Goal: Contribute content: Contribute content

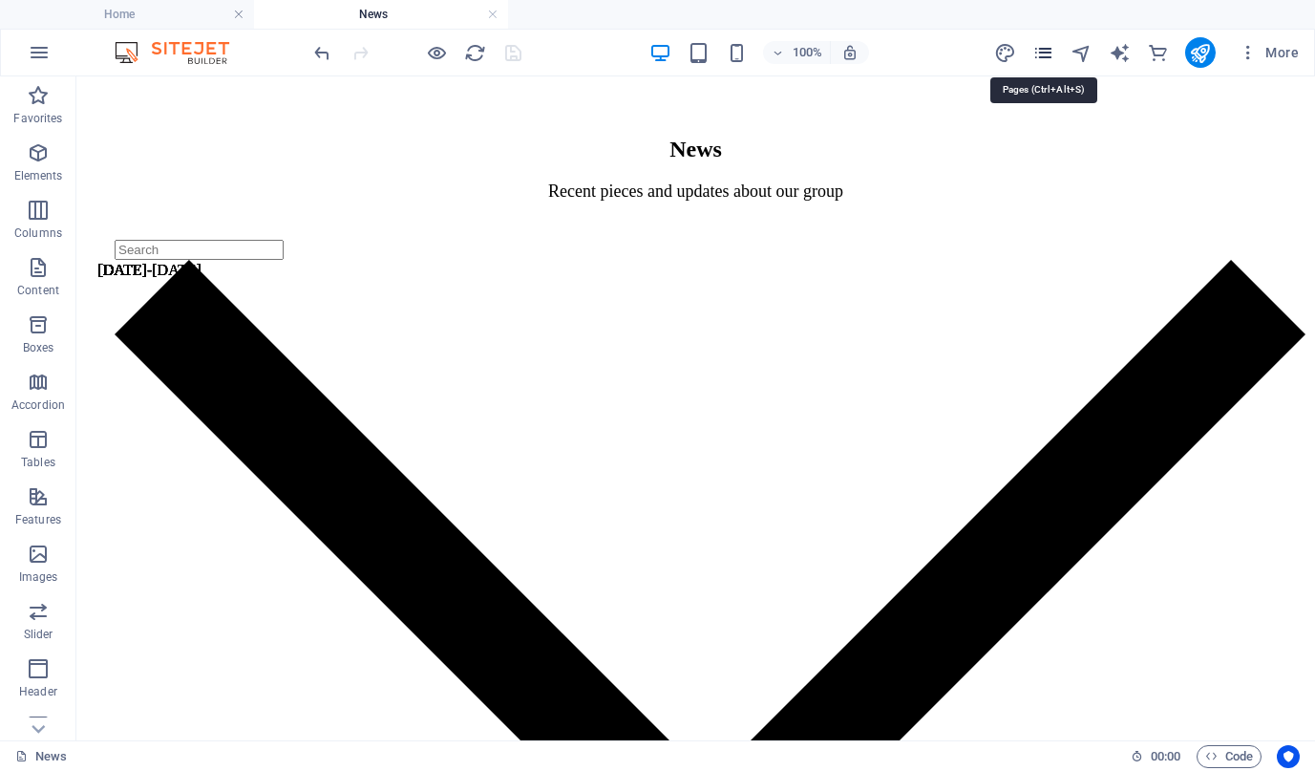
click at [1037, 53] on icon "pages" at bounding box center [1044, 53] width 22 height 22
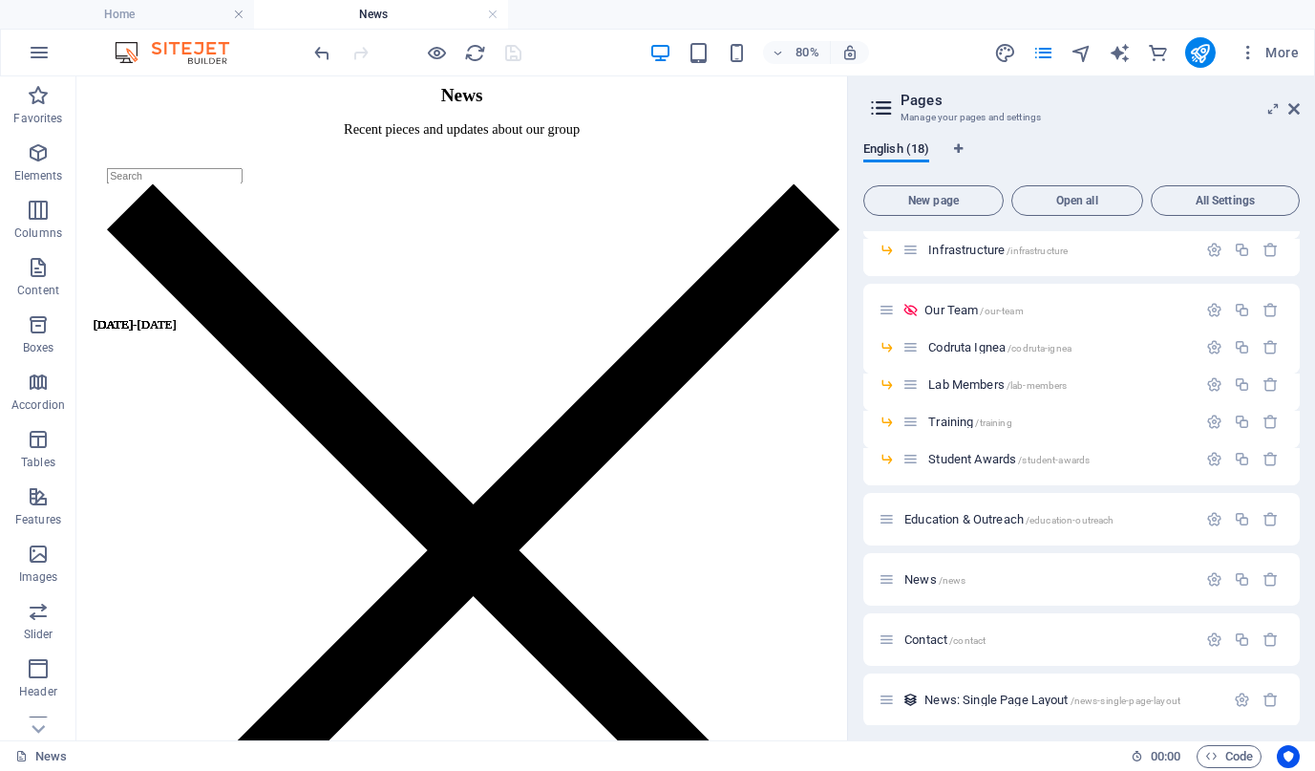
scroll to position [337, 0]
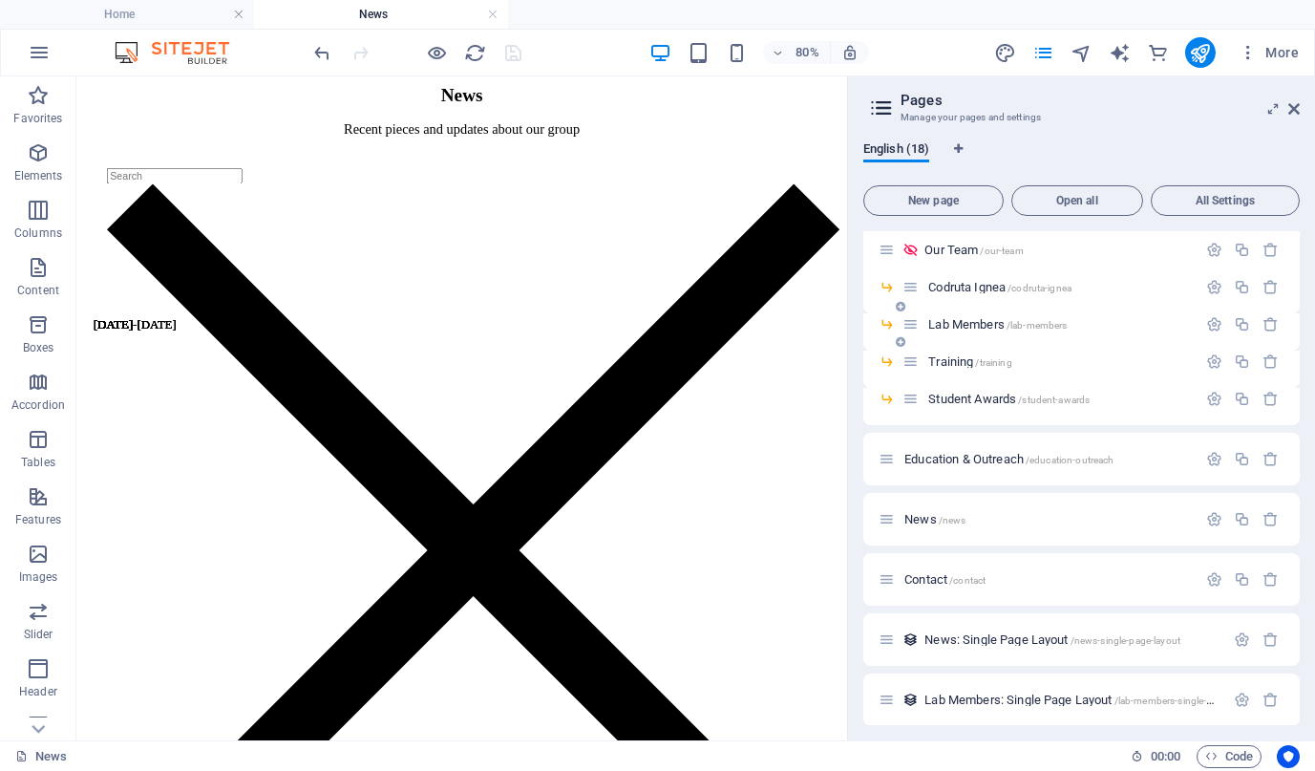
click at [956, 328] on span "Lab Members /lab-members" at bounding box center [997, 324] width 139 height 14
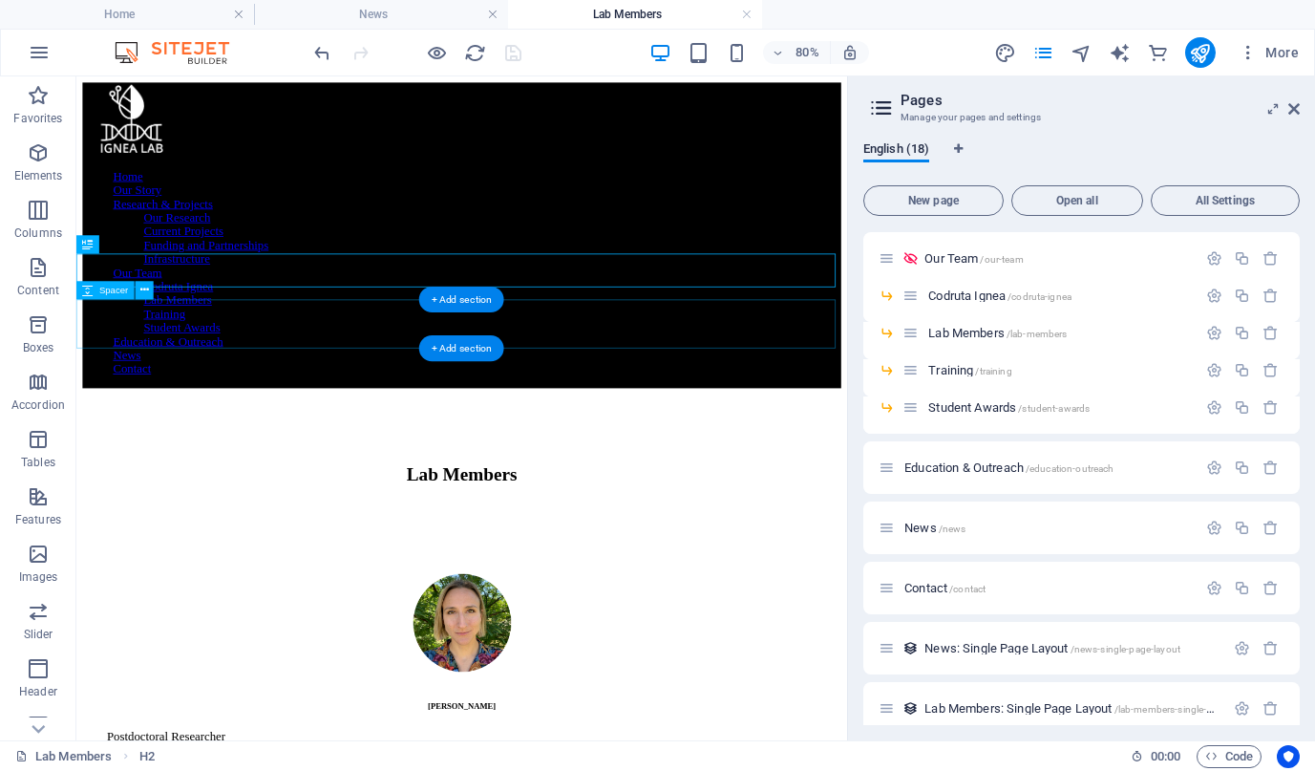
scroll to position [0, 0]
select select "66280f44acd84427e80e40d2"
select select "columns.alumni-or-current_ASC"
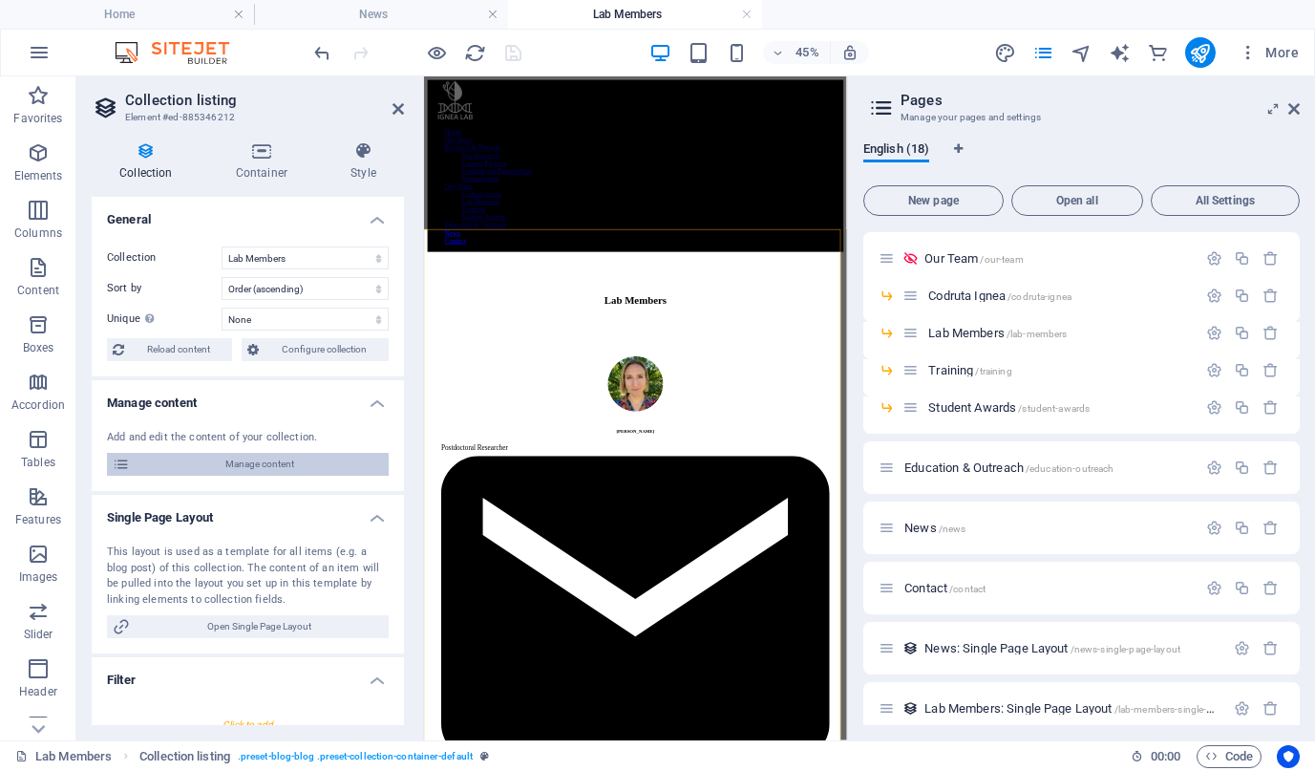
click at [243, 467] on span "Manage content" at bounding box center [259, 464] width 247 height 23
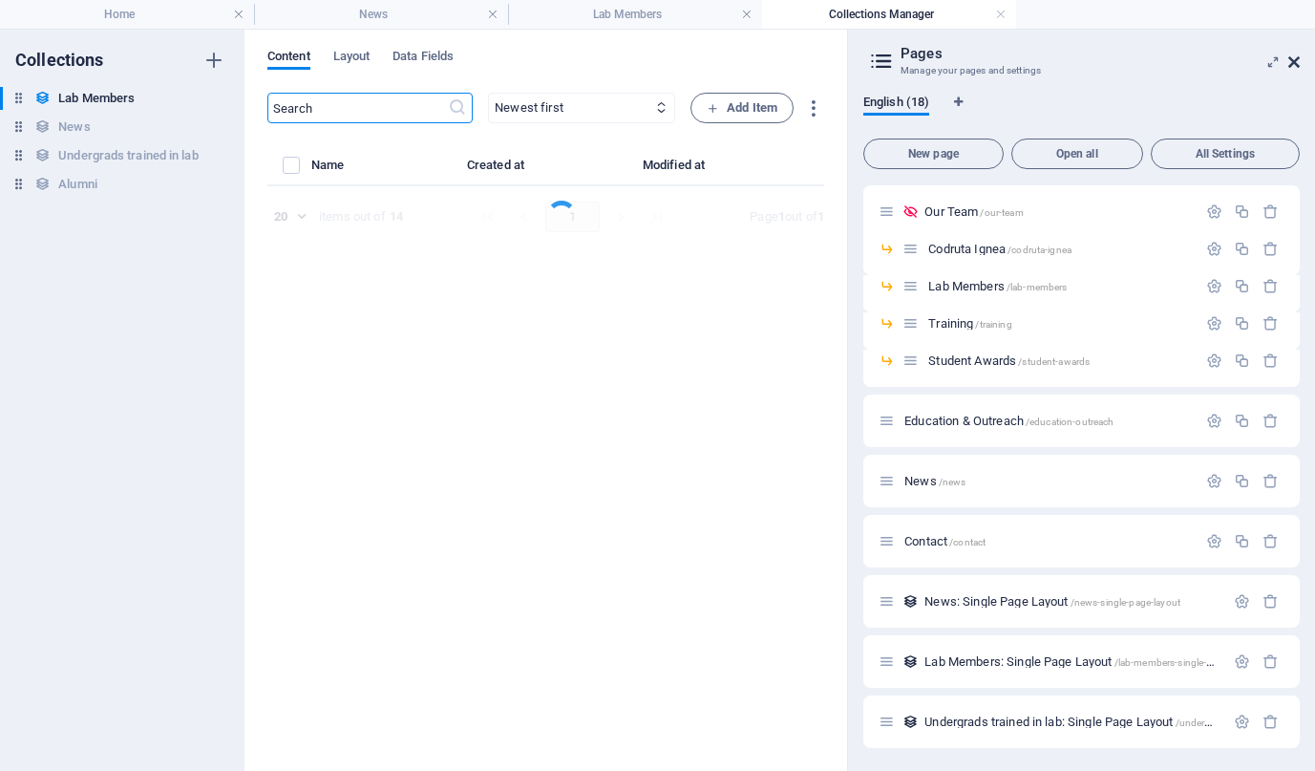
click at [1292, 63] on icon at bounding box center [1294, 61] width 11 height 15
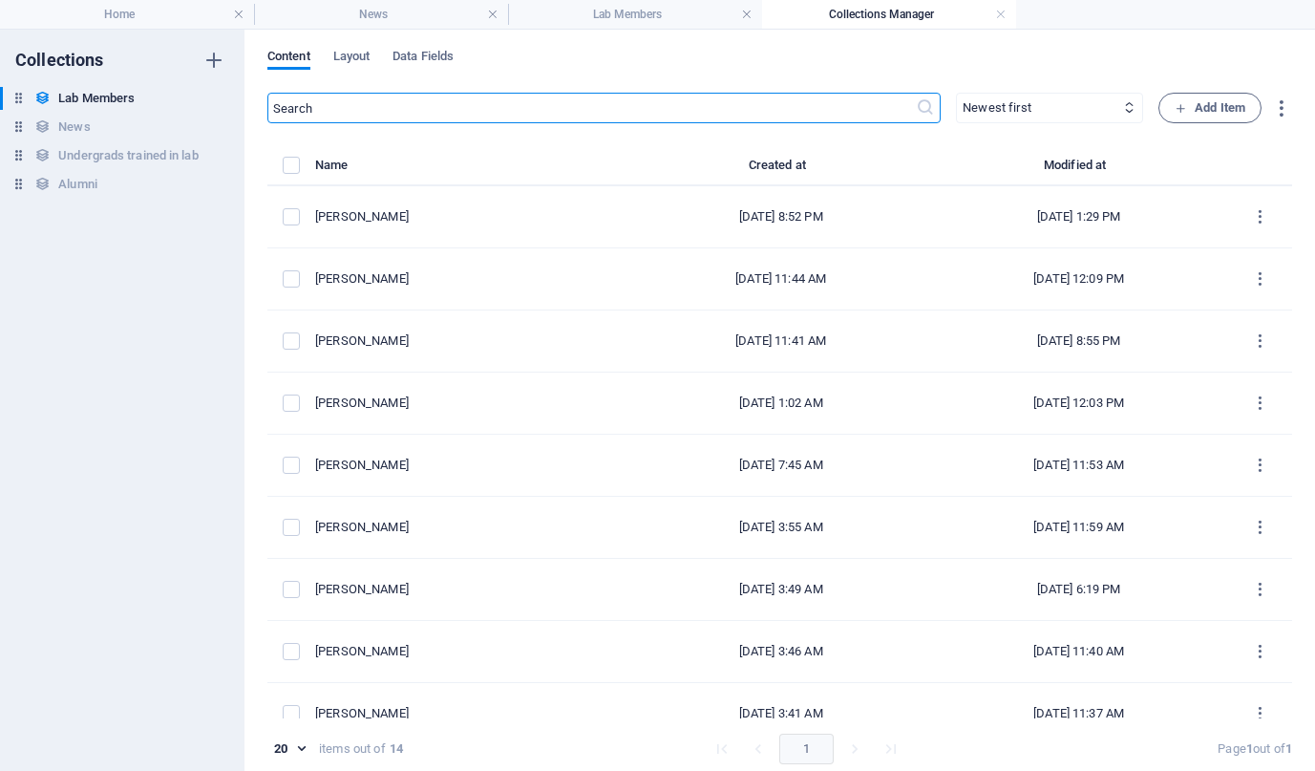
click at [605, 112] on input "text" at bounding box center [591, 108] width 649 height 31
type input "[PERSON_NAME]"
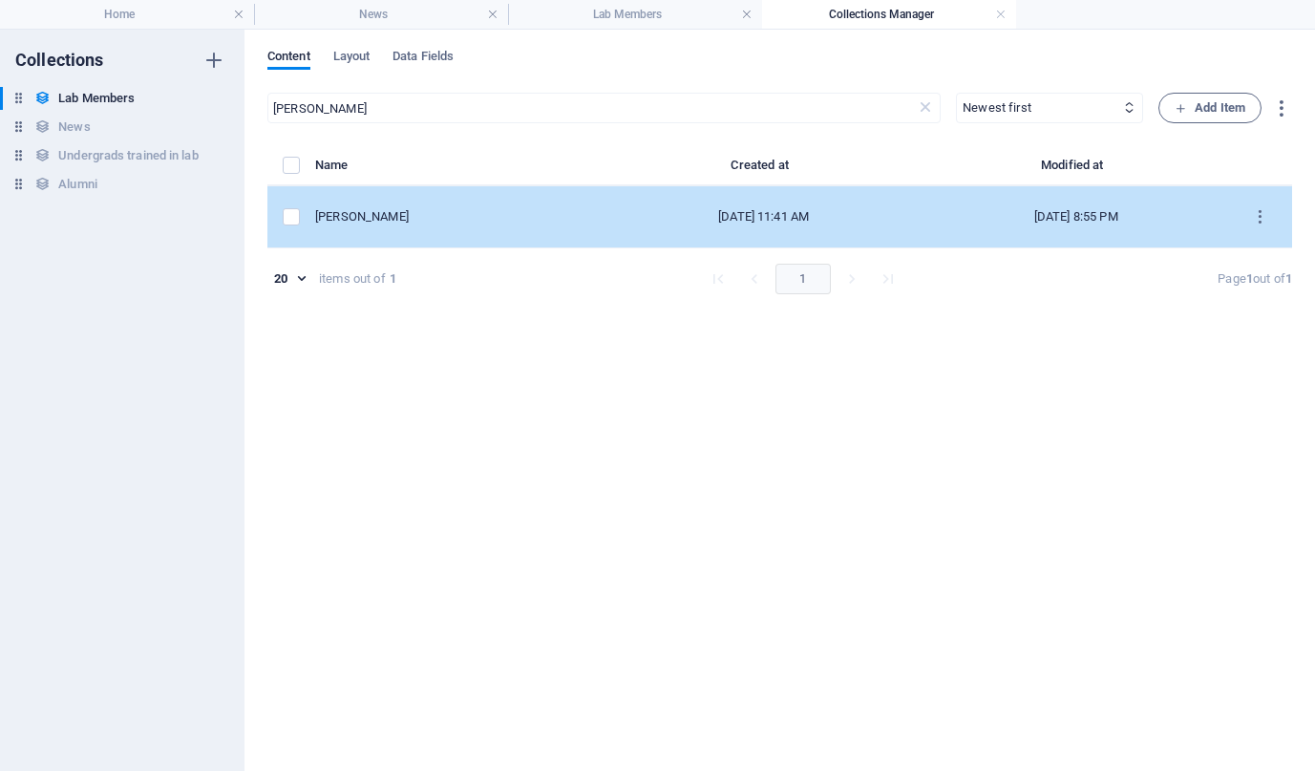
click at [464, 224] on div "[PERSON_NAME]" at bounding box center [451, 216] width 272 height 17
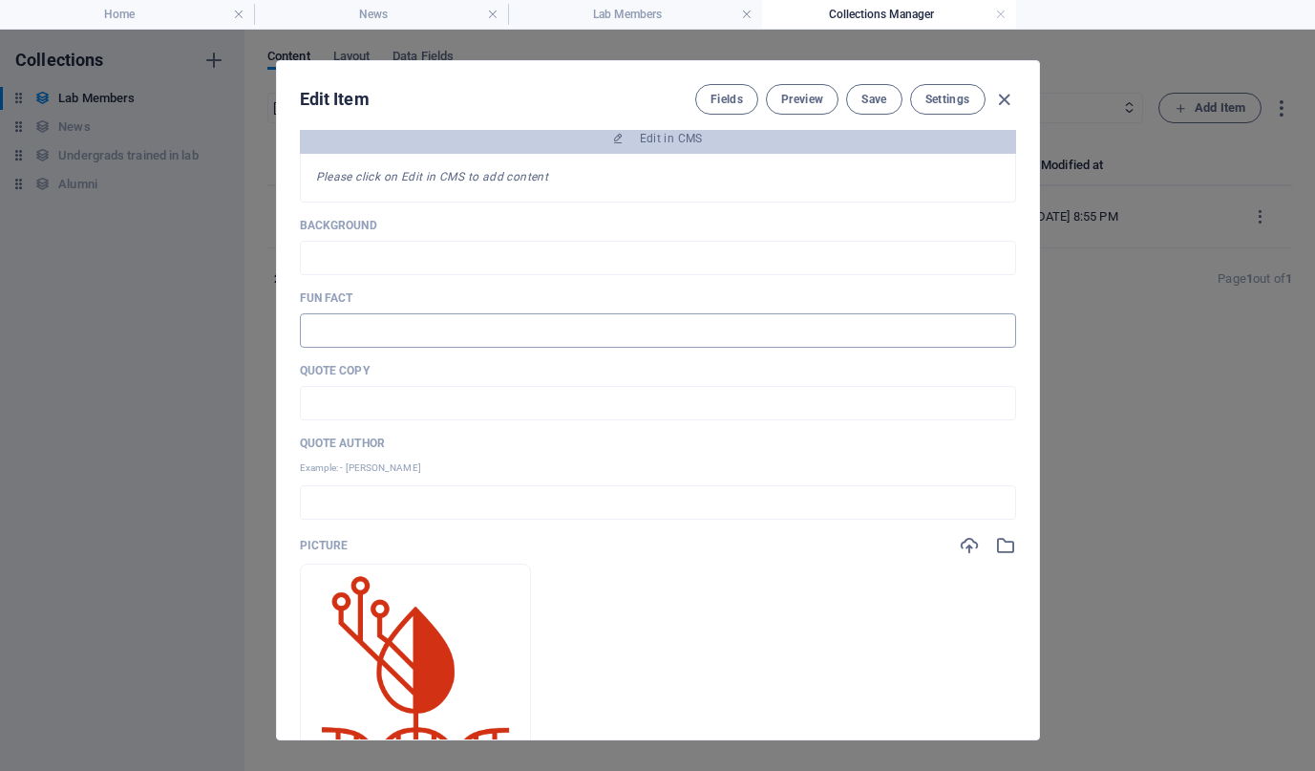
scroll to position [454, 0]
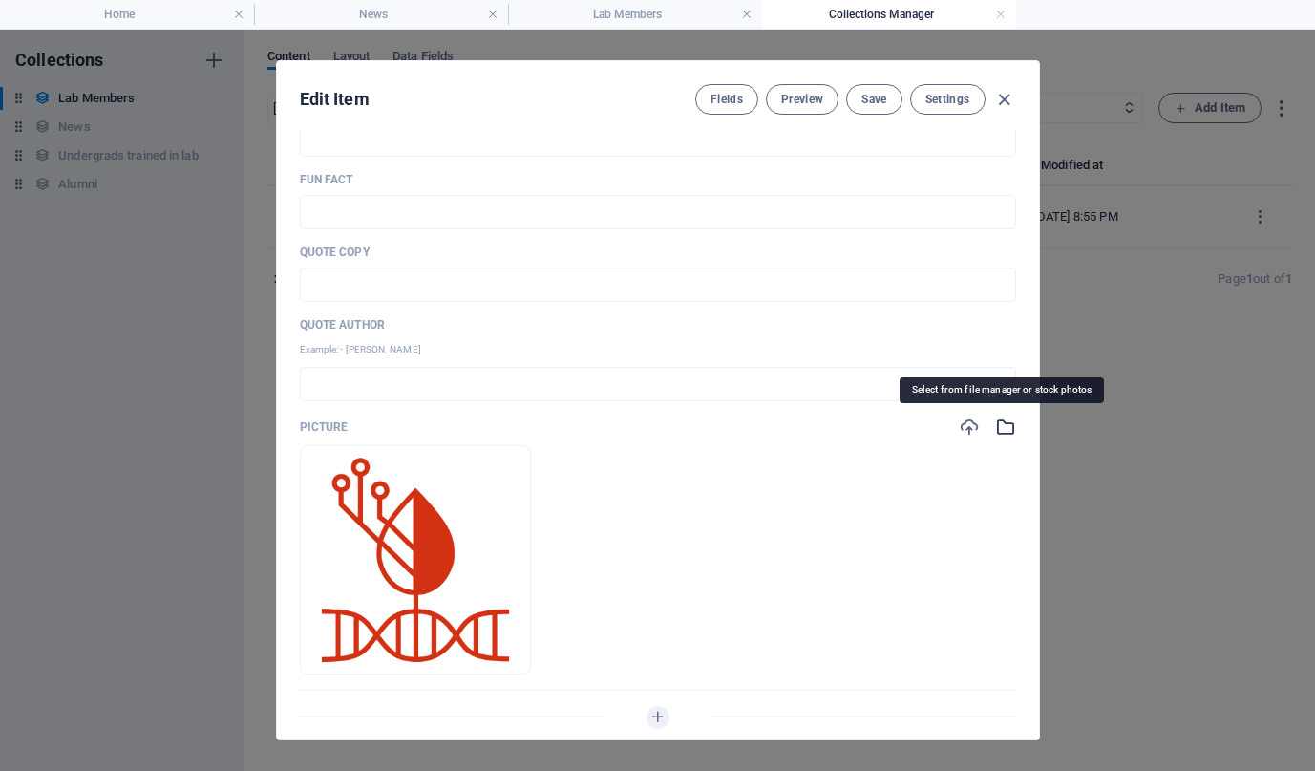
click at [998, 419] on icon "button" at bounding box center [1005, 426] width 21 height 21
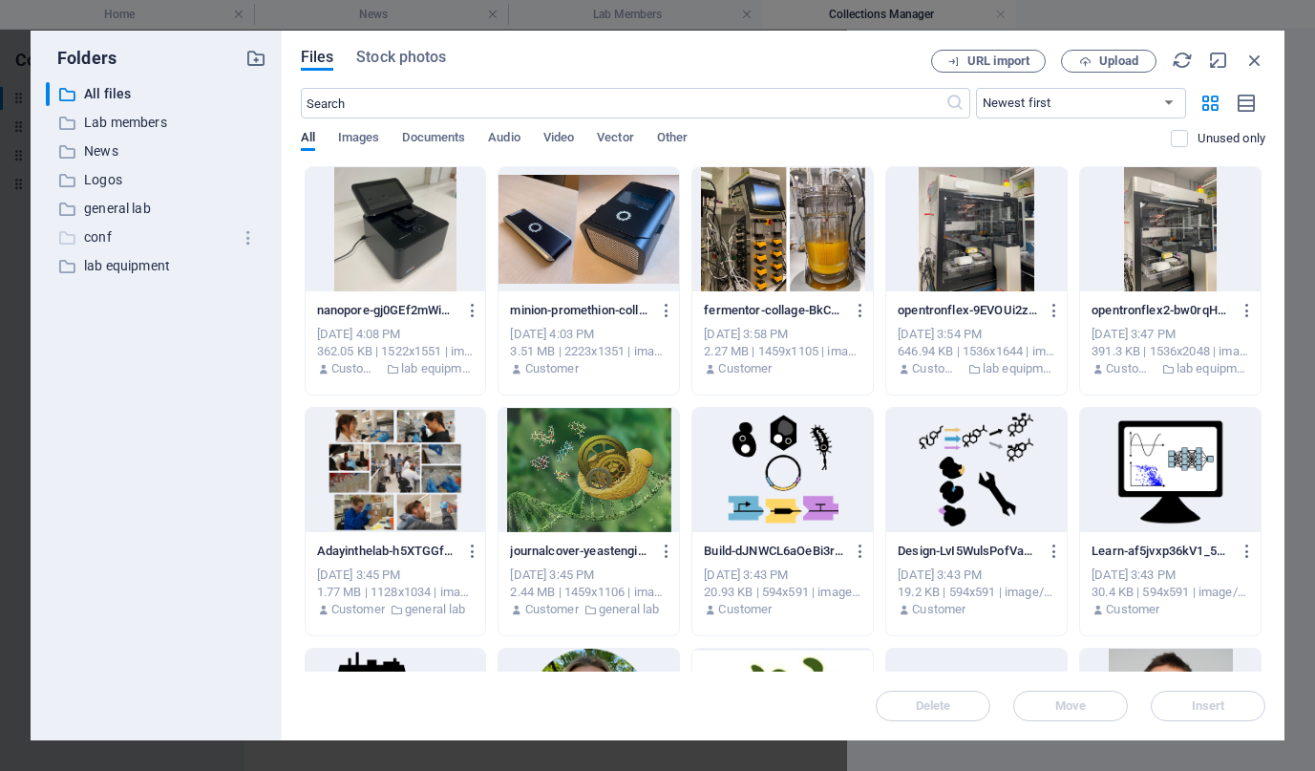
click at [108, 235] on p "conf" at bounding box center [157, 237] width 147 height 22
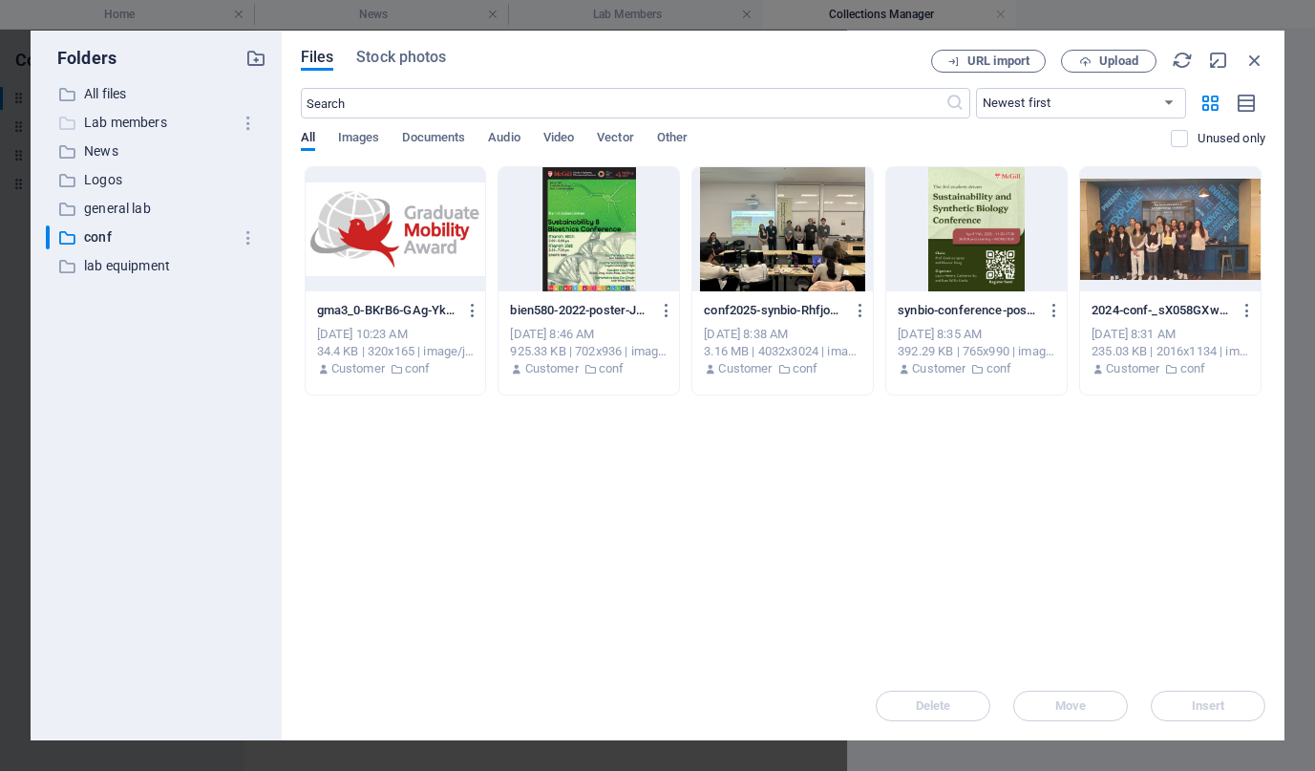
click at [108, 126] on p "Lab members" at bounding box center [157, 123] width 147 height 22
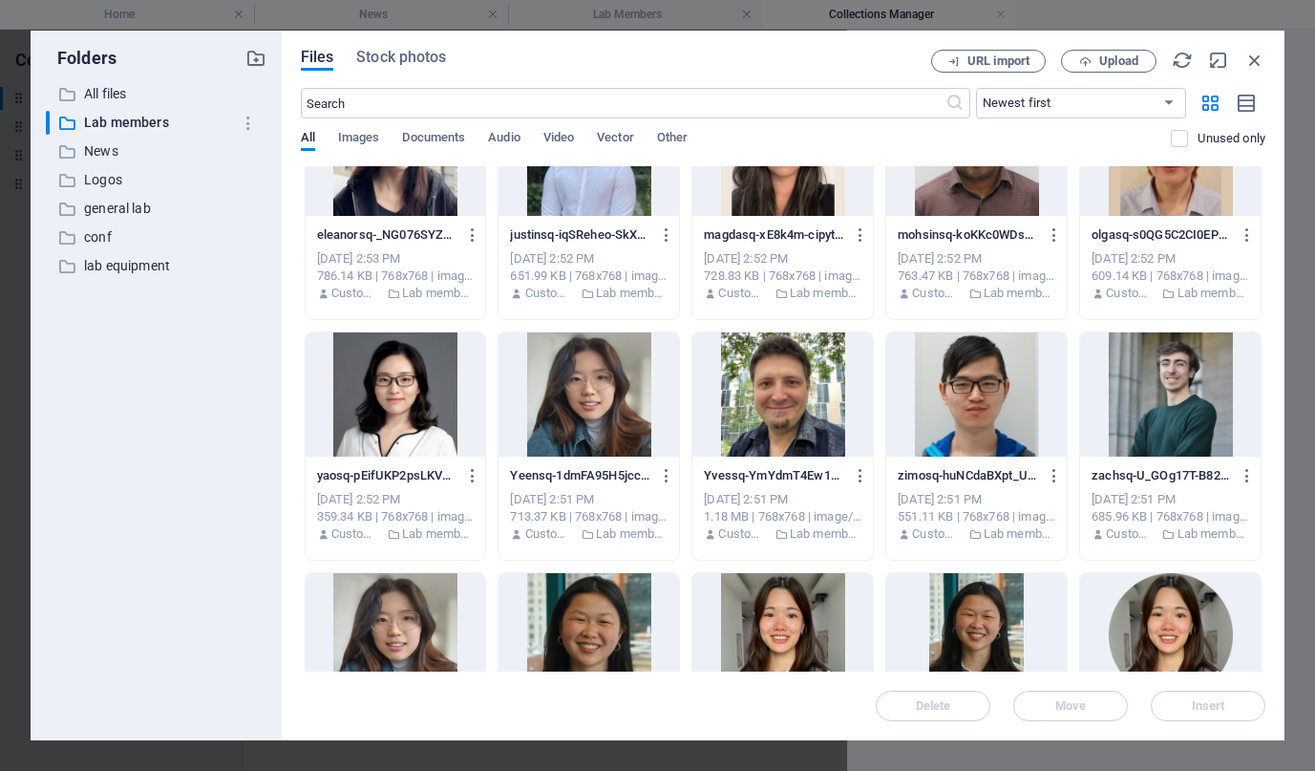
scroll to position [311, 0]
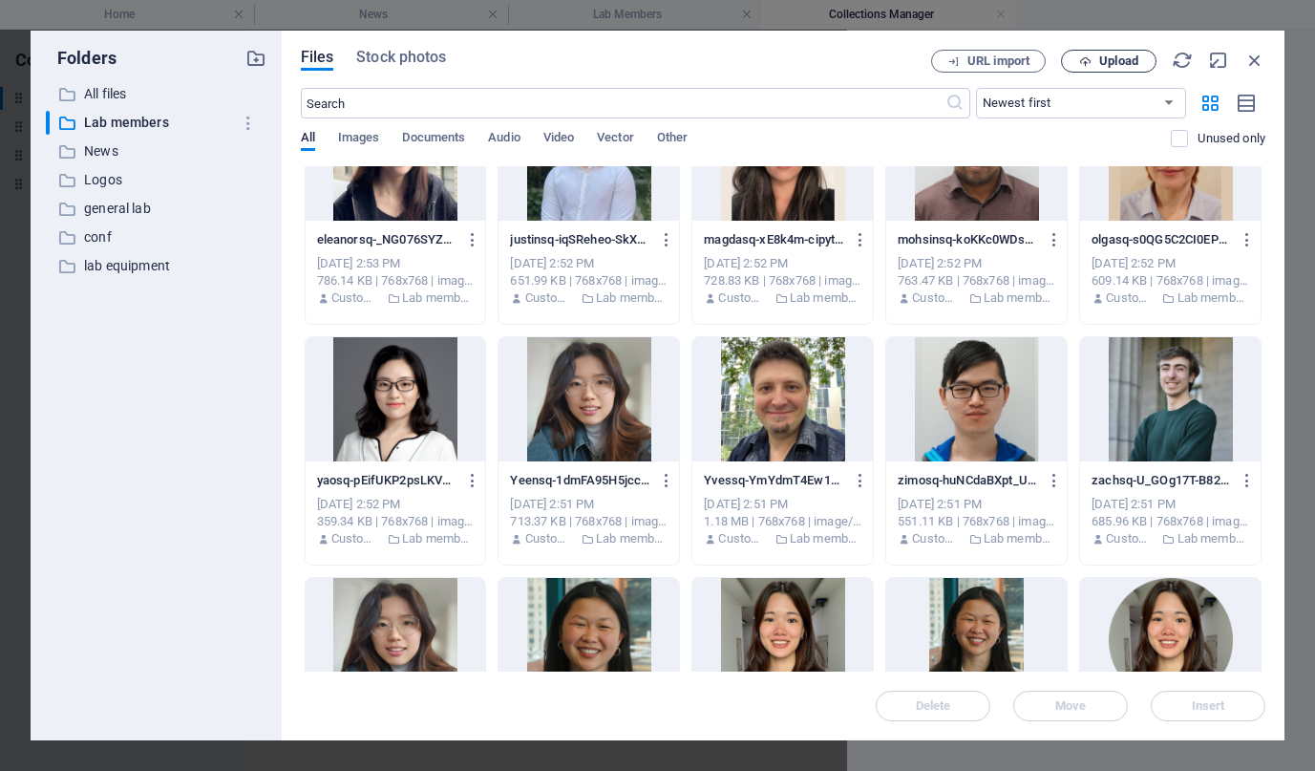
click at [1132, 60] on span "Upload" at bounding box center [1118, 60] width 39 height 11
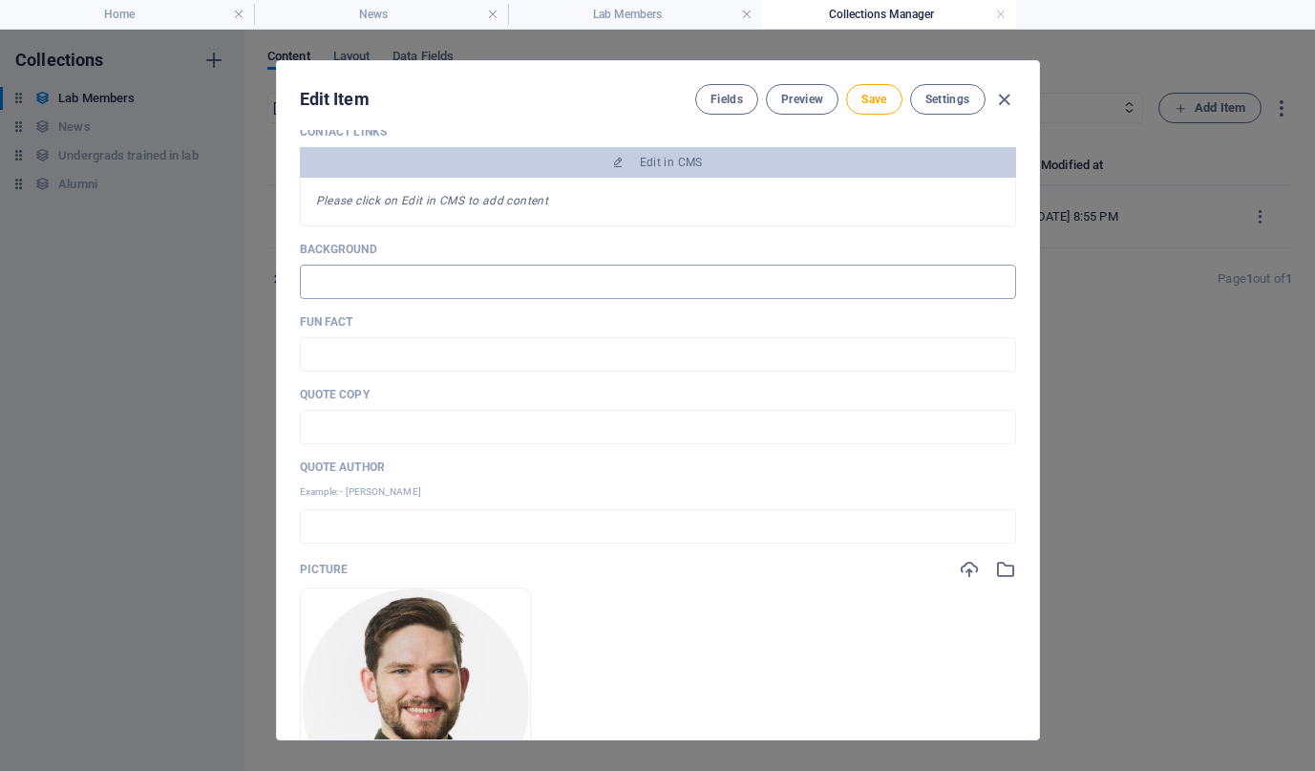
click at [404, 287] on input "text" at bounding box center [658, 282] width 716 height 34
paste input "After obtaining a master’s degree in biochemistry from the [GEOGRAPHIC_DATA], I…"
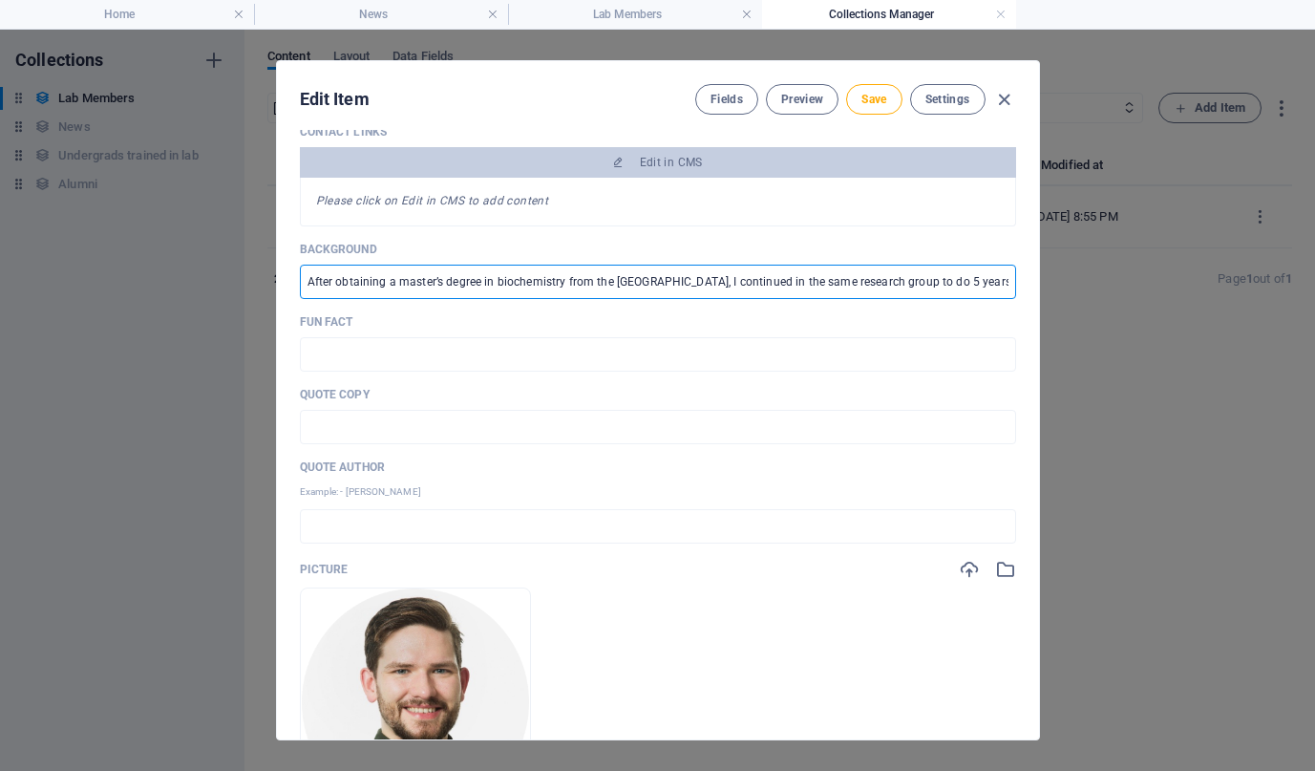
scroll to position [0, 1131]
type input "After obtaining a master’s degree in biochemistry from the [GEOGRAPHIC_DATA], I…"
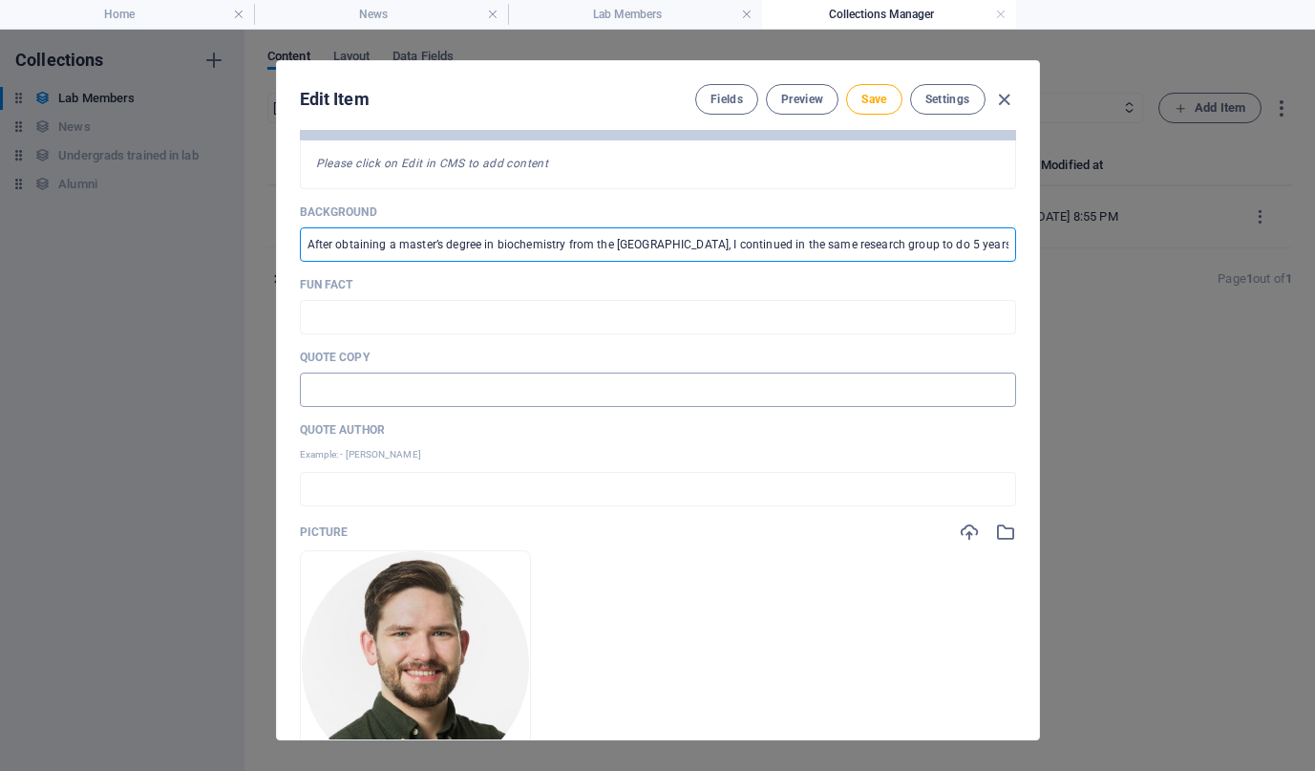
scroll to position [352, 0]
click at [437, 382] on input "text" at bounding box center [658, 387] width 716 height 34
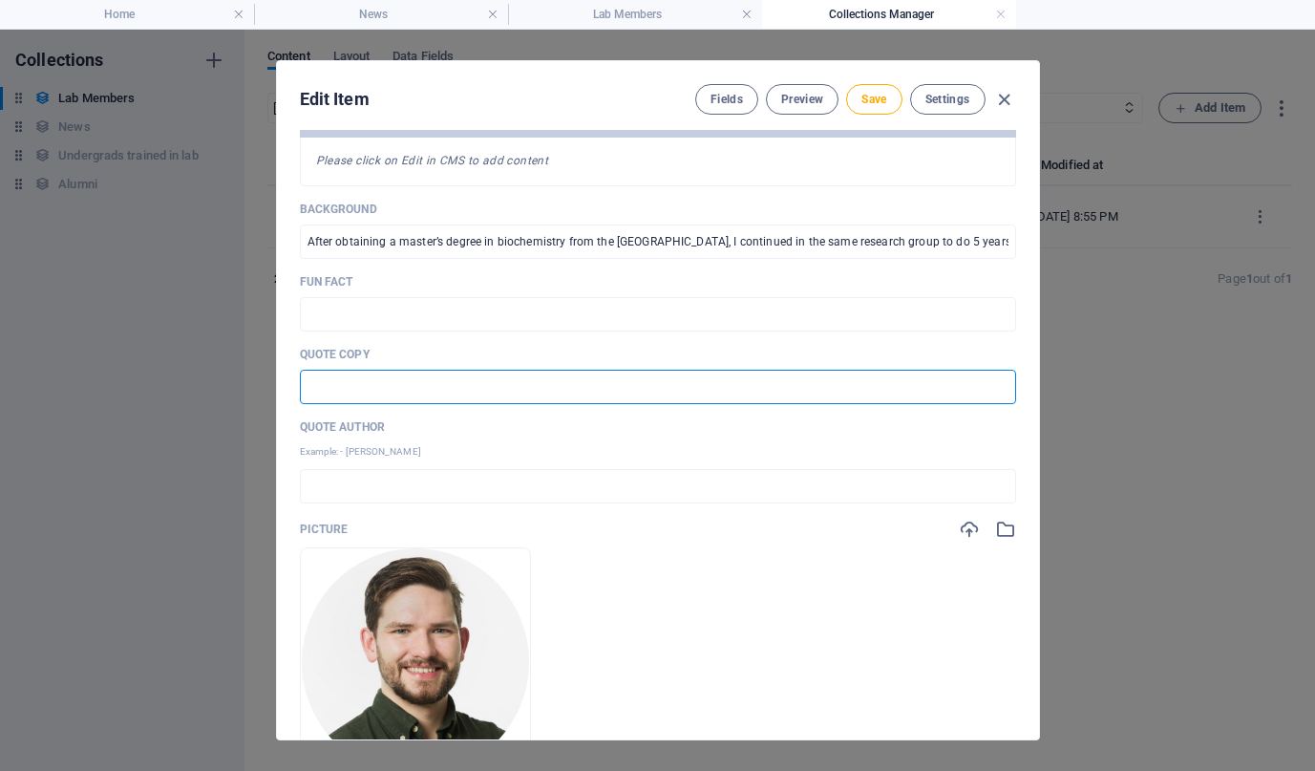
paste input "“I would rather have questions that can't be answered than answers that can't b…"
type input "“I would rather have questions that can't be answered than answers that can't b…"
click at [373, 493] on input "text" at bounding box center [658, 486] width 716 height 34
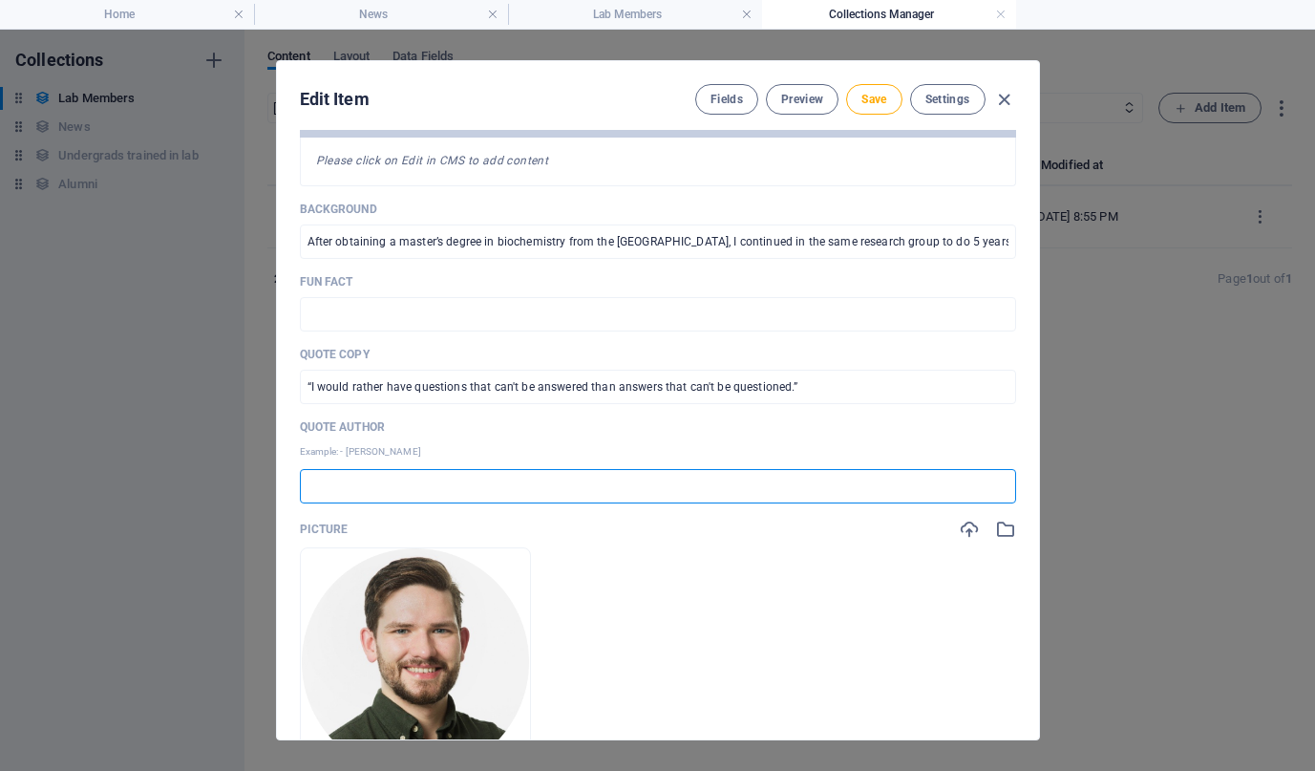
paste input "- [PERSON_NAME]"
click at [316, 487] on input "- [PERSON_NAME]" at bounding box center [658, 486] width 716 height 34
click at [329, 496] on input "- [PERSON_NAME]" at bounding box center [658, 486] width 716 height 34
click at [329, 482] on input "- [PERSON_NAME]" at bounding box center [658, 486] width 716 height 34
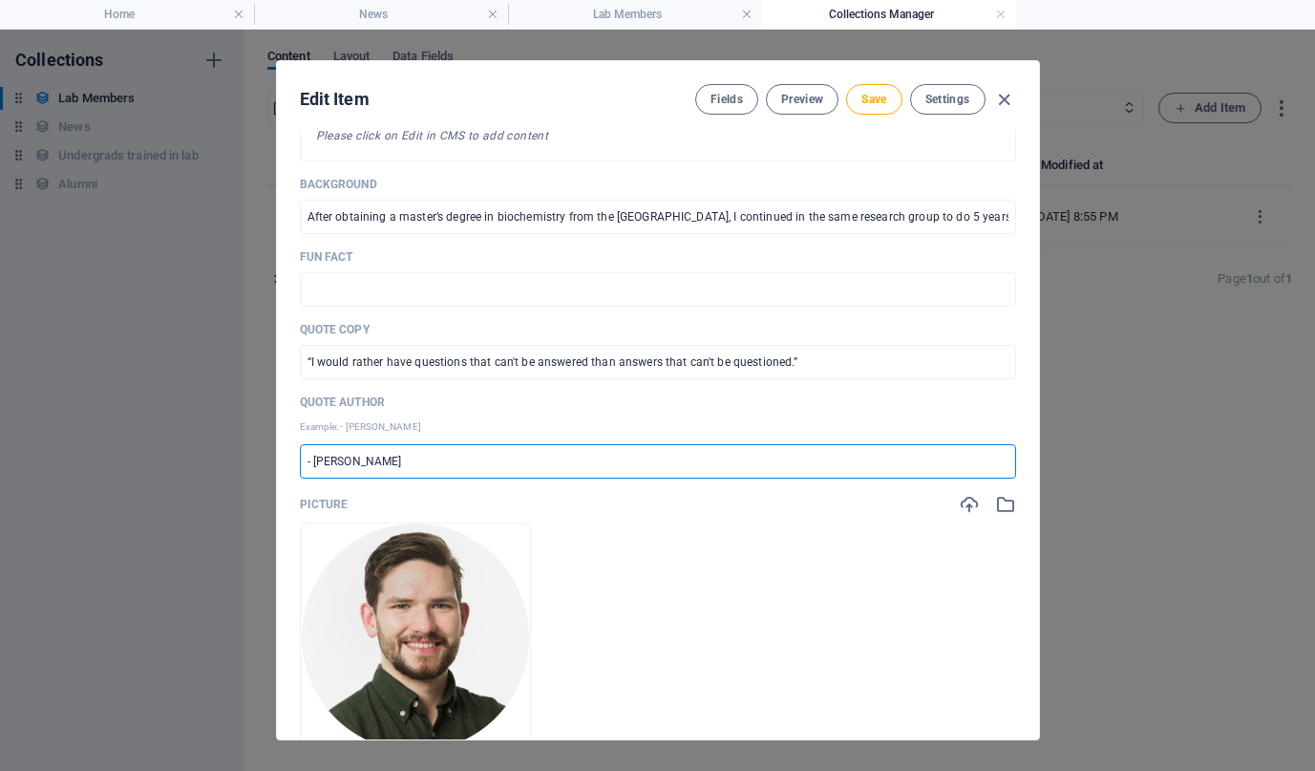
scroll to position [388, 0]
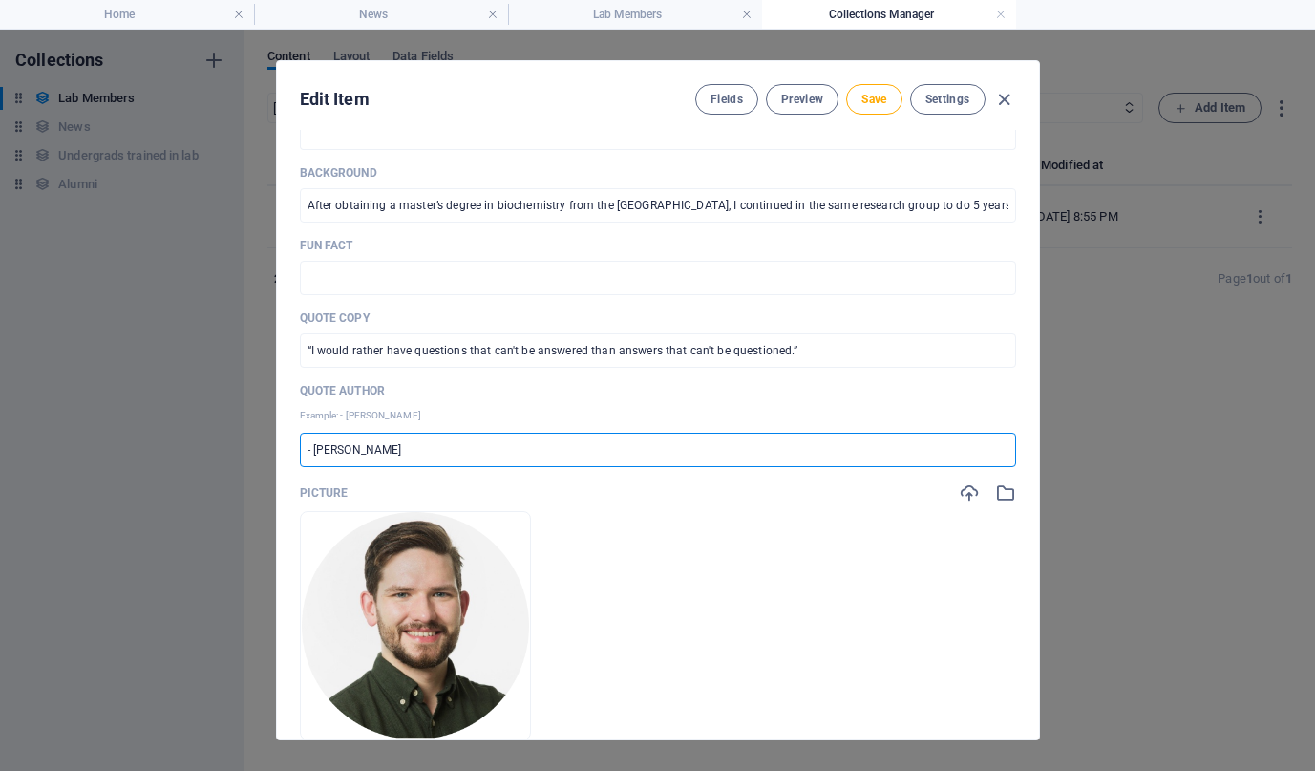
type input "- [PERSON_NAME]"
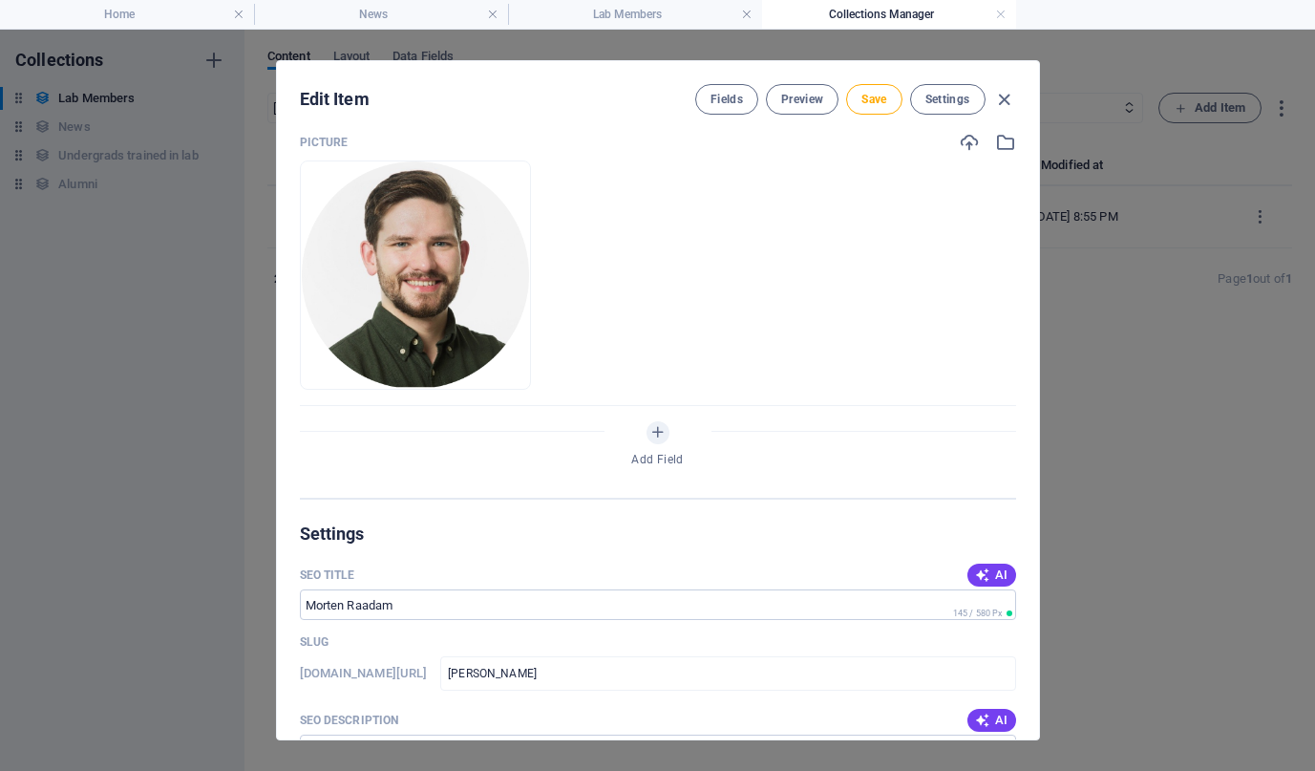
scroll to position [713, 0]
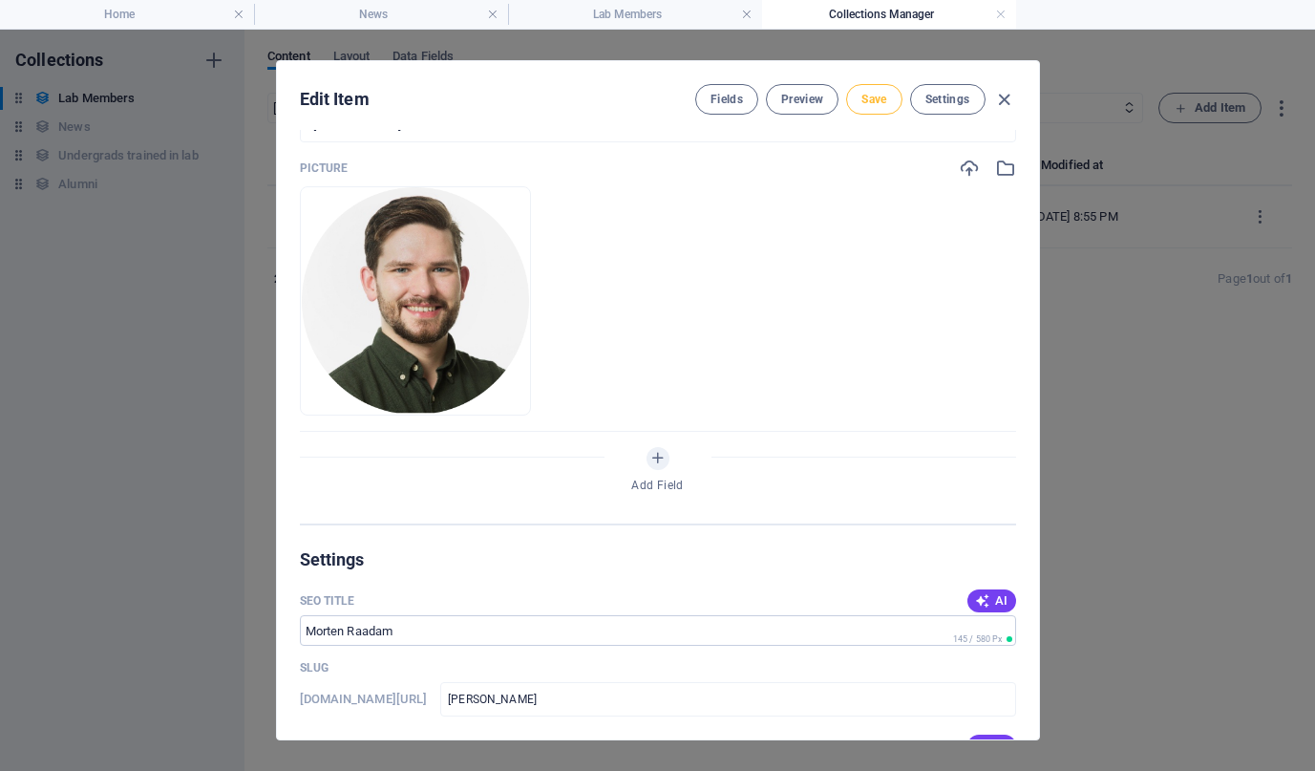
click at [870, 97] on span "Save" at bounding box center [874, 99] width 25 height 15
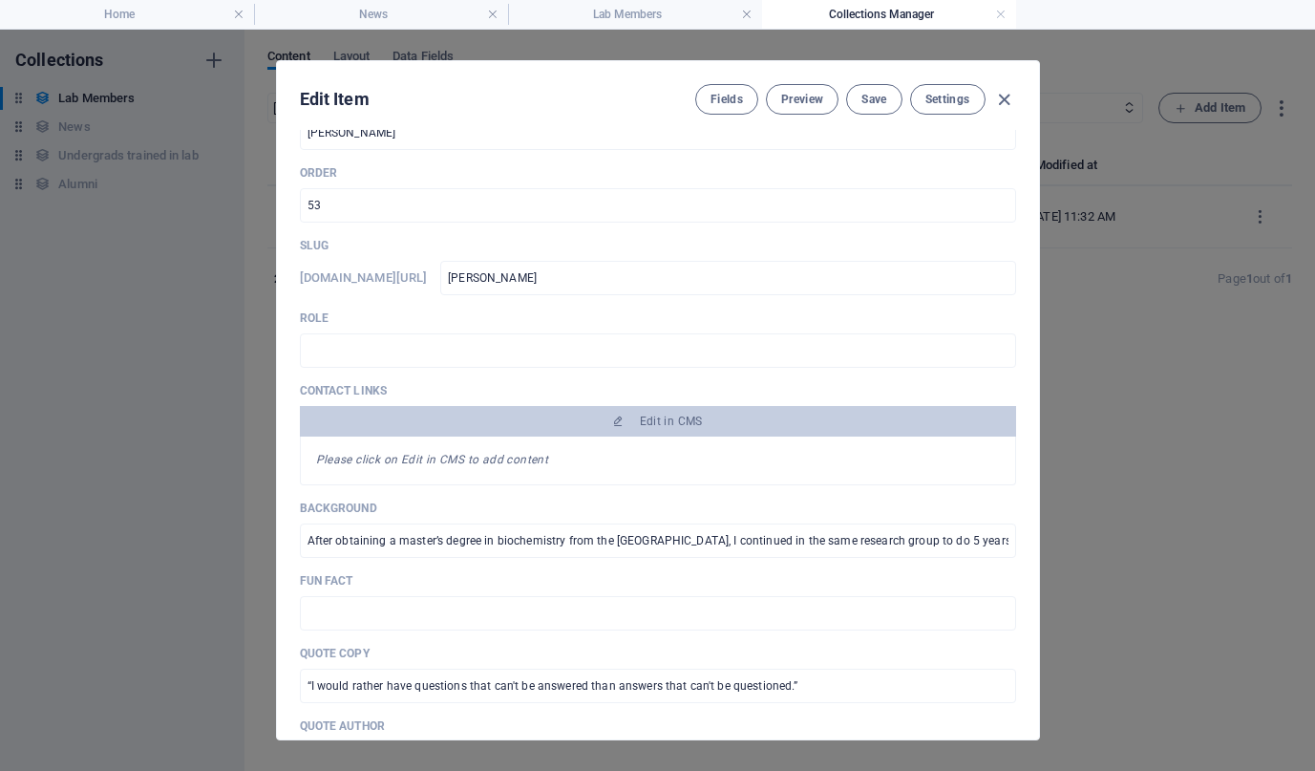
scroll to position [0, 0]
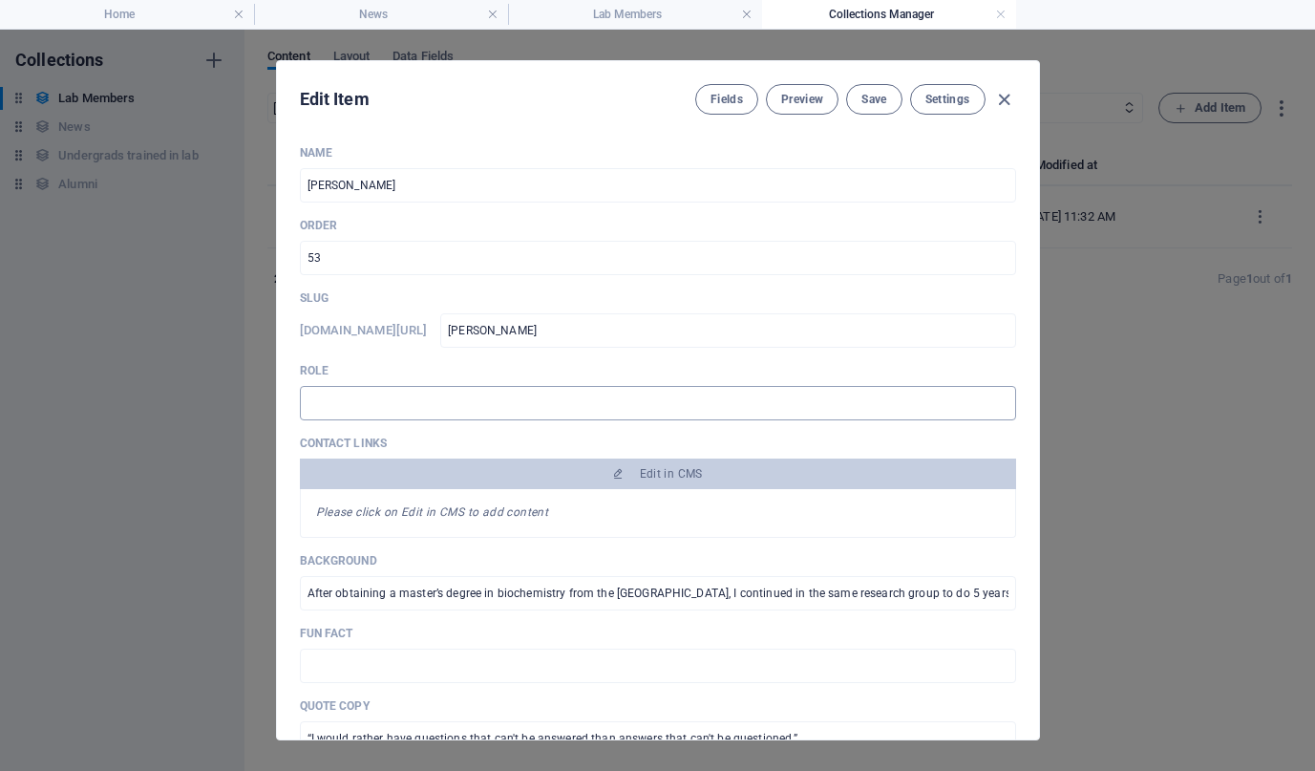
click at [692, 394] on input "text" at bounding box center [658, 403] width 716 height 34
type input "PhD Student"
click at [885, 101] on span "Save" at bounding box center [874, 99] width 25 height 15
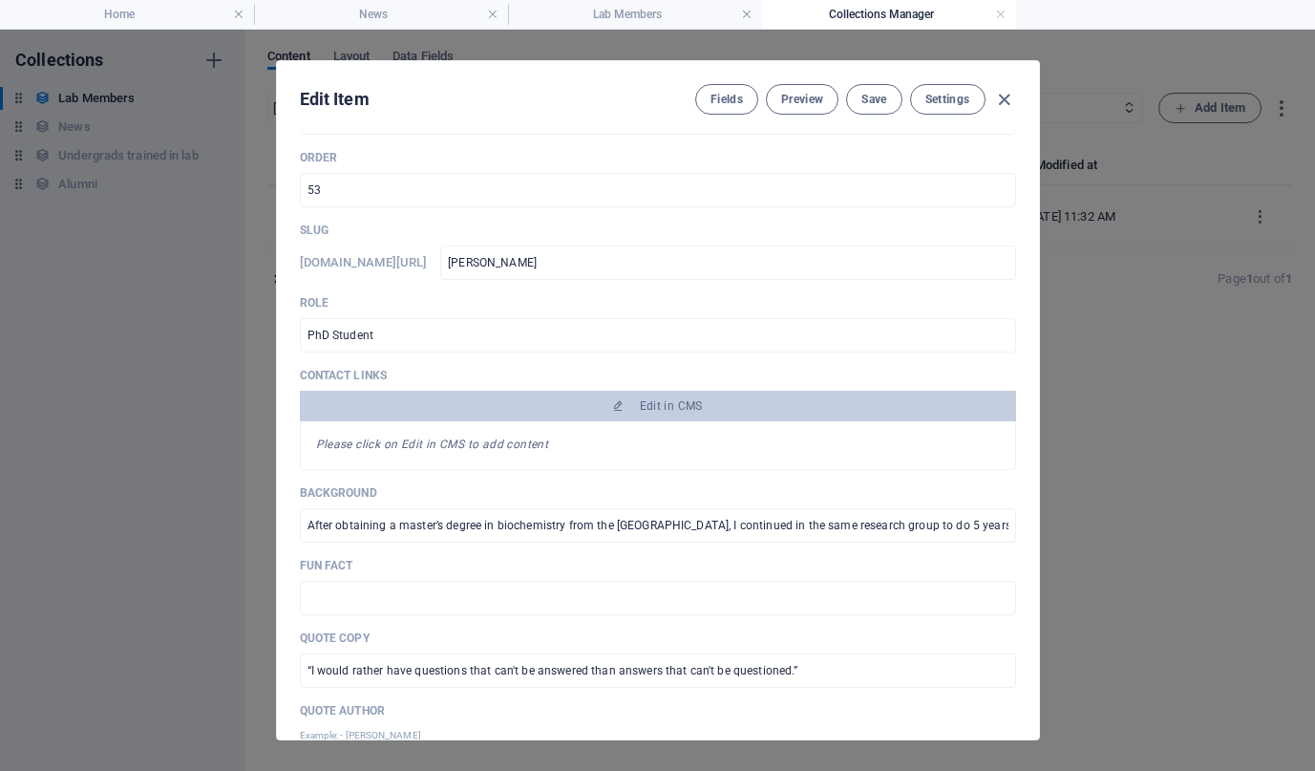
scroll to position [69, 0]
click at [1003, 96] on icon "button" at bounding box center [1004, 100] width 22 height 22
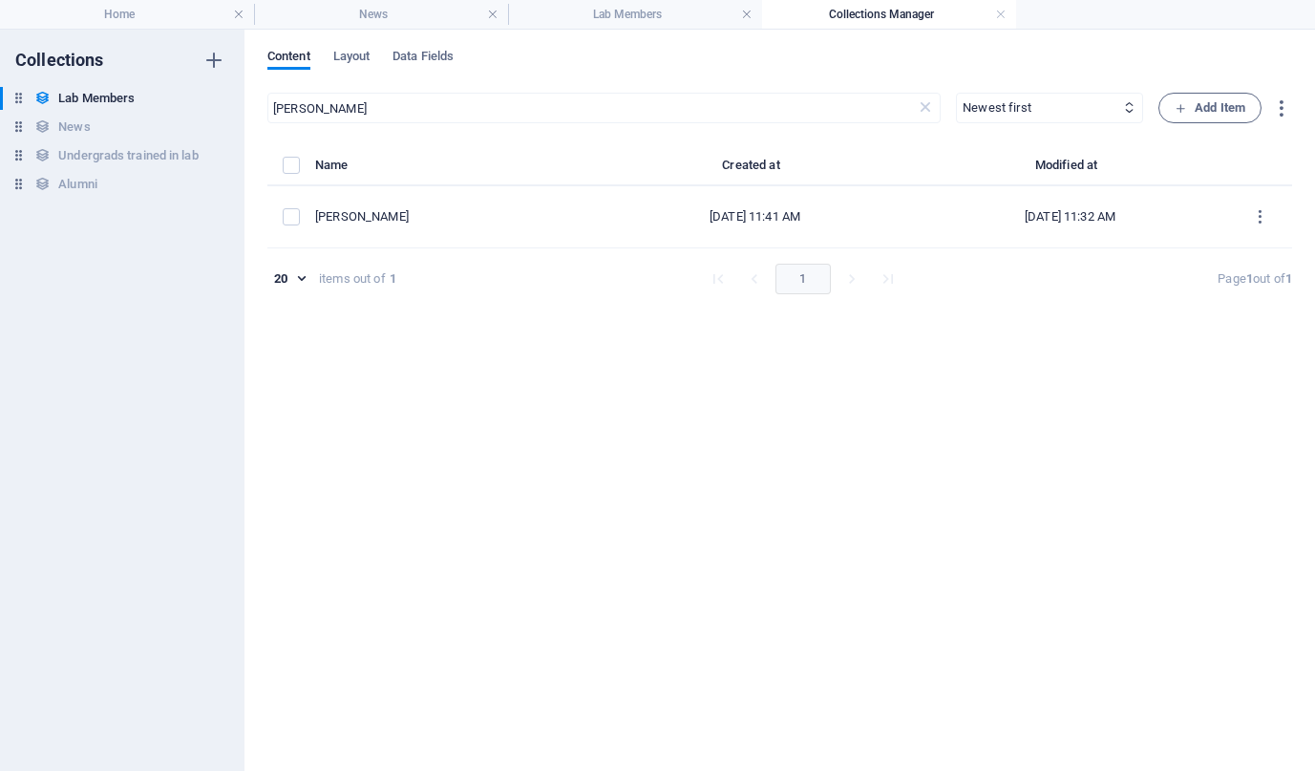
type input "[PERSON_NAME]"
click at [926, 110] on icon at bounding box center [925, 107] width 19 height 19
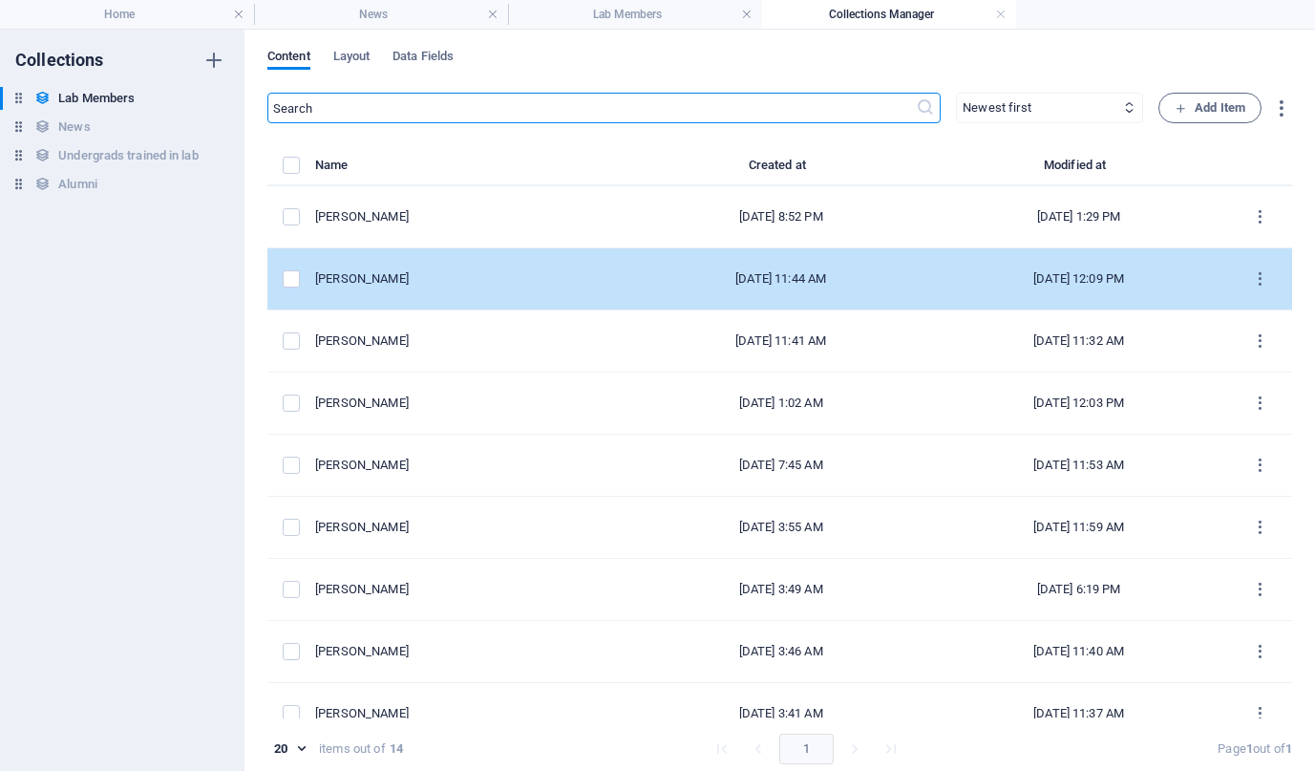
click at [486, 291] on td "[PERSON_NAME]" at bounding box center [473, 279] width 317 height 62
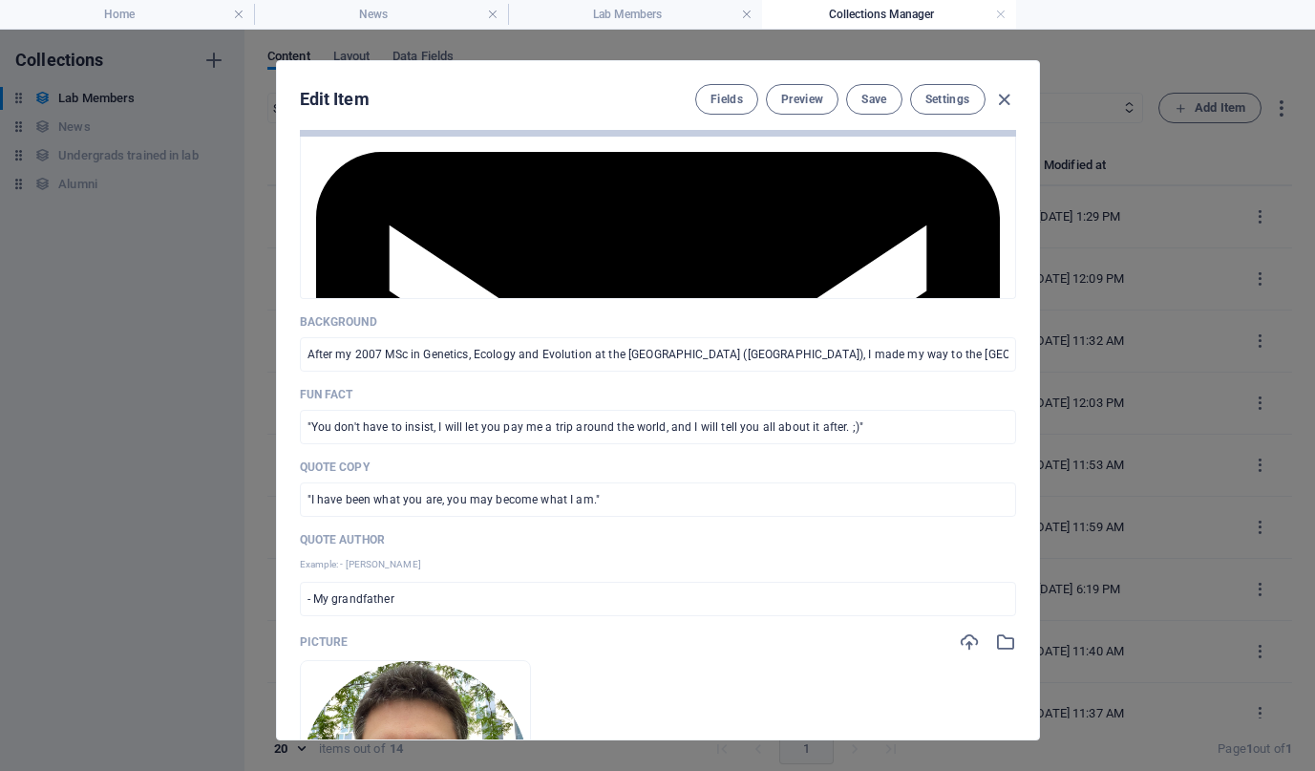
scroll to position [354, 0]
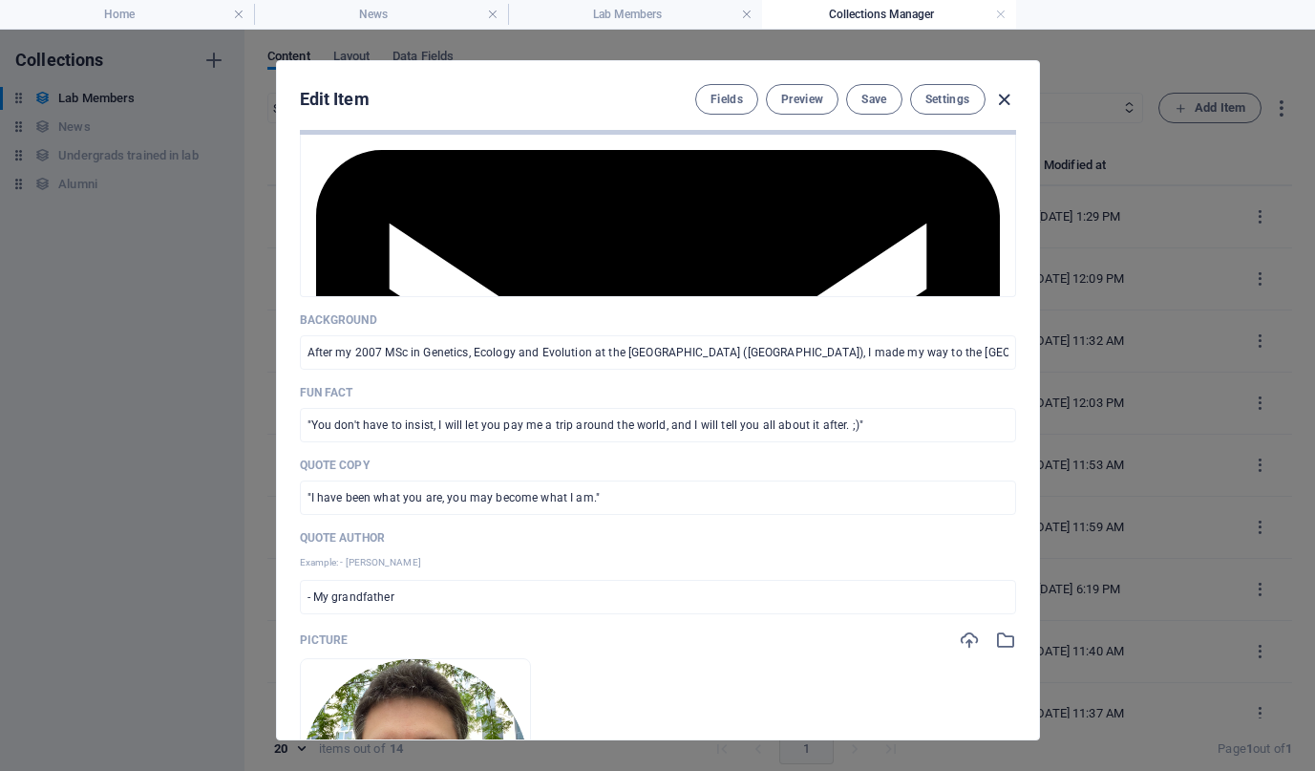
click at [994, 109] on icon "button" at bounding box center [1004, 100] width 22 height 22
type input "[PERSON_NAME]"
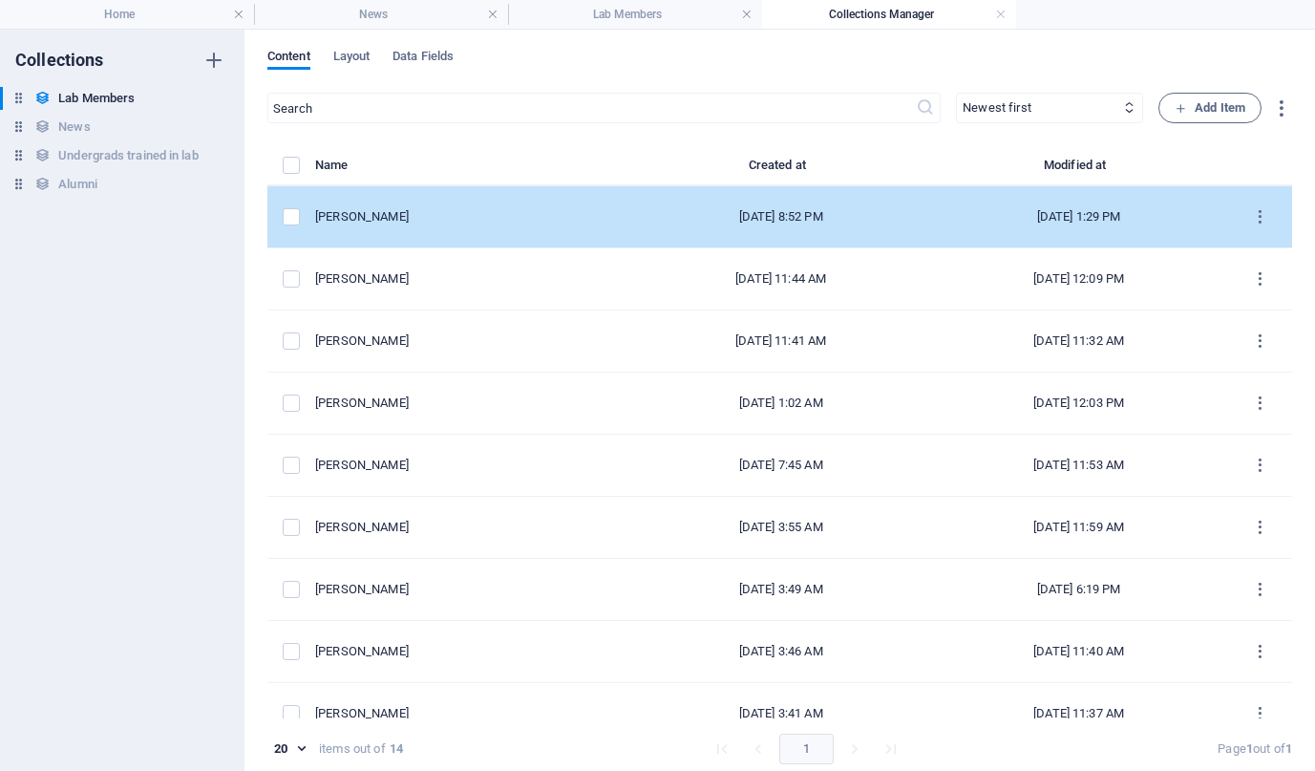
click at [491, 224] on div "[PERSON_NAME]" at bounding box center [466, 216] width 302 height 17
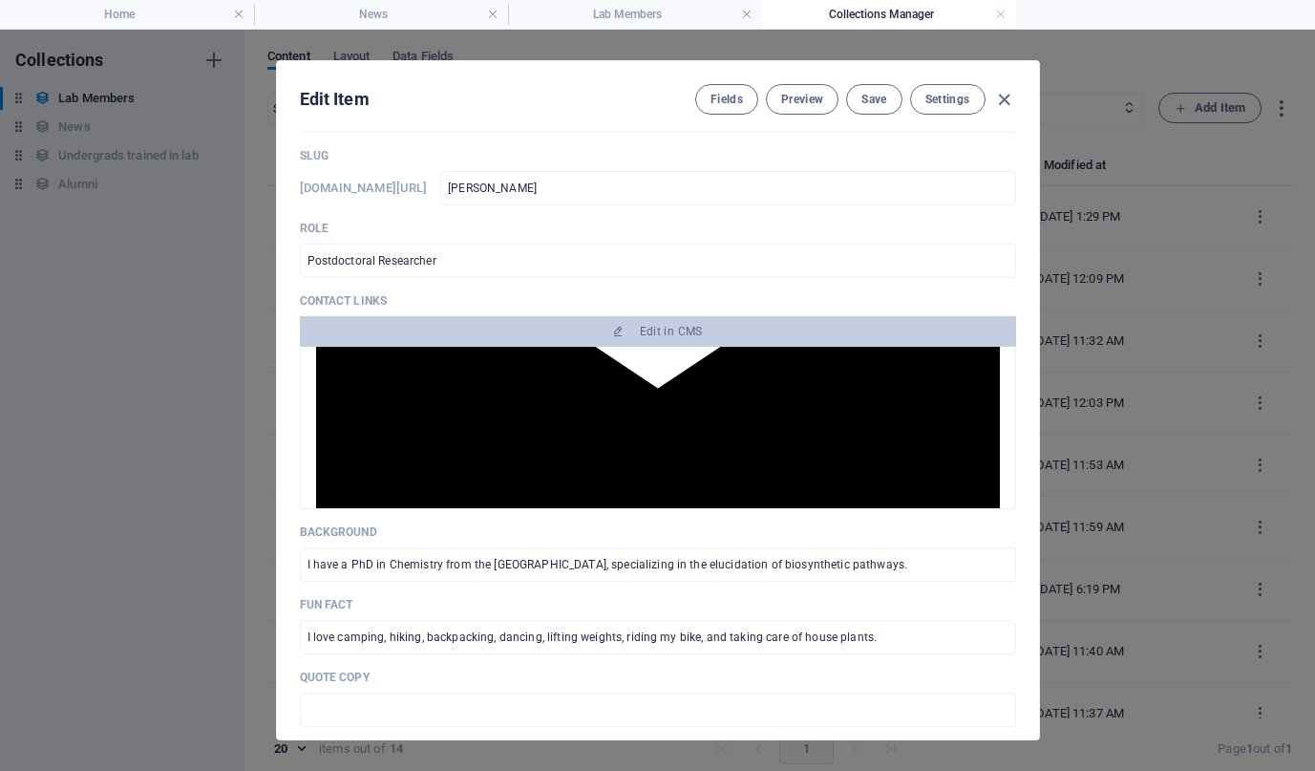
scroll to position [303, 0]
click at [1007, 93] on icon "button" at bounding box center [1004, 100] width 22 height 22
type input "[PERSON_NAME]"
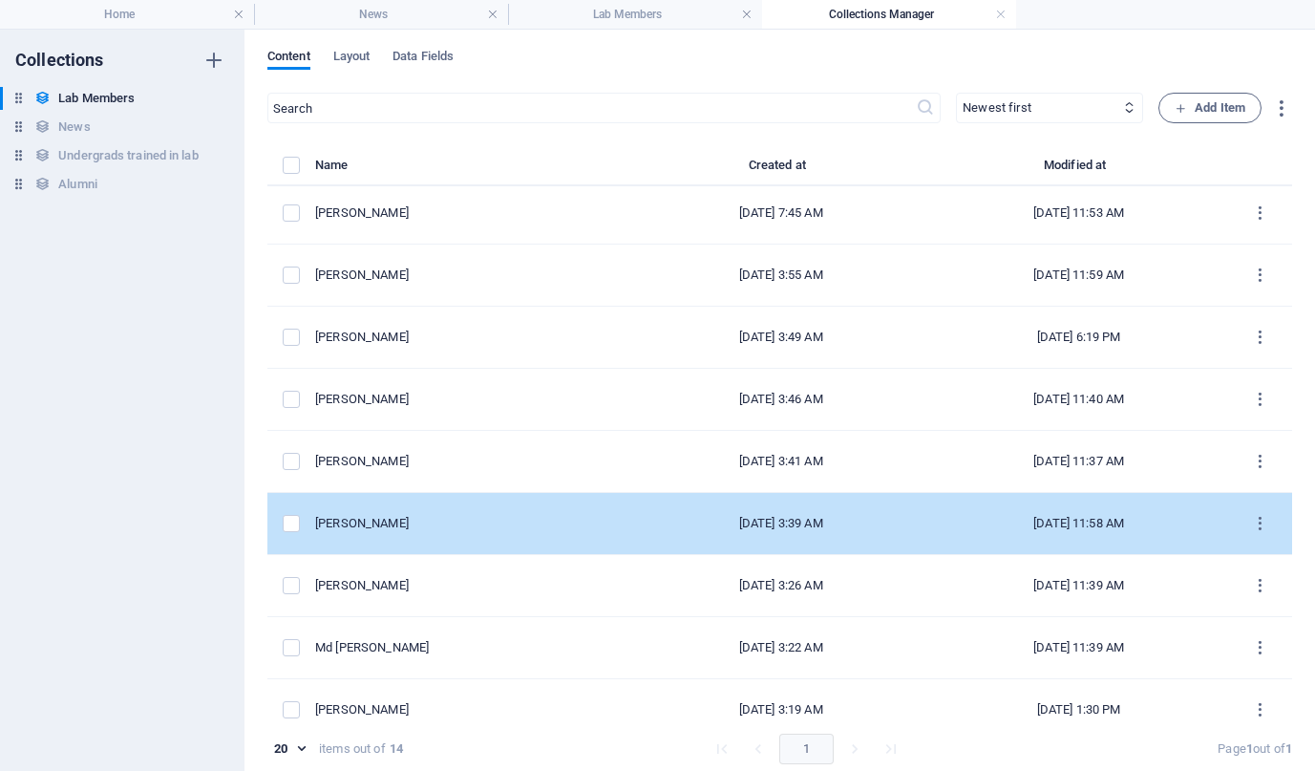
scroll to position [261, 0]
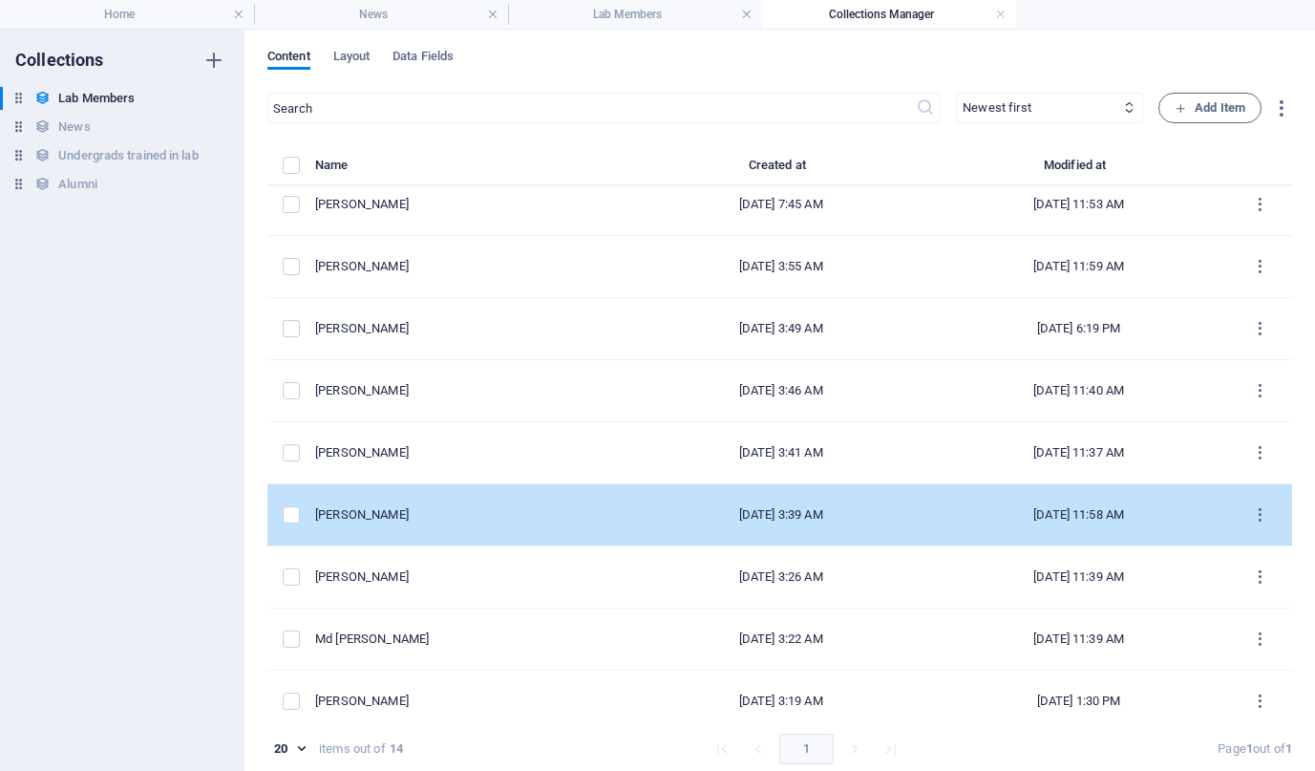
click at [397, 526] on td "[PERSON_NAME]" at bounding box center [473, 515] width 317 height 62
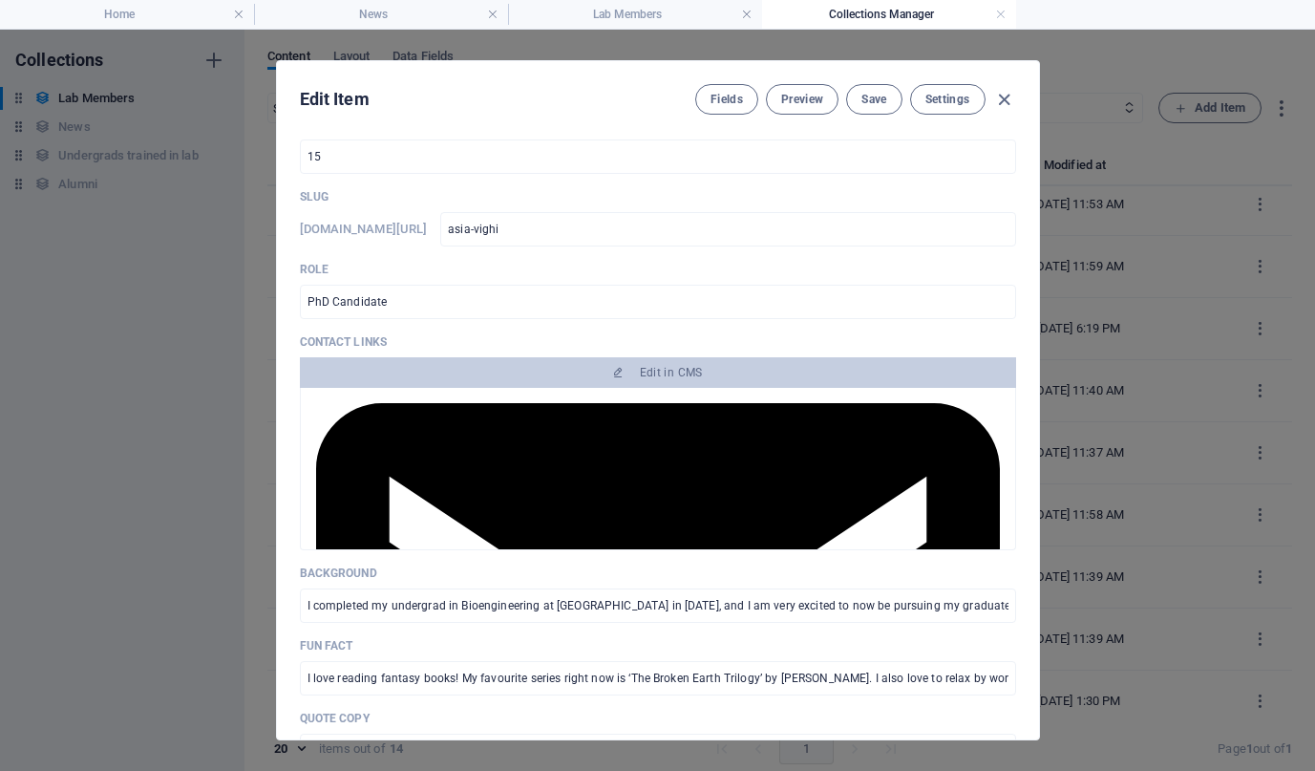
scroll to position [104, 0]
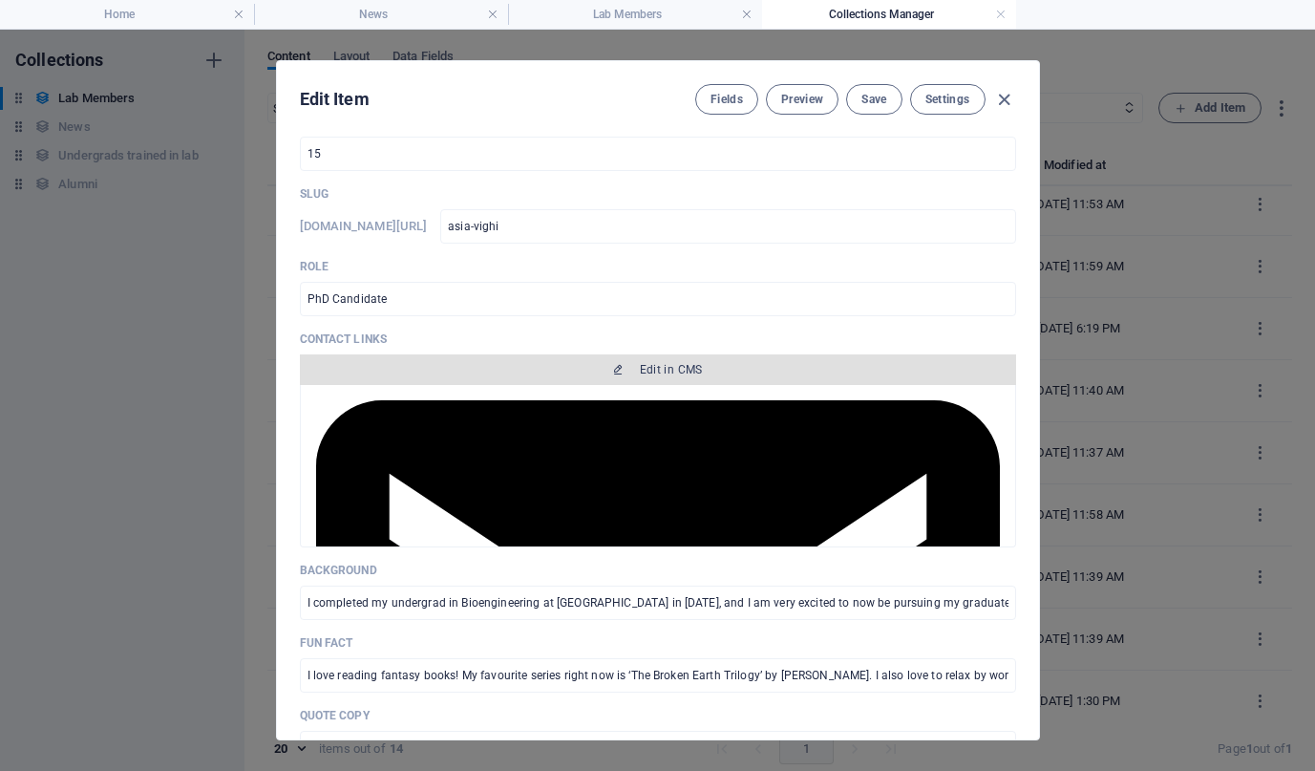
click at [598, 363] on span "Edit in CMS" at bounding box center [658, 369] width 701 height 15
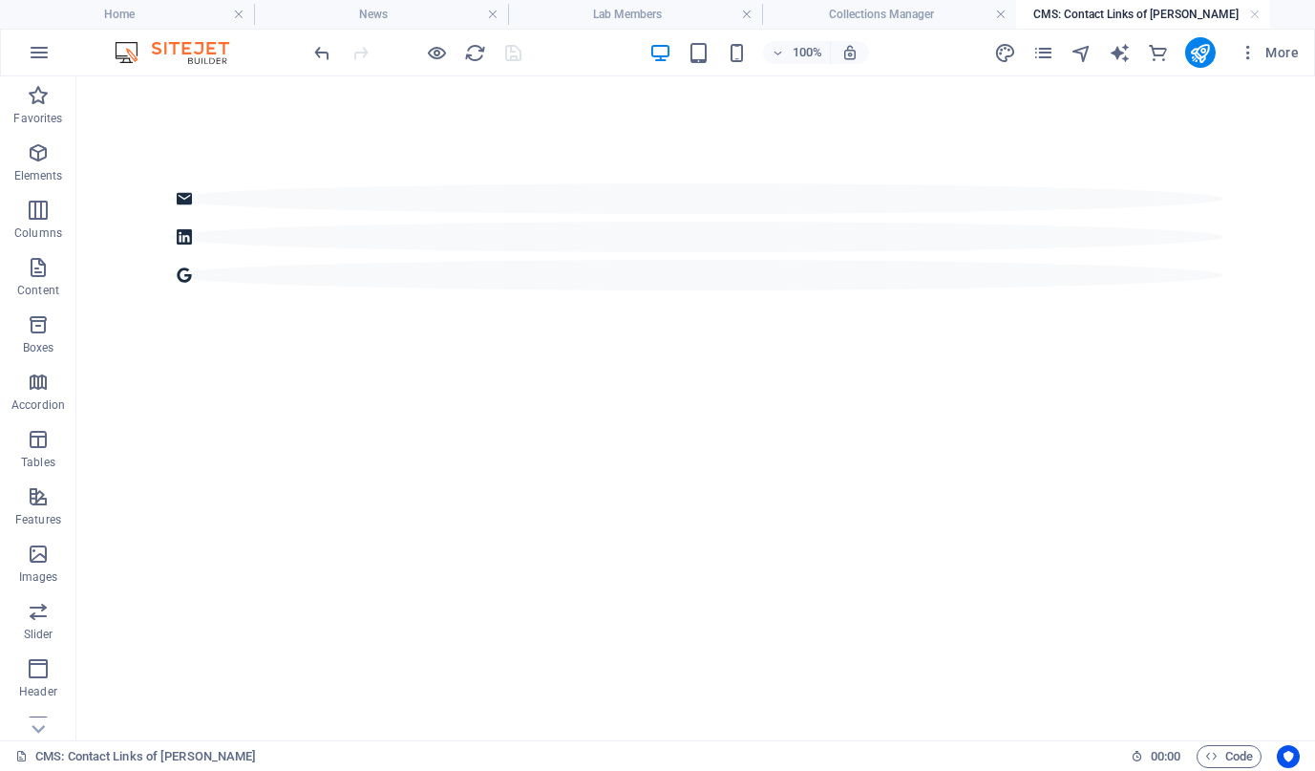
scroll to position [0, 0]
click at [370, 200] on div at bounding box center [696, 236] width 1055 height 107
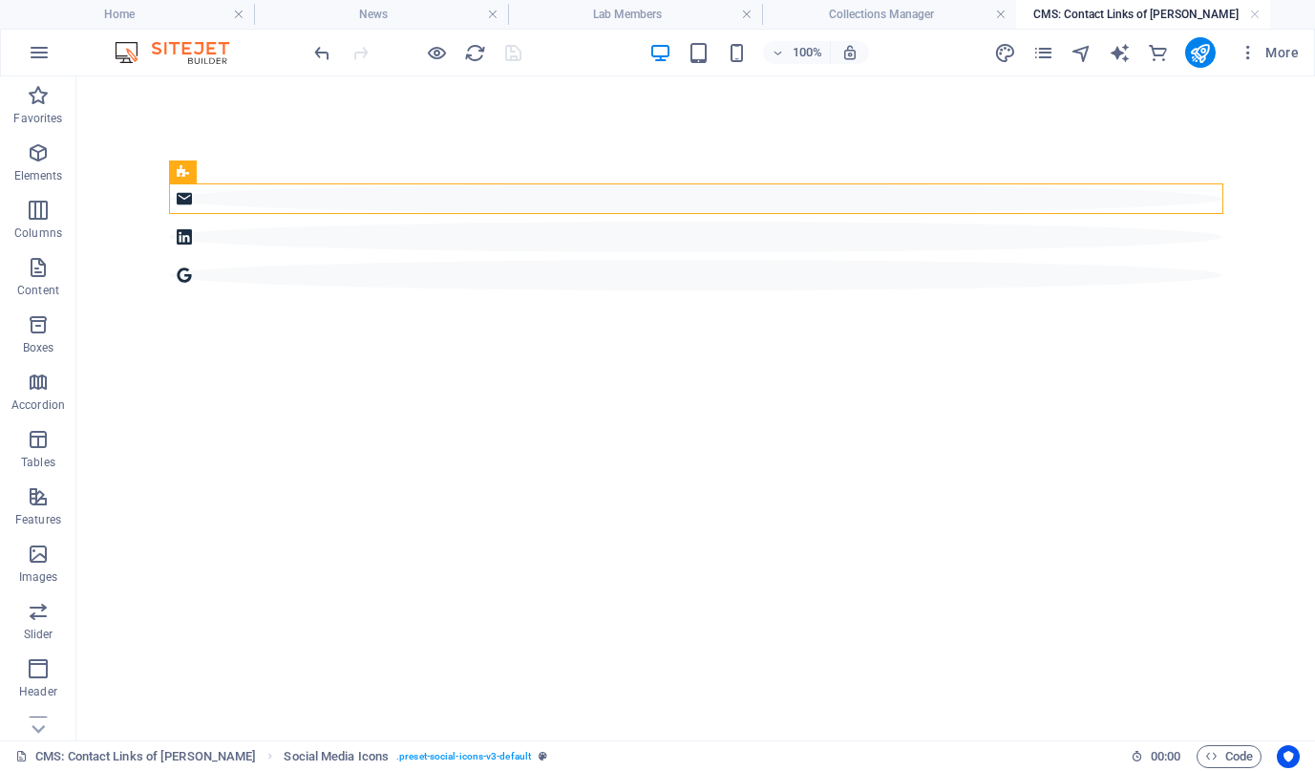
click at [1249, 20] on h4 "CMS: Contact Links of [PERSON_NAME]" at bounding box center [1143, 14] width 254 height 21
click at [1261, 13] on h4 "CMS: Contact Links of [PERSON_NAME]" at bounding box center [1143, 14] width 254 height 21
click at [890, 10] on h4 "Collections Manager" at bounding box center [889, 14] width 254 height 21
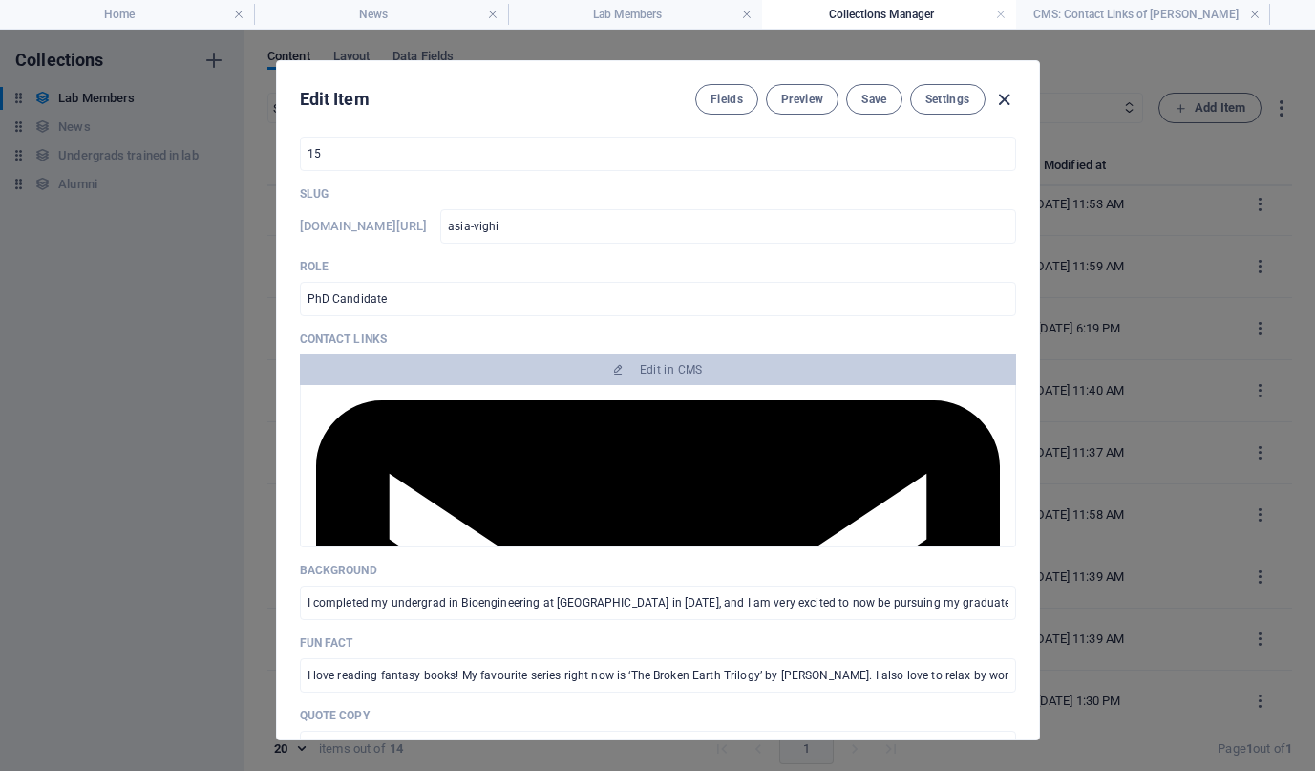
click at [1003, 91] on icon "button" at bounding box center [1004, 100] width 22 height 22
type input "asia-vighi"
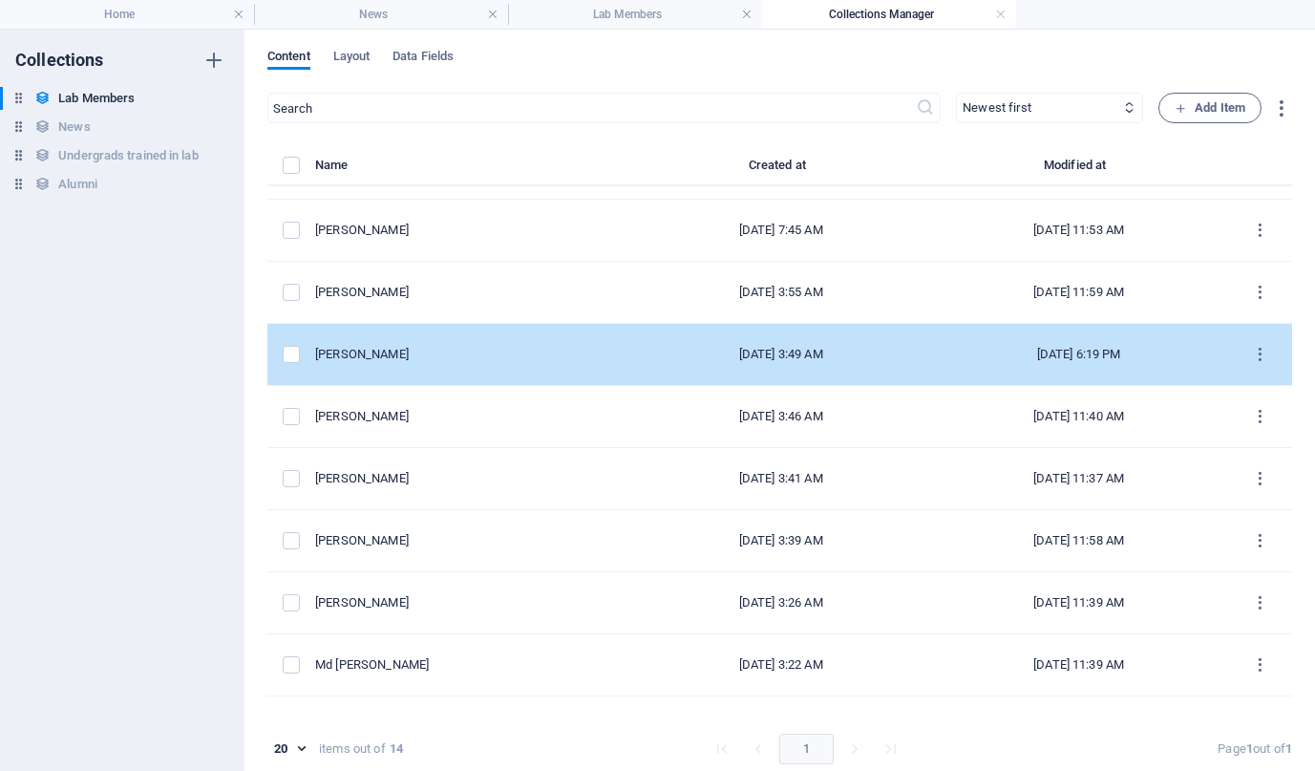
scroll to position [234, 0]
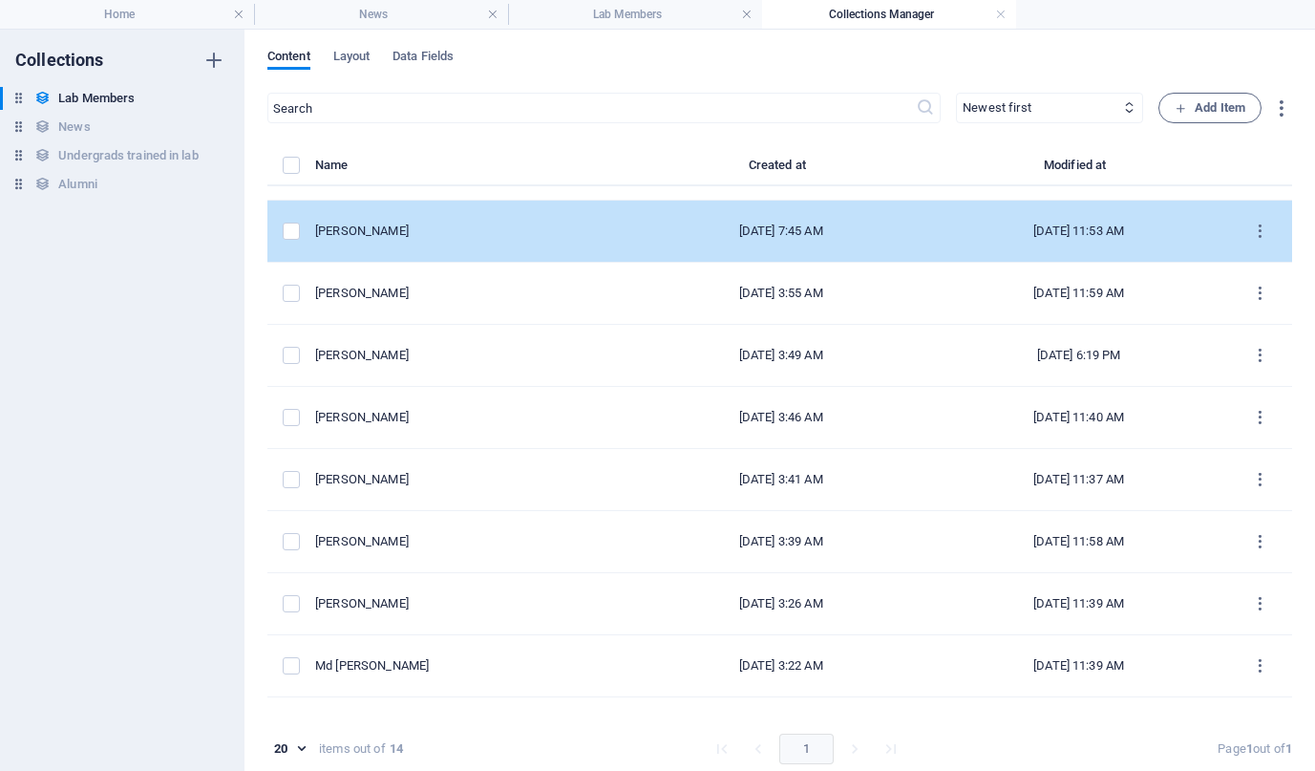
click at [515, 261] on td "[PERSON_NAME]" at bounding box center [473, 232] width 317 height 62
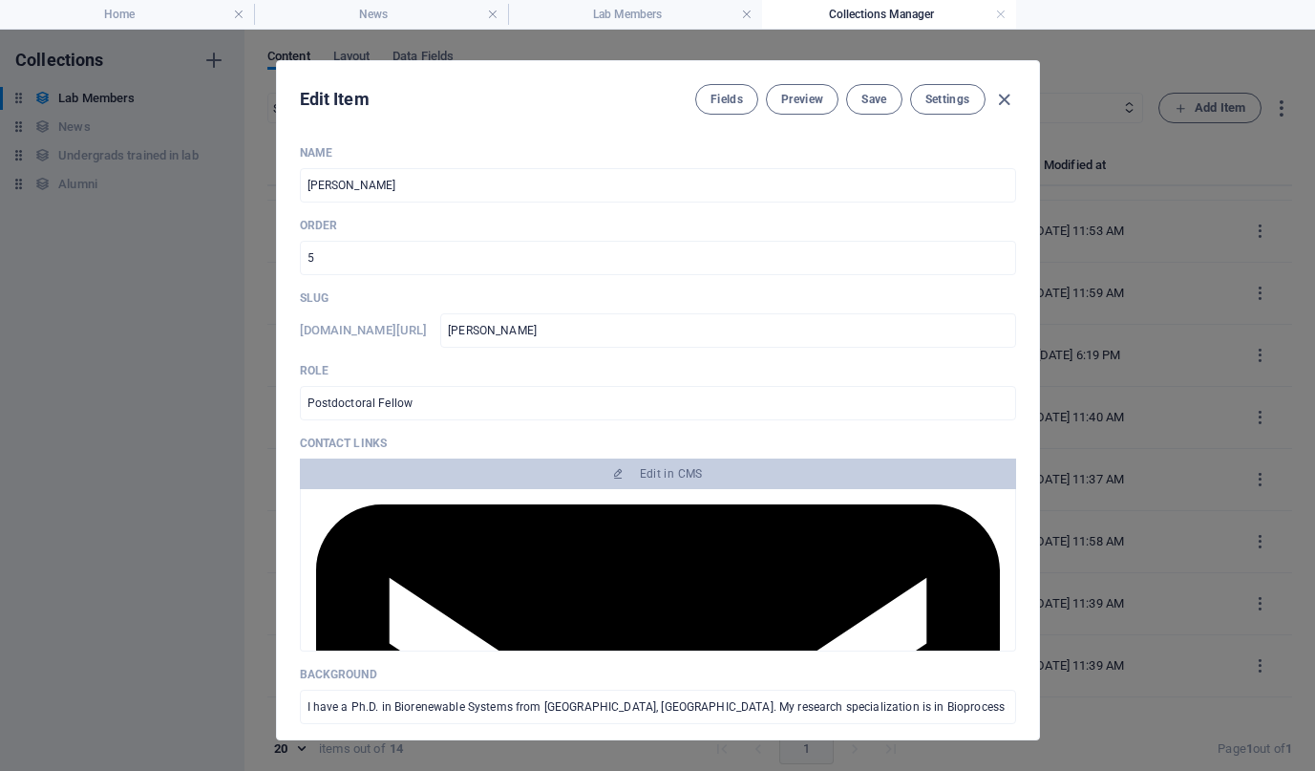
scroll to position [96, 0]
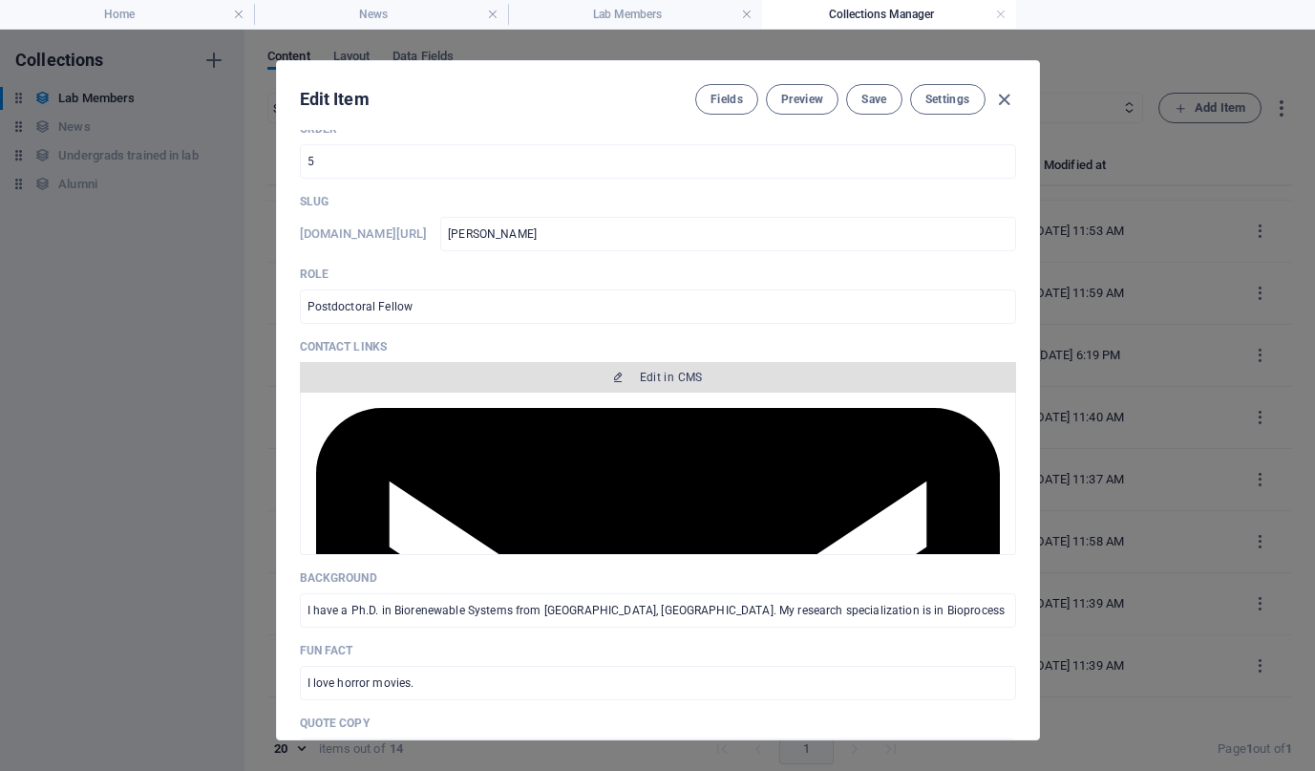
click at [572, 384] on span "Edit in CMS" at bounding box center [658, 377] width 701 height 15
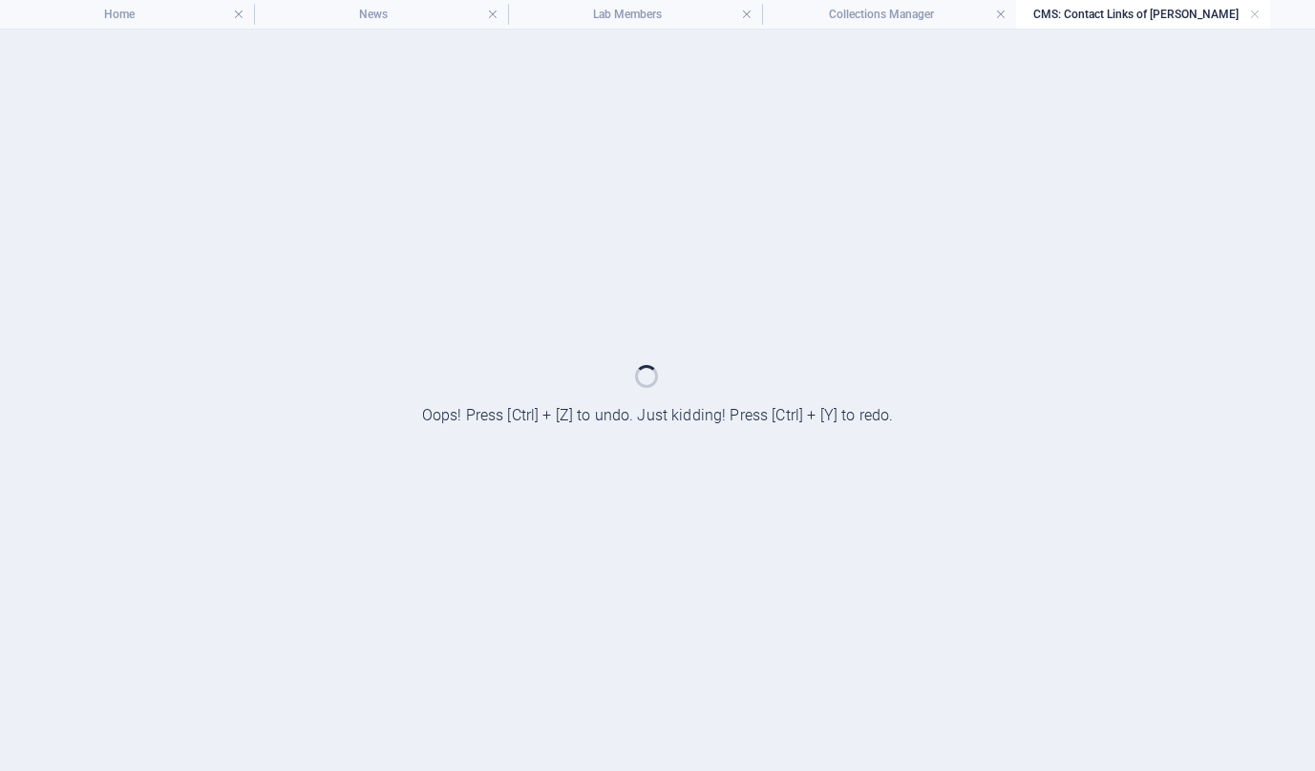
scroll to position [0, 0]
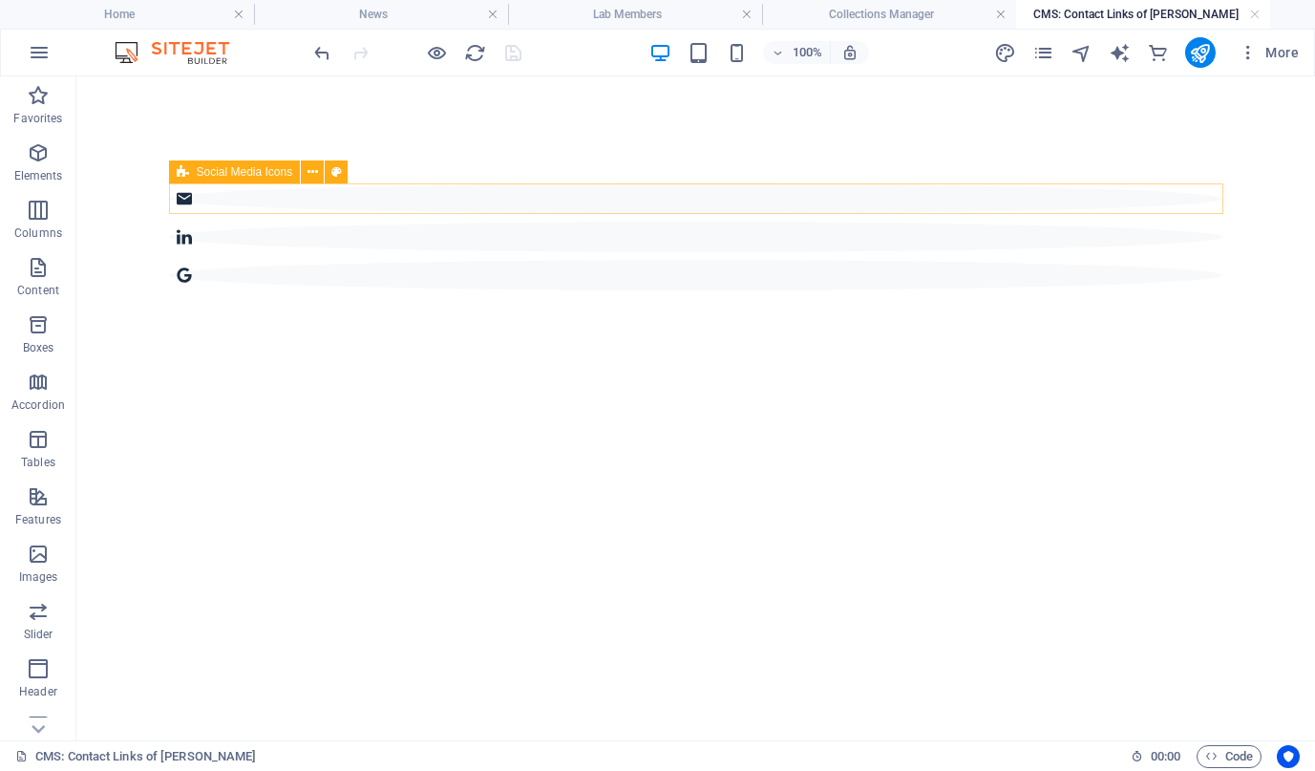
click at [809, 204] on div at bounding box center [696, 236] width 1055 height 107
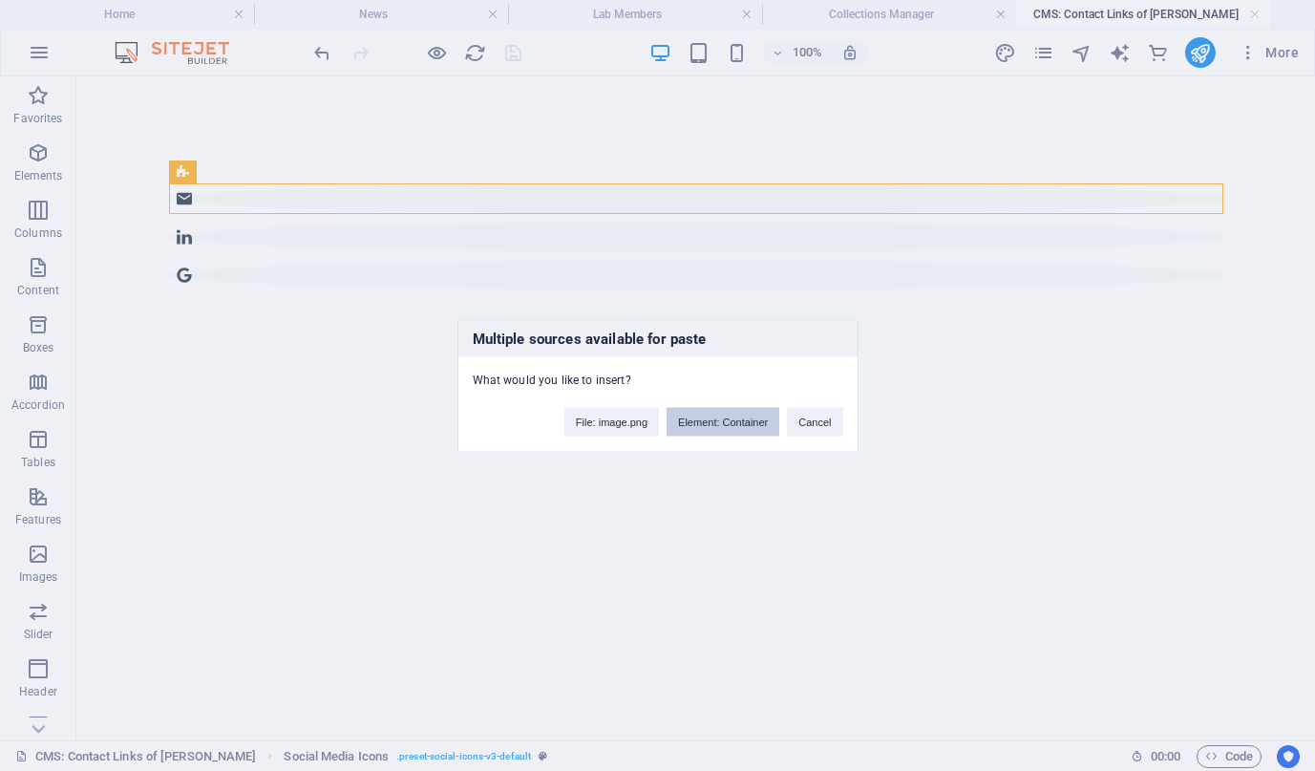
click at [733, 418] on button "Element: Container" at bounding box center [723, 421] width 113 height 29
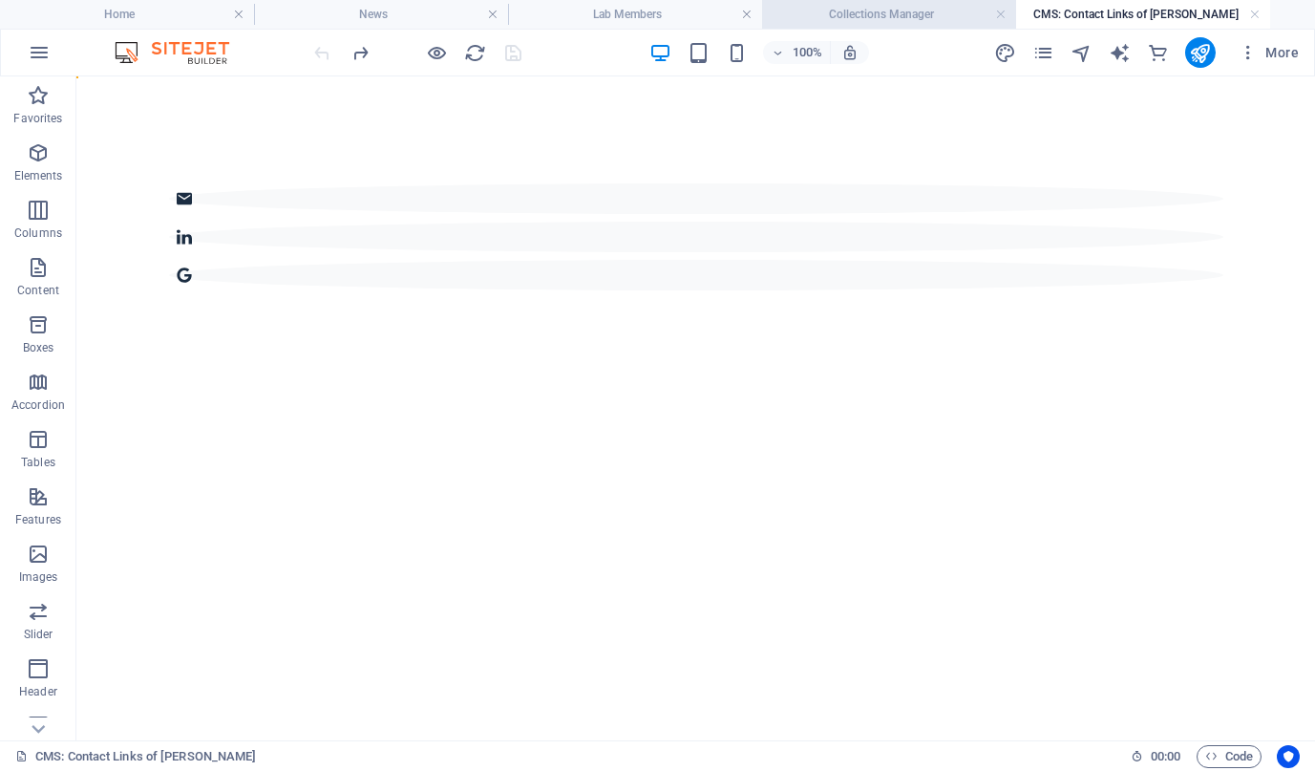
click at [895, 14] on h4 "Collections Manager" at bounding box center [889, 14] width 254 height 21
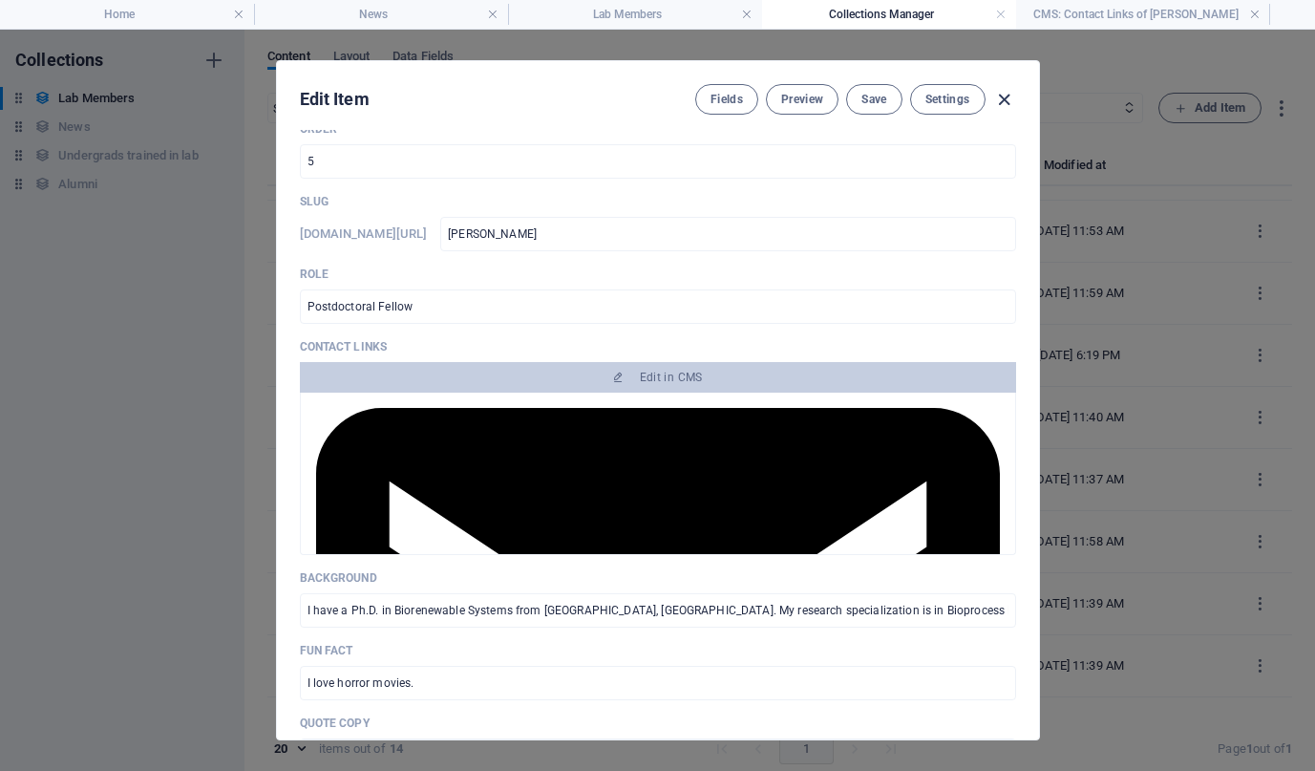
click at [996, 98] on icon "button" at bounding box center [1004, 100] width 22 height 22
type input "[PERSON_NAME]"
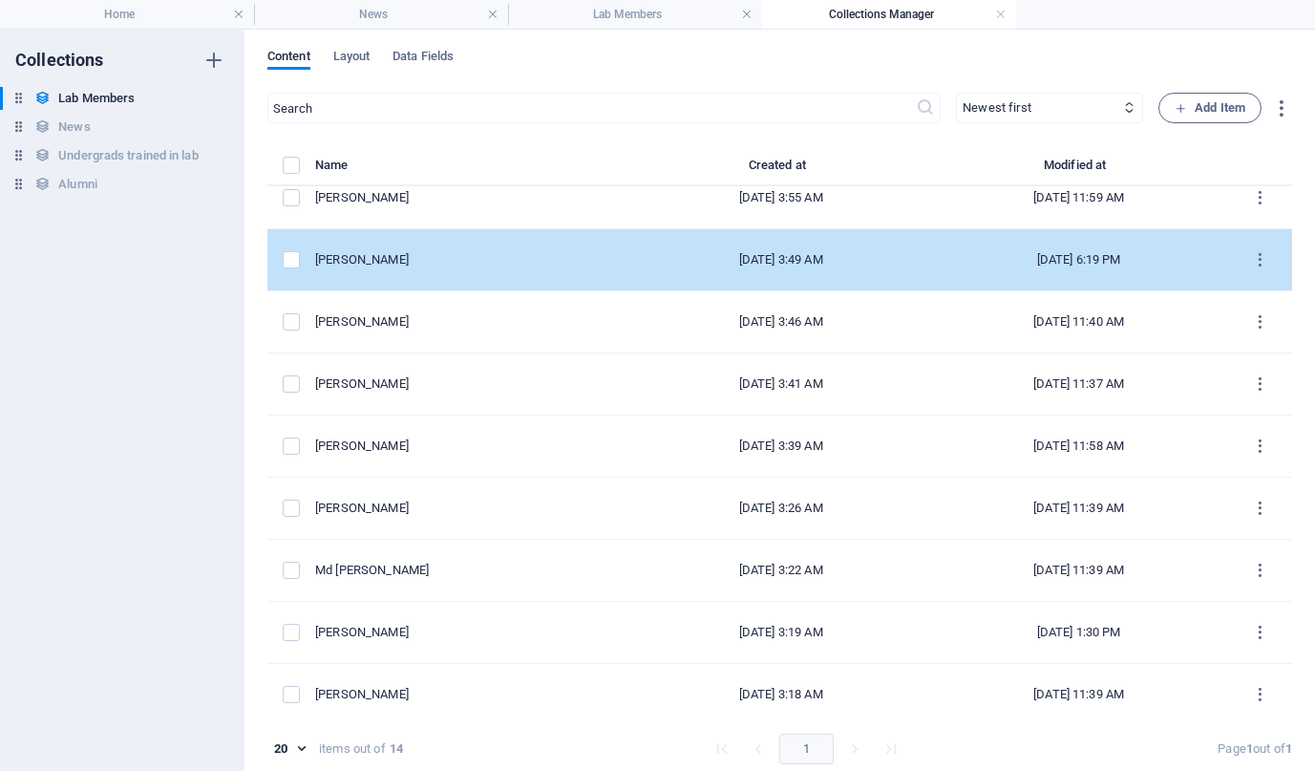
scroll to position [337, 0]
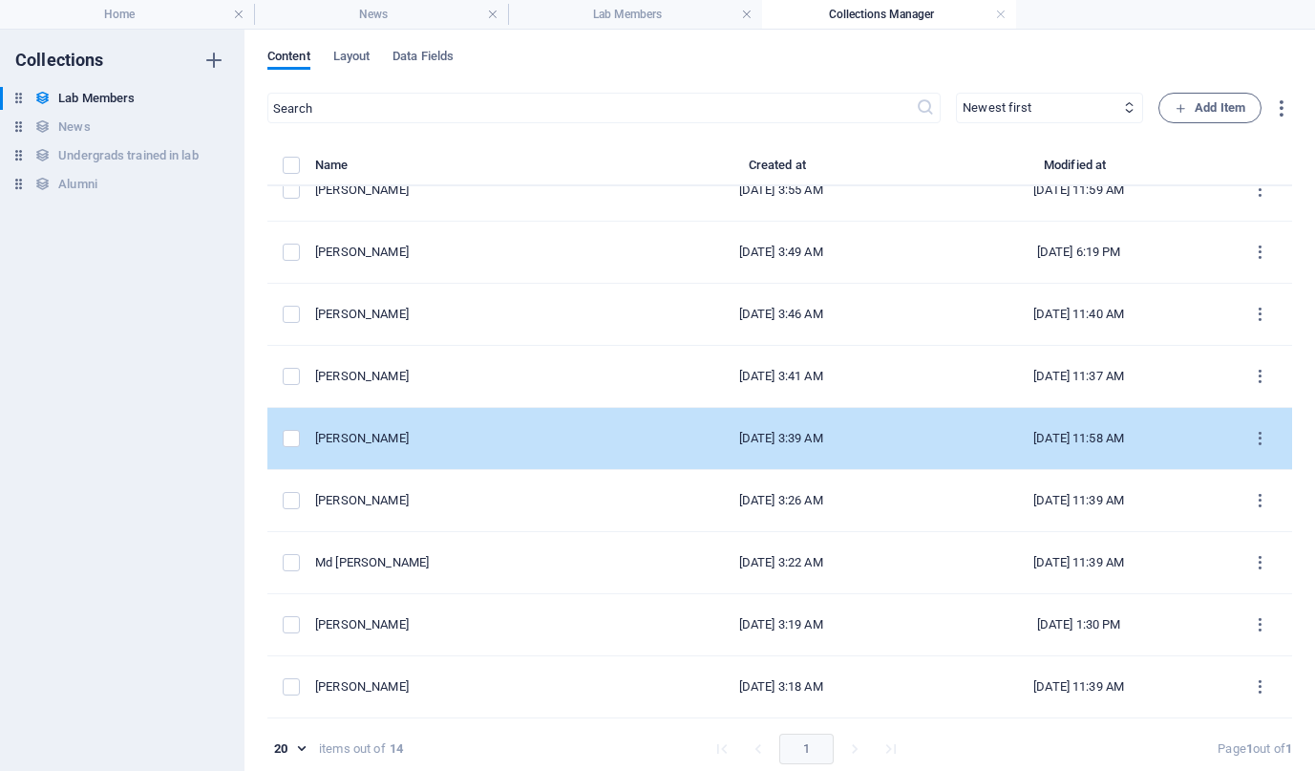
click at [411, 441] on div "[PERSON_NAME]" at bounding box center [466, 438] width 302 height 17
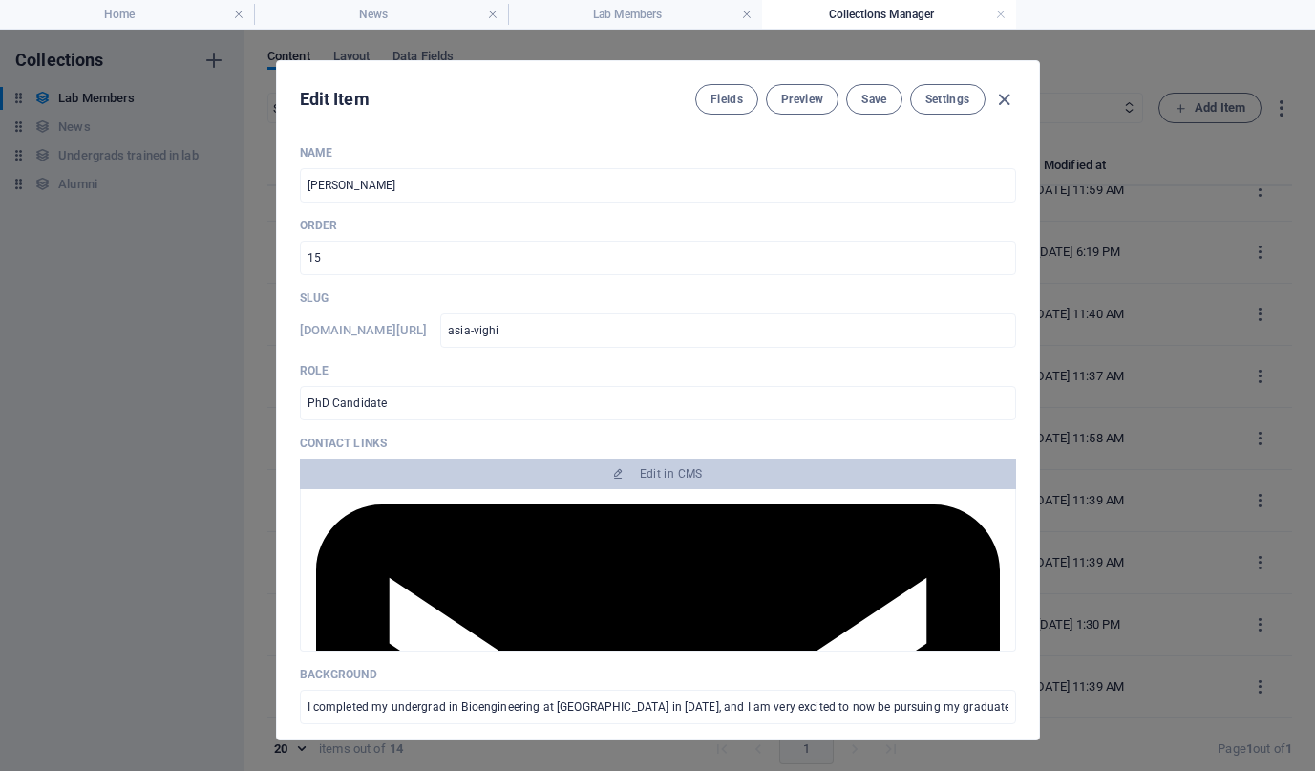
scroll to position [29, 0]
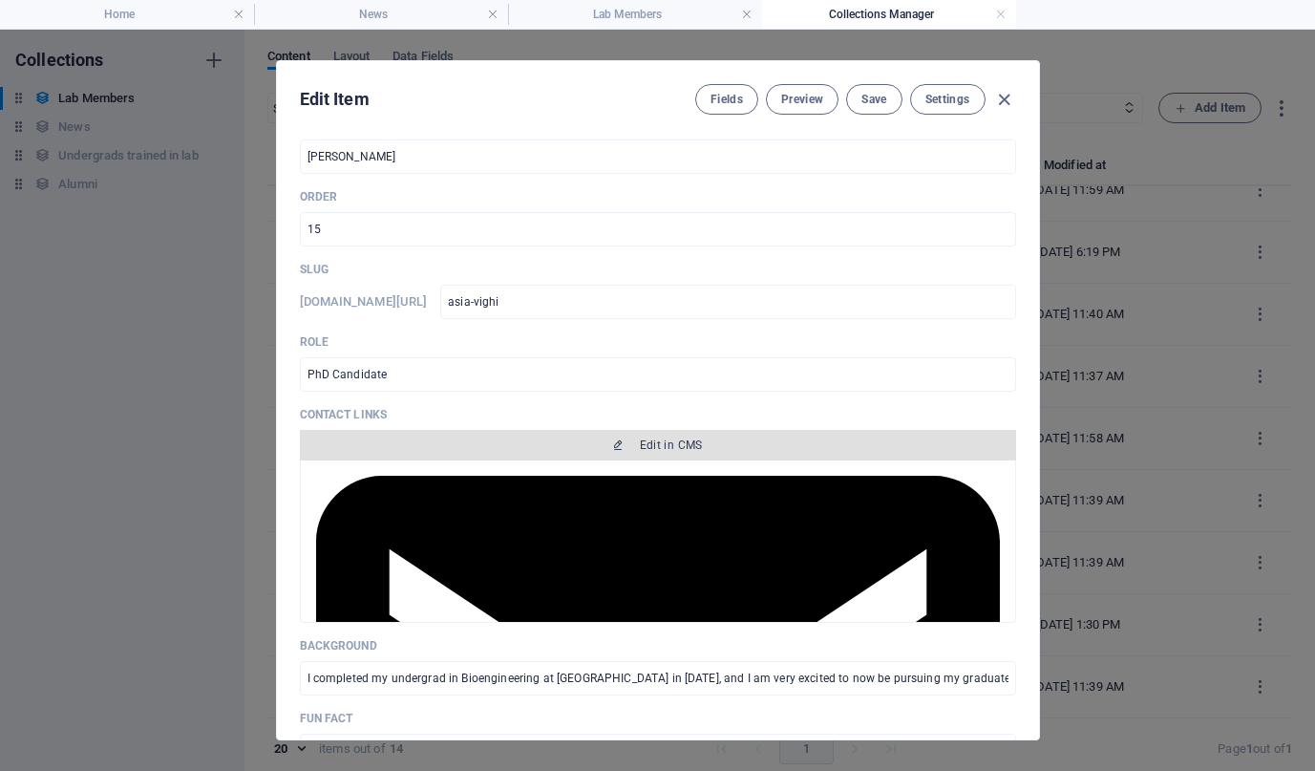
click at [569, 436] on button "Edit in CMS" at bounding box center [658, 445] width 716 height 31
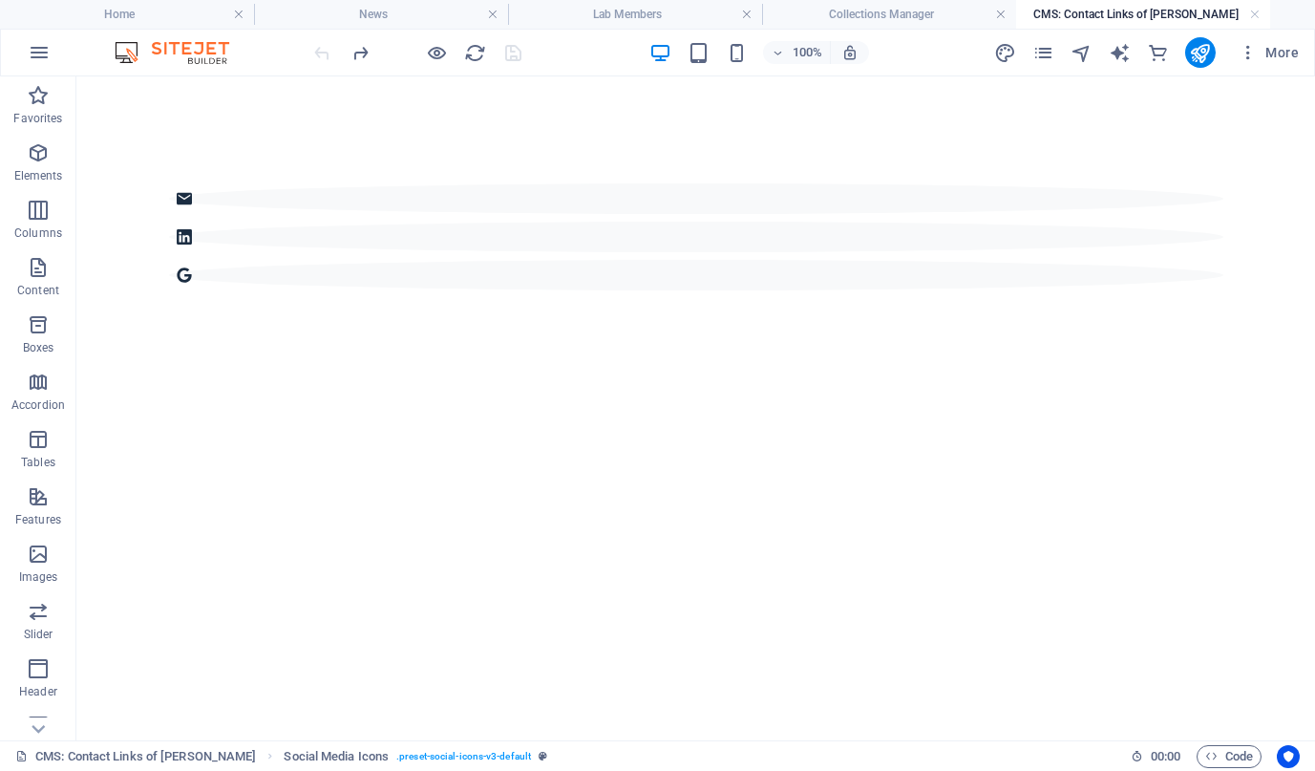
scroll to position [0, 0]
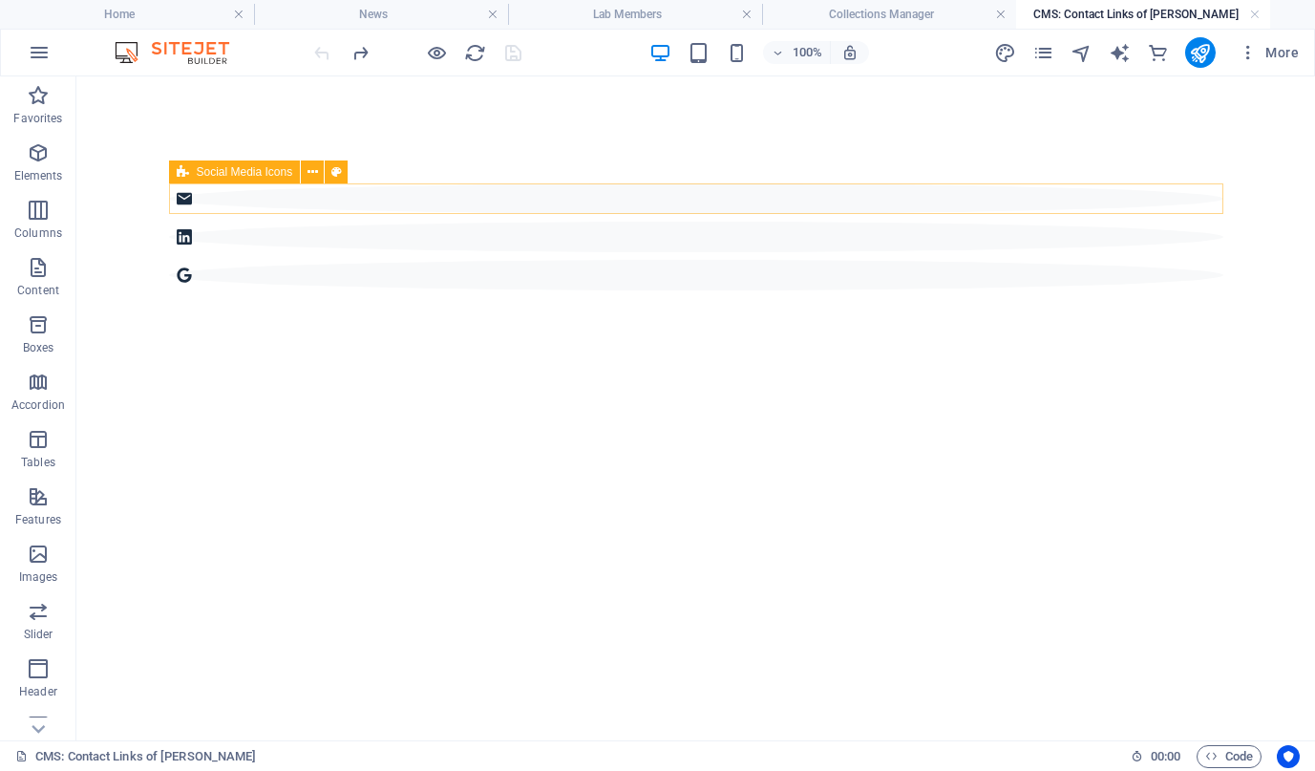
click at [437, 188] on div at bounding box center [696, 236] width 1055 height 107
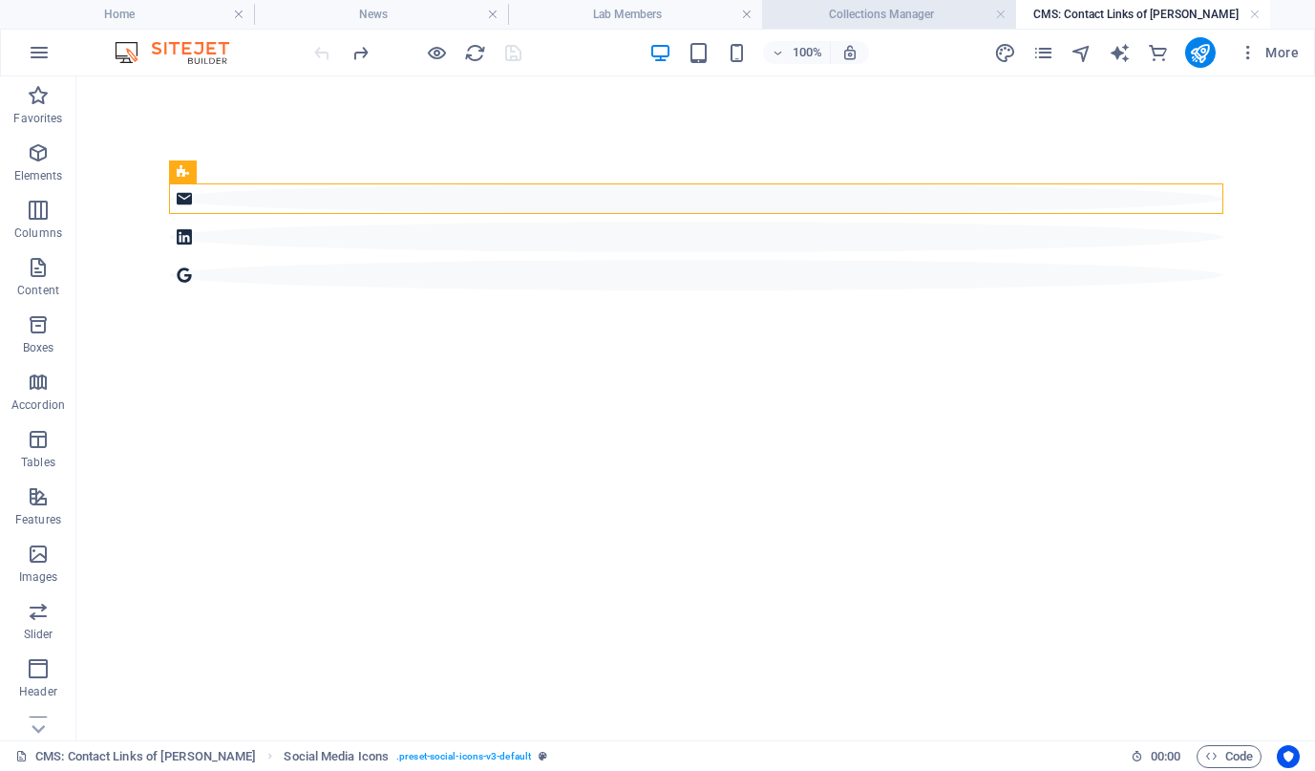
click at [896, 14] on h4 "Collections Manager" at bounding box center [889, 14] width 254 height 21
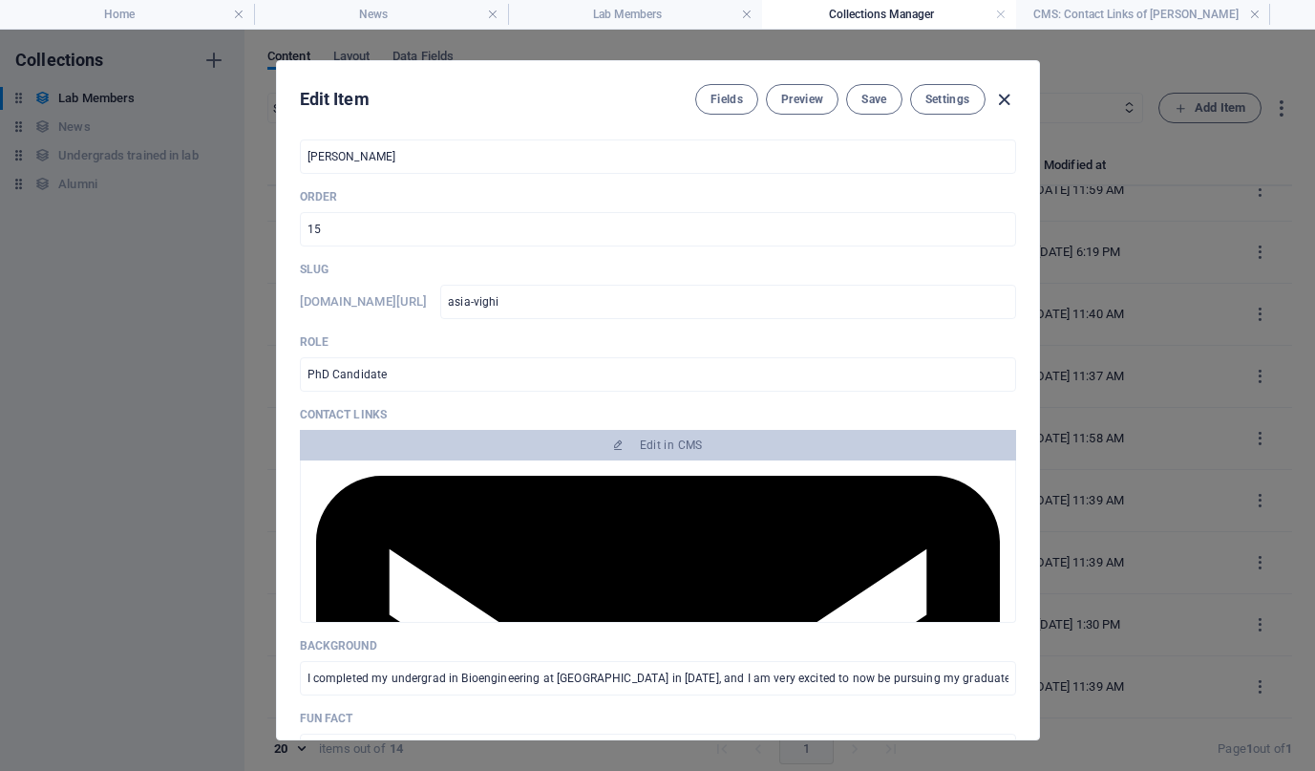
click at [993, 108] on icon "button" at bounding box center [1004, 100] width 22 height 22
type input "asia-vighi"
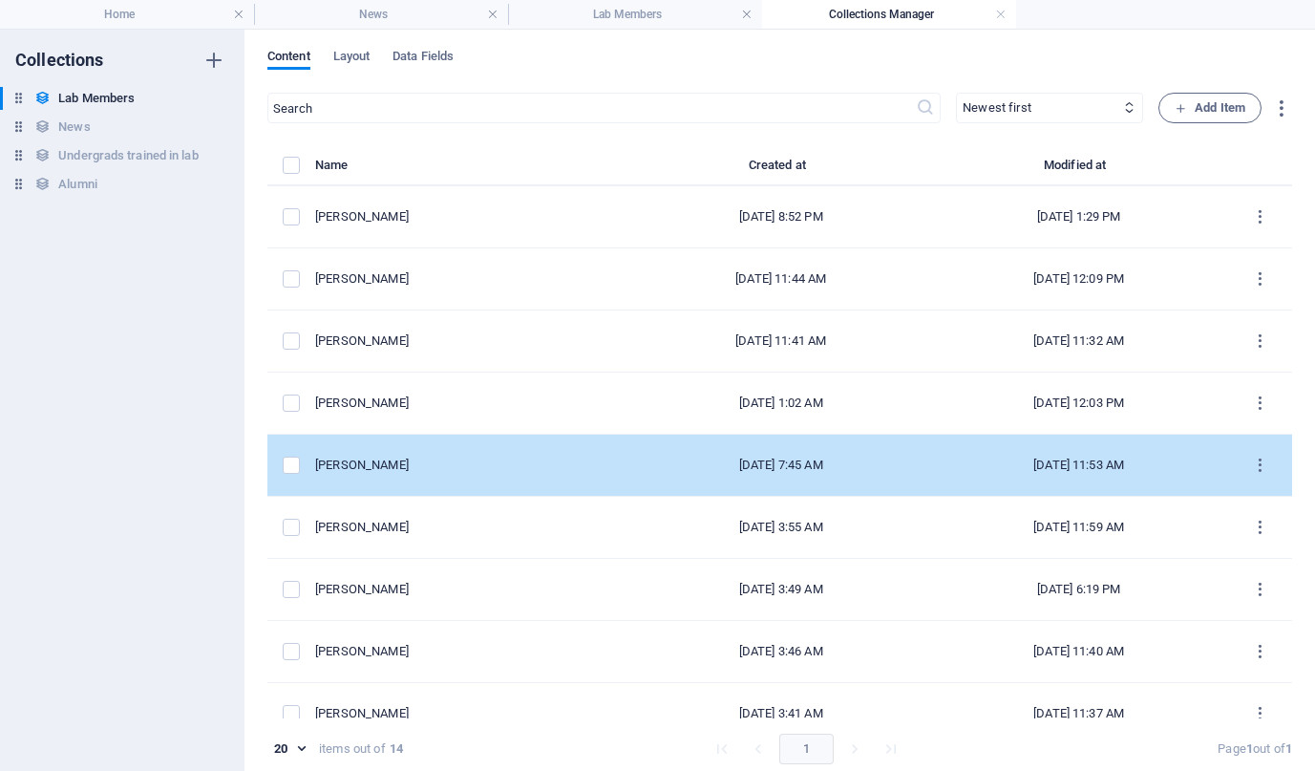
click at [422, 457] on div "[PERSON_NAME]" at bounding box center [466, 465] width 302 height 17
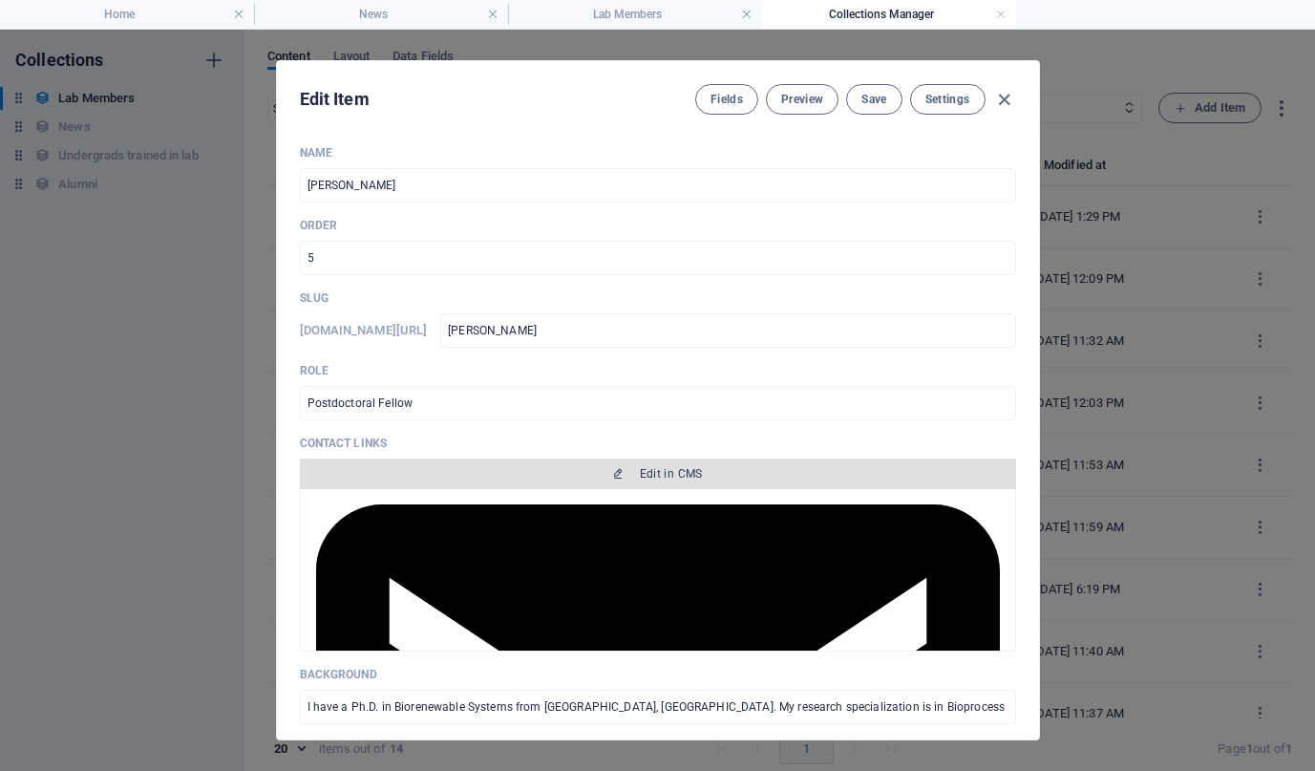
click at [632, 480] on span "Edit in CMS" at bounding box center [658, 473] width 701 height 15
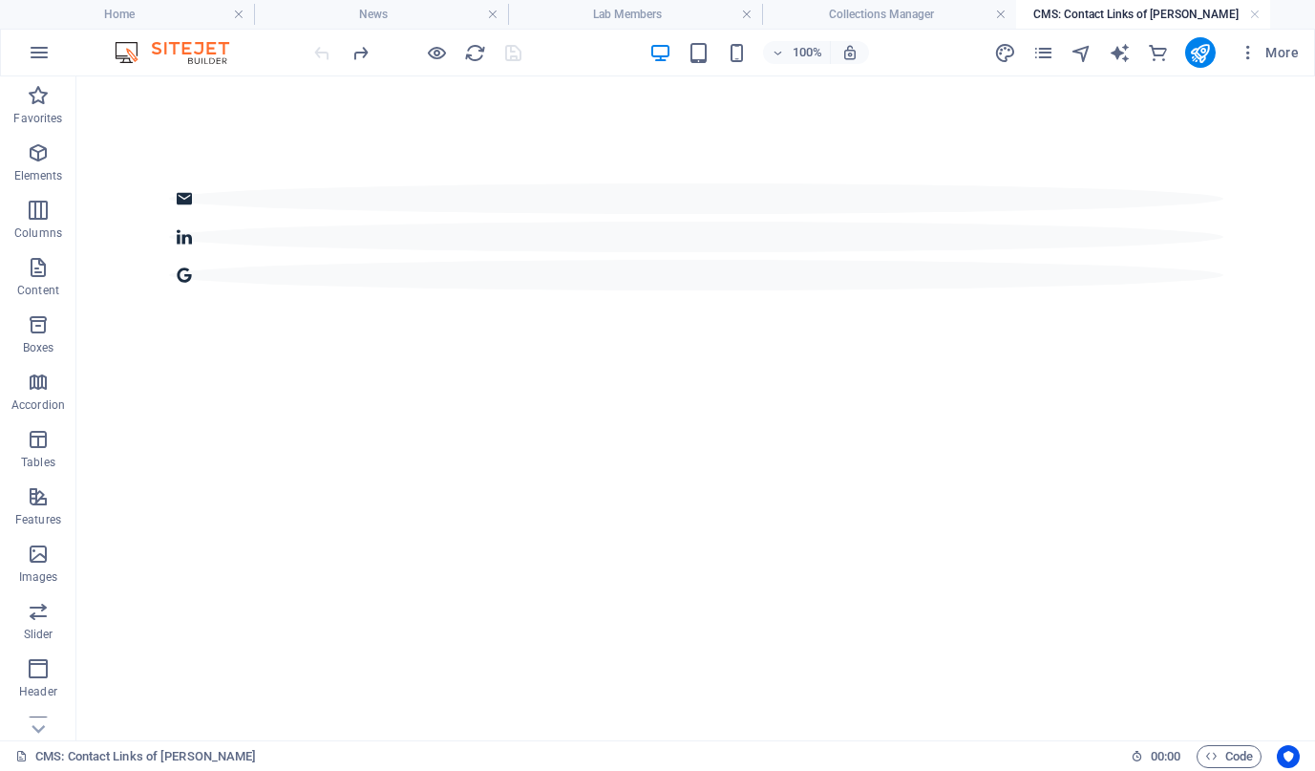
click at [808, 234] on div at bounding box center [696, 236] width 1085 height 321
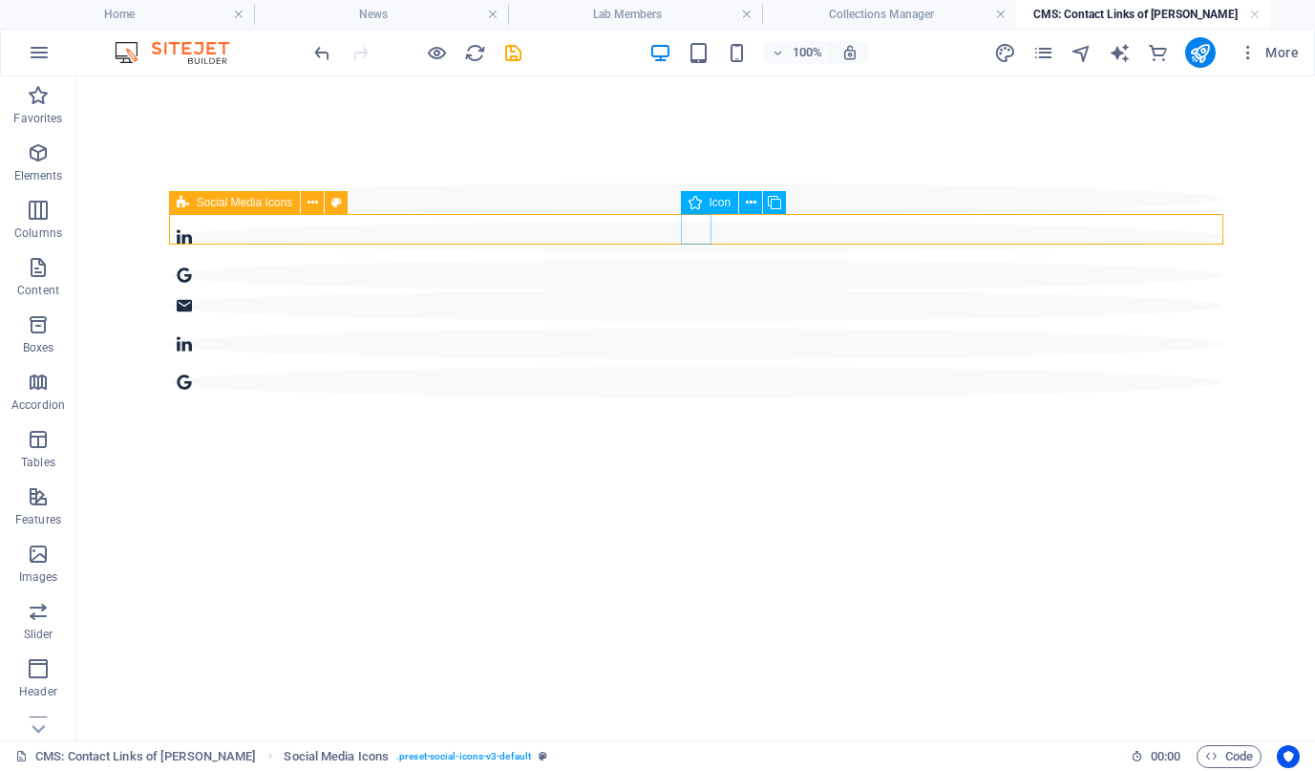
click at [698, 329] on figure at bounding box center [696, 344] width 1055 height 31
select select "xMidYMid"
select select "px"
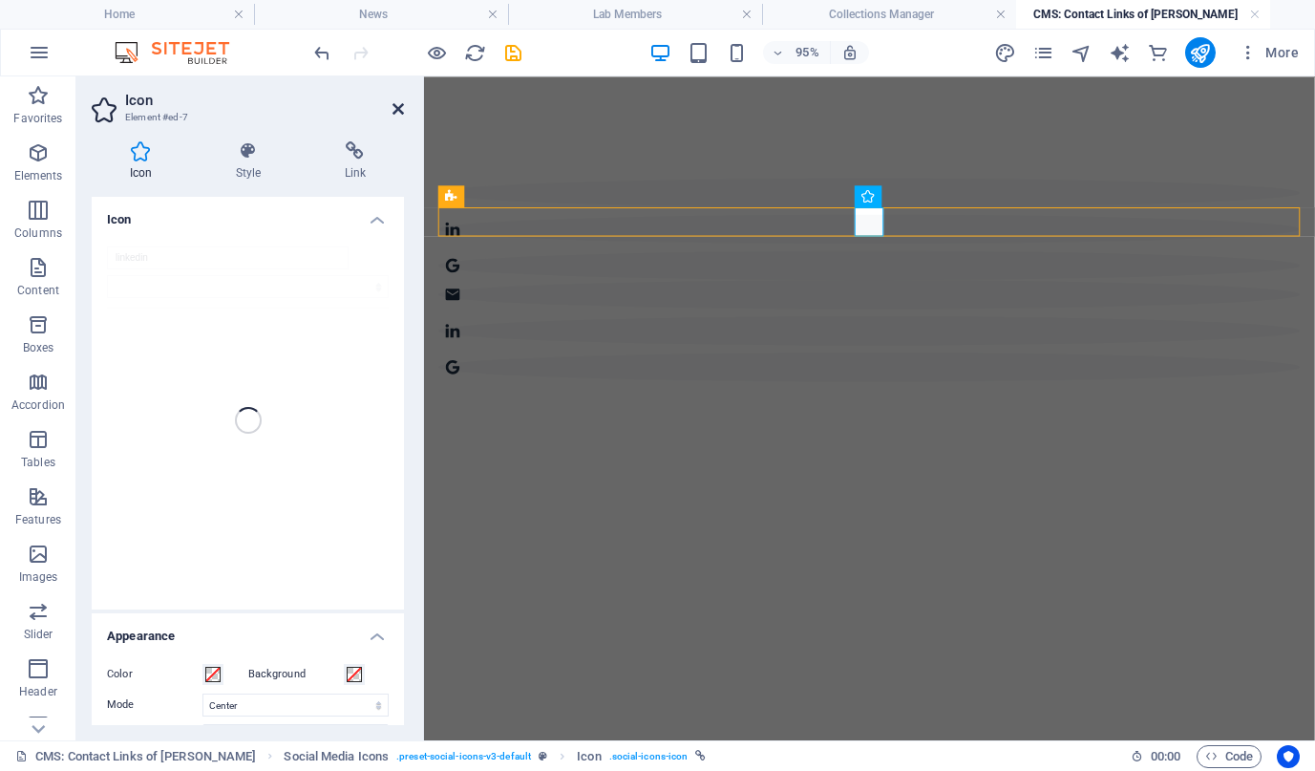
click at [397, 113] on icon at bounding box center [398, 108] width 11 height 15
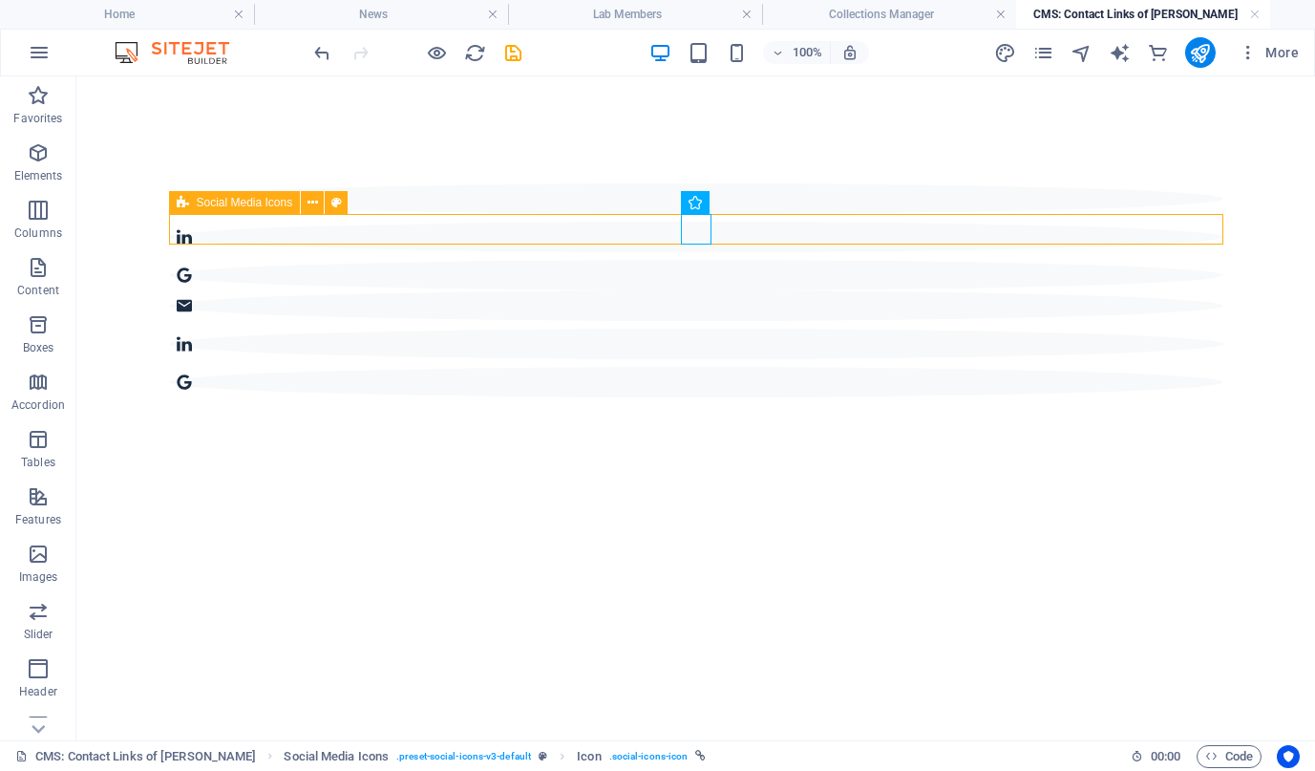
click at [604, 290] on div at bounding box center [696, 343] width 1055 height 107
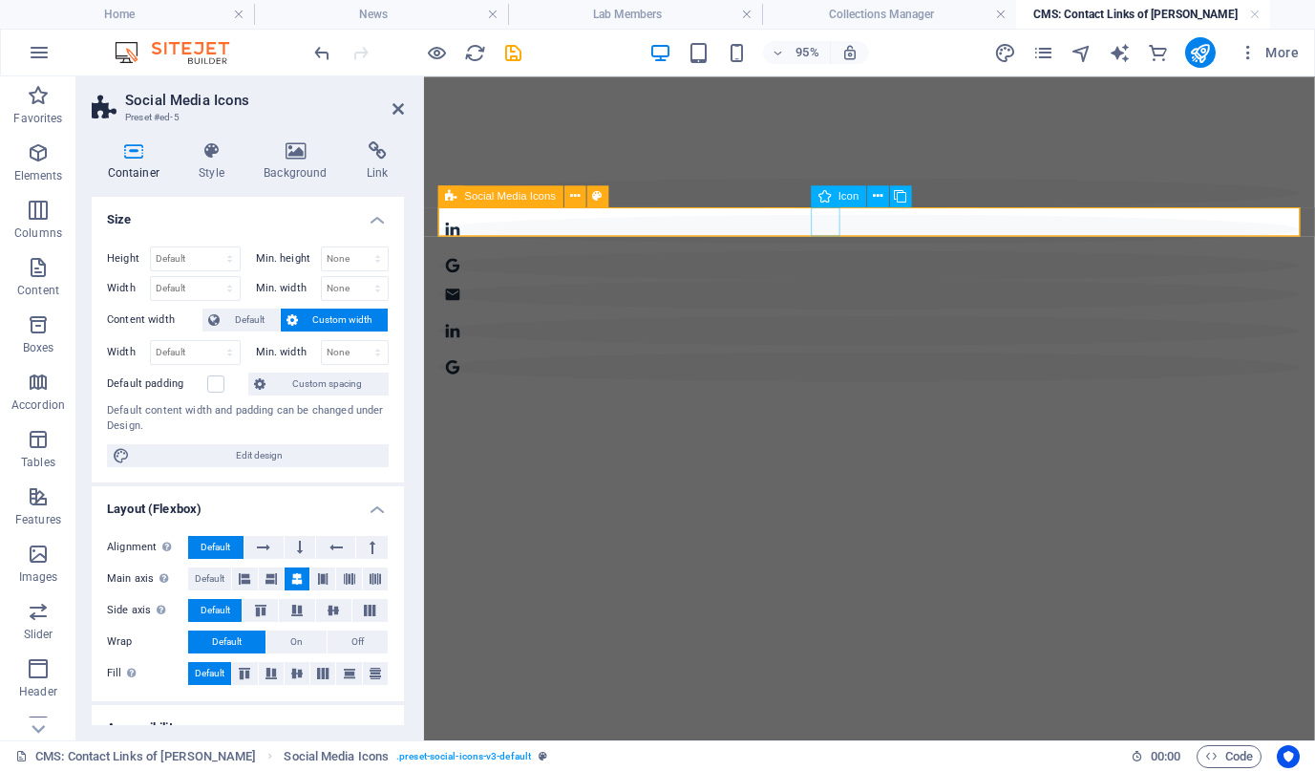
click at [848, 290] on figure at bounding box center [892, 305] width 907 height 31
select select "xMidYMid"
select select "px"
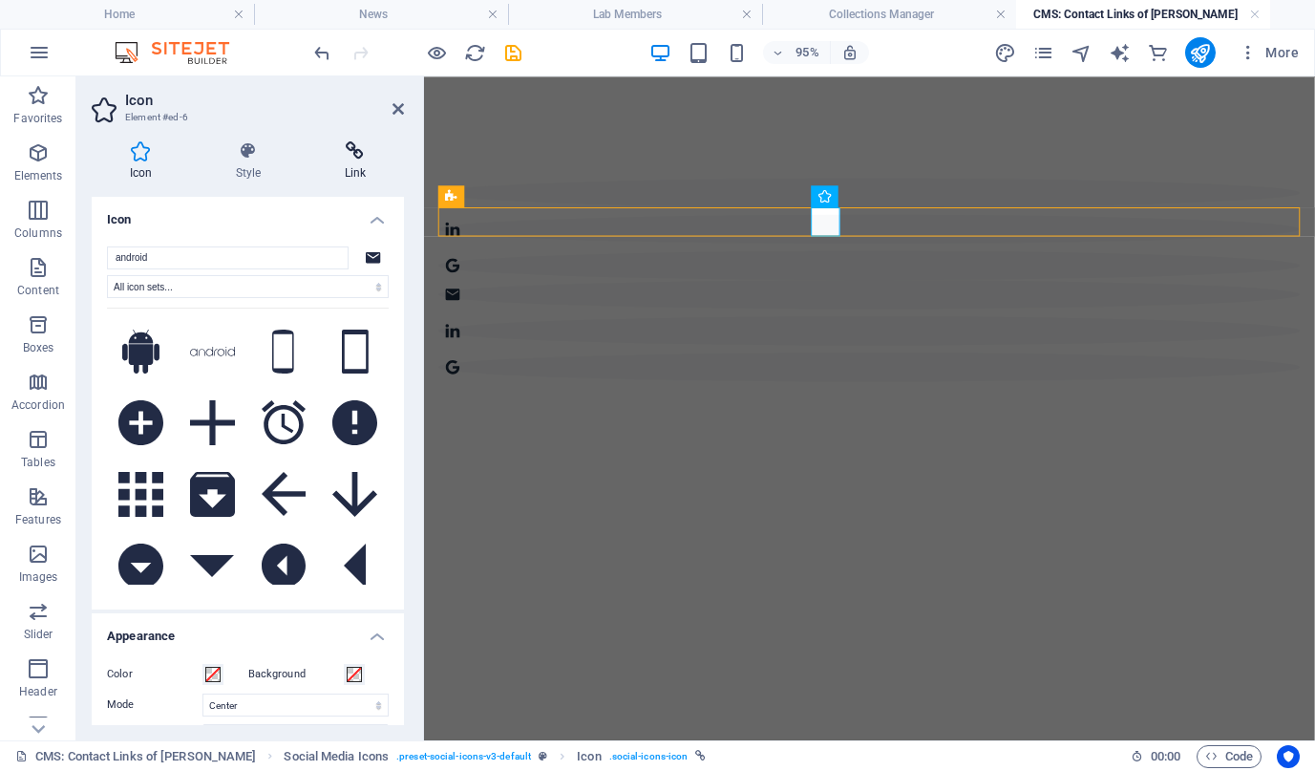
click at [324, 156] on icon at bounding box center [355, 150] width 97 height 19
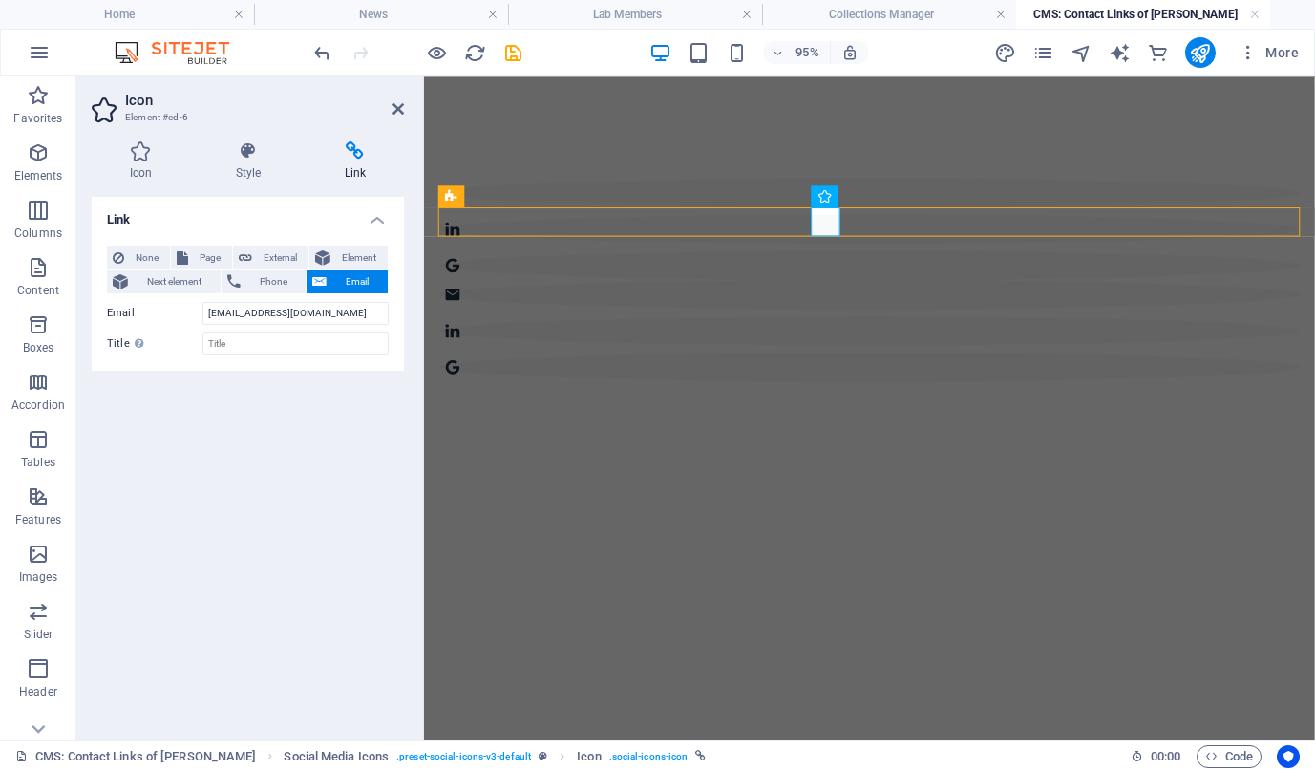
click at [397, 100] on h2 "Icon" at bounding box center [264, 100] width 279 height 17
click at [394, 107] on icon at bounding box center [398, 108] width 11 height 15
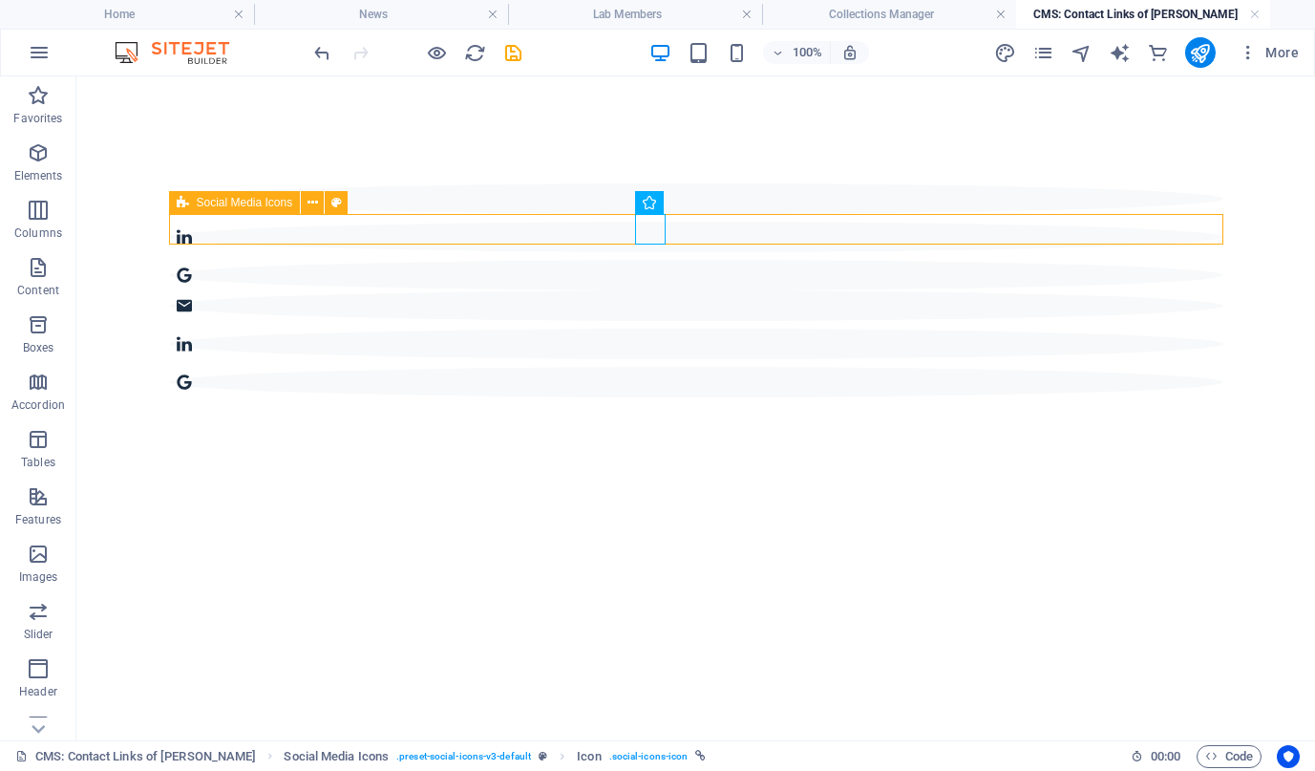
click at [441, 290] on div at bounding box center [696, 343] width 1055 height 107
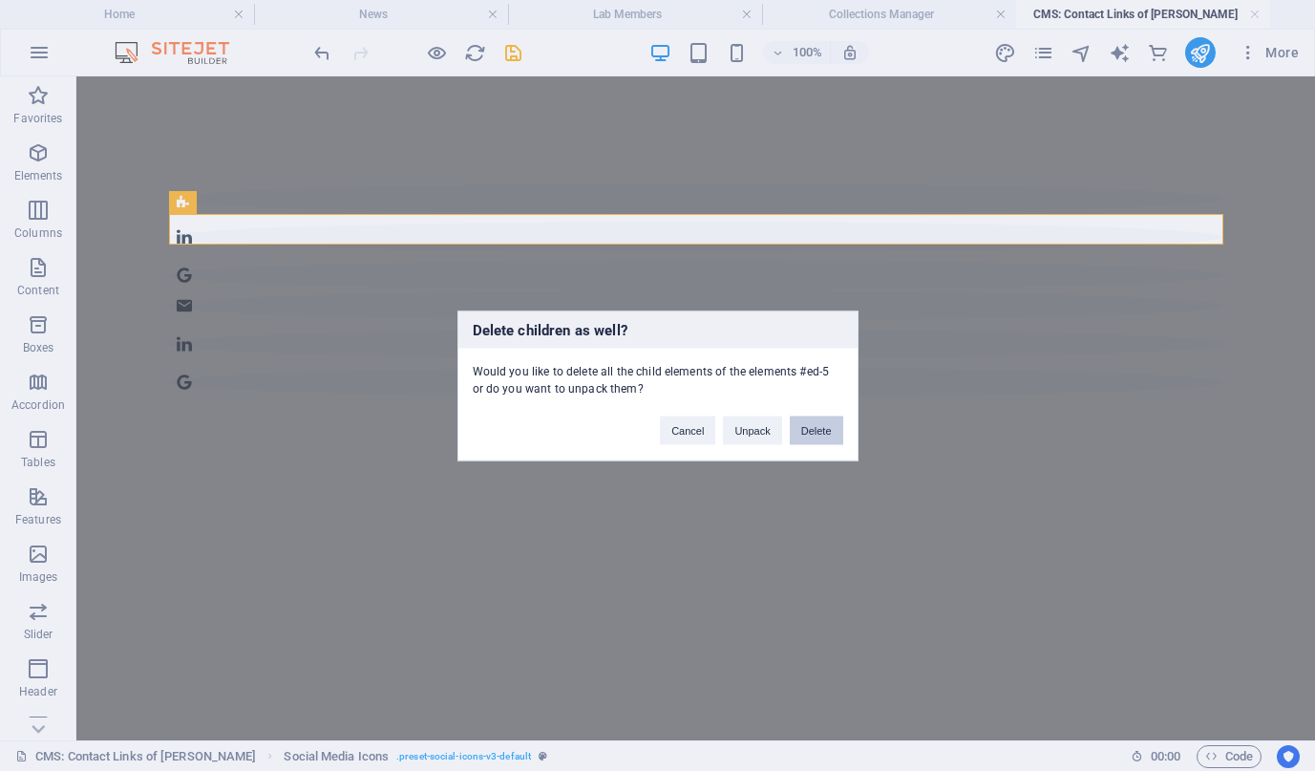
click at [825, 428] on button "Delete" at bounding box center [816, 430] width 53 height 29
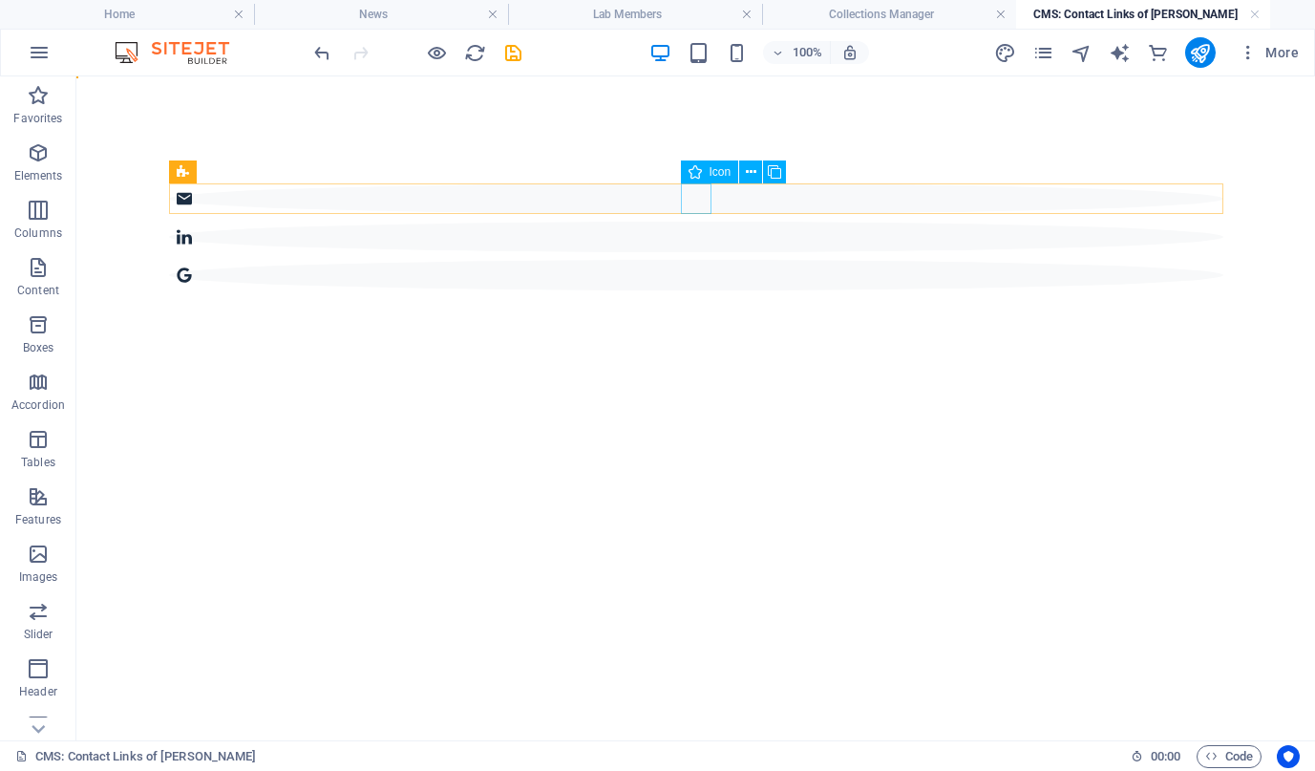
click at [696, 222] on figure at bounding box center [696, 237] width 1055 height 31
select select "xMidYMid"
select select "px"
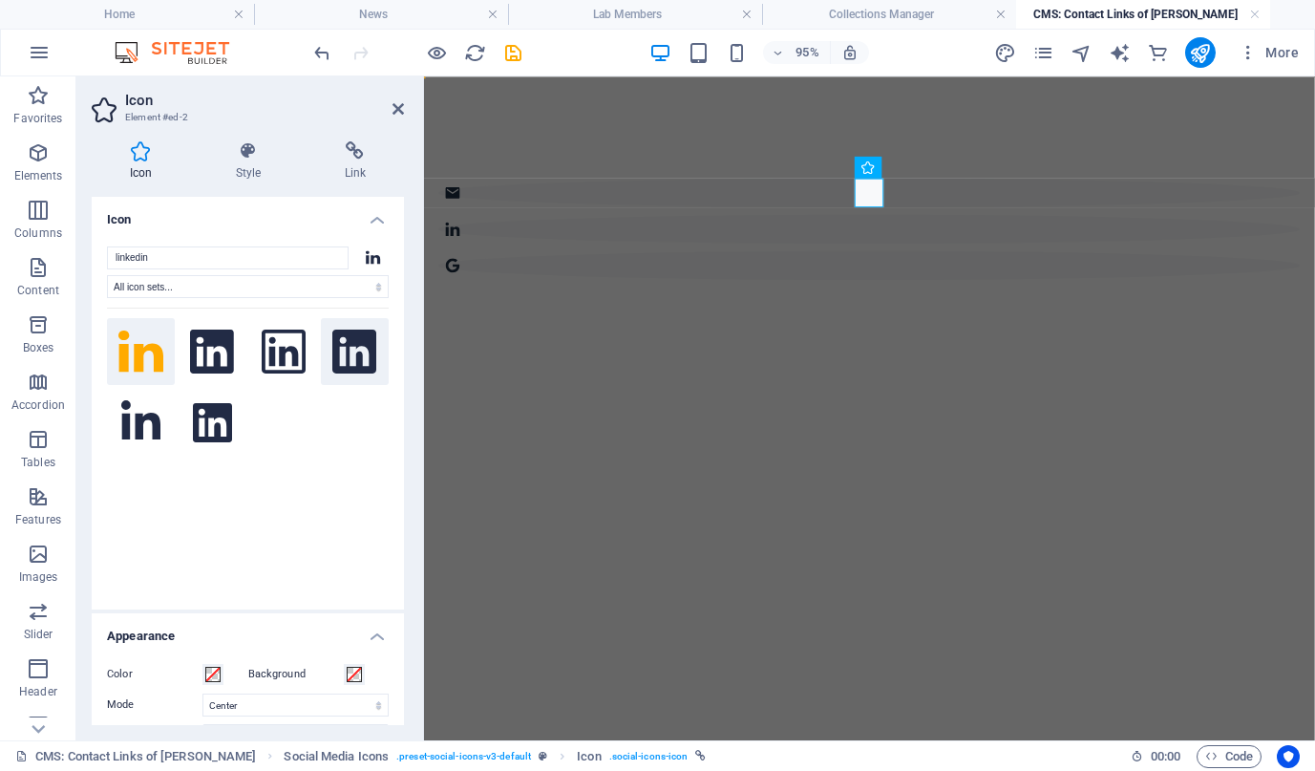
click at [356, 339] on icon at bounding box center [354, 352] width 45 height 45
click at [400, 107] on icon at bounding box center [398, 108] width 11 height 15
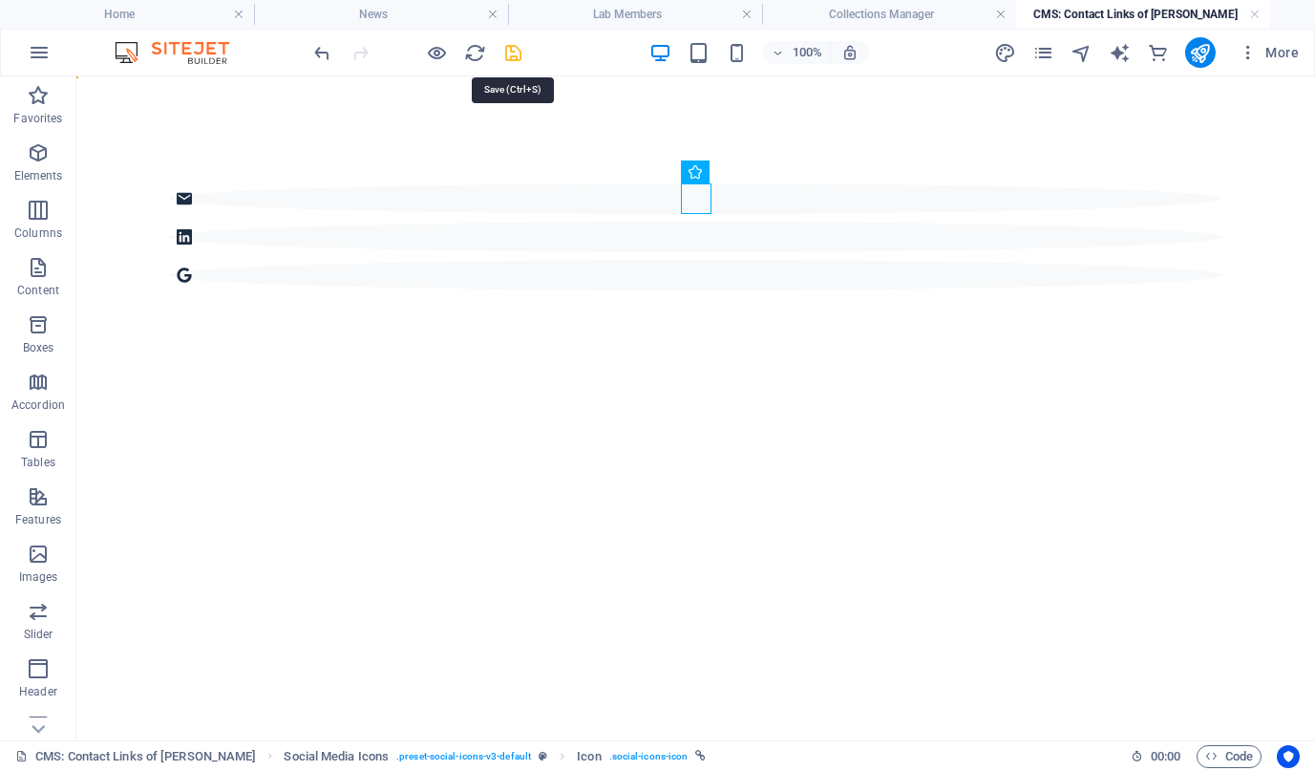
click at [507, 44] on icon "save" at bounding box center [513, 53] width 22 height 22
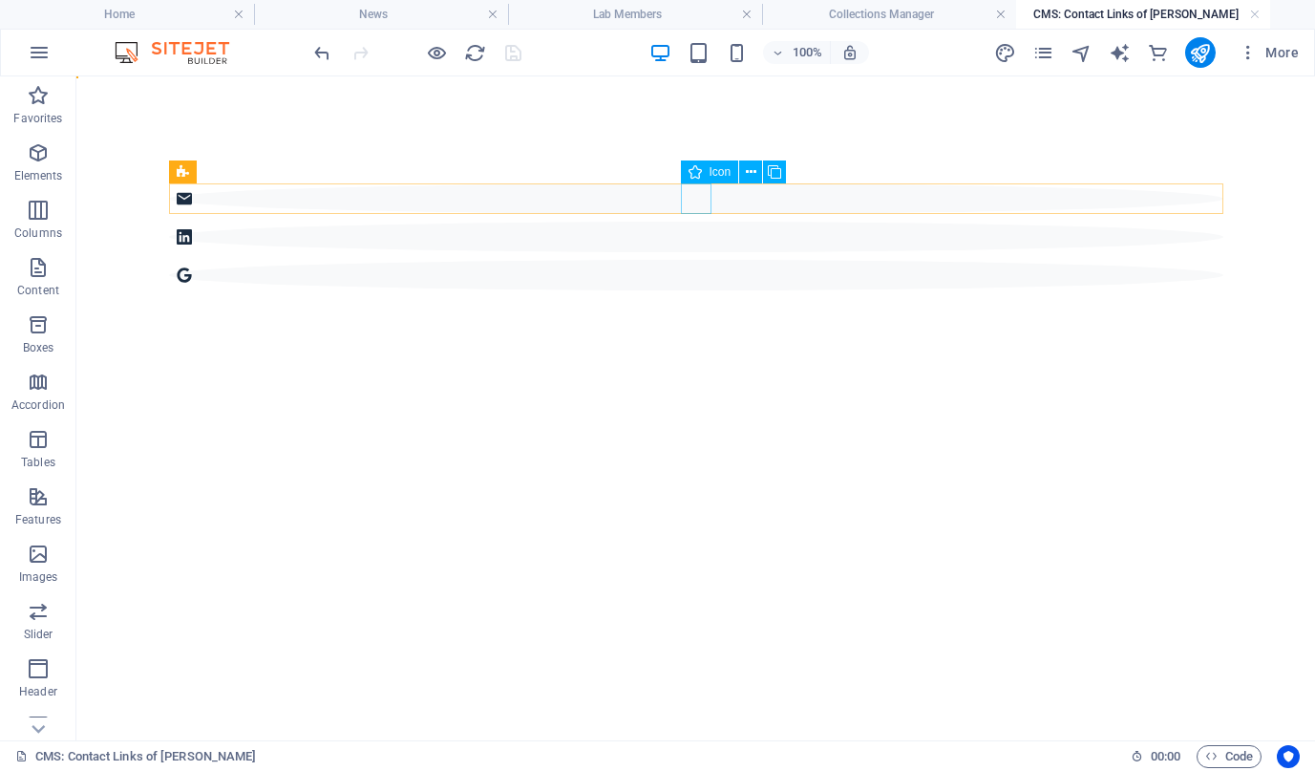
click at [687, 222] on figure at bounding box center [696, 237] width 1055 height 31
select select "xMidYMid"
select select "px"
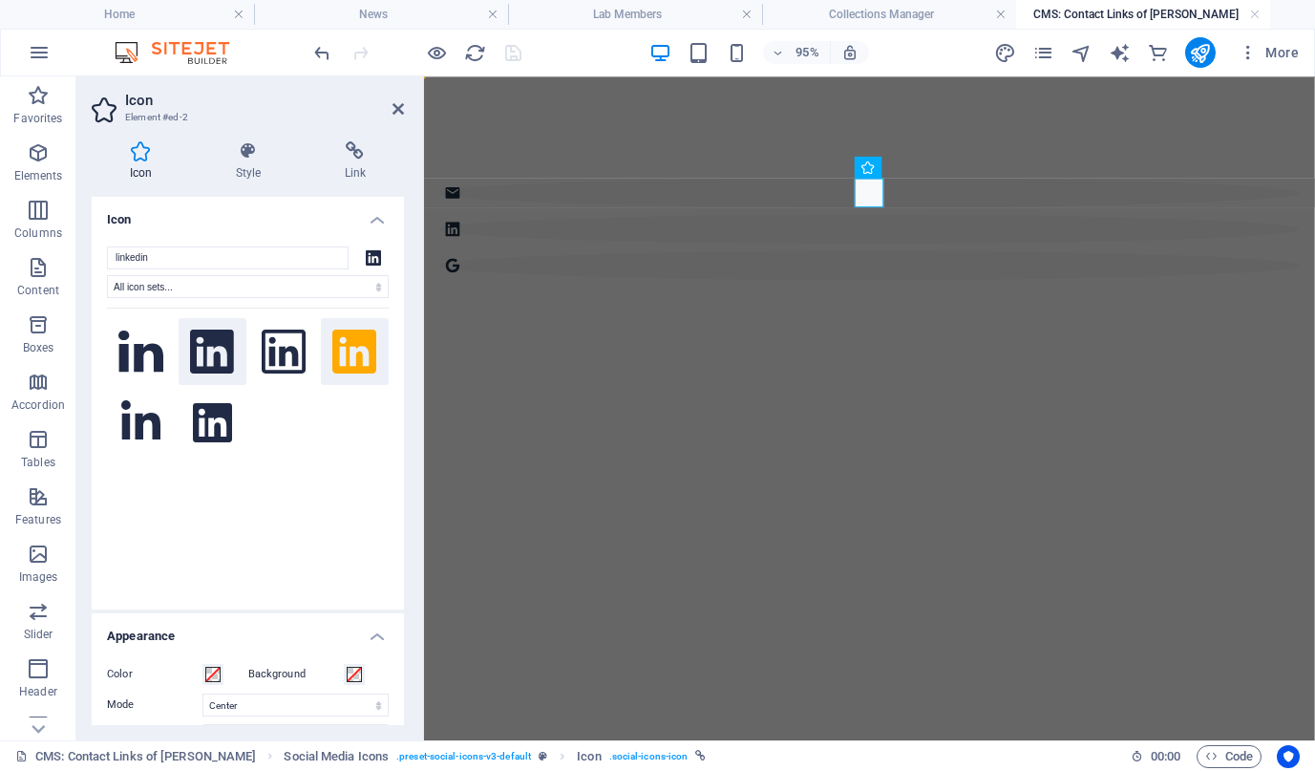
click at [210, 345] on icon at bounding box center [212, 352] width 44 height 45
click at [393, 103] on icon at bounding box center [398, 108] width 11 height 15
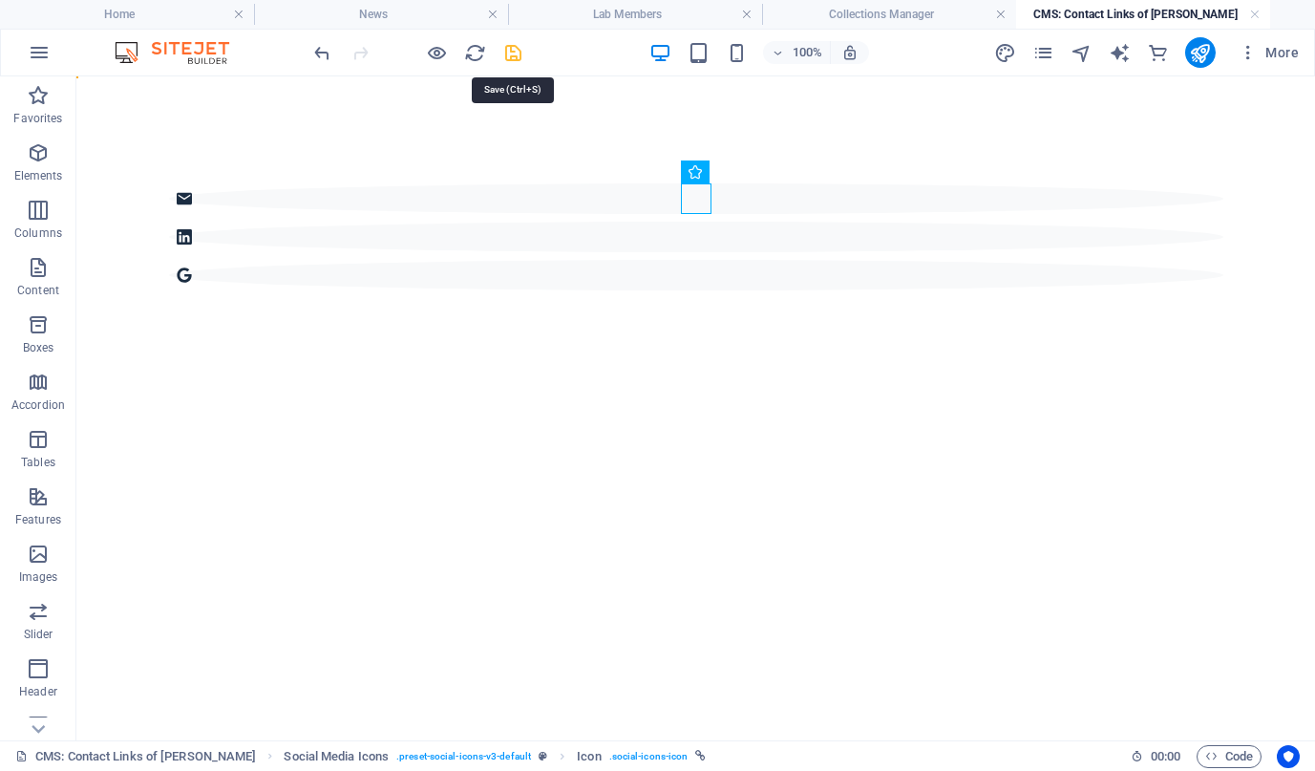
click at [512, 47] on icon "save" at bounding box center [513, 53] width 22 height 22
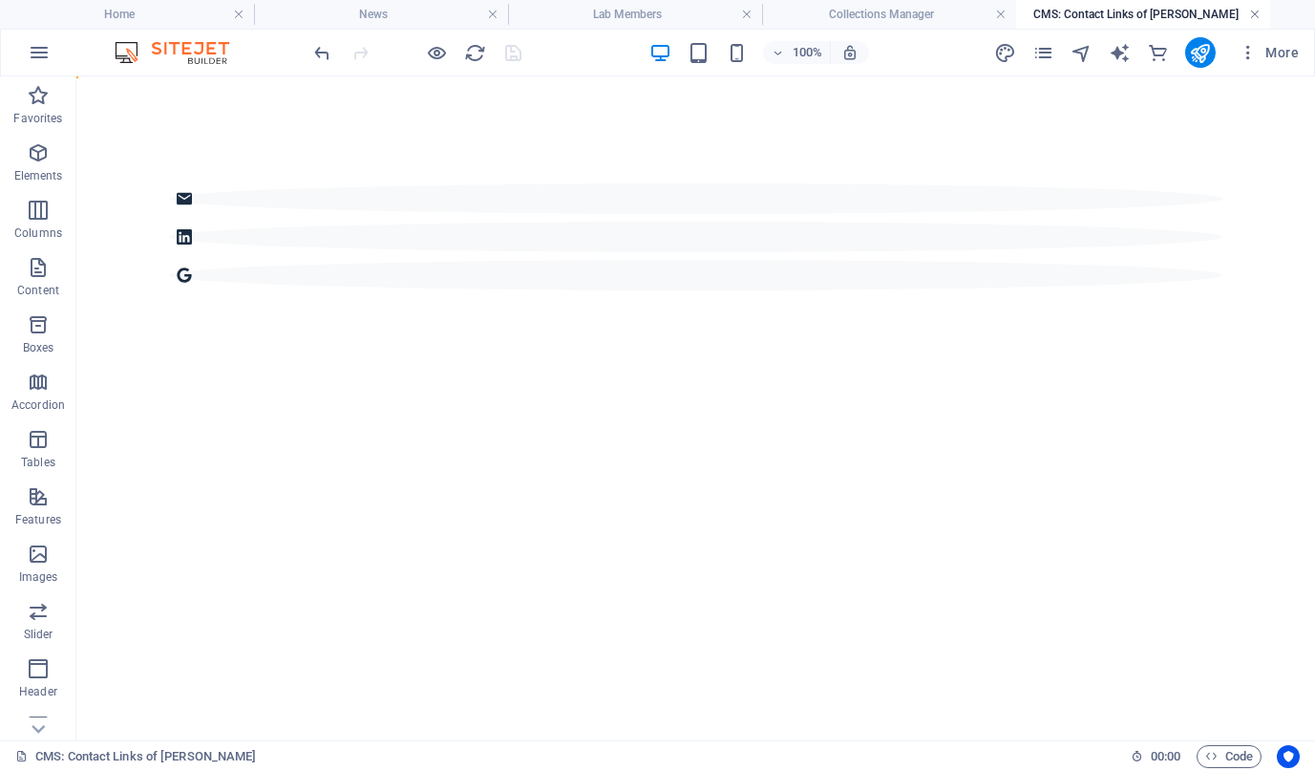
click at [1259, 15] on link at bounding box center [1254, 15] width 11 height 18
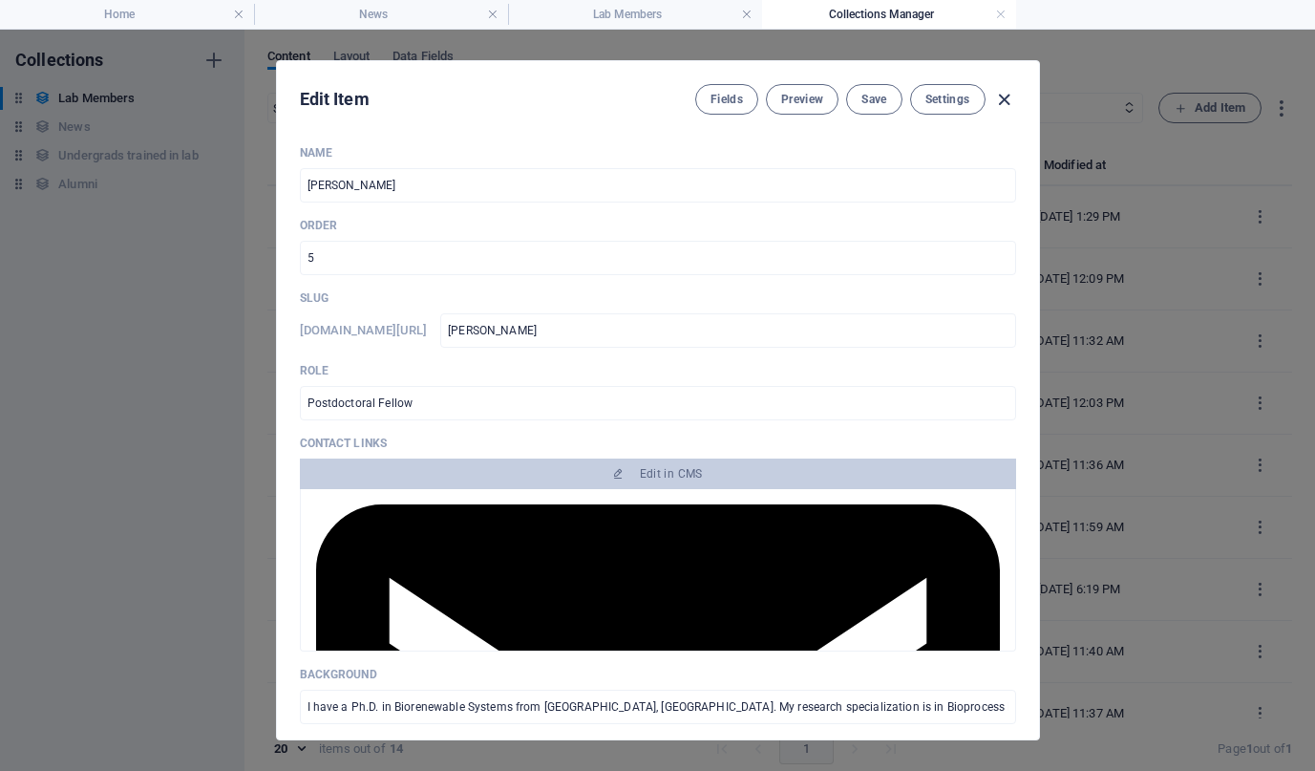
click at [1006, 97] on icon "button" at bounding box center [1004, 100] width 22 height 22
type input "[PERSON_NAME]"
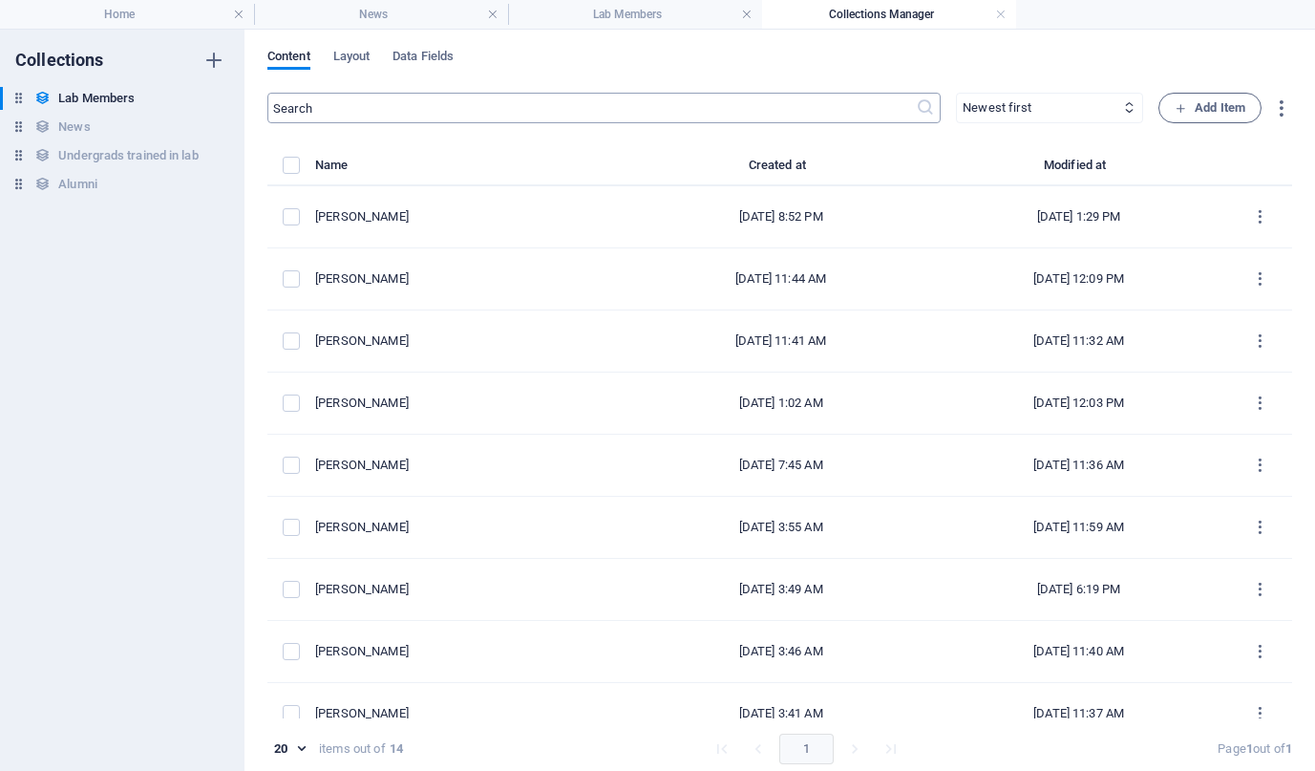
click at [784, 115] on input "text" at bounding box center [591, 108] width 649 height 31
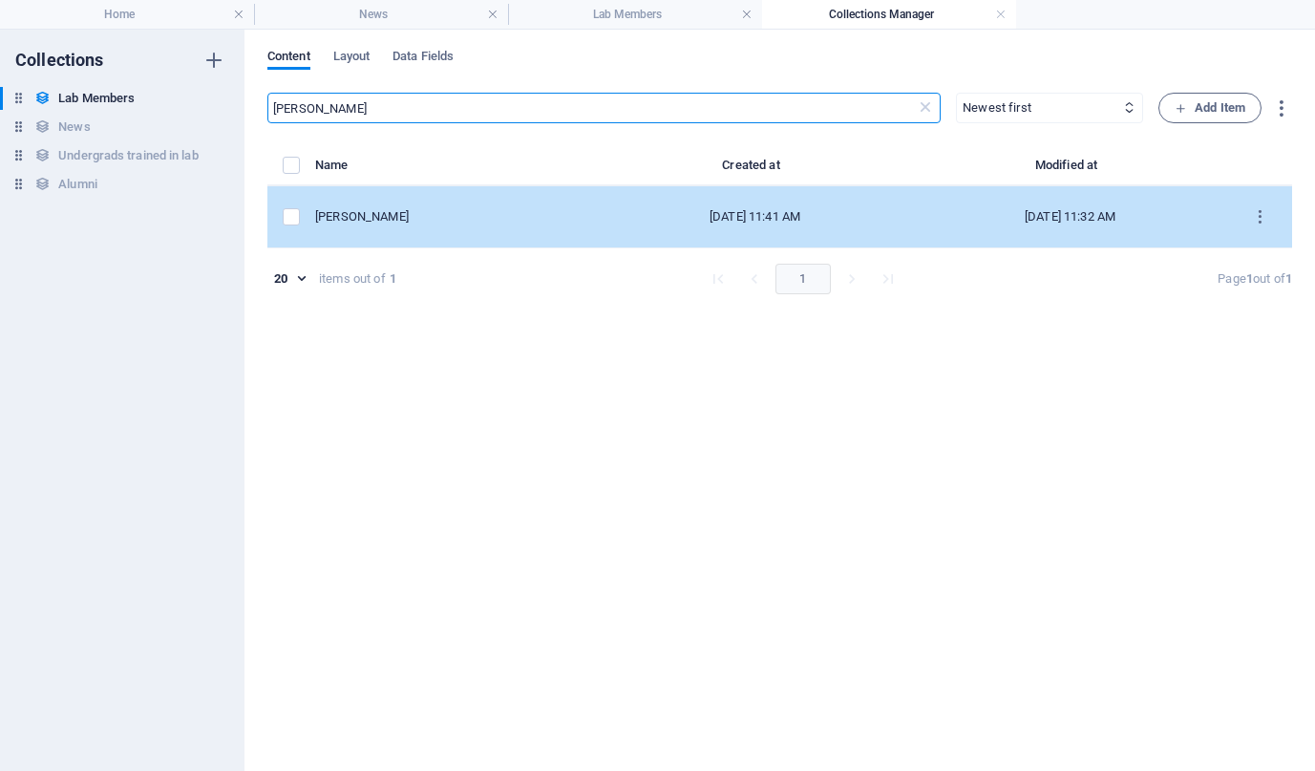
type input "[PERSON_NAME]"
click at [480, 232] on td "[PERSON_NAME]" at bounding box center [456, 217] width 283 height 62
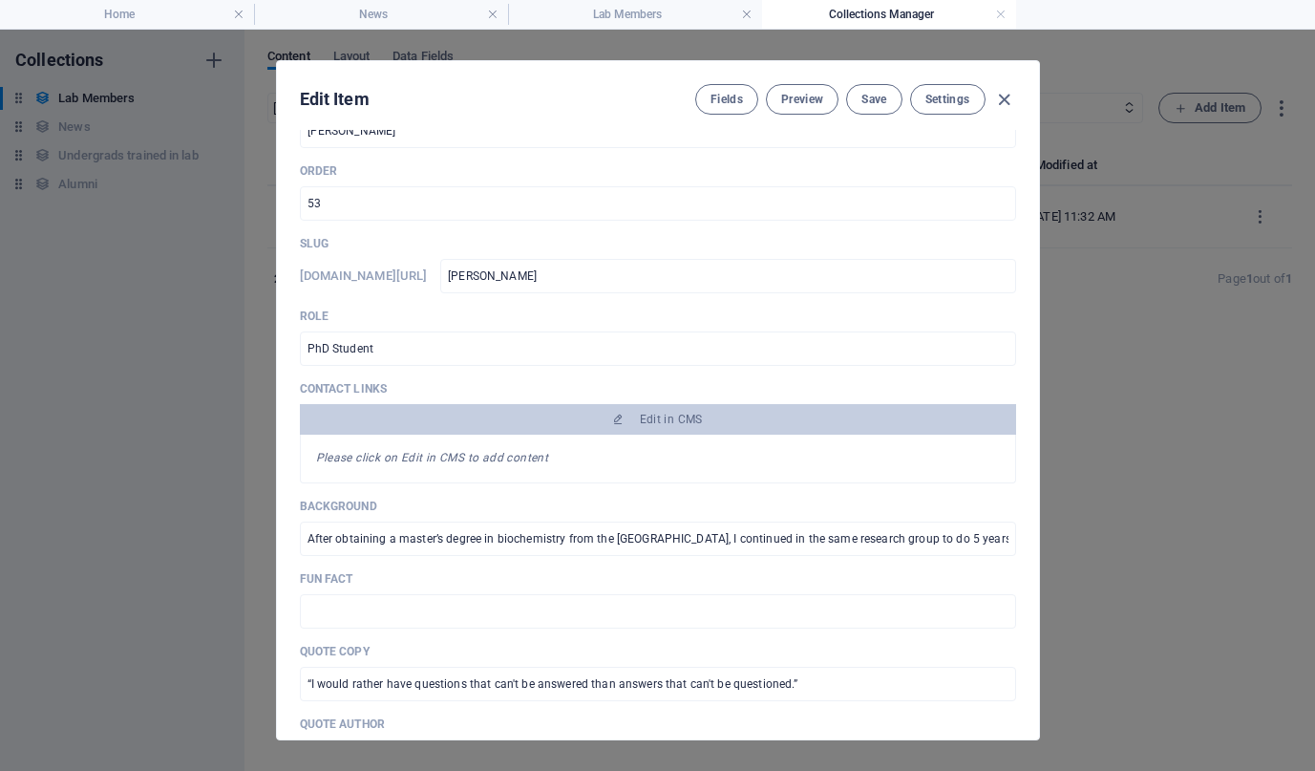
scroll to position [67, 0]
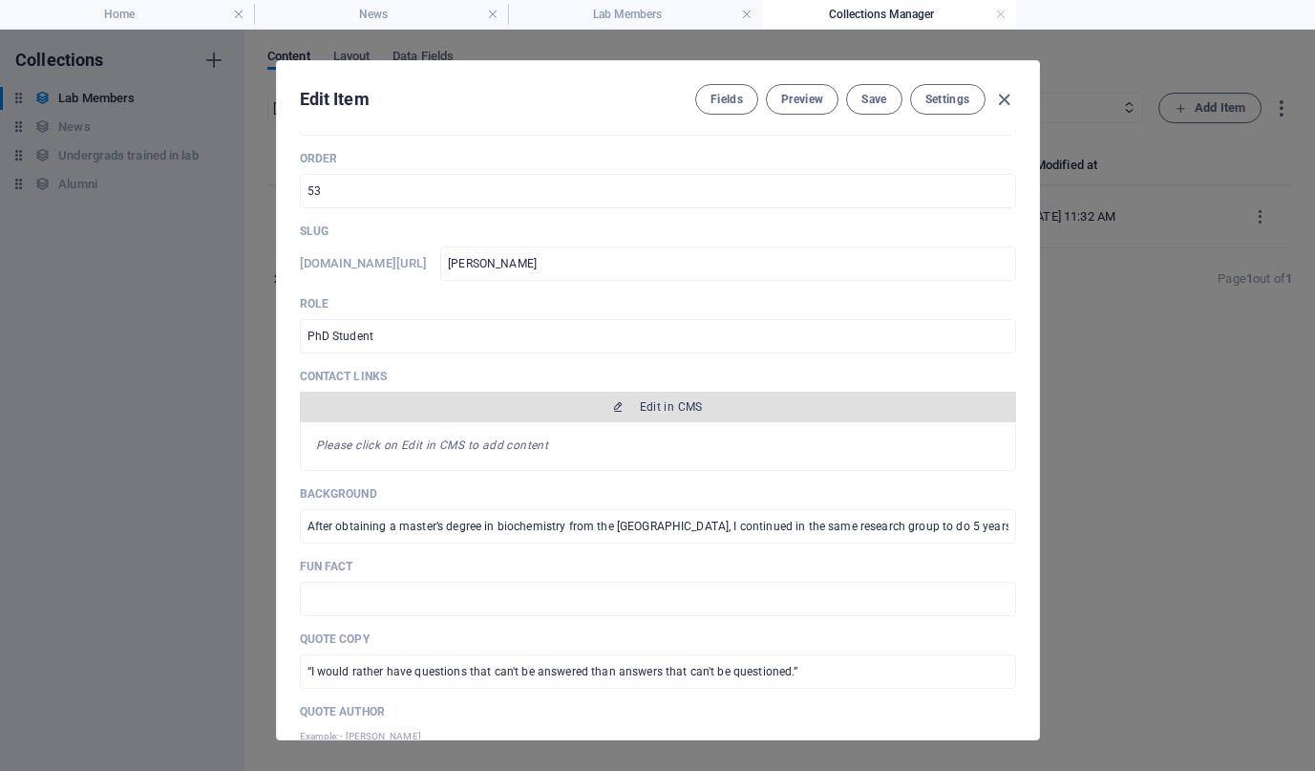
click at [650, 406] on span "Edit in CMS" at bounding box center [671, 406] width 63 height 15
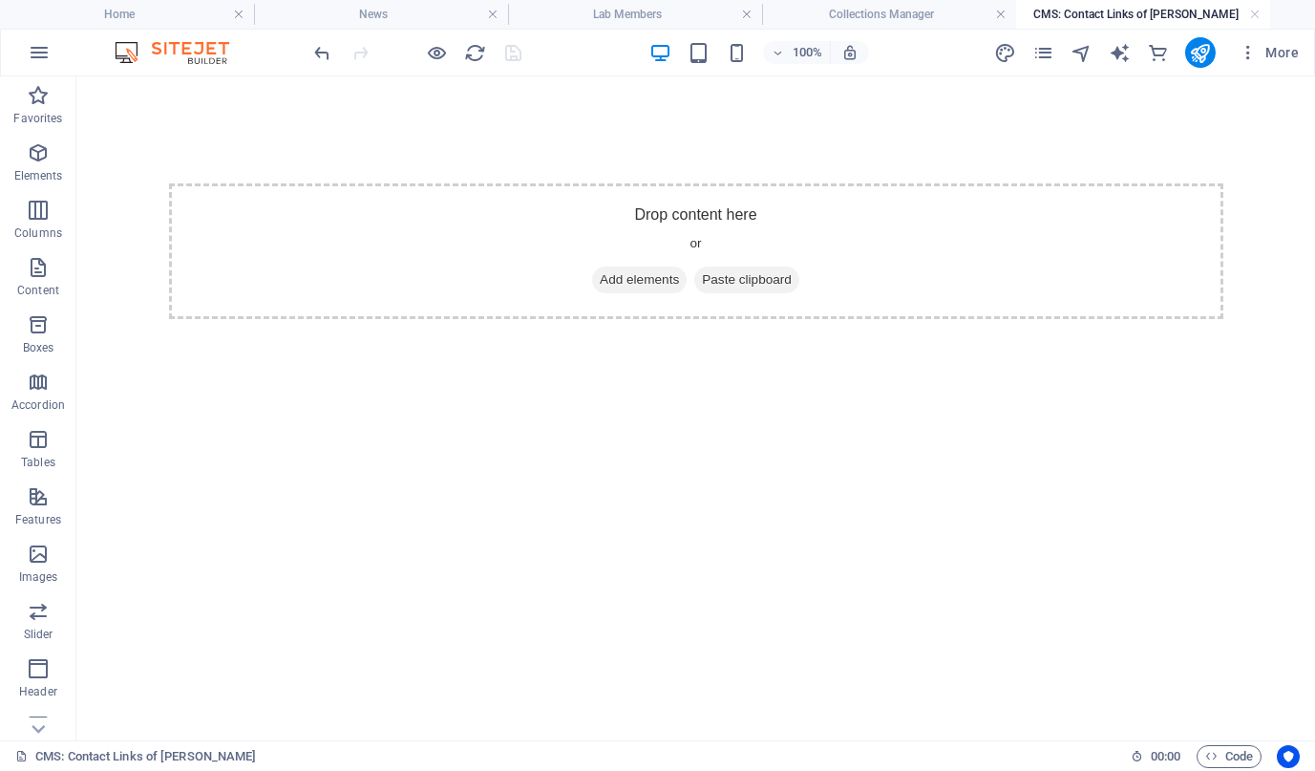
scroll to position [0, 0]
click at [744, 288] on span "Paste clipboard" at bounding box center [746, 280] width 105 height 27
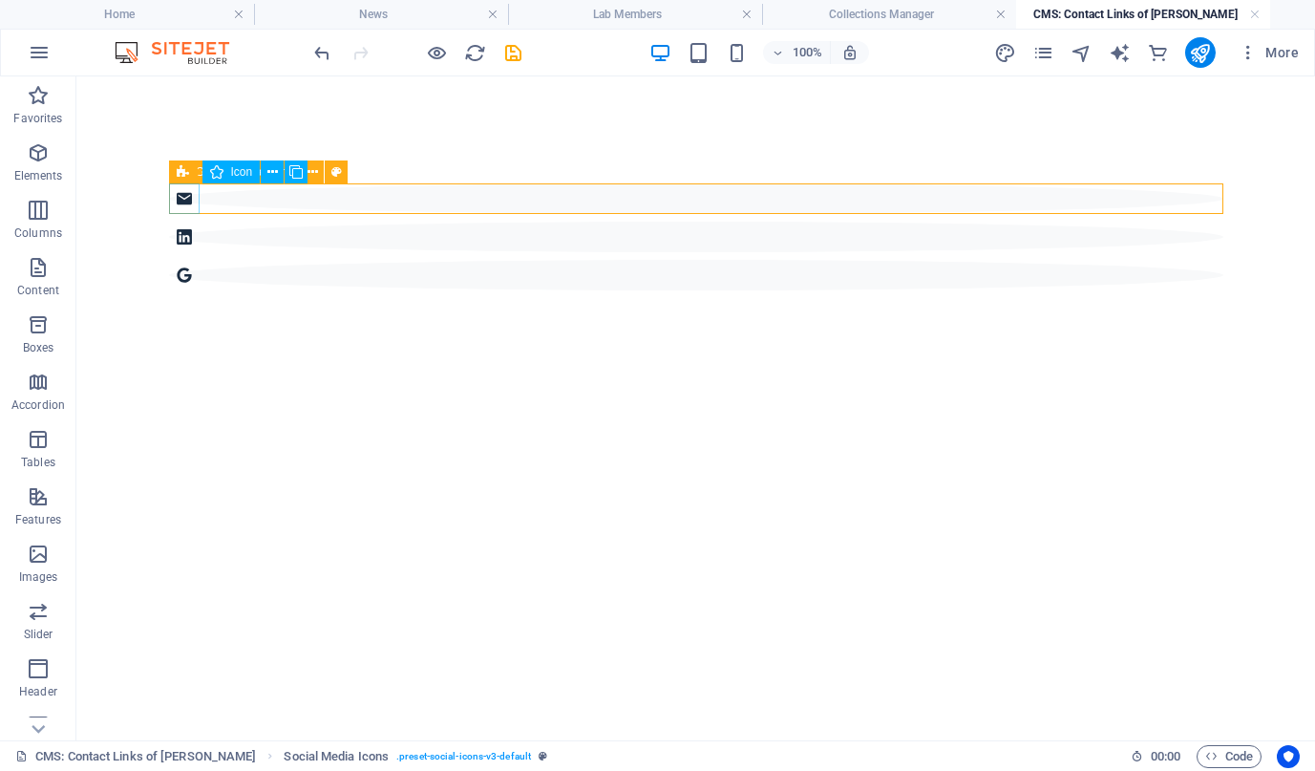
click at [179, 203] on figure at bounding box center [696, 198] width 1055 height 31
select select "xMidYMid"
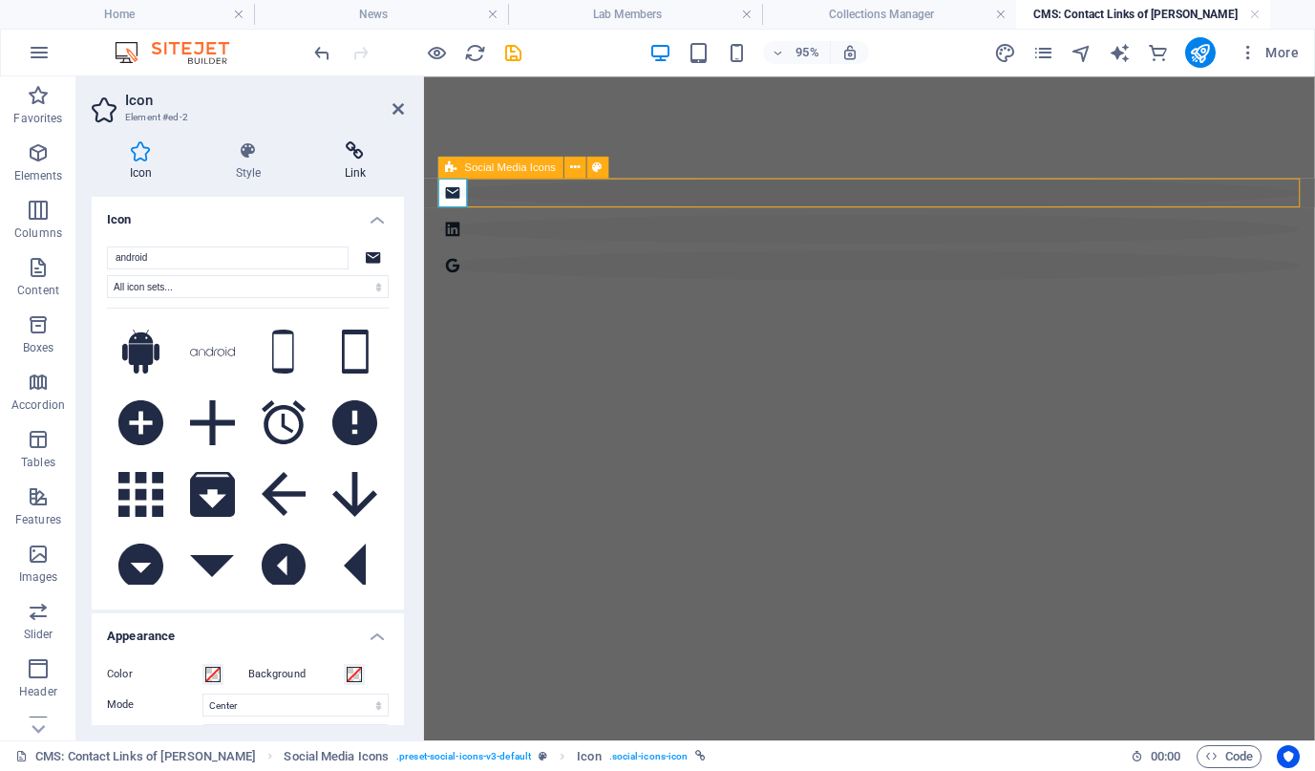
click at [352, 156] on icon at bounding box center [355, 150] width 97 height 19
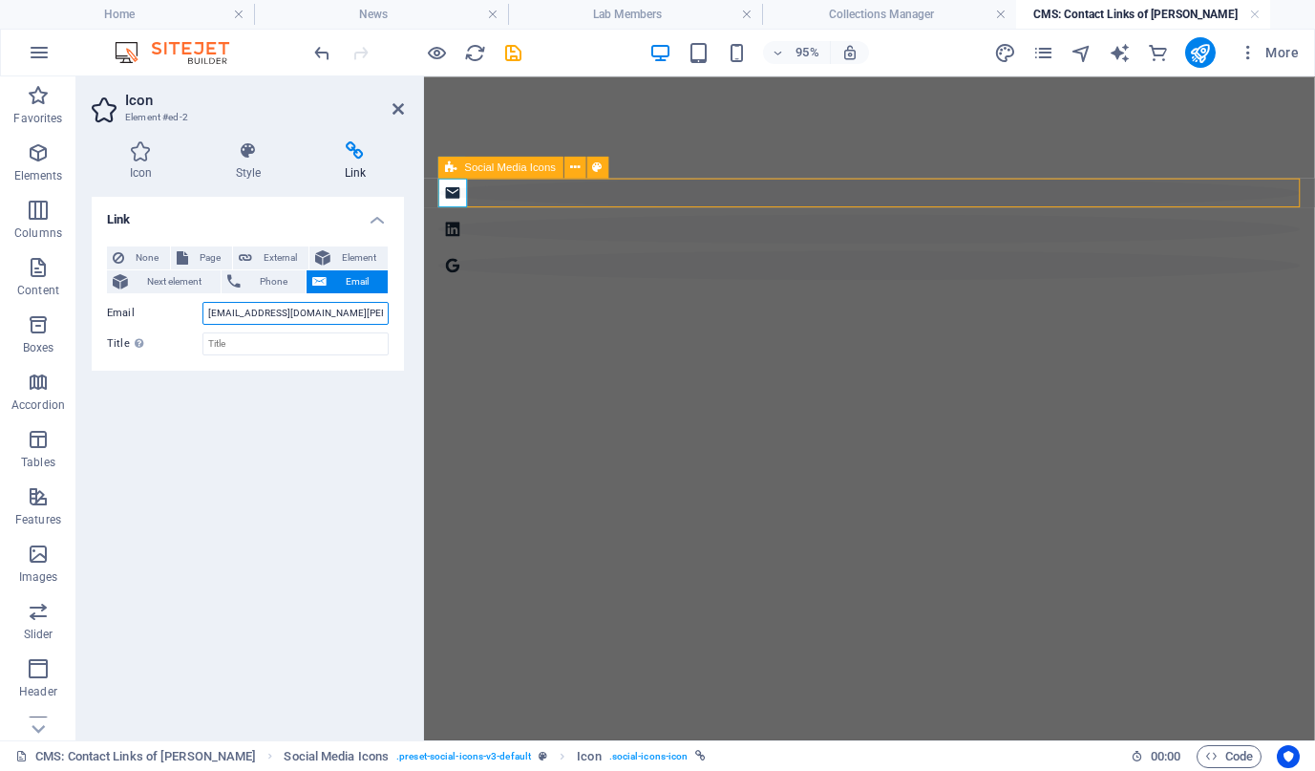
click at [267, 313] on input "[EMAIL_ADDRESS][DOMAIN_NAME][PERSON_NAME]" at bounding box center [296, 313] width 186 height 23
click at [287, 311] on input "[EMAIL_ADDRESS][DOMAIN_NAME][PERSON_NAME]" at bounding box center [296, 313] width 186 height 23
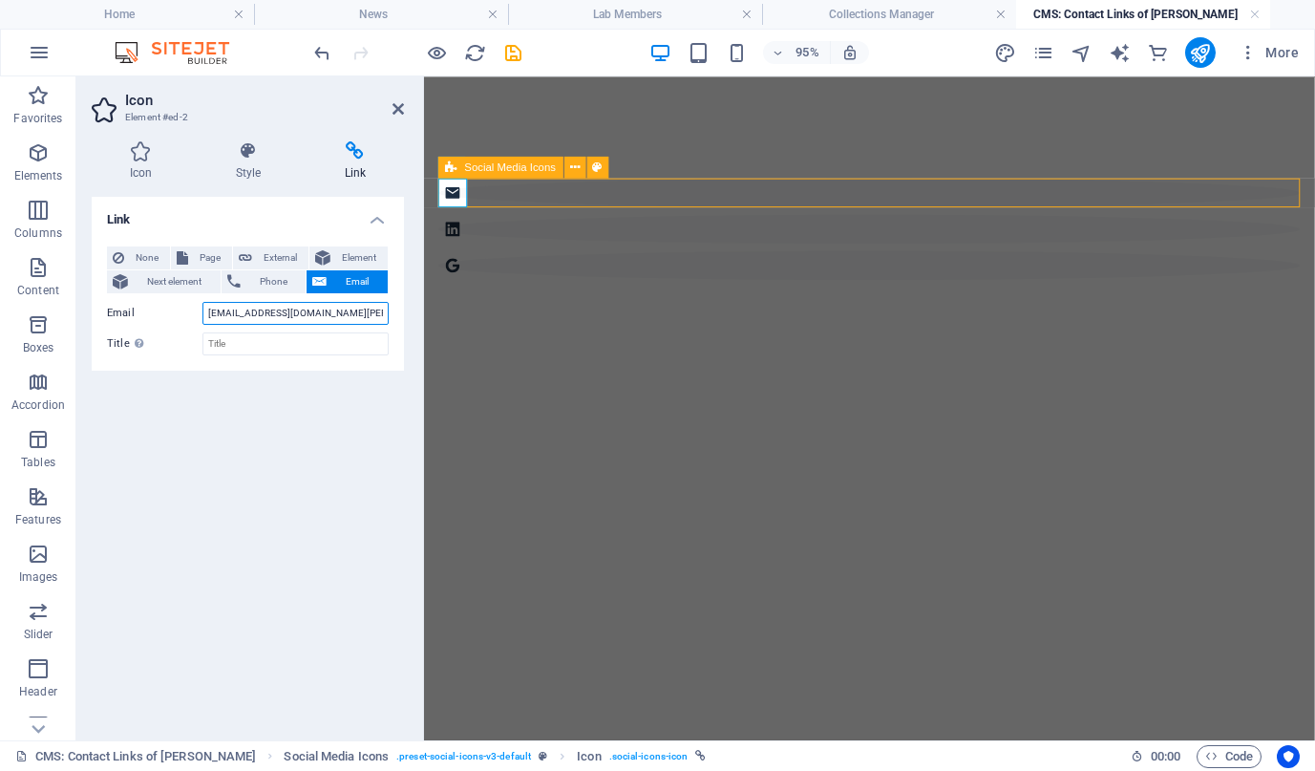
click at [287, 311] on input "[EMAIL_ADDRESS][DOMAIN_NAME][PERSON_NAME]" at bounding box center [296, 313] width 186 height 23
paste input "[PERSON_NAME].raadam"
click at [214, 315] on input "[PERSON_NAME][EMAIL_ADDRESS][DOMAIN_NAME][PERSON_NAME]" at bounding box center [296, 313] width 186 height 23
type input "[PERSON_NAME][EMAIL_ADDRESS][DOMAIN_NAME][PERSON_NAME]"
click at [506, 222] on figure at bounding box center [892, 237] width 907 height 31
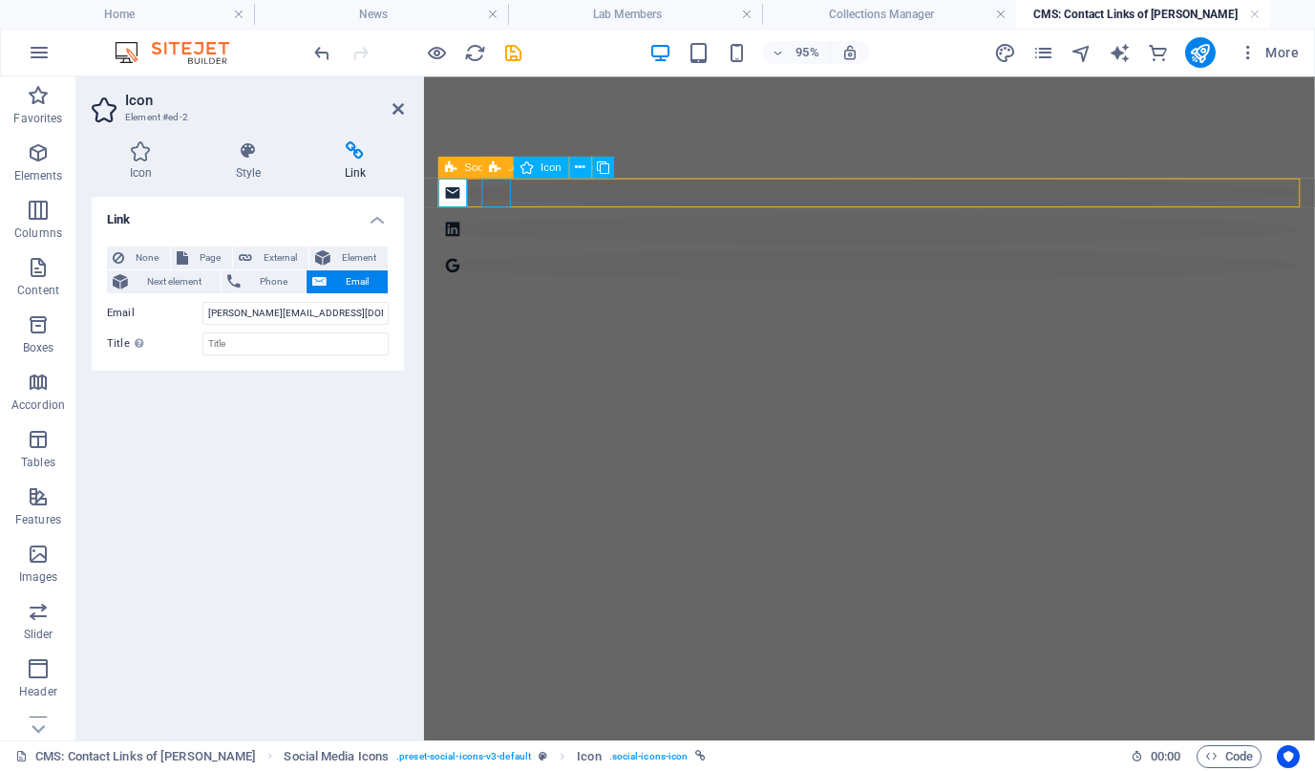
click at [506, 222] on figure at bounding box center [892, 237] width 907 height 31
select select "xMidYMid"
select select "px"
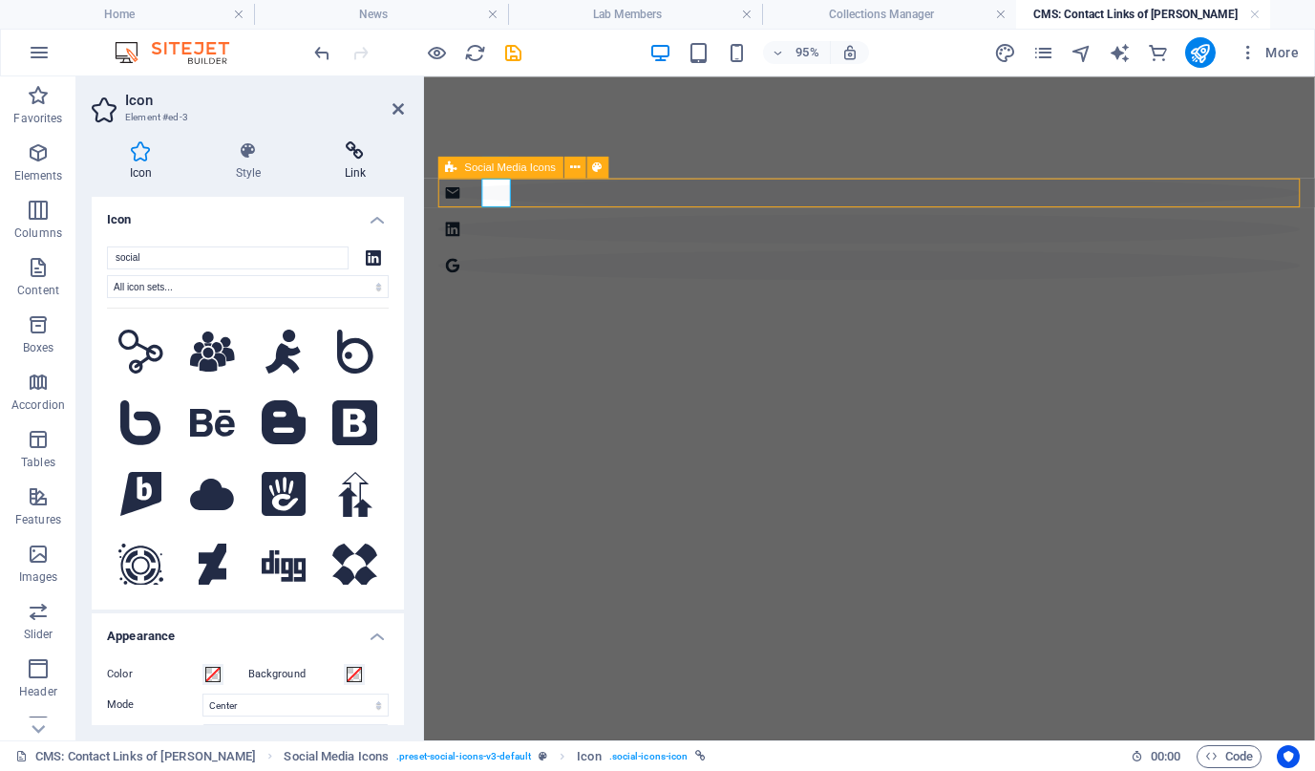
click at [354, 164] on h4 "Link" at bounding box center [355, 161] width 97 height 40
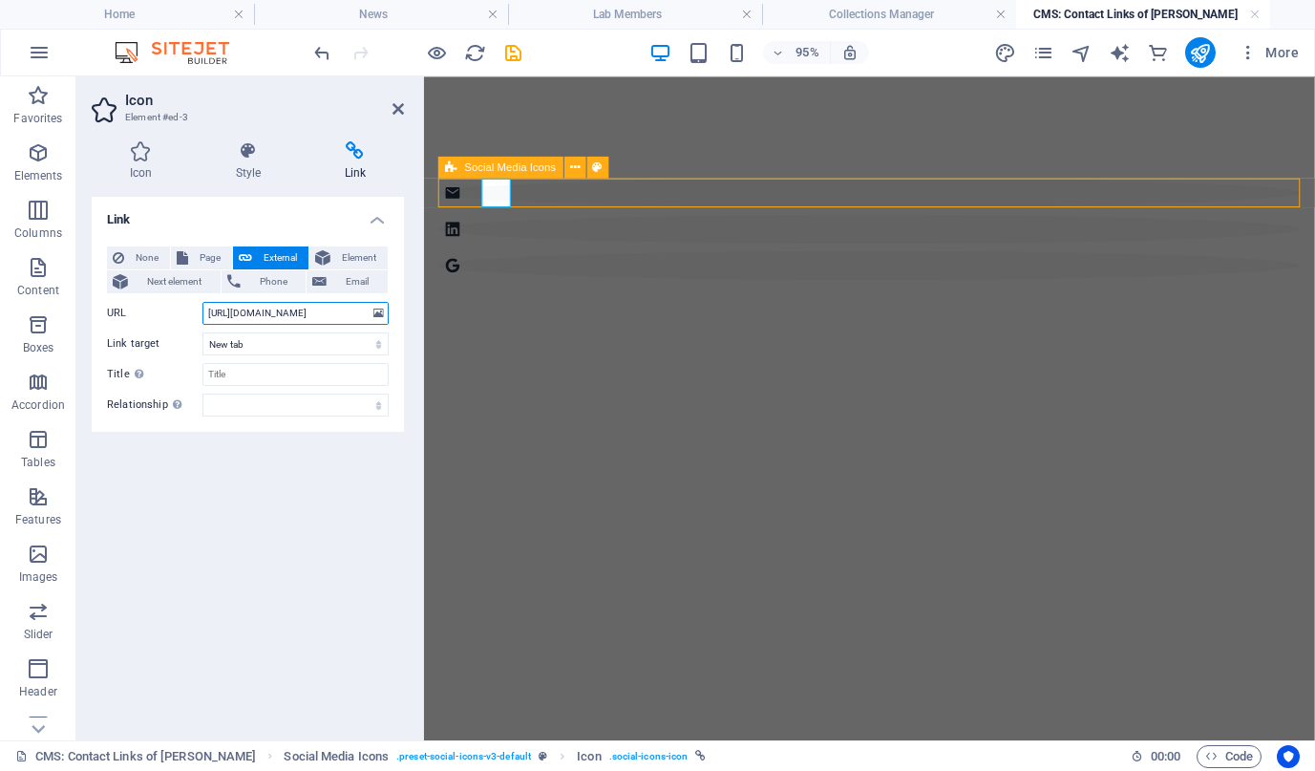
click at [288, 318] on input "[URL][DOMAIN_NAME]" at bounding box center [296, 313] width 186 height 23
paste input "[DOMAIN_NAME][URL]"
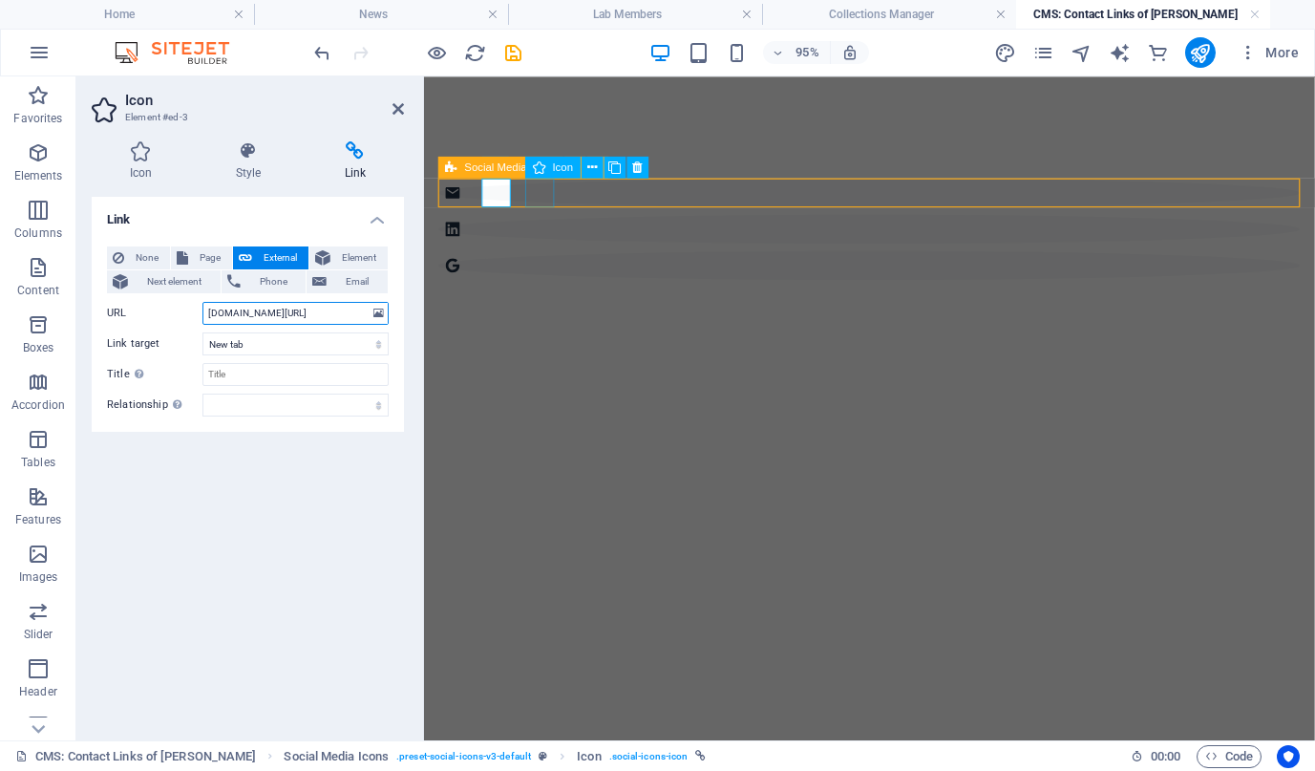
type input "[DOMAIN_NAME][URL]"
click at [551, 260] on figure at bounding box center [892, 275] width 907 height 31
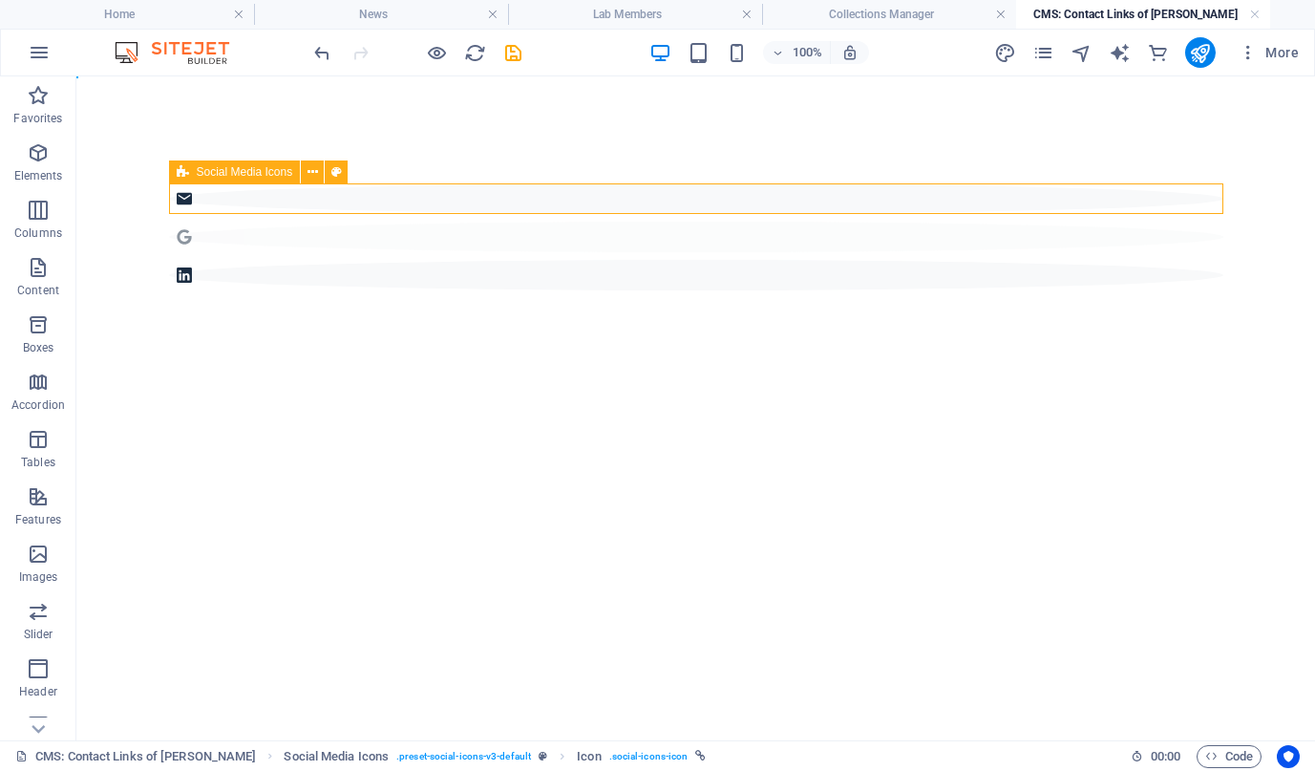
drag, startPoint x: 271, startPoint y: 200, endPoint x: 223, endPoint y: 204, distance: 48.9
click at [230, 222] on figure at bounding box center [696, 237] width 1055 height 31
select select "xMidYMid"
select select "px"
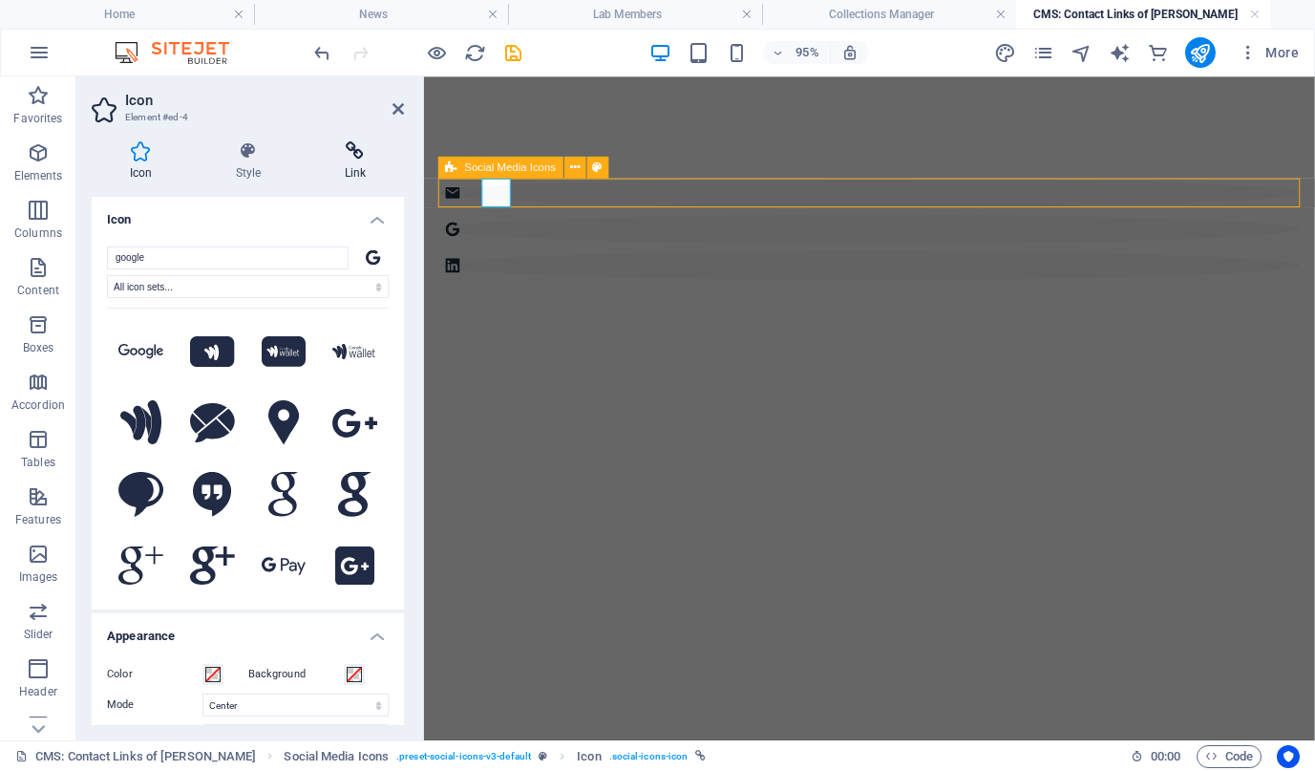
click at [330, 162] on h4 "Link" at bounding box center [355, 161] width 97 height 40
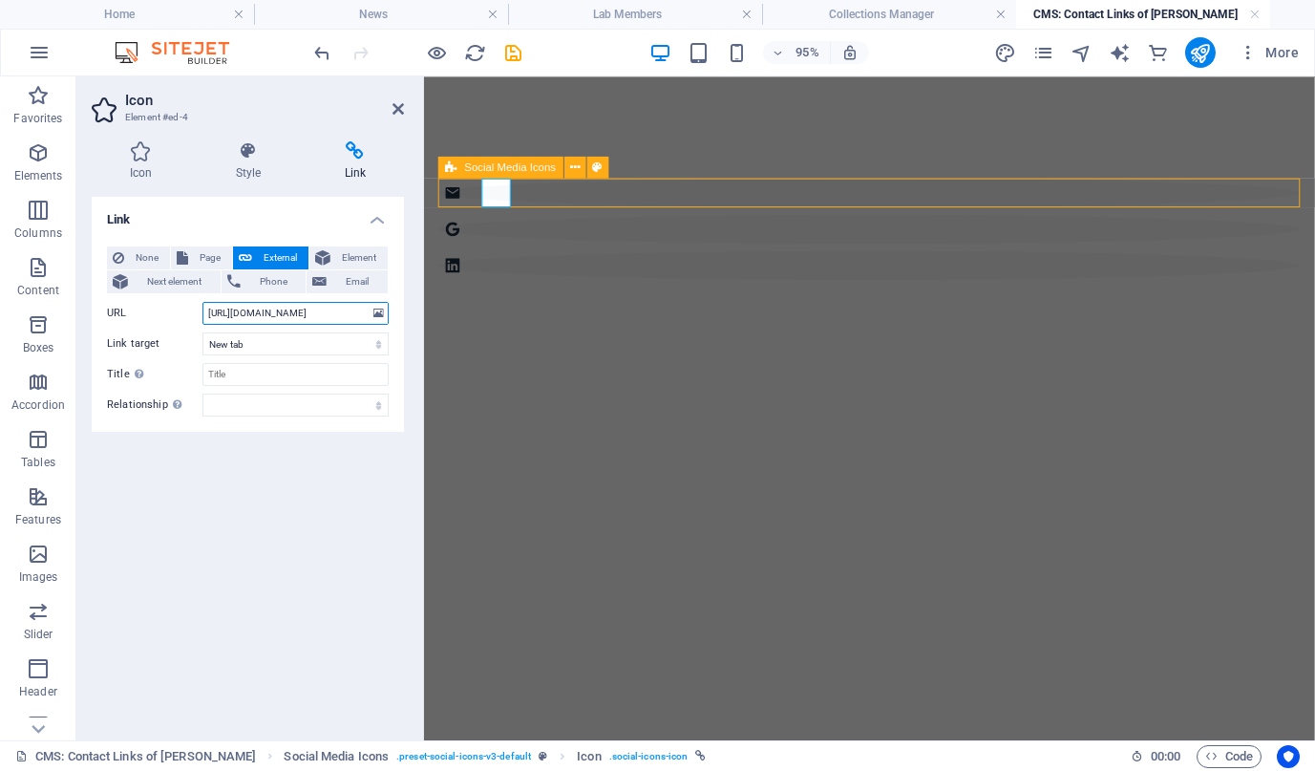
click at [243, 313] on input "[URL][DOMAIN_NAME]" at bounding box center [296, 313] width 186 height 23
paste input "user=gksltbM"
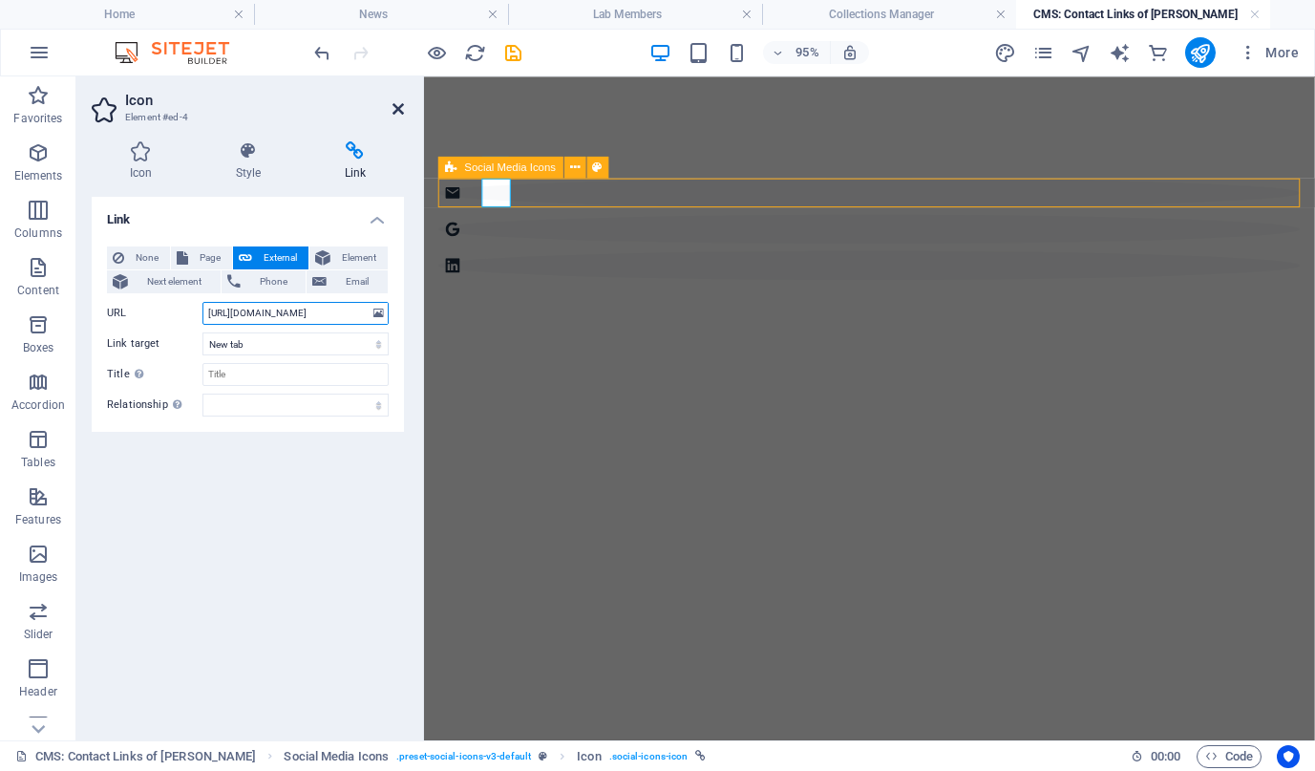
type input "[URL][DOMAIN_NAME]"
click at [401, 105] on icon at bounding box center [398, 108] width 11 height 15
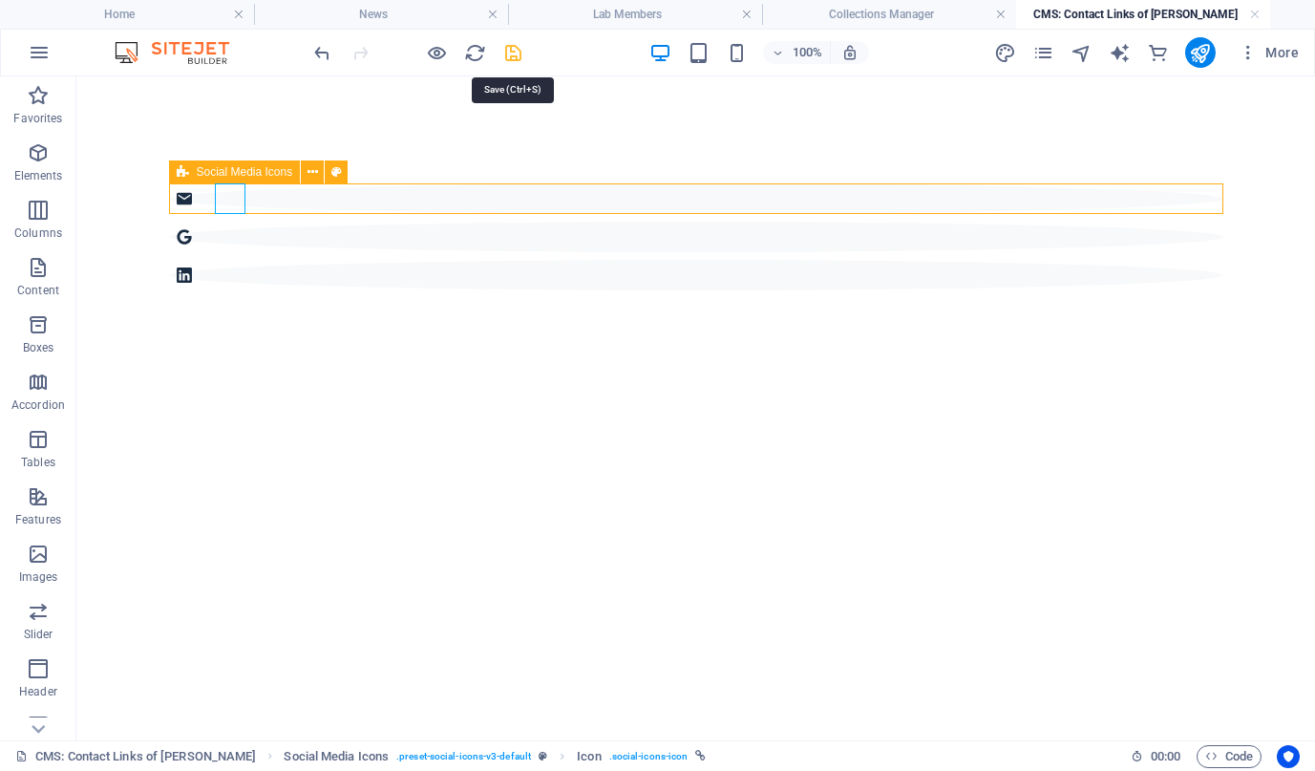
click at [520, 44] on icon "save" at bounding box center [513, 53] width 22 height 22
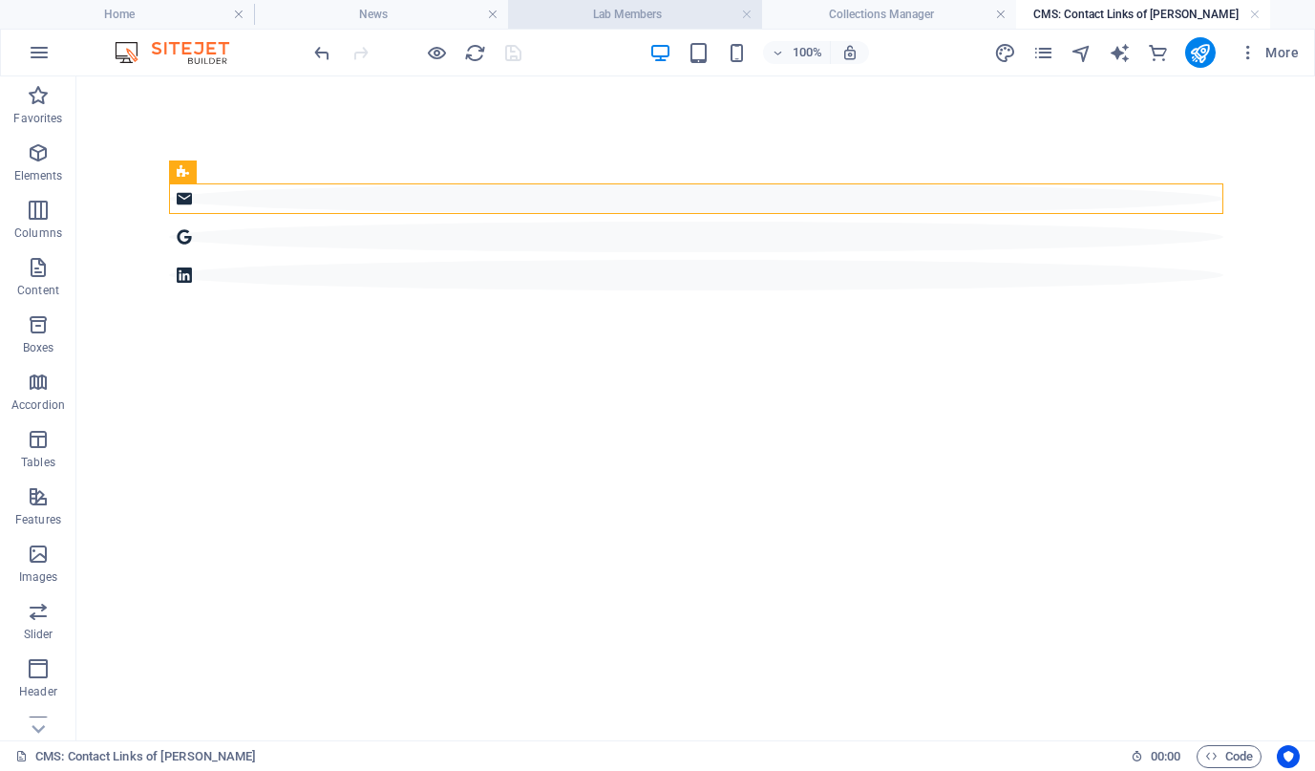
click at [682, 17] on h4 "Lab Members" at bounding box center [635, 14] width 254 height 21
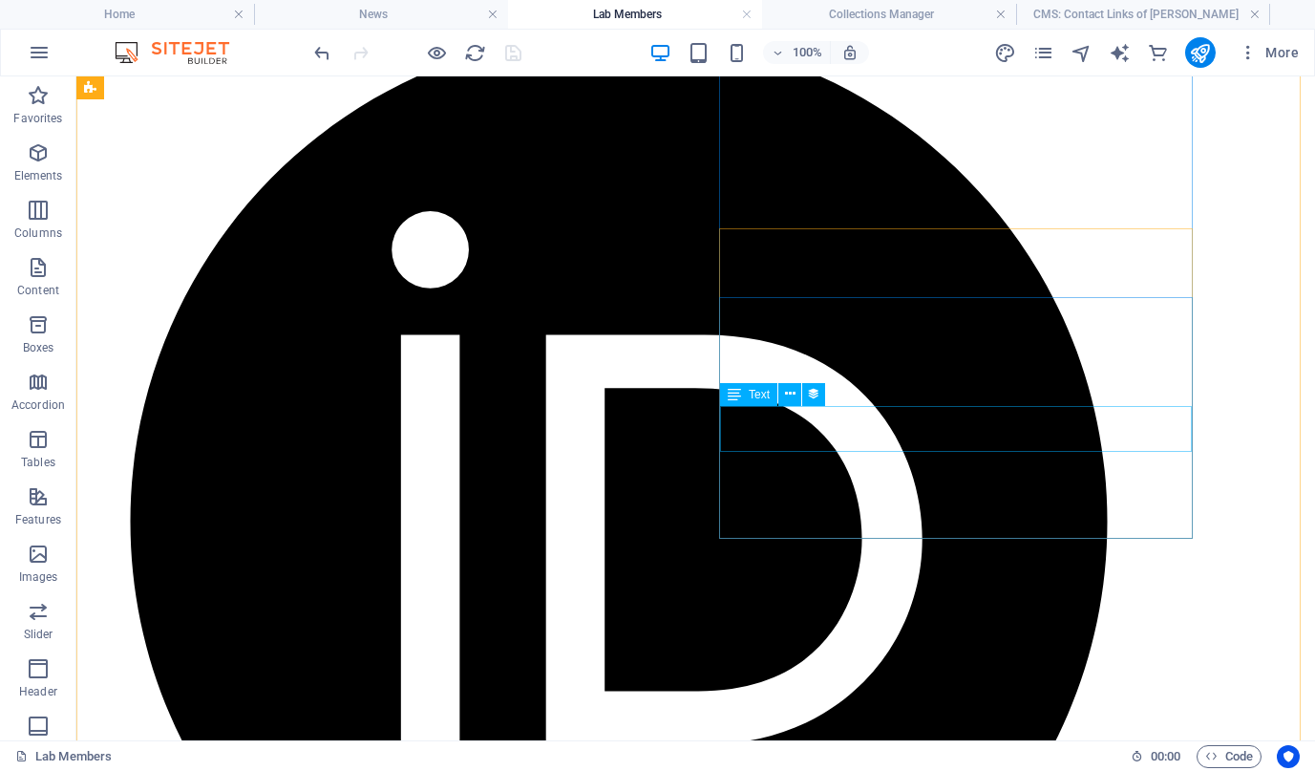
scroll to position [2777, 0]
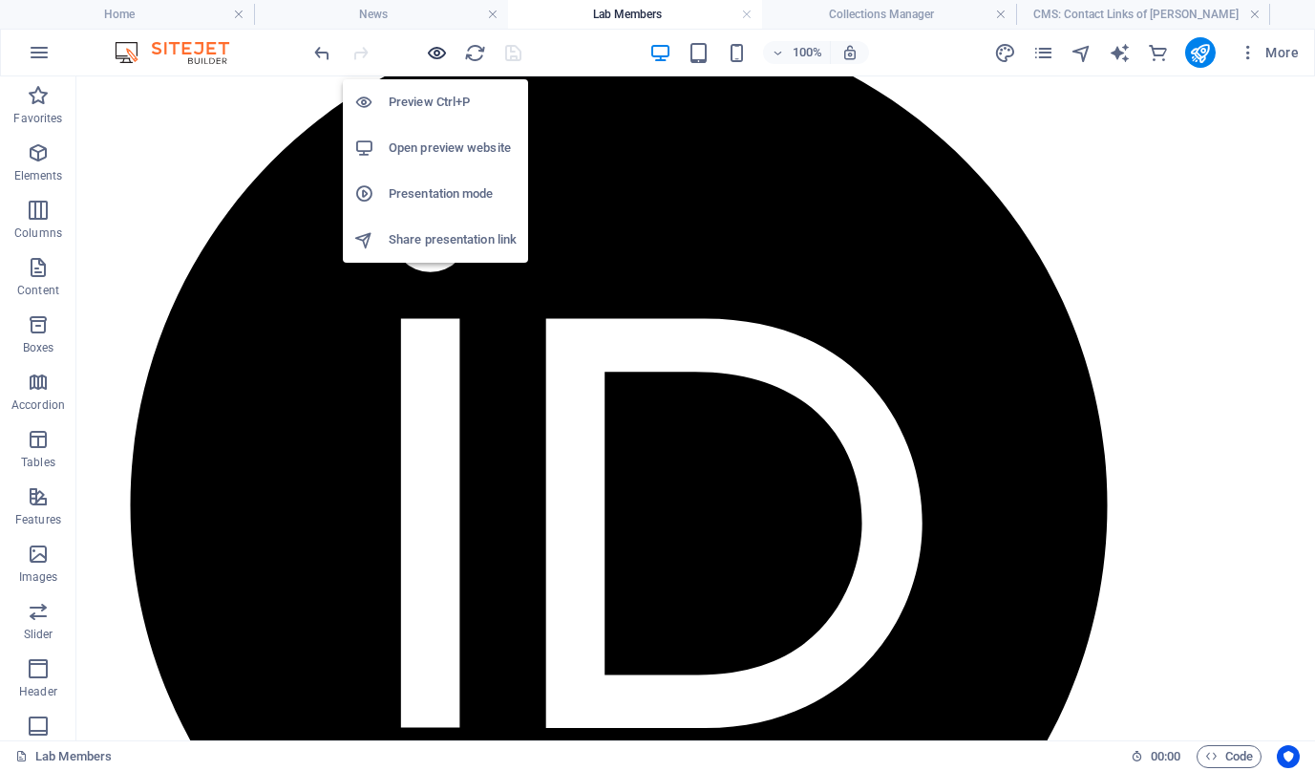
click at [432, 56] on icon "button" at bounding box center [437, 53] width 22 height 22
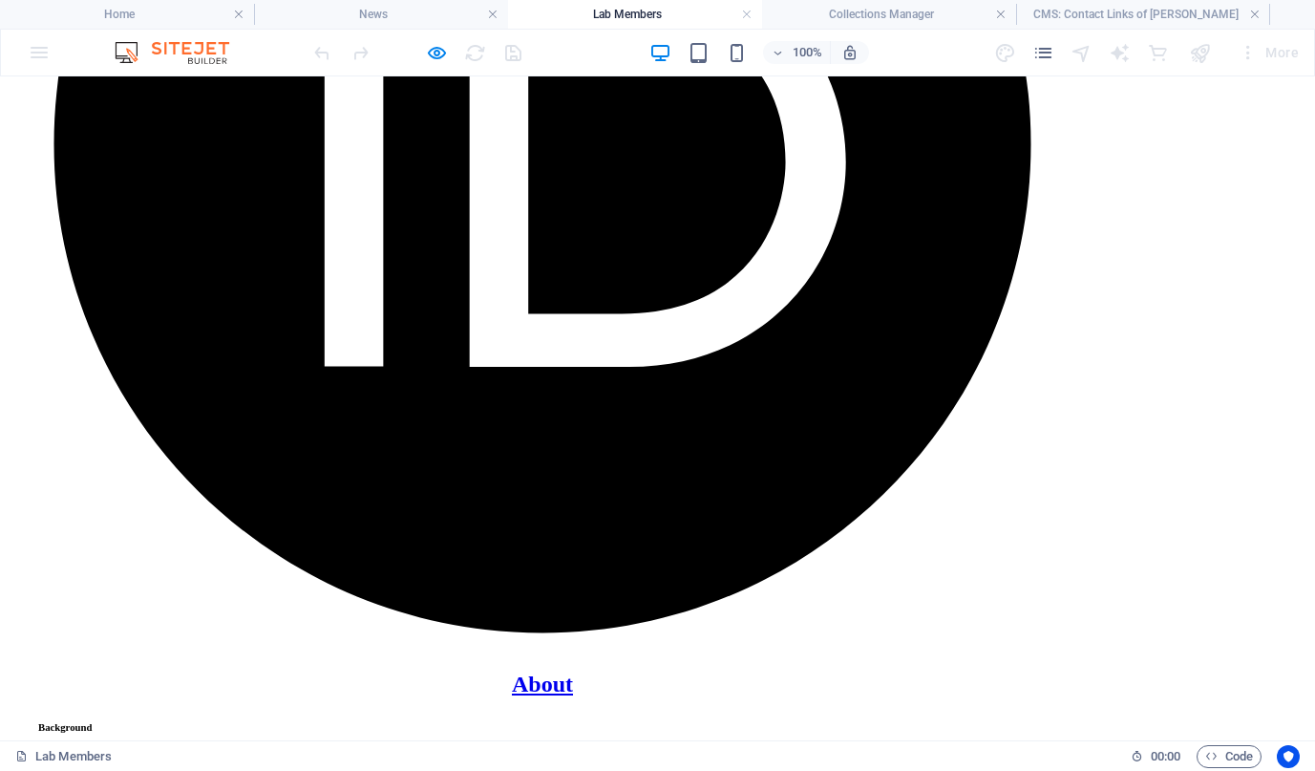
scroll to position [3132, 0]
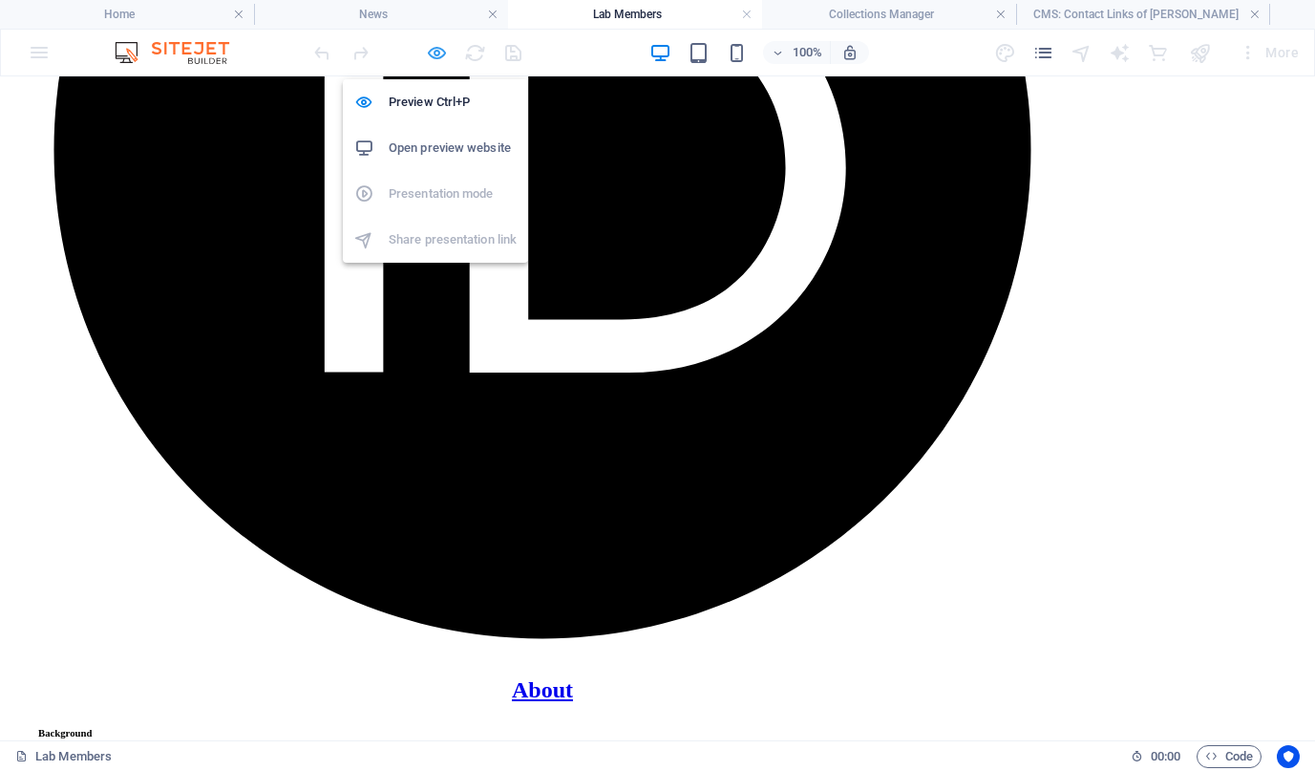
click at [434, 58] on icon "button" at bounding box center [437, 53] width 22 height 22
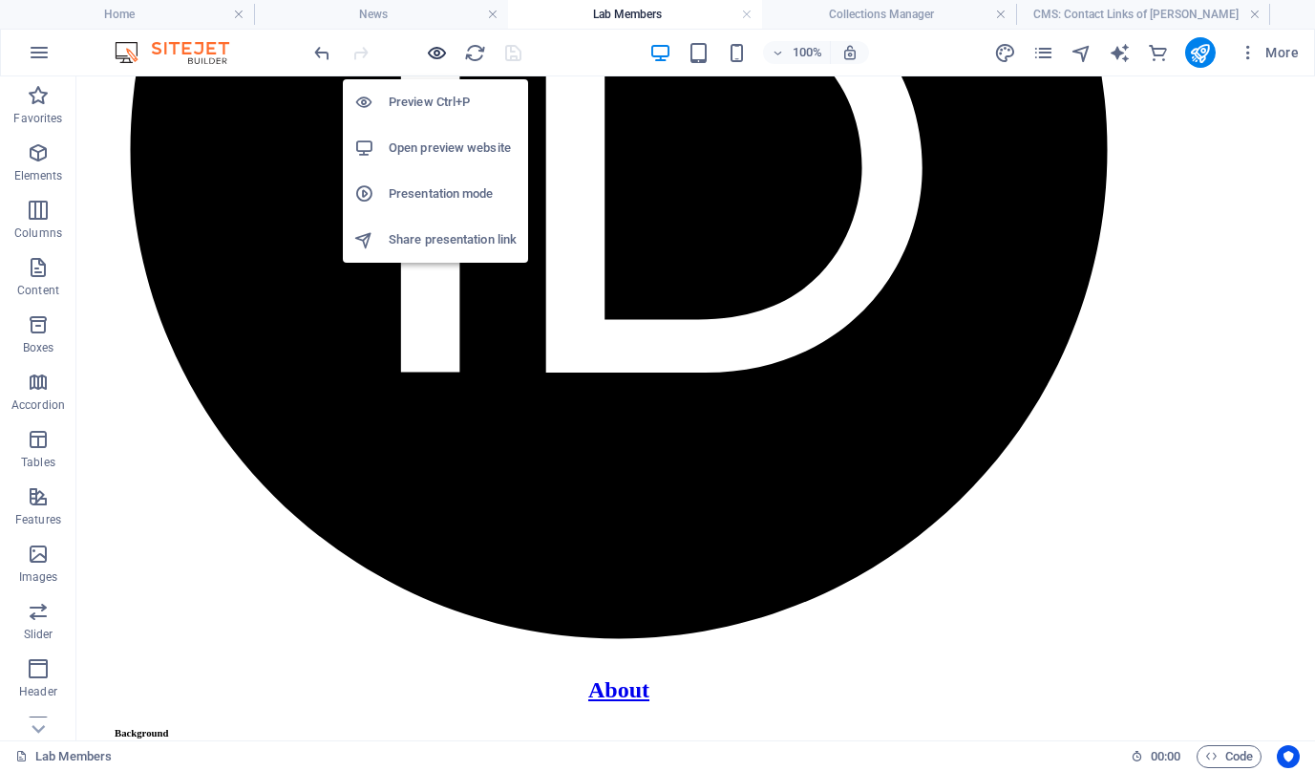
scroll to position [3150, 0]
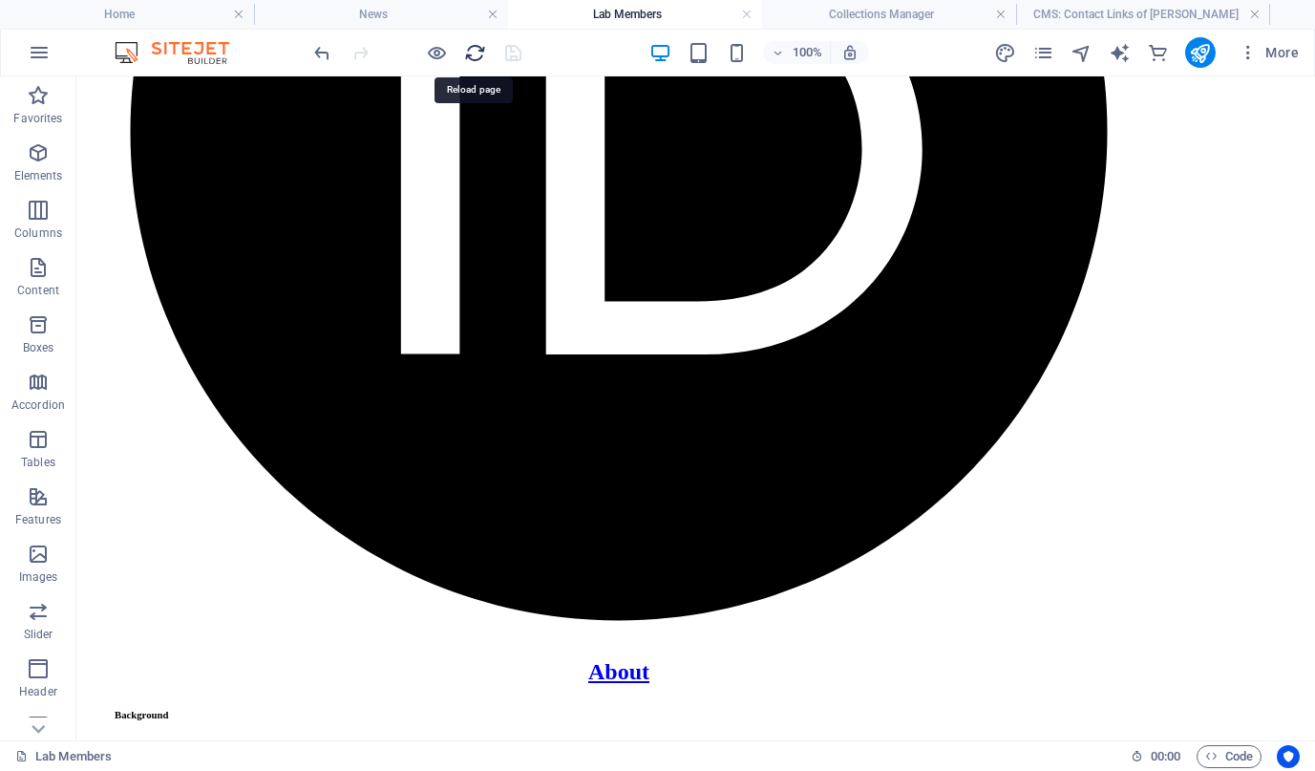
click at [466, 55] on icon "reload" at bounding box center [475, 53] width 22 height 22
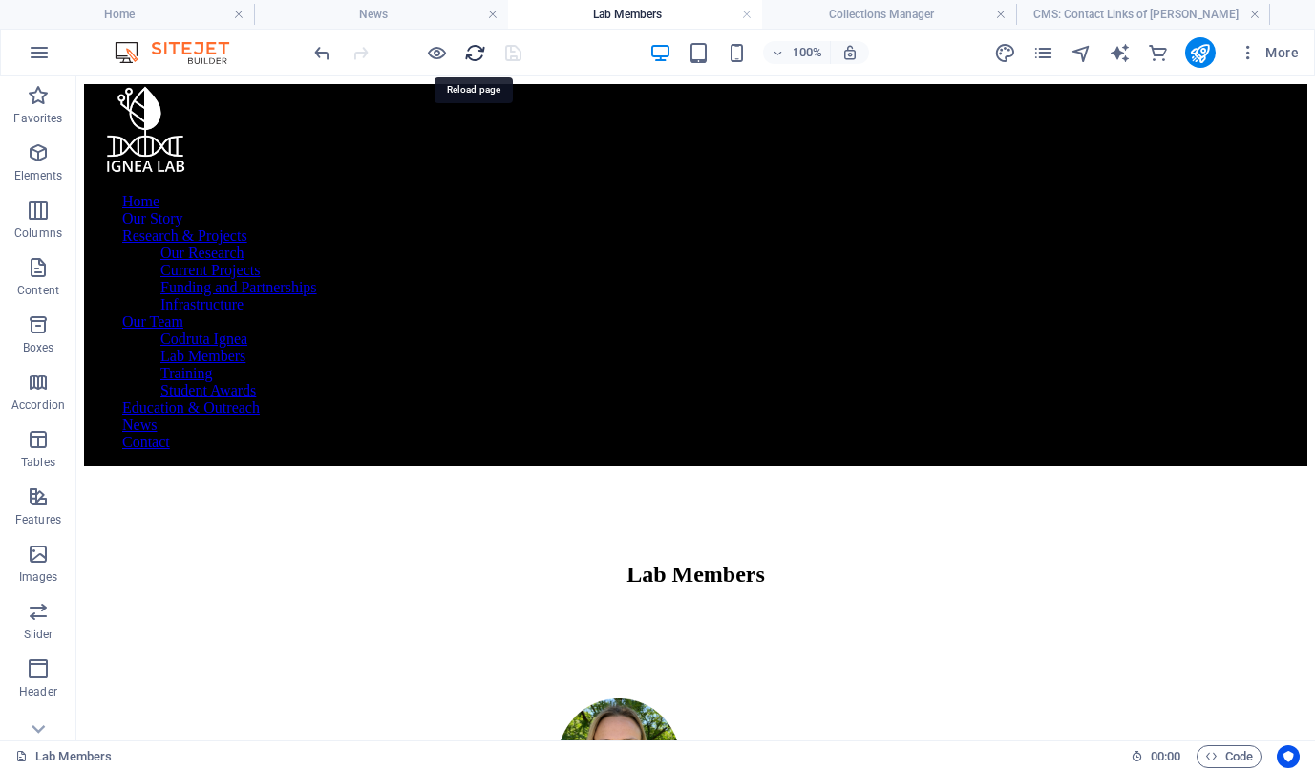
scroll to position [0, 0]
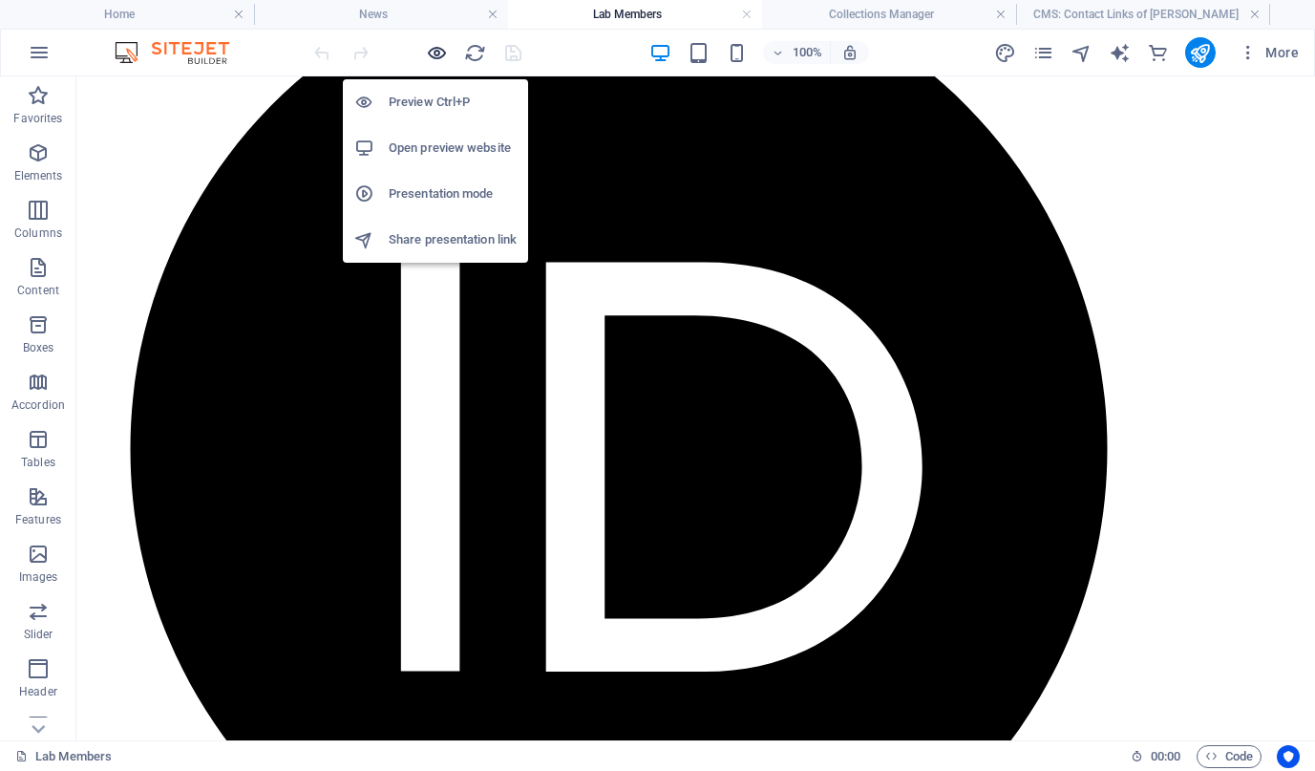
click at [441, 47] on icon "button" at bounding box center [437, 53] width 22 height 22
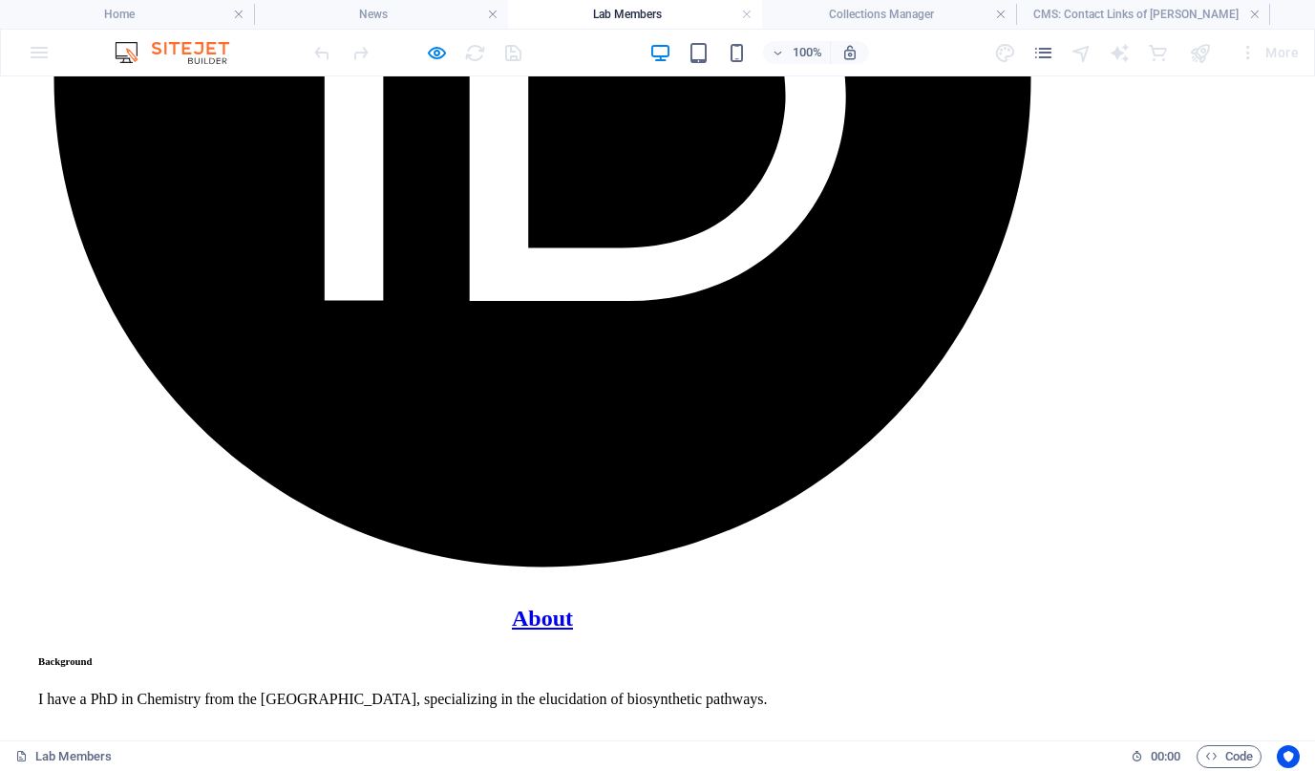
scroll to position [3168, 0]
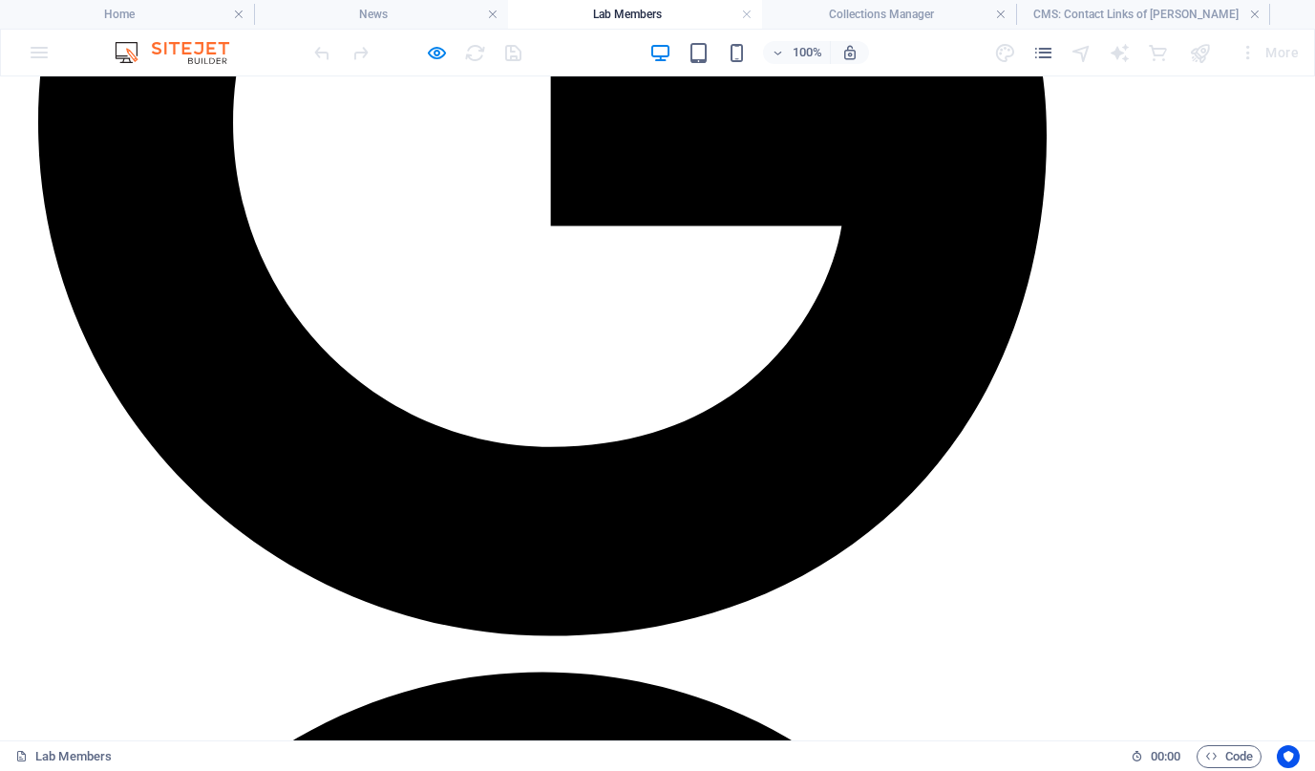
scroll to position [2015, 0]
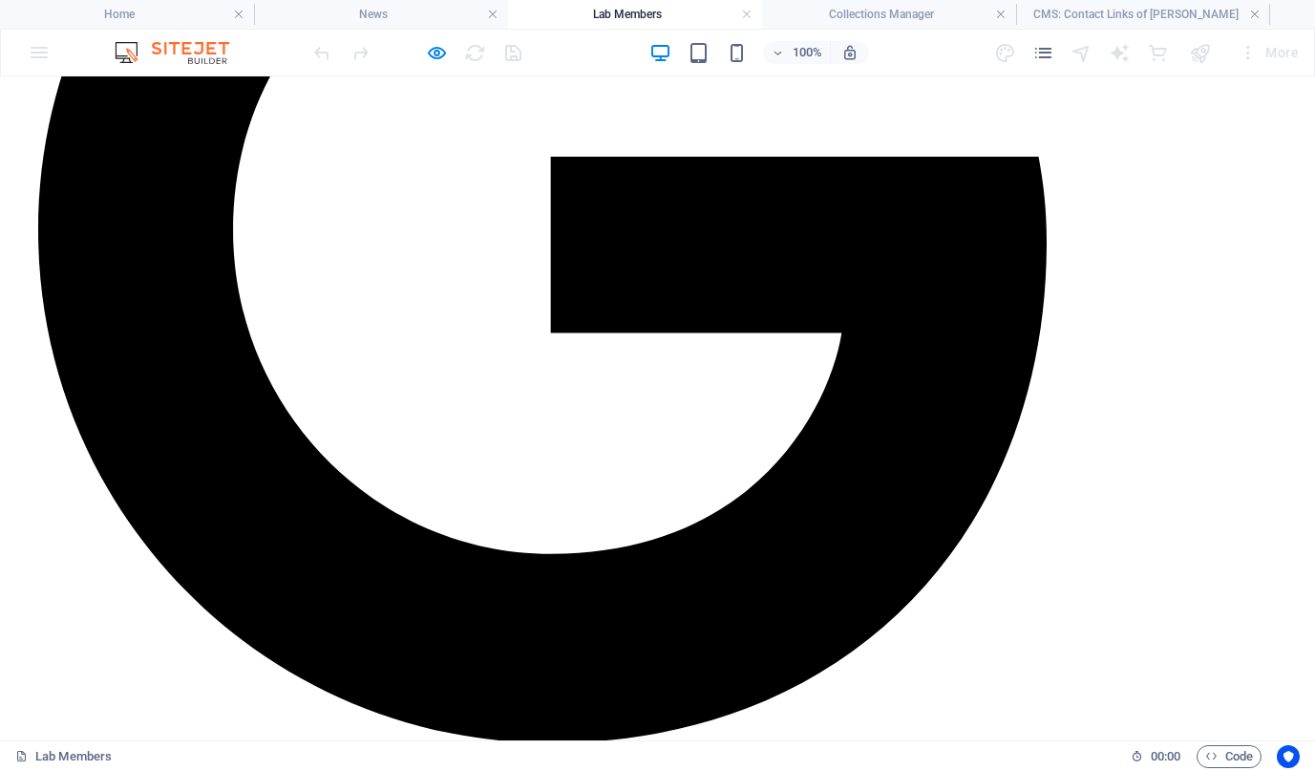
click at [443, 67] on div at bounding box center [417, 52] width 214 height 31
click at [441, 58] on icon "button" at bounding box center [437, 53] width 22 height 22
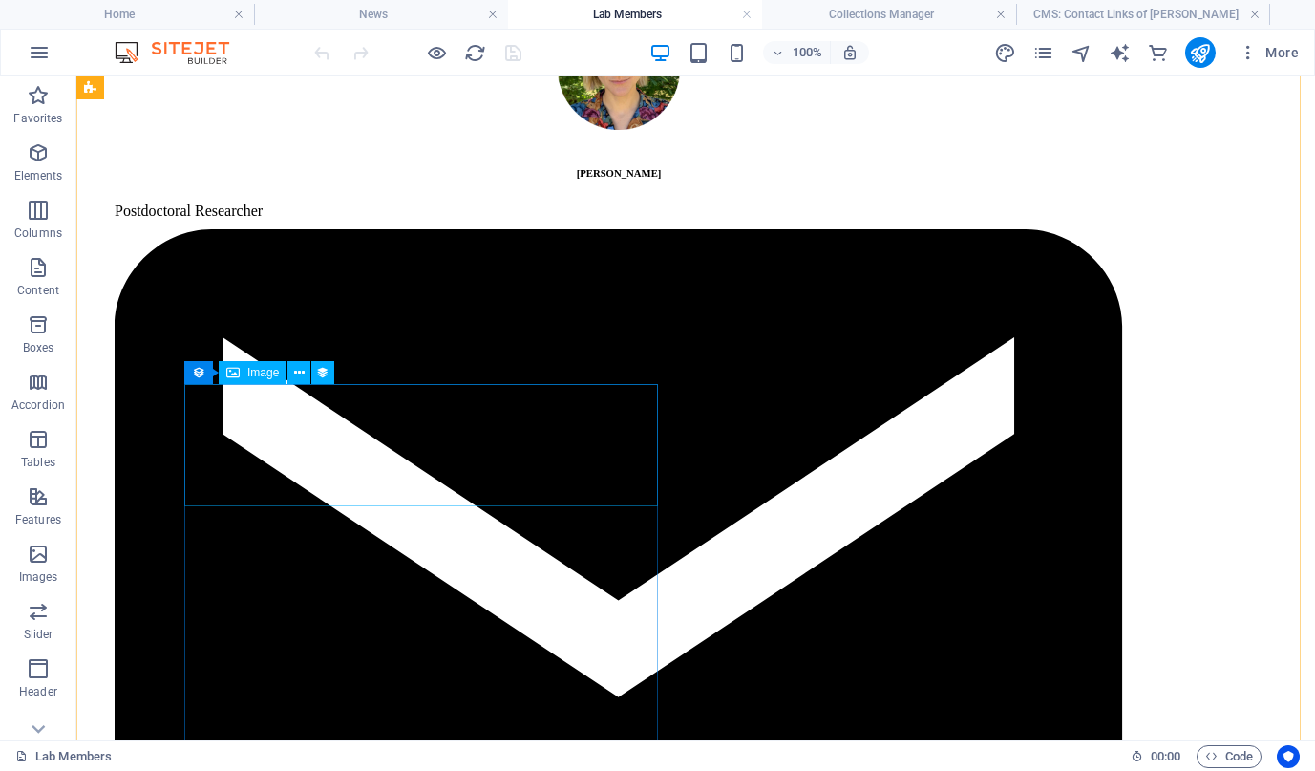
scroll to position [0, 0]
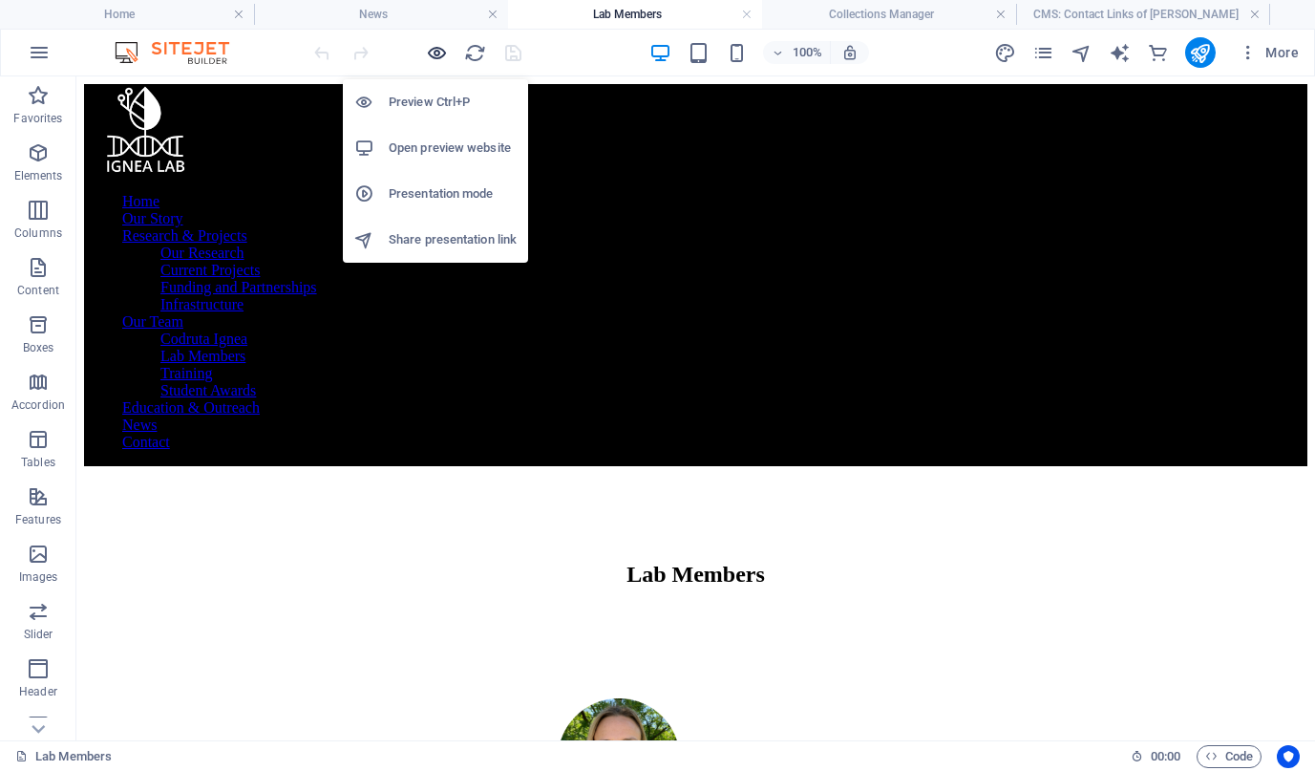
click at [442, 54] on icon "button" at bounding box center [437, 53] width 22 height 22
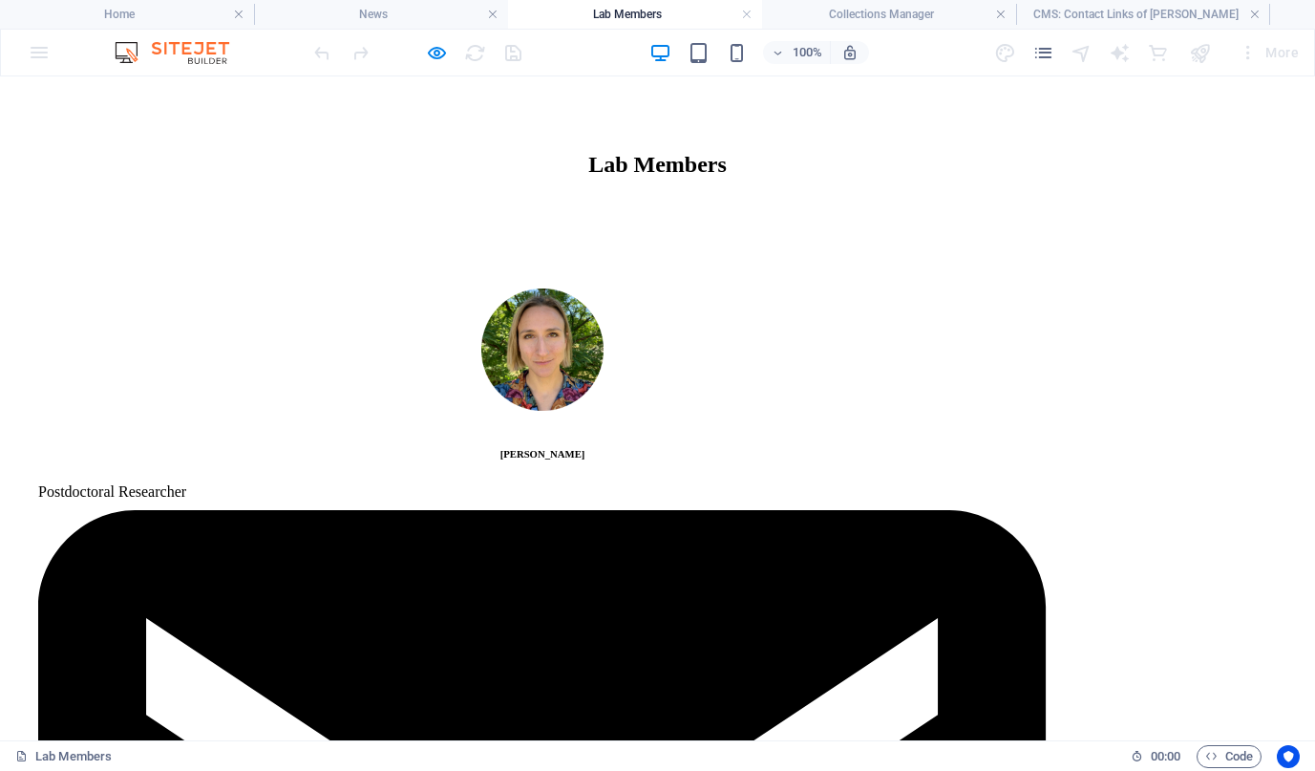
scroll to position [407, 0]
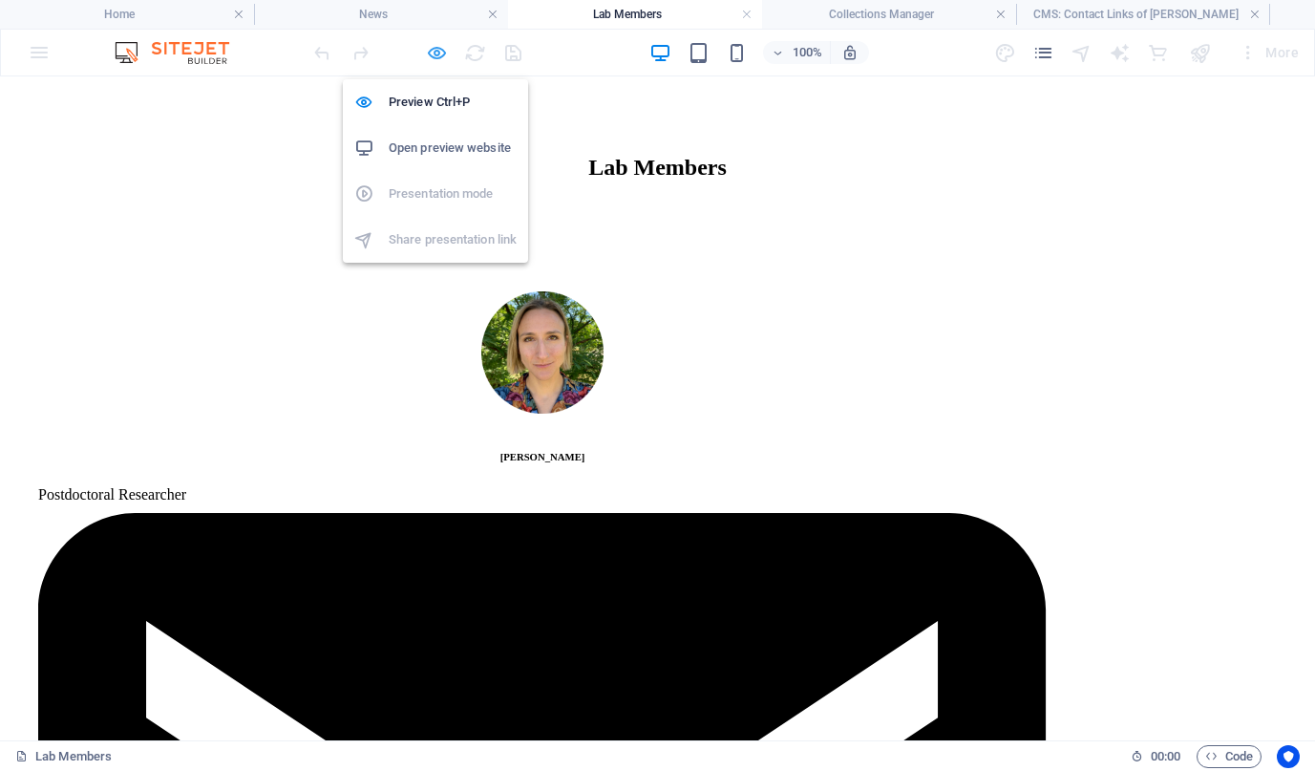
click at [435, 53] on icon "button" at bounding box center [437, 53] width 22 height 22
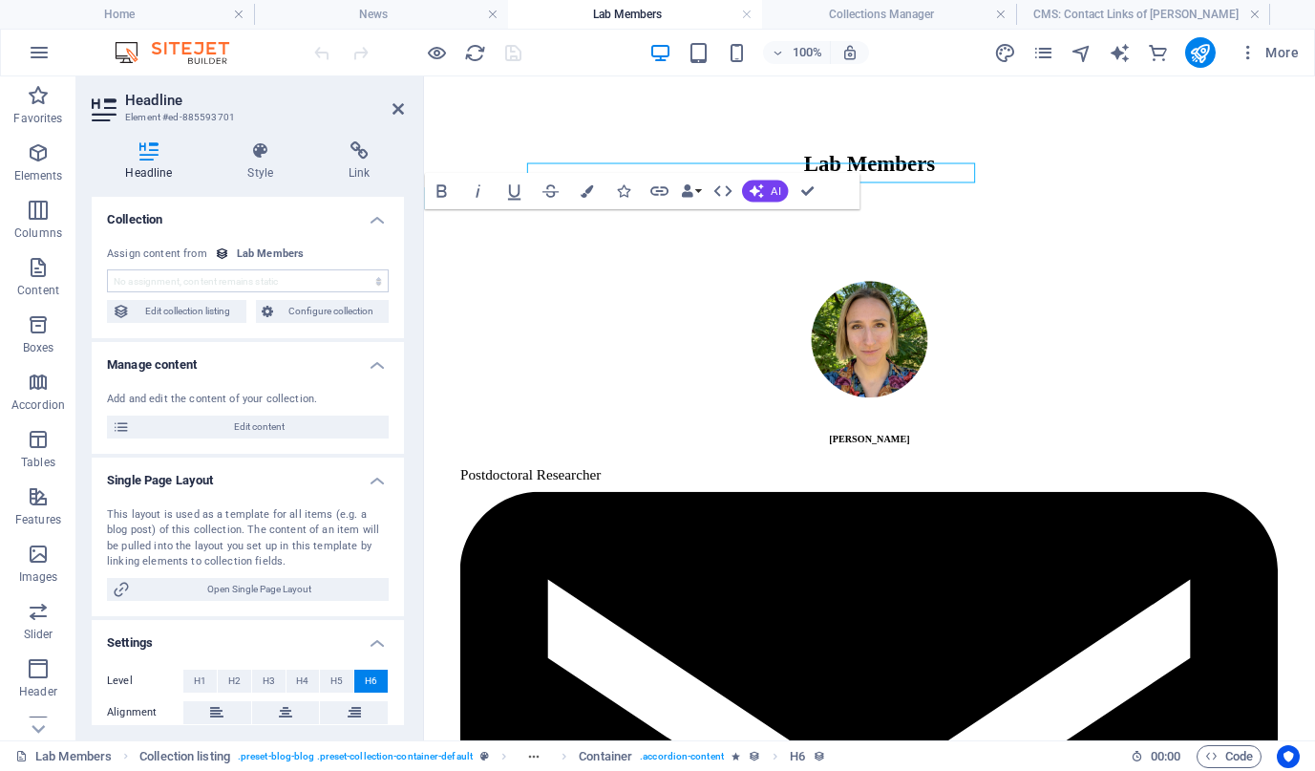
scroll to position [456, 0]
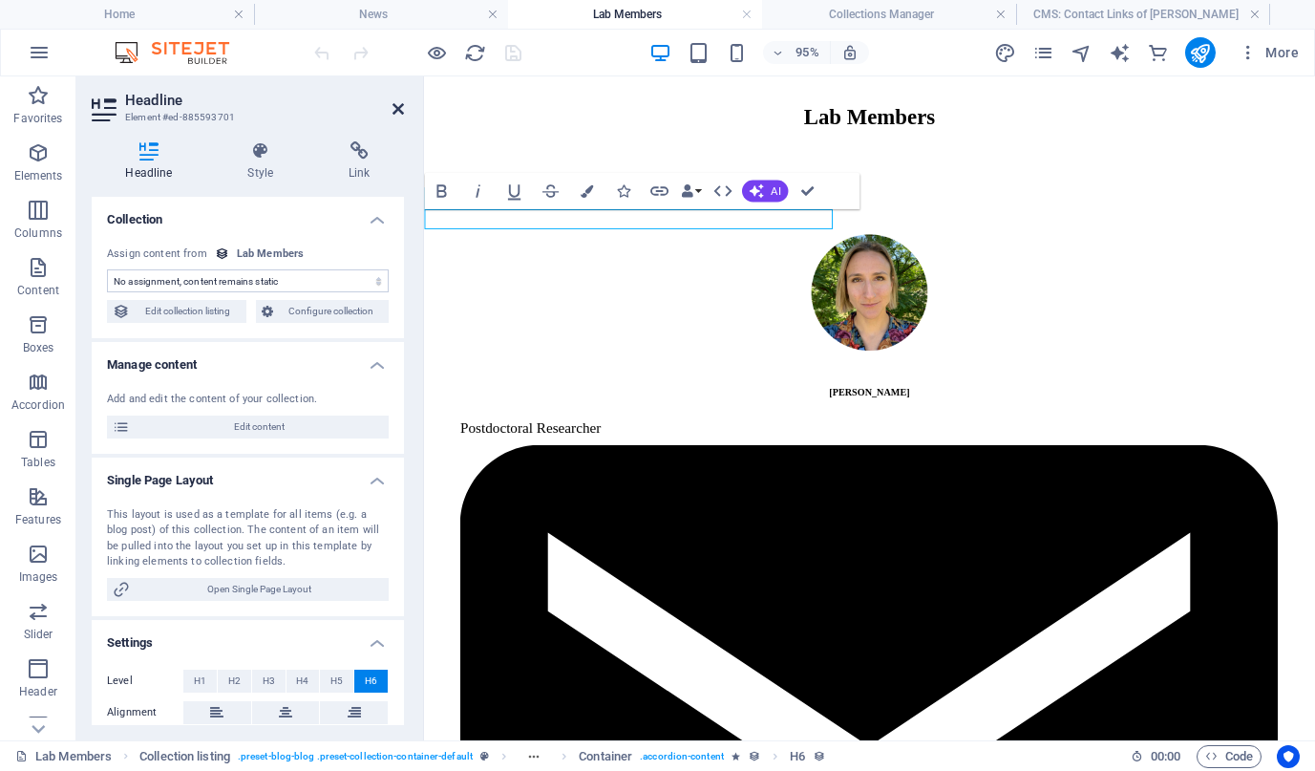
click at [395, 109] on icon at bounding box center [398, 108] width 11 height 15
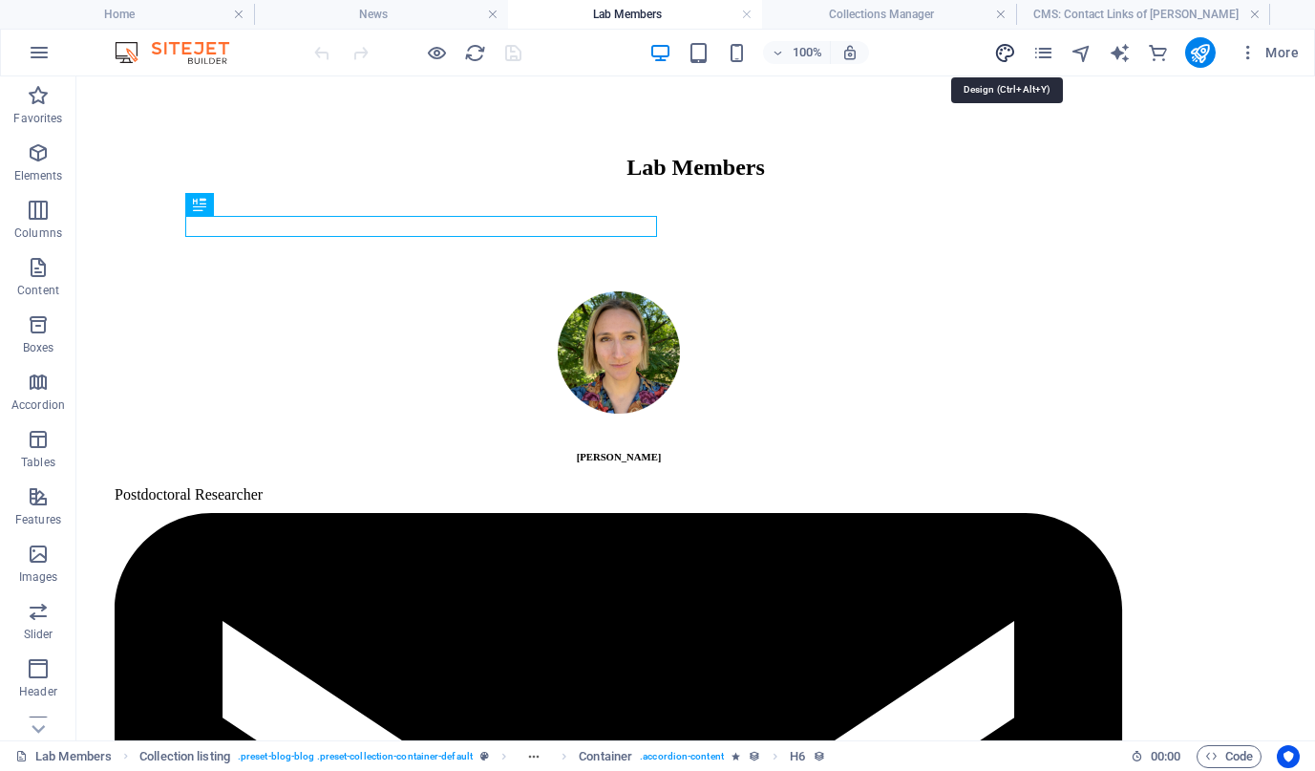
click at [1007, 58] on icon "design" at bounding box center [1005, 53] width 22 height 22
select select "px"
select select "400"
select select "px"
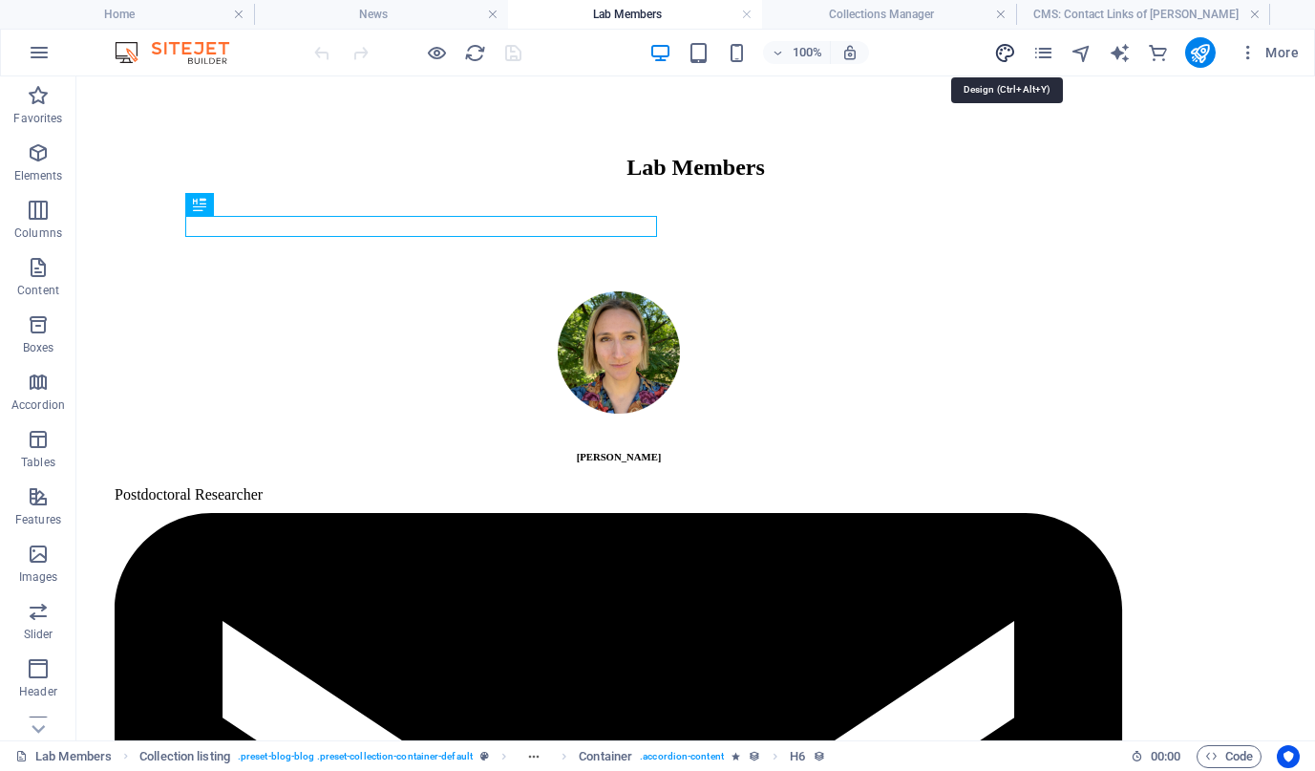
select select "600"
select select "px"
select select "rem"
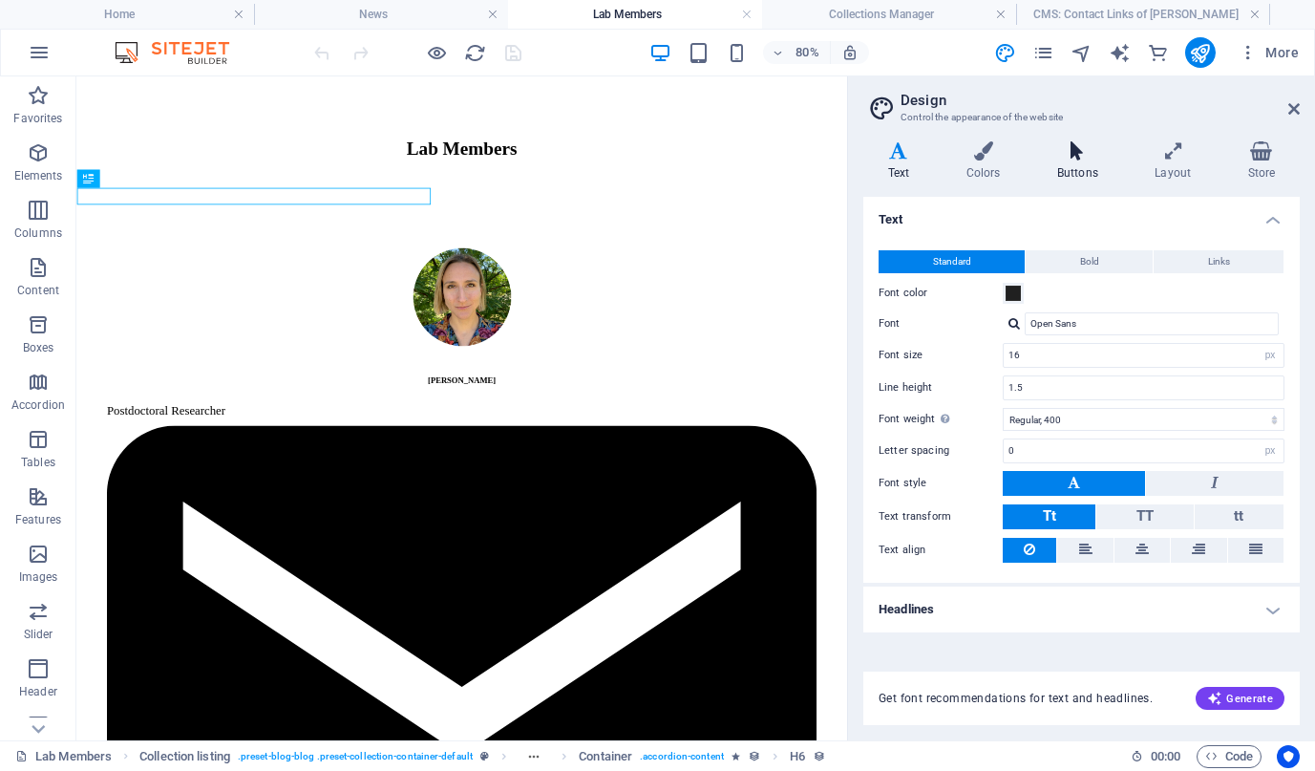
scroll to position [456, 0]
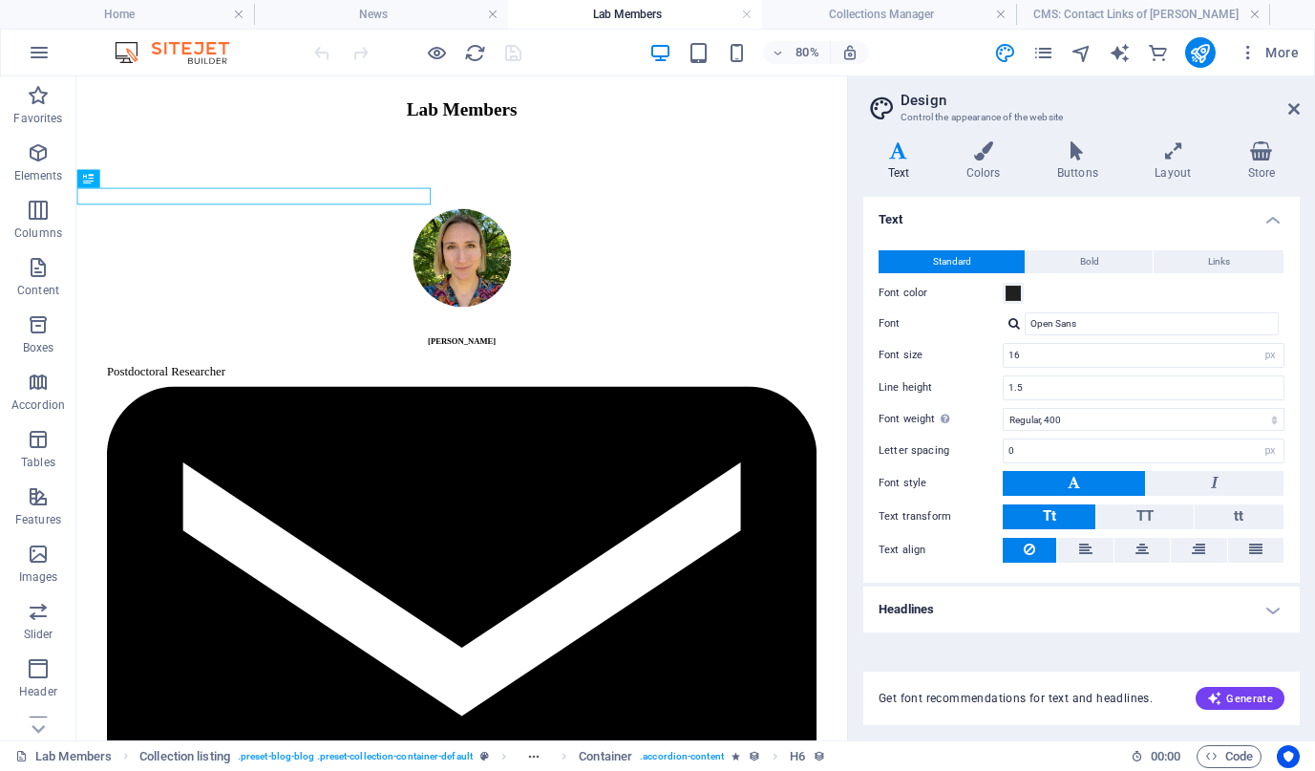
click at [952, 604] on h4 "Headlines" at bounding box center [1082, 609] width 437 height 46
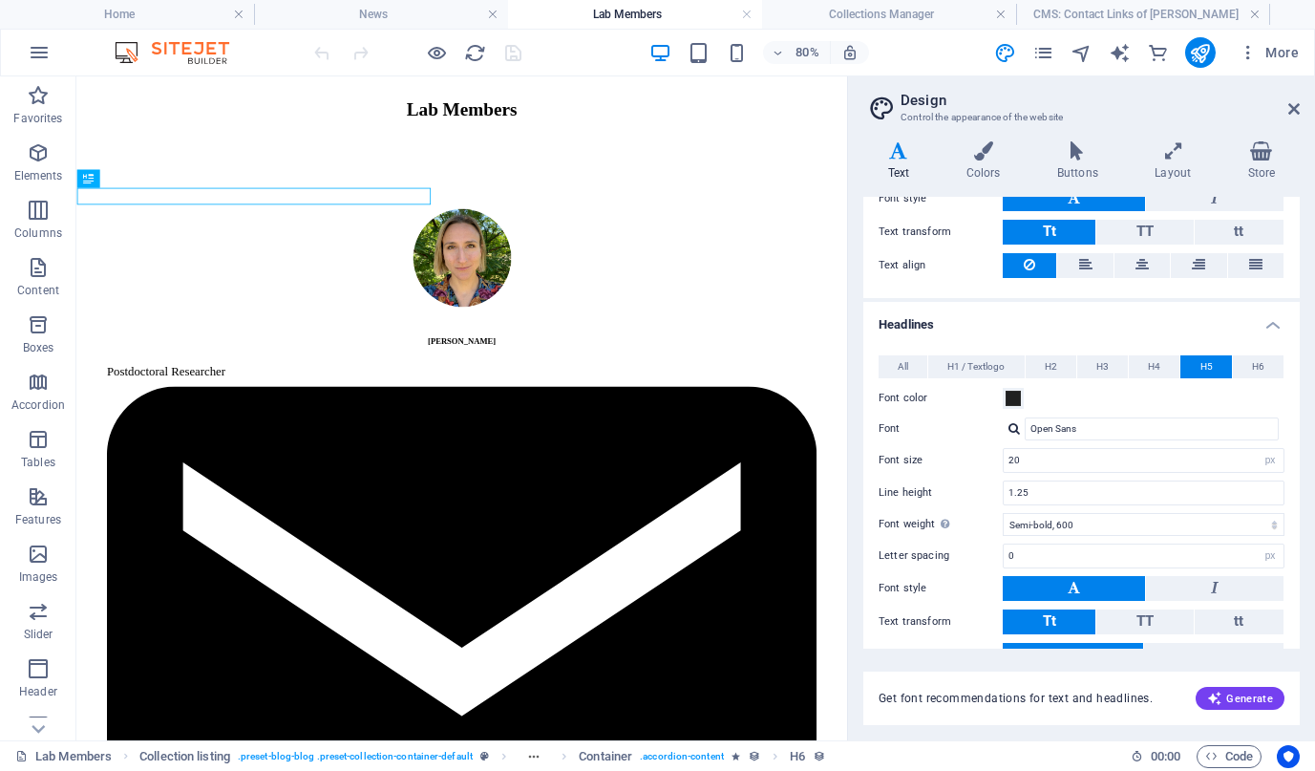
scroll to position [330, 0]
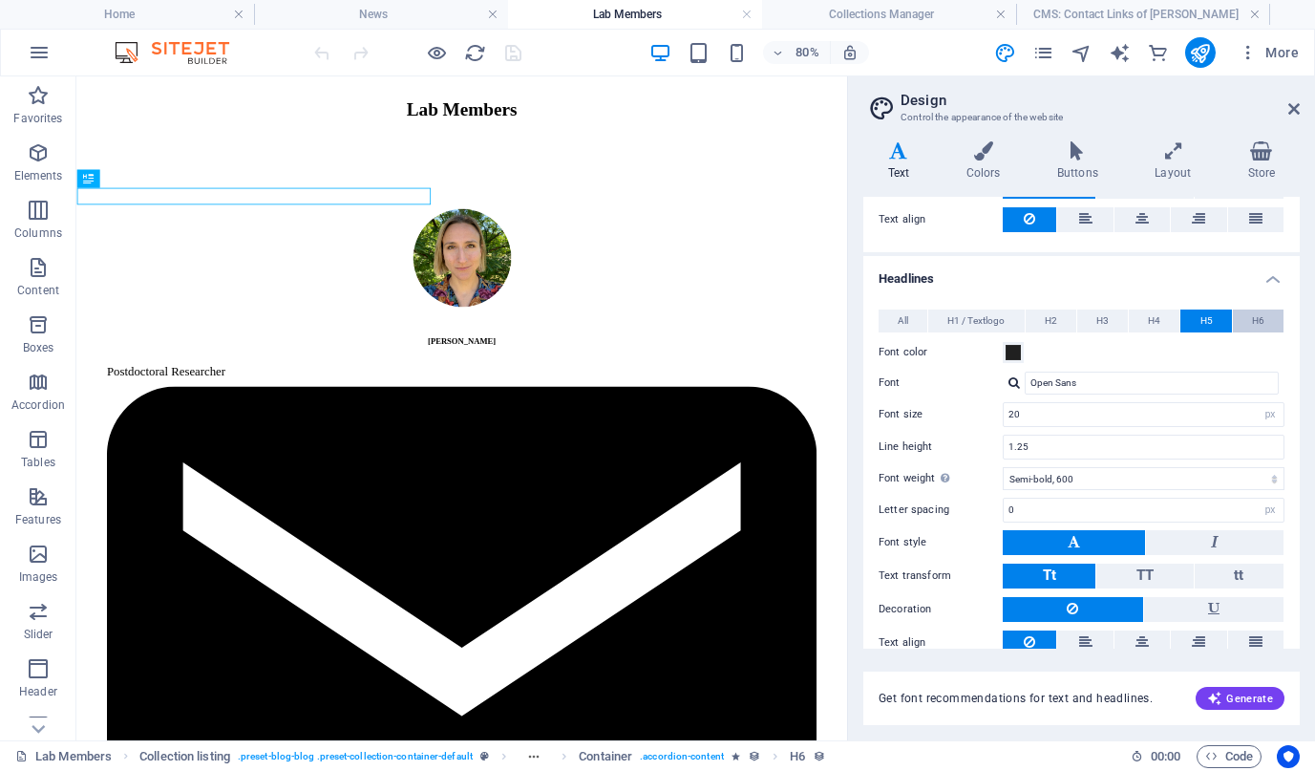
click at [1243, 319] on button "H6" at bounding box center [1258, 320] width 51 height 23
click at [1075, 418] on input "15" at bounding box center [1144, 414] width 280 height 23
type input "15"
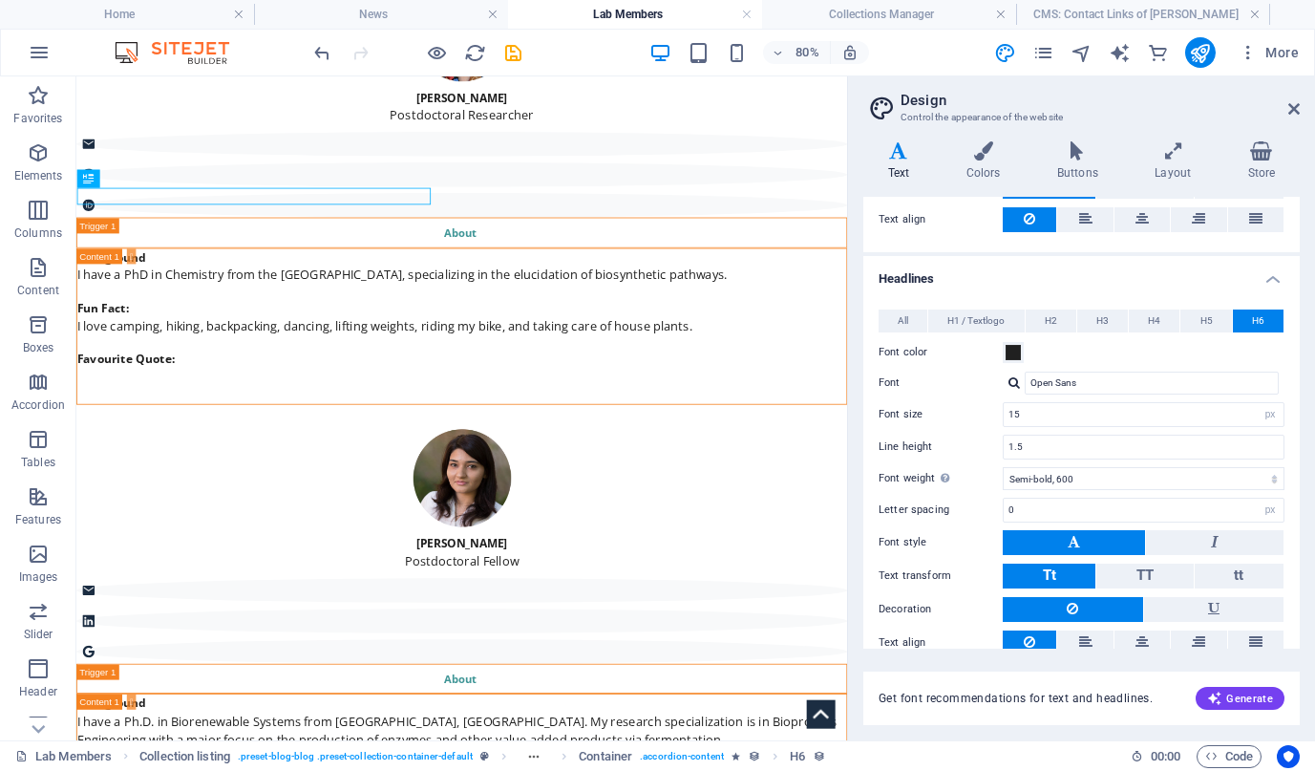
click at [1287, 107] on h2 "Design" at bounding box center [1100, 100] width 399 height 17
click at [1300, 106] on aside "Design Control the appearance of the website Variants Text Colors Buttons Layou…" at bounding box center [1081, 408] width 468 height 664
click at [1293, 108] on icon at bounding box center [1294, 108] width 11 height 15
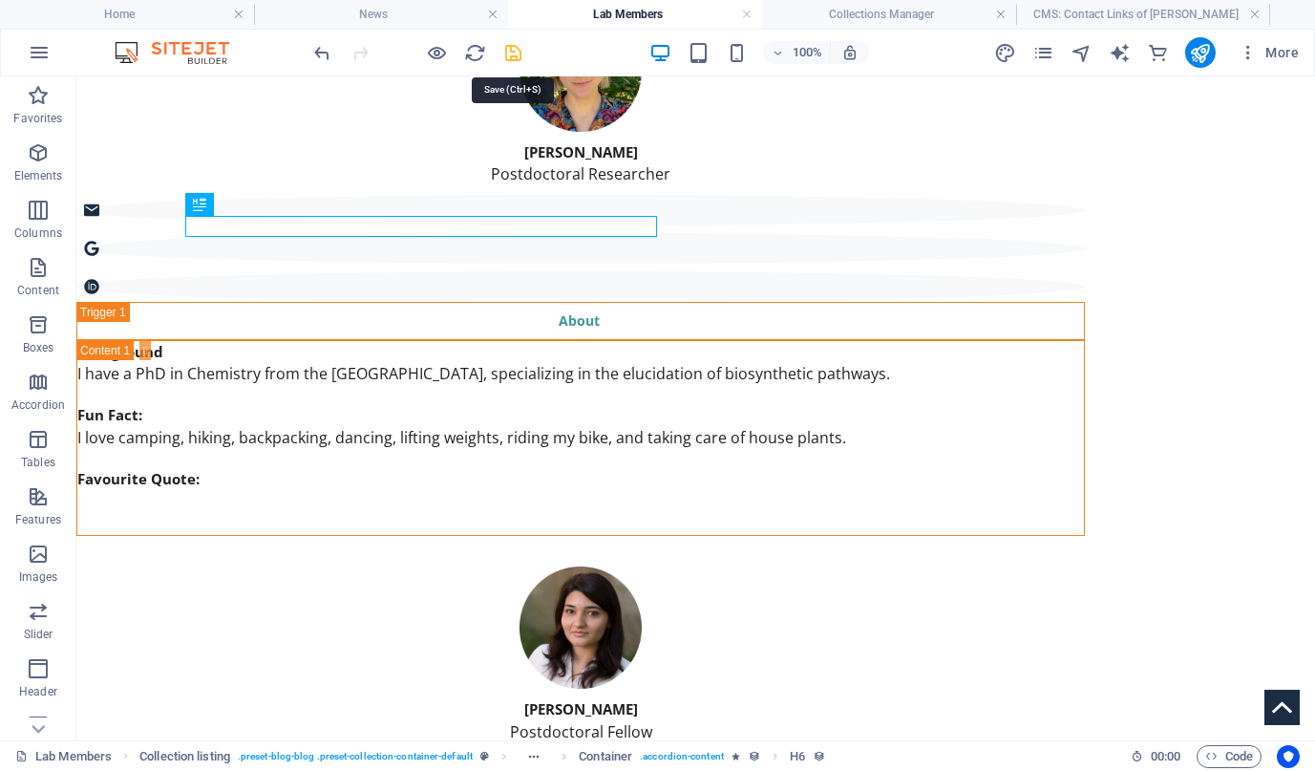
drag, startPoint x: 510, startPoint y: 54, endPoint x: 434, endPoint y: 309, distance: 266.2
click at [510, 54] on icon "save" at bounding box center [513, 53] width 22 height 22
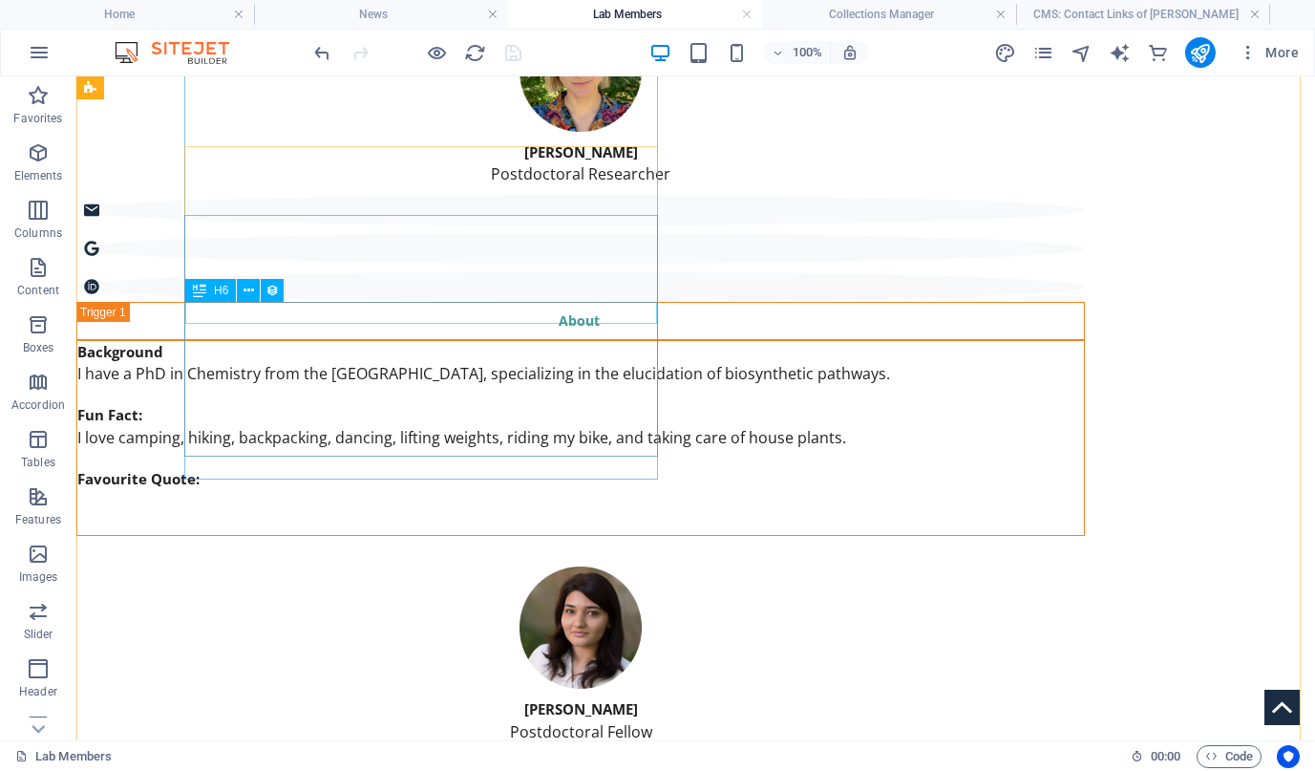
click at [373, 404] on div "Fun Fact:" at bounding box center [580, 415] width 1007 height 22
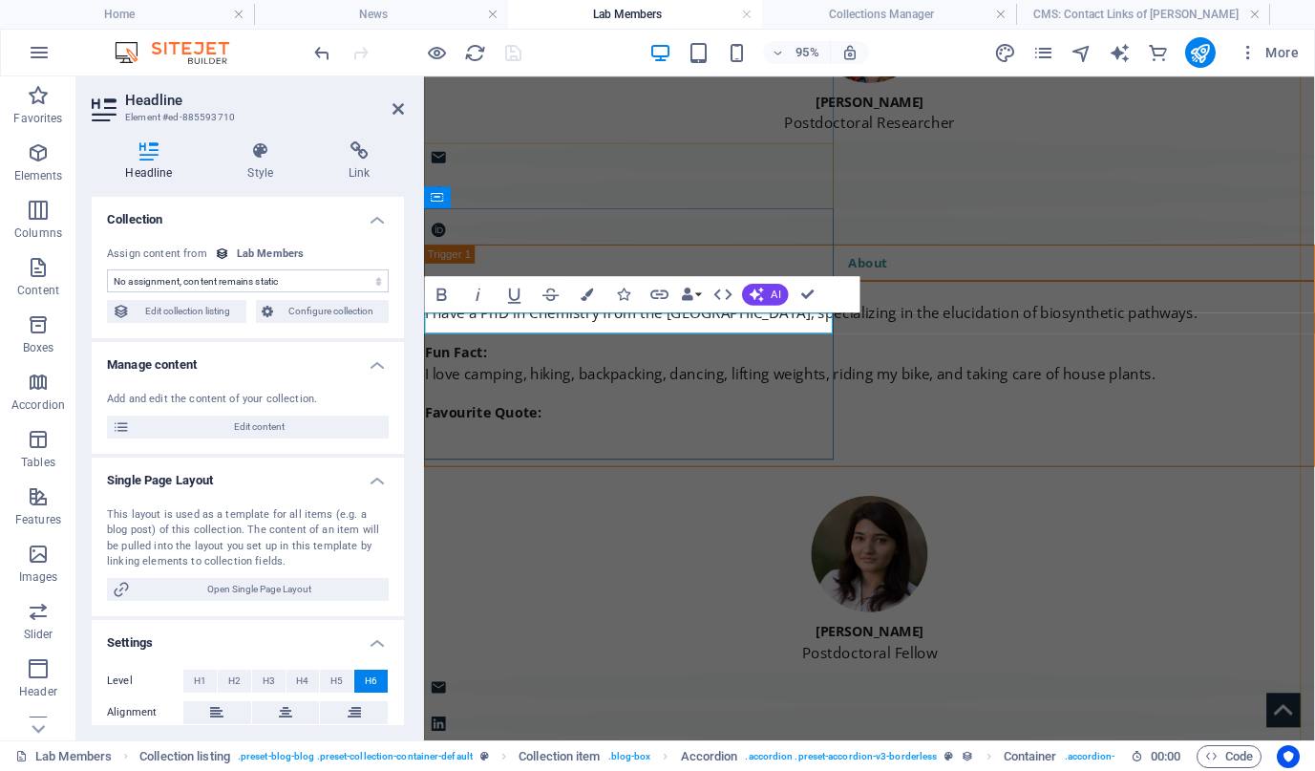
click at [516, 355] on h6 "Fun Fact:" at bounding box center [893, 366] width 936 height 22
click at [578, 422] on div "Favourite Quote:" at bounding box center [893, 430] width 936 height 22
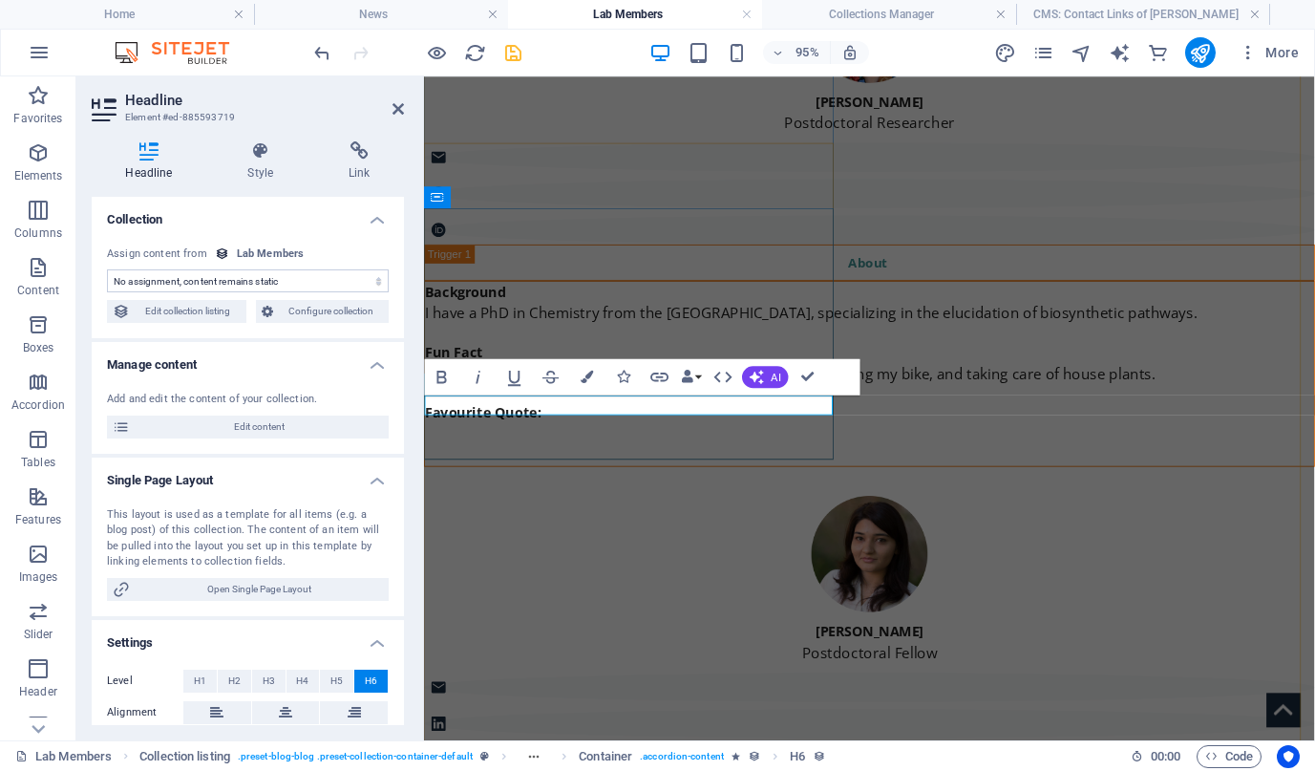
click at [576, 422] on h6 "Favourite Quote:" at bounding box center [893, 430] width 936 height 22
click at [397, 120] on header "Headline Element #ed-885593719" at bounding box center [248, 101] width 312 height 50
click at [397, 113] on icon at bounding box center [398, 108] width 11 height 15
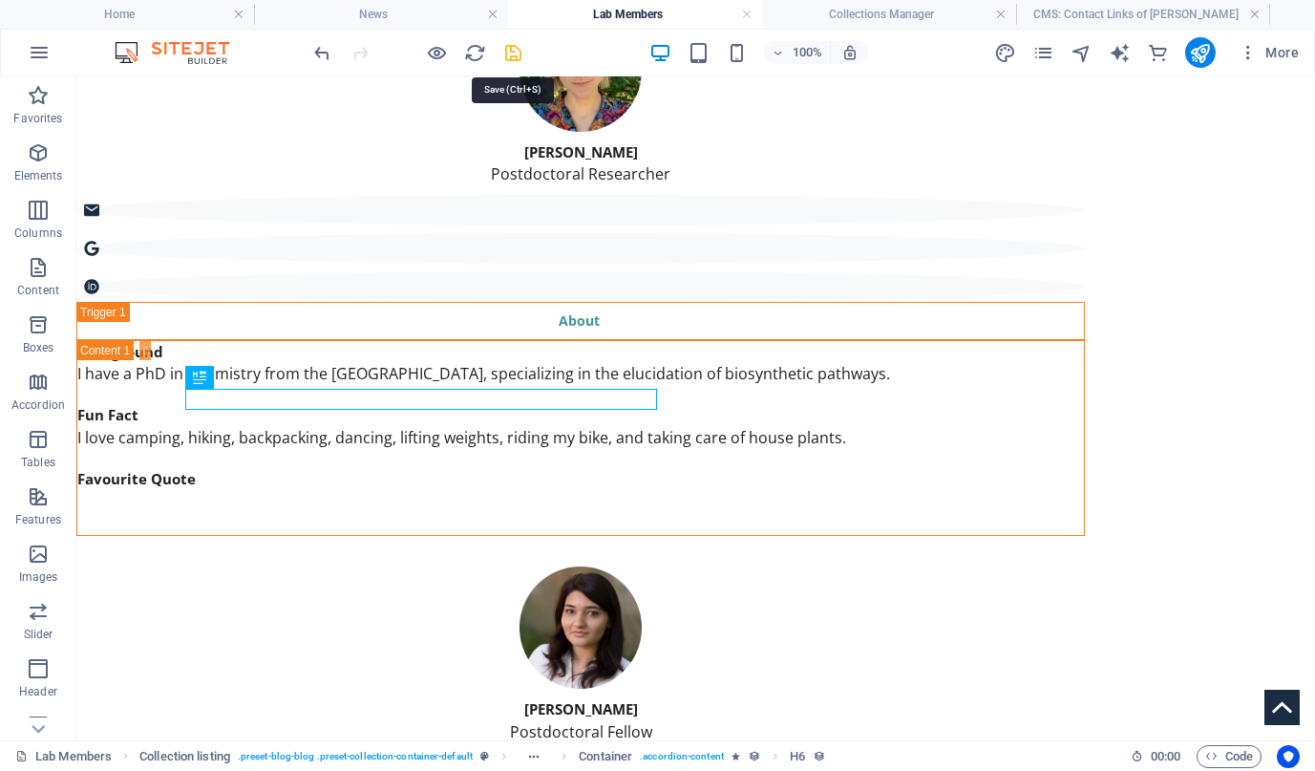
click at [517, 46] on icon "save" at bounding box center [513, 53] width 22 height 22
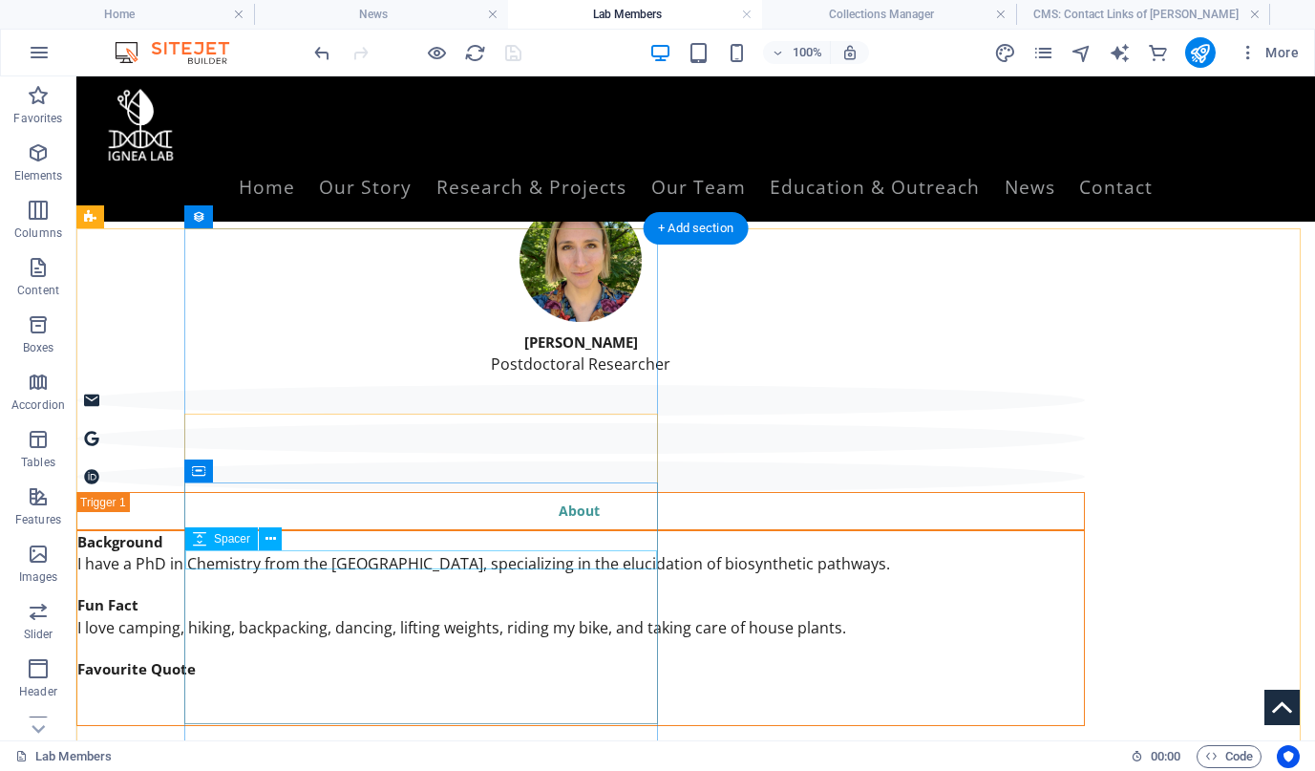
scroll to position [135, 0]
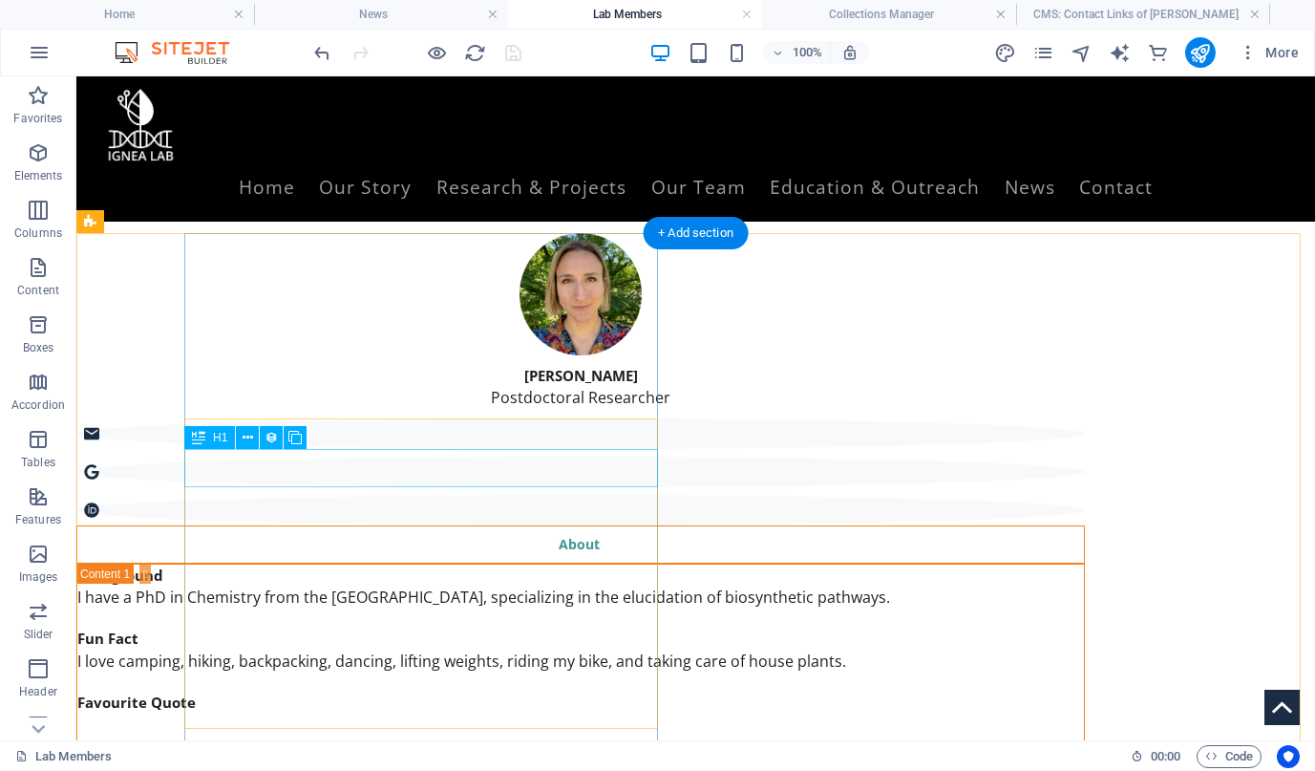
click at [415, 525] on div "About" at bounding box center [580, 544] width 1009 height 38
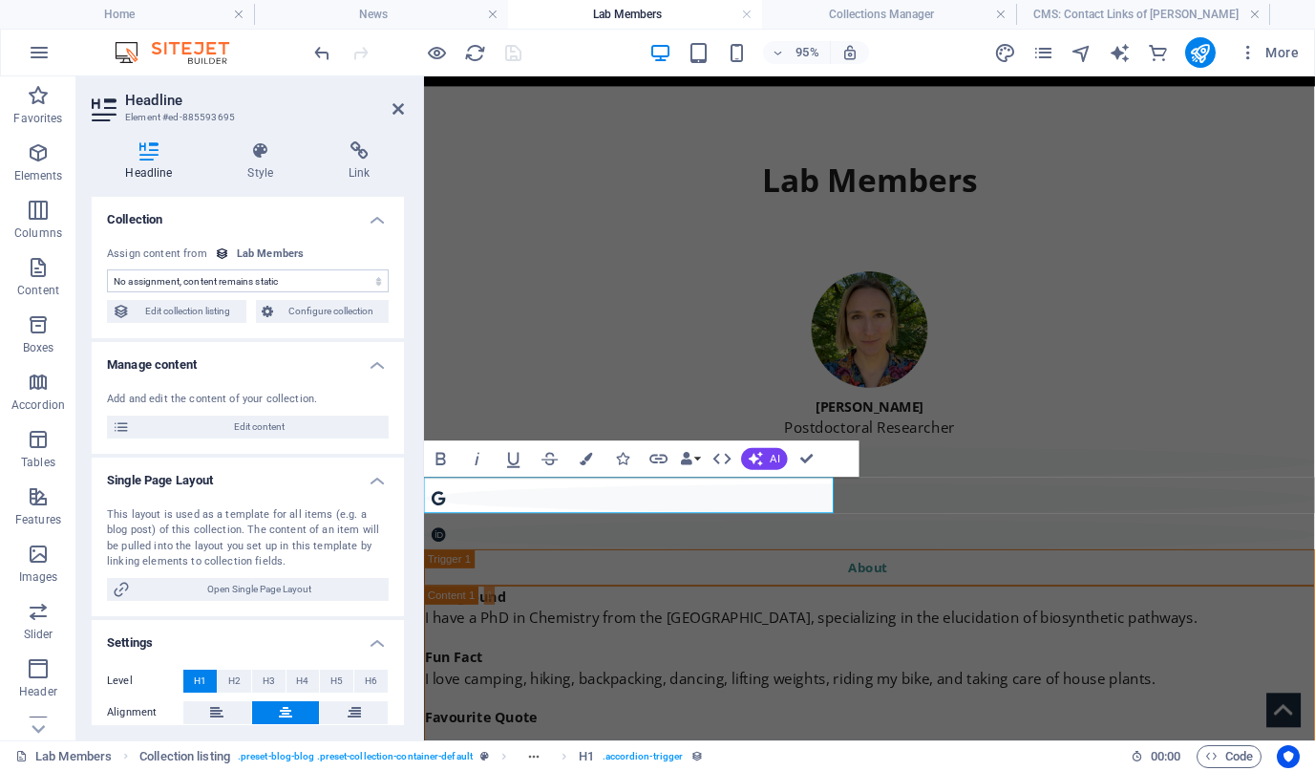
scroll to position [71, 0]
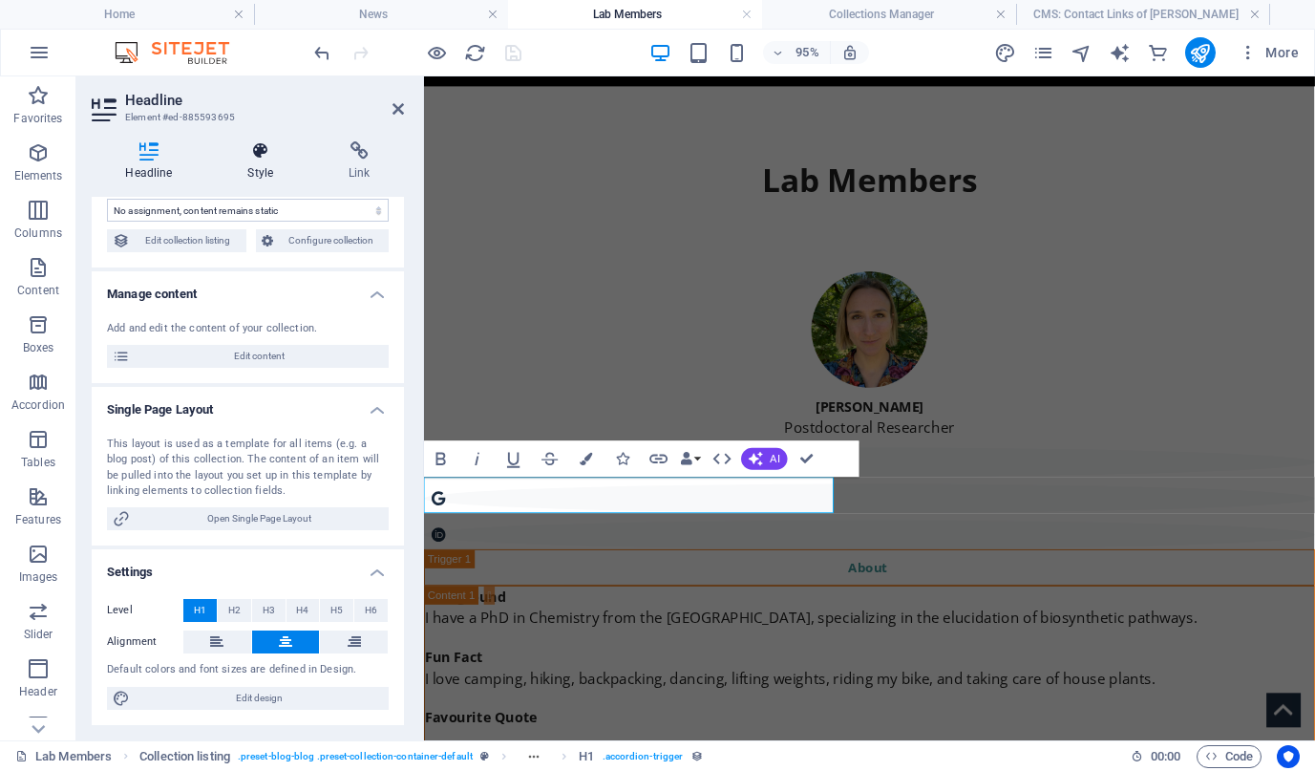
click at [267, 163] on h4 "Style" at bounding box center [264, 161] width 101 height 40
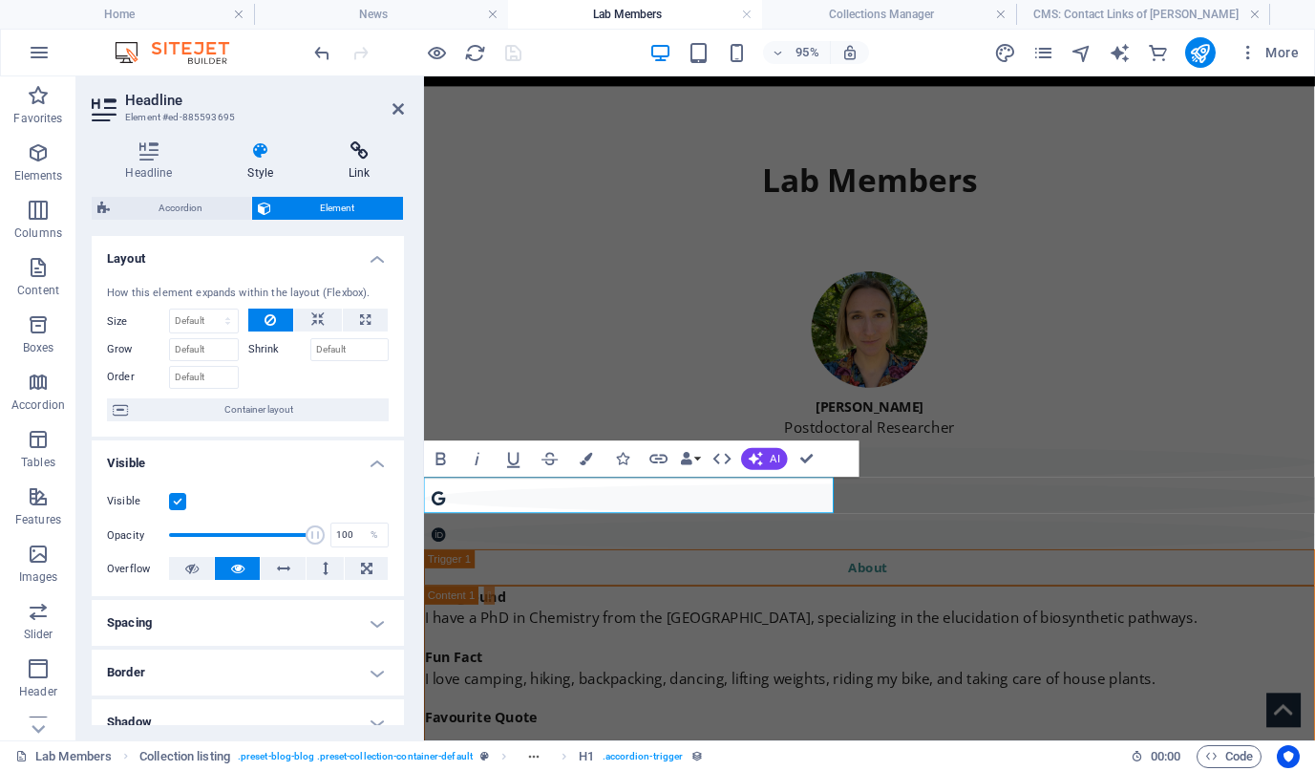
click at [354, 166] on h4 "Link" at bounding box center [359, 161] width 89 height 40
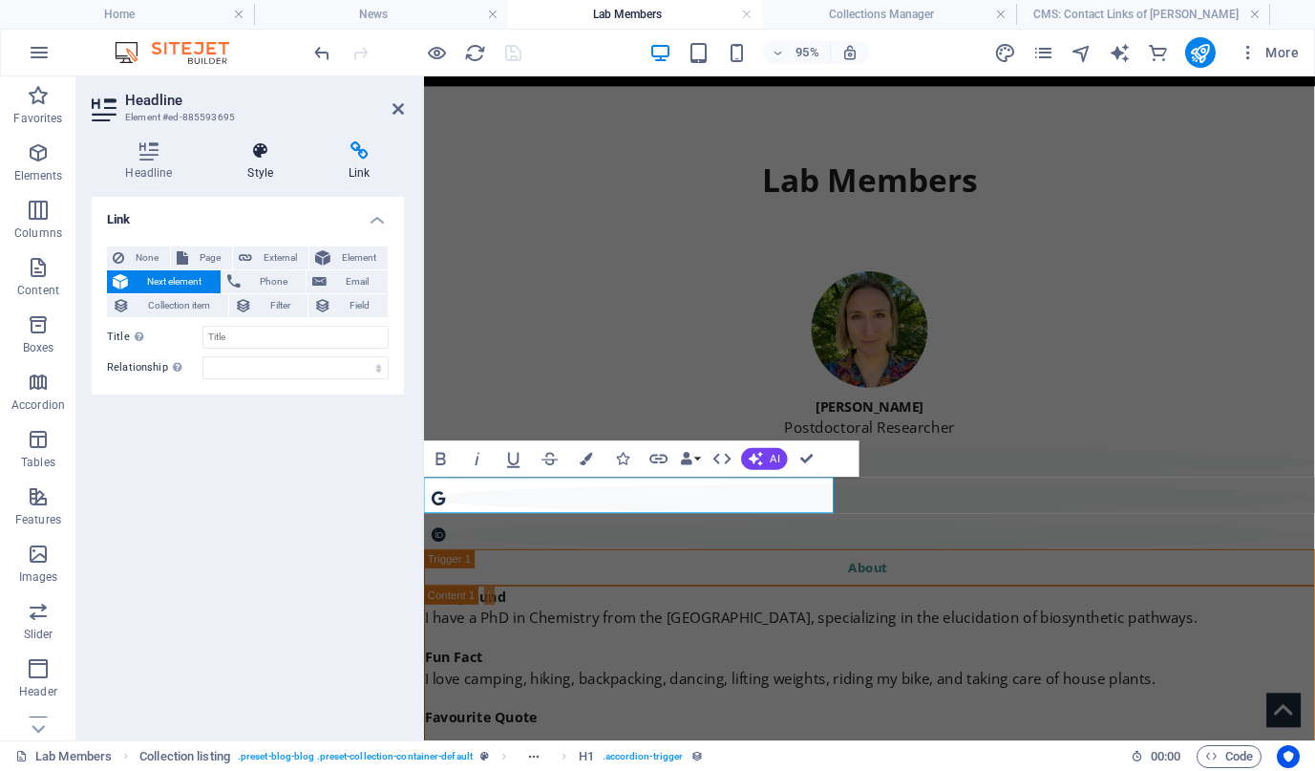
click at [249, 160] on h4 "Style" at bounding box center [264, 161] width 101 height 40
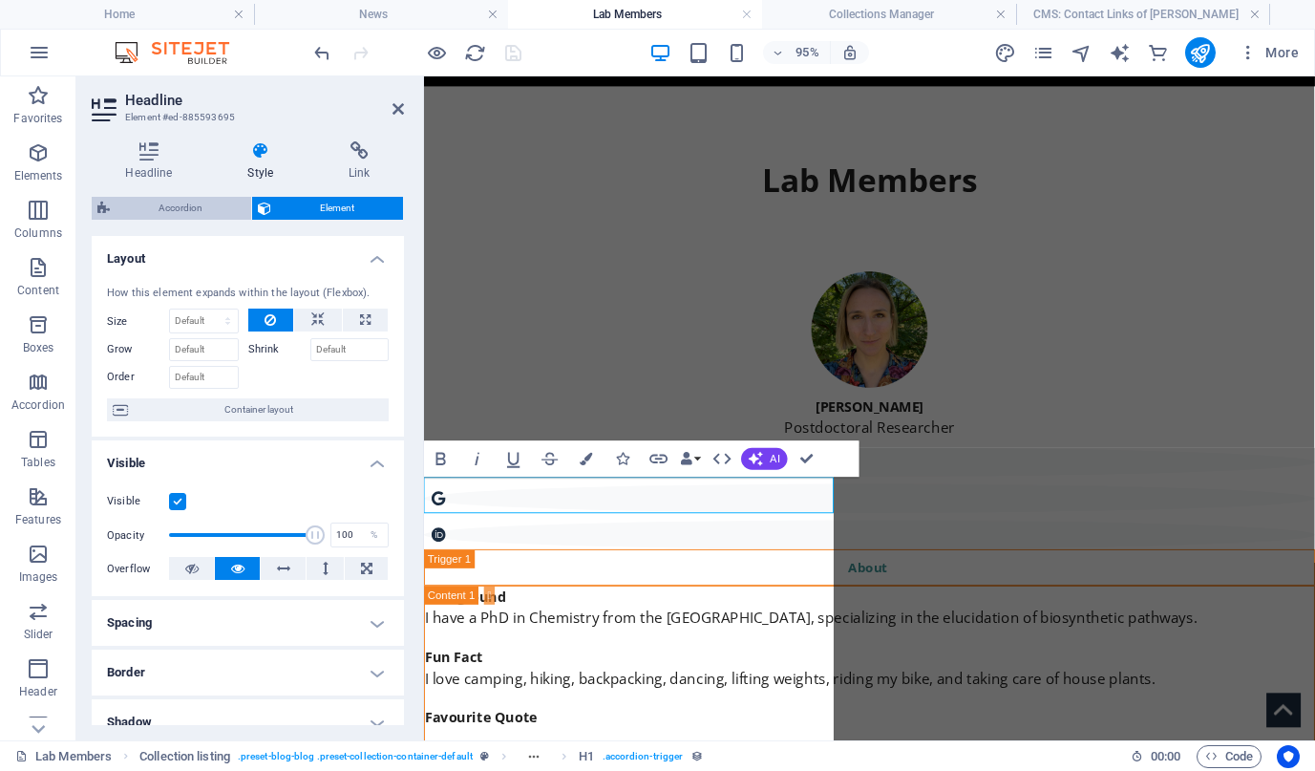
click at [163, 210] on span "Accordion" at bounding box center [181, 208] width 130 height 23
select select "rem"
select select "preset-accordion-v3-borderless"
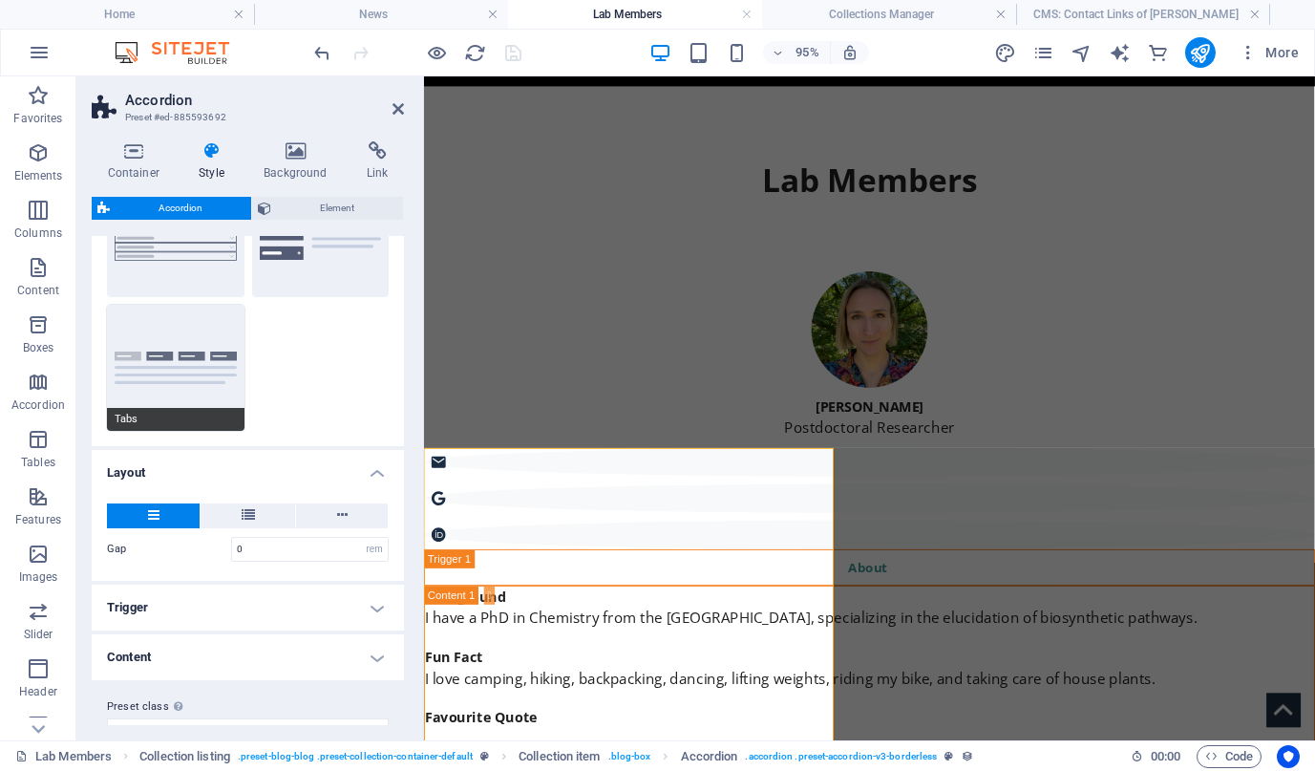
scroll to position [109, 0]
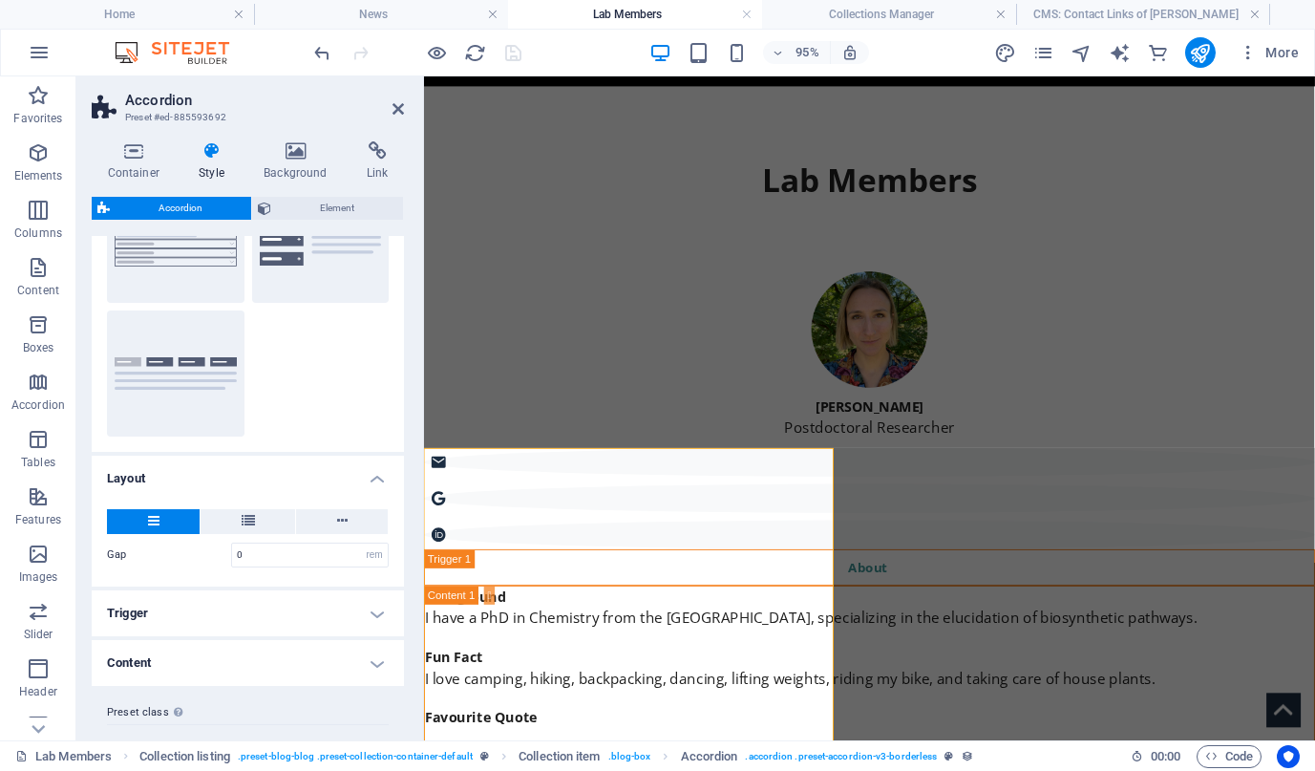
click at [200, 618] on h4 "Trigger" at bounding box center [248, 613] width 312 height 46
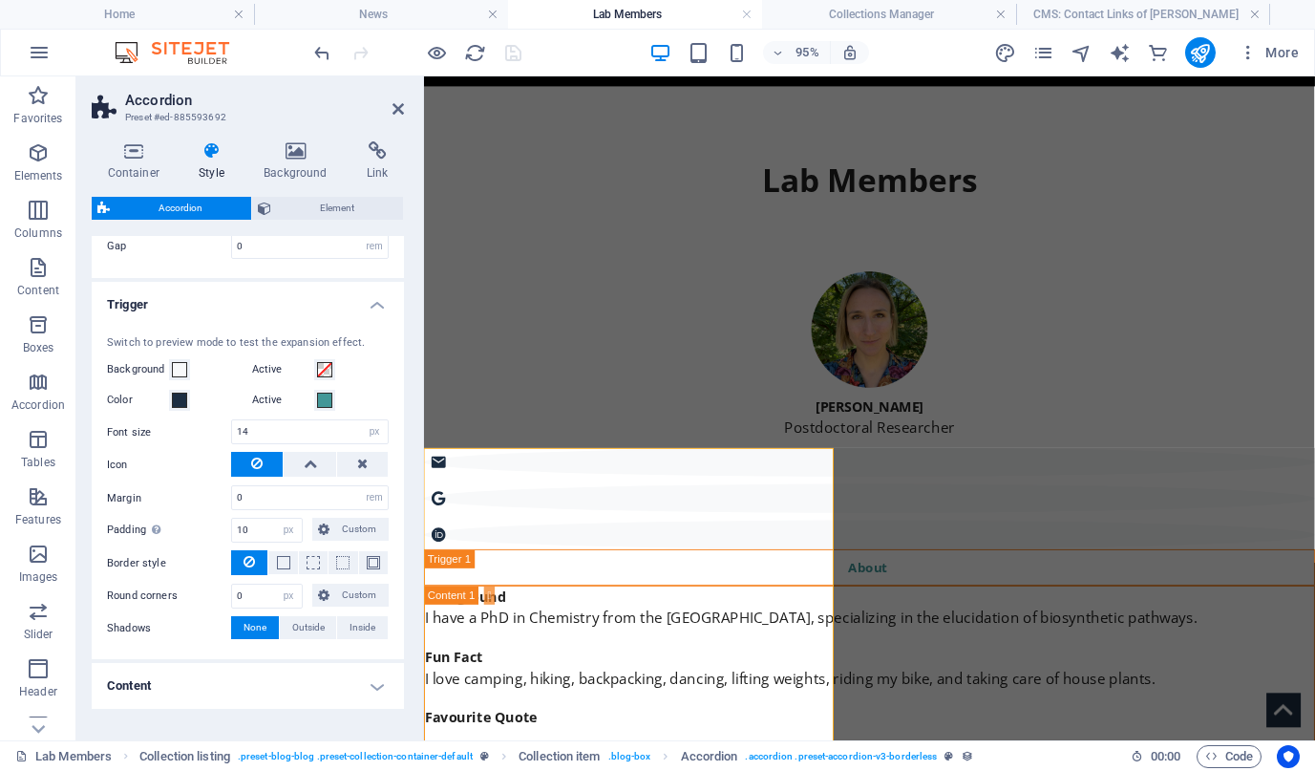
scroll to position [419, 0]
click at [174, 314] on div "Switch to preview mode to test the expansion effect. Background Active Color Ac…" at bounding box center [248, 486] width 320 height 344
click at [160, 310] on h4 "Trigger" at bounding box center [248, 297] width 312 height 34
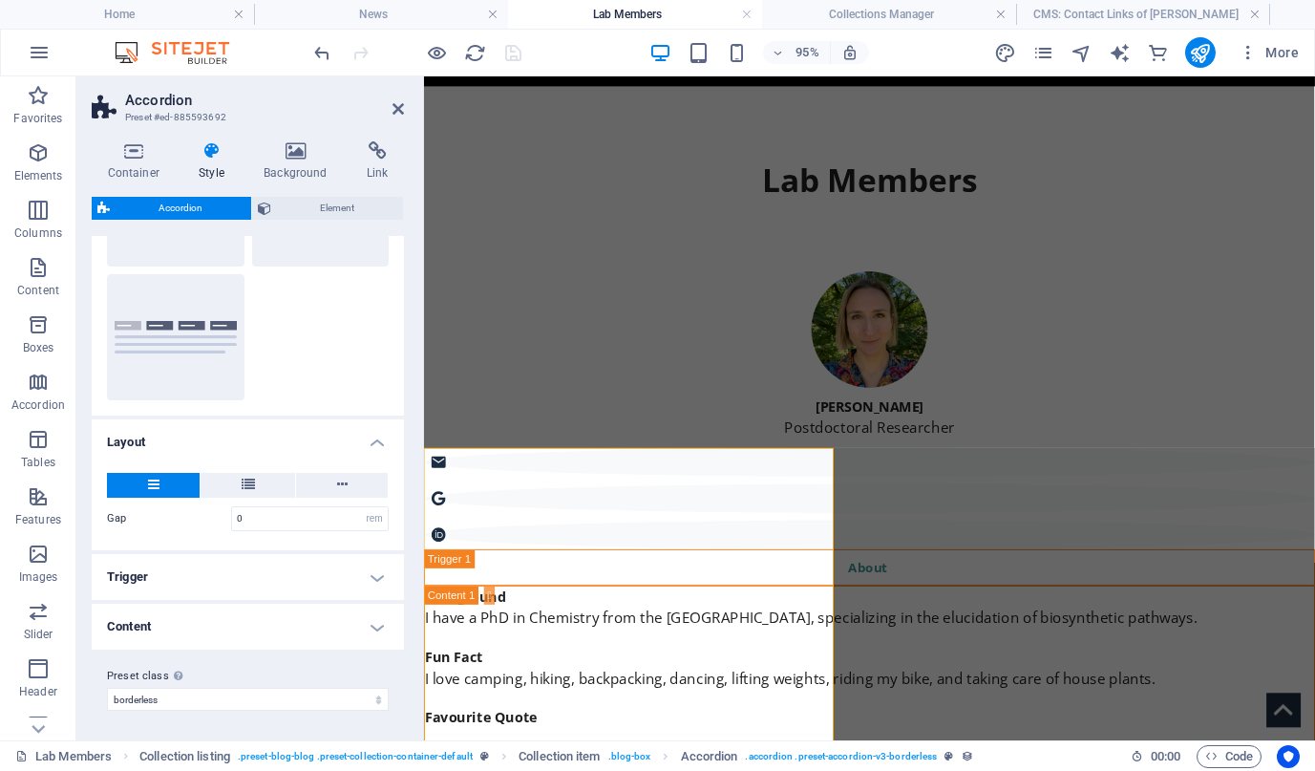
scroll to position [0, 0]
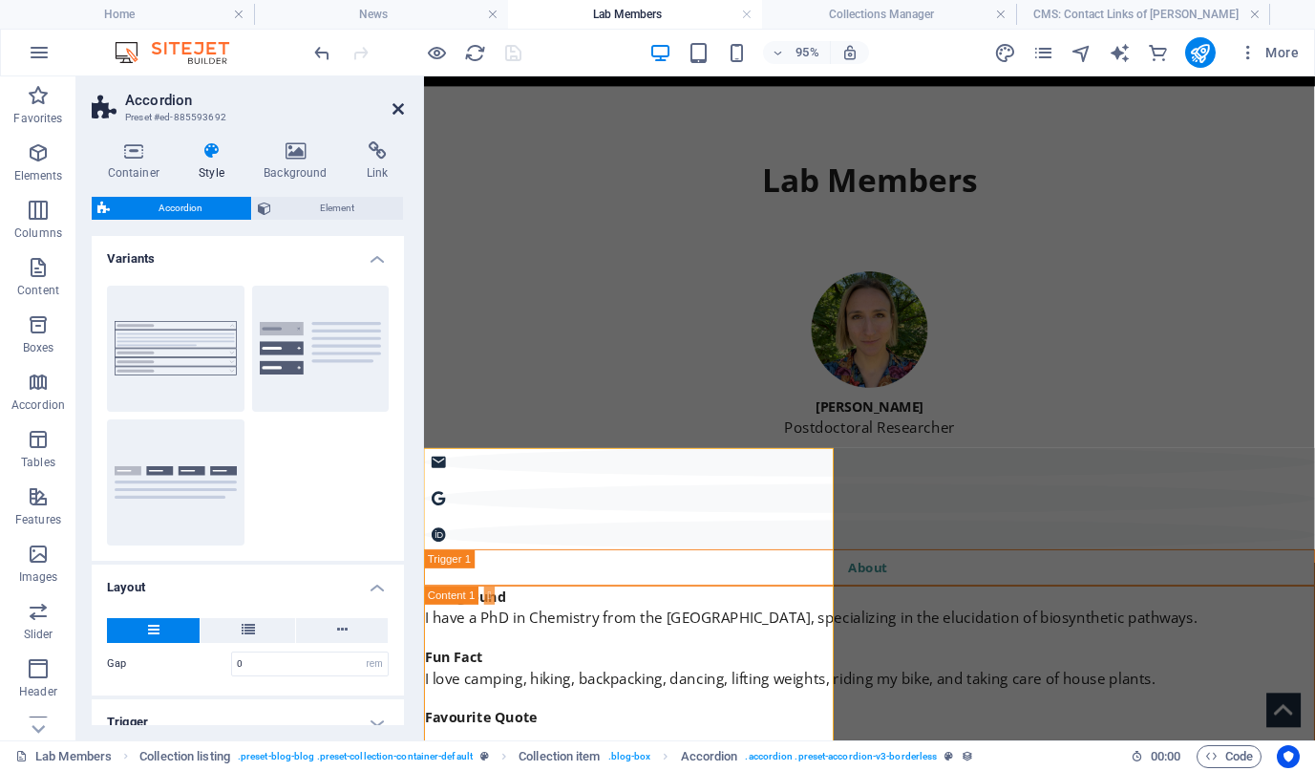
click at [398, 108] on icon at bounding box center [398, 108] width 11 height 15
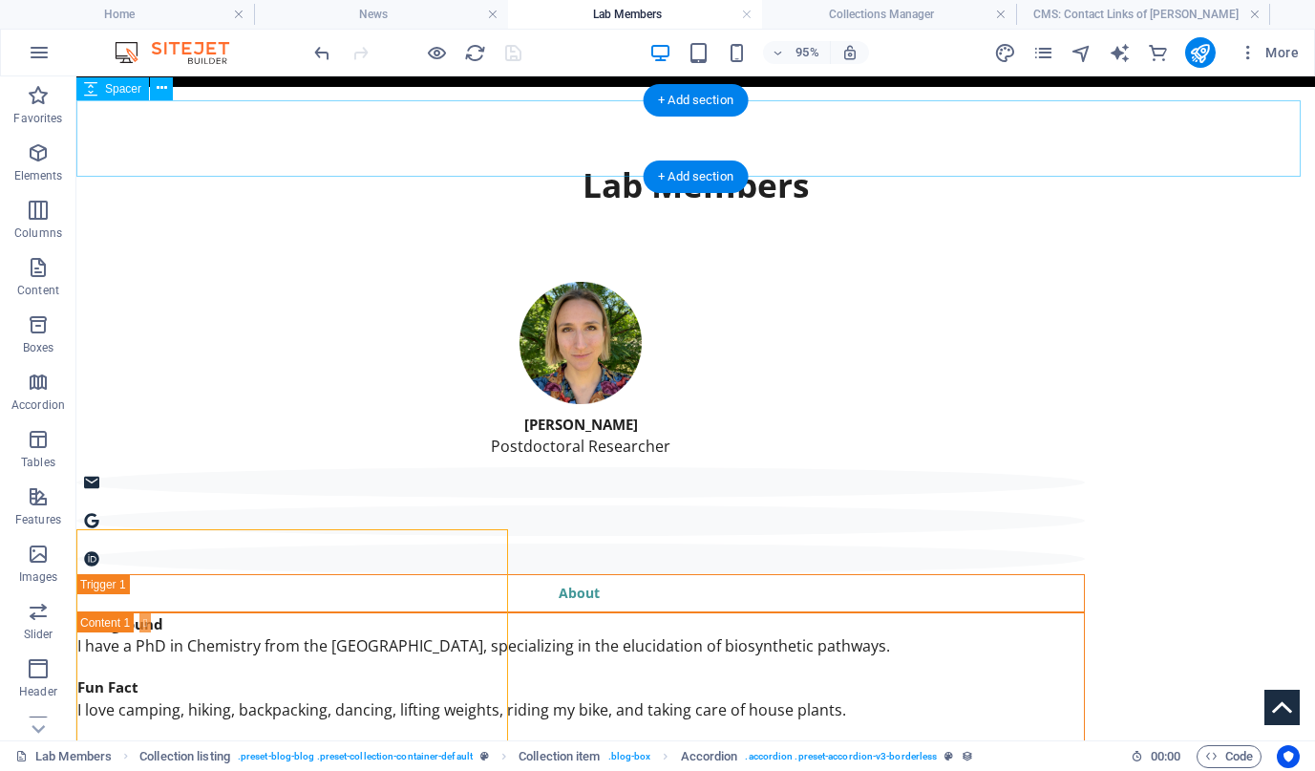
scroll to position [73, 0]
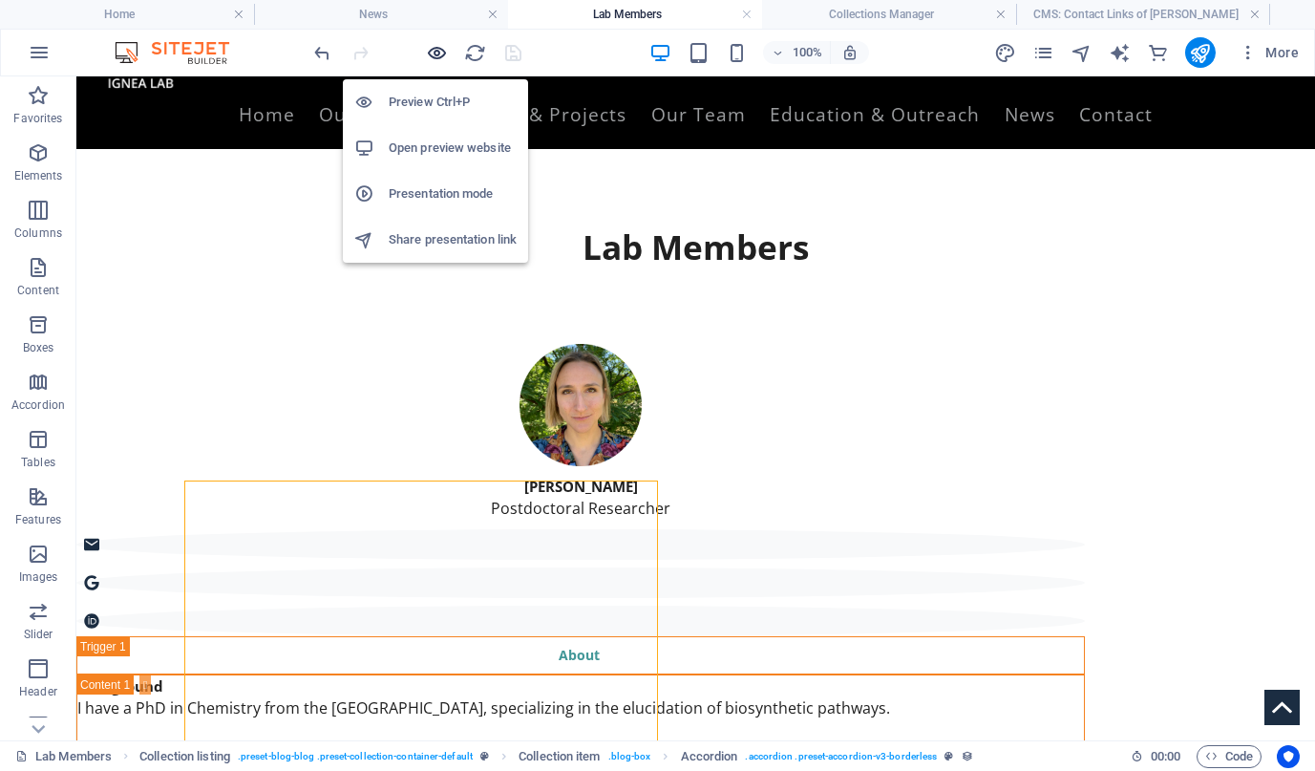
click at [436, 57] on icon "button" at bounding box center [437, 53] width 22 height 22
